Goal: Task Accomplishment & Management: Use online tool/utility

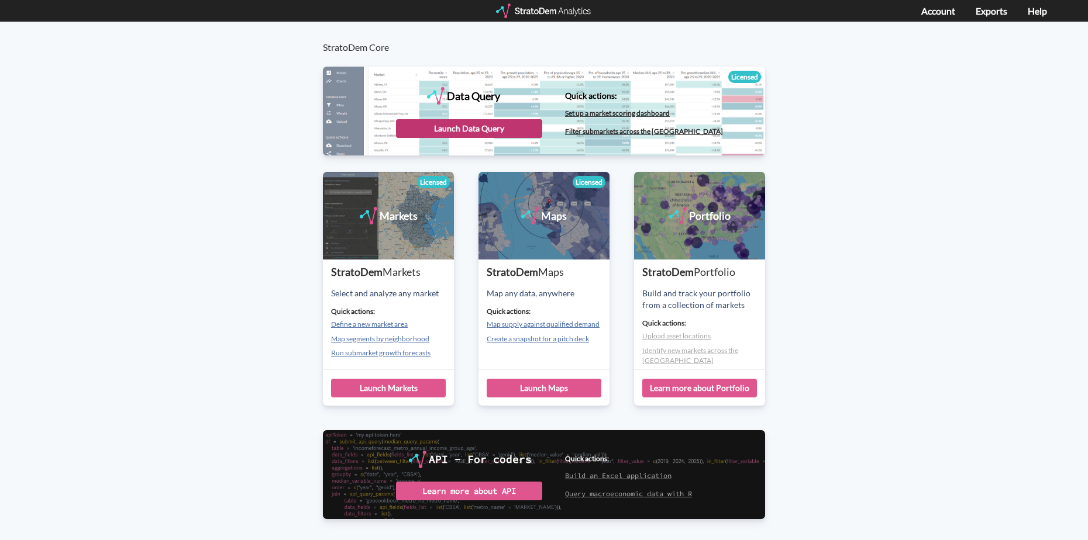
click at [477, 130] on div "Launch Data Query" at bounding box center [469, 128] width 146 height 19
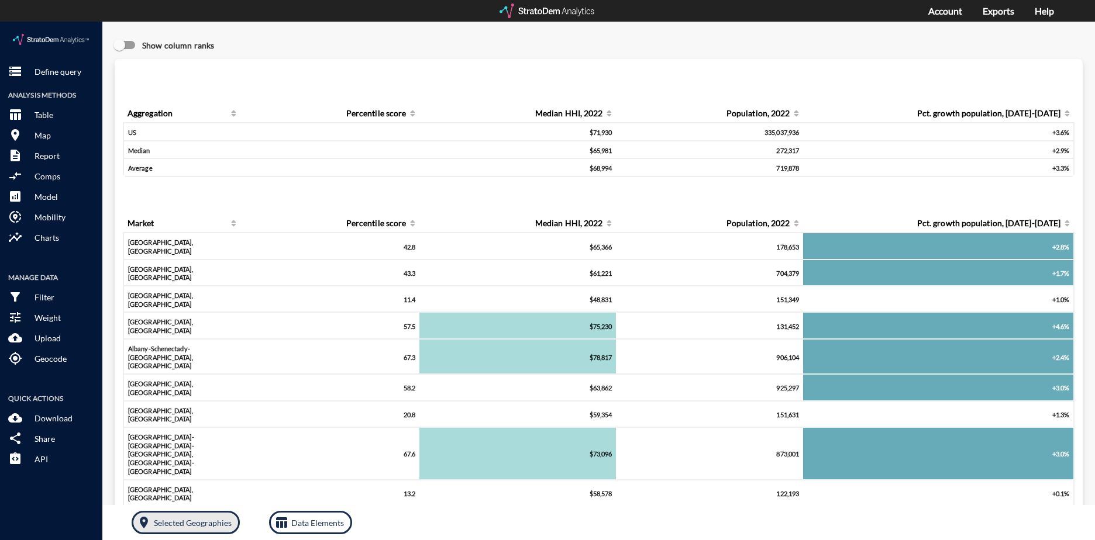
click p "Selected Geographies"
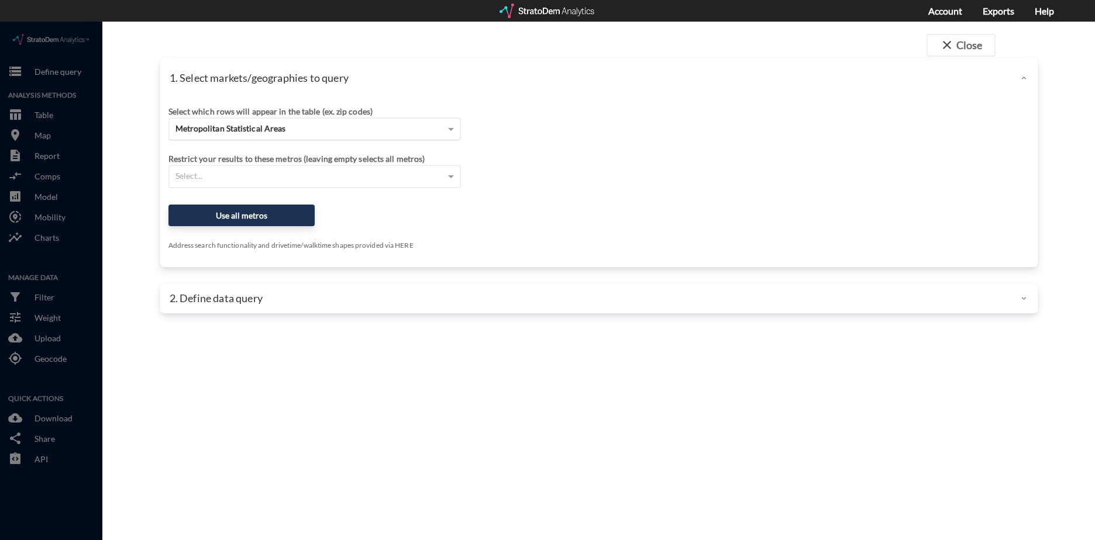
click div "Metropolitan Statistical Areas"
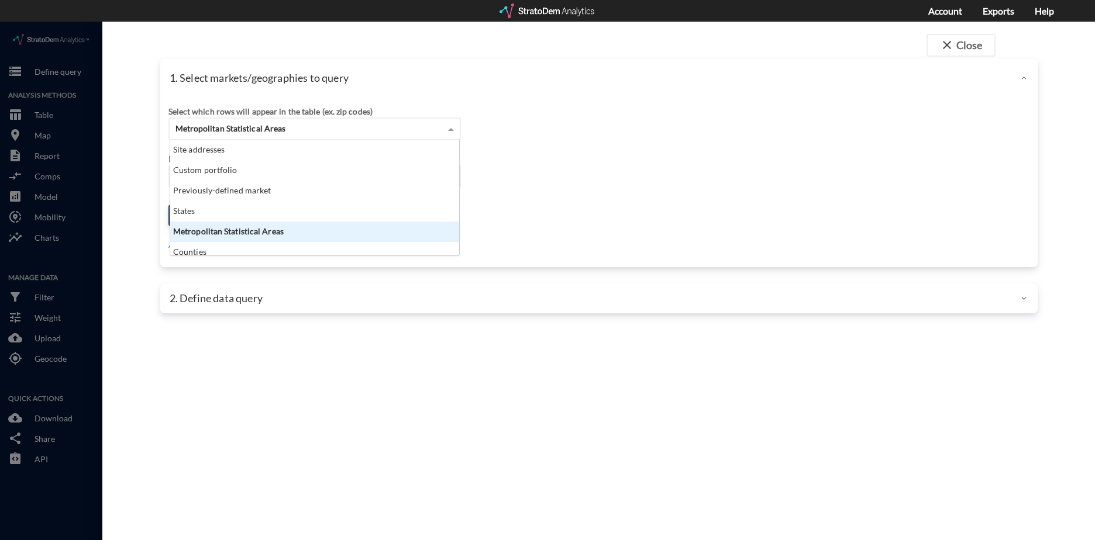
scroll to position [47, 0]
click div "ZIP codes"
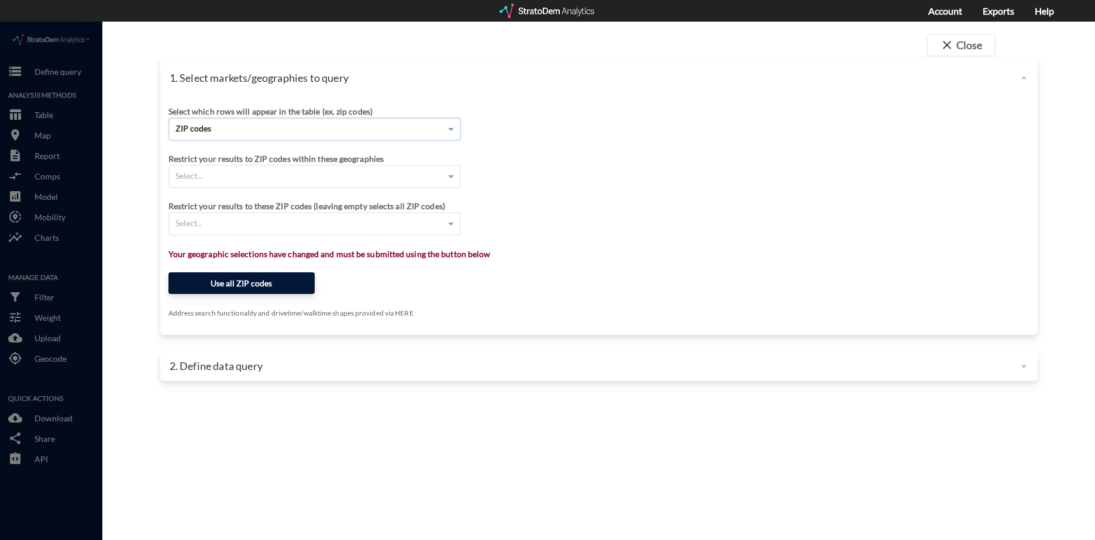
click button "Use all ZIP codes"
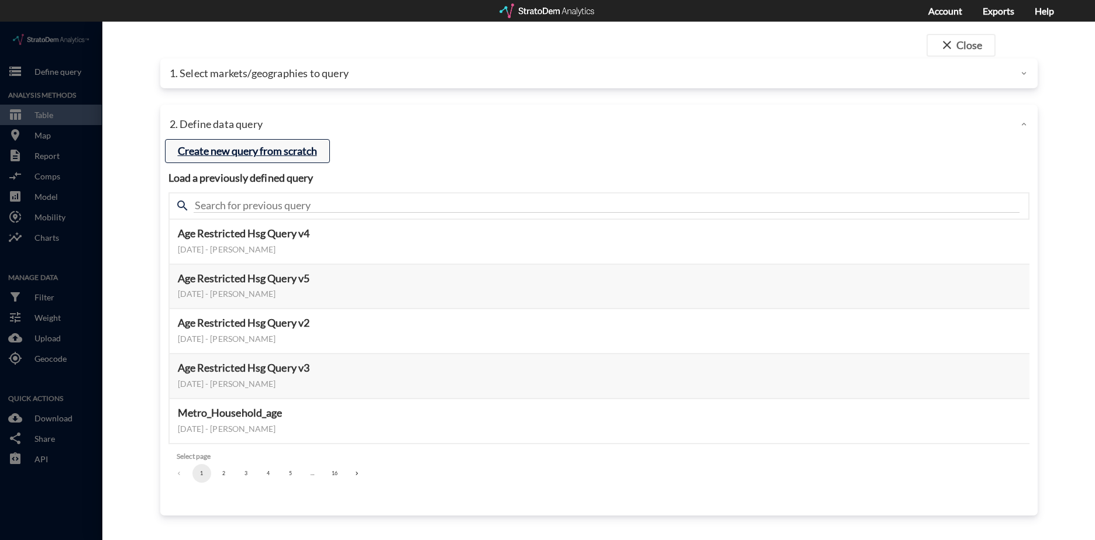
click button "Create new query from scratch"
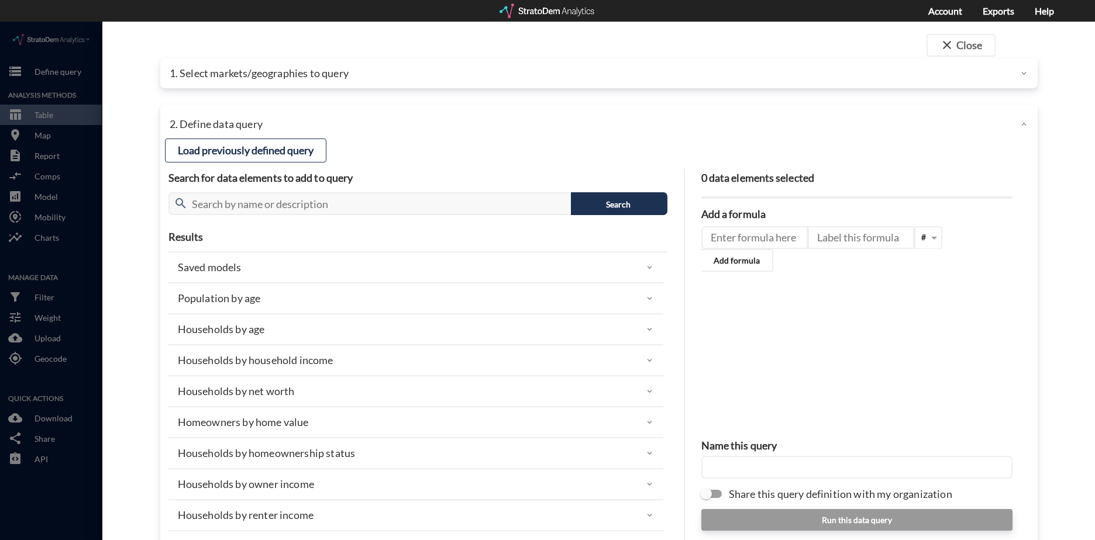
click icon
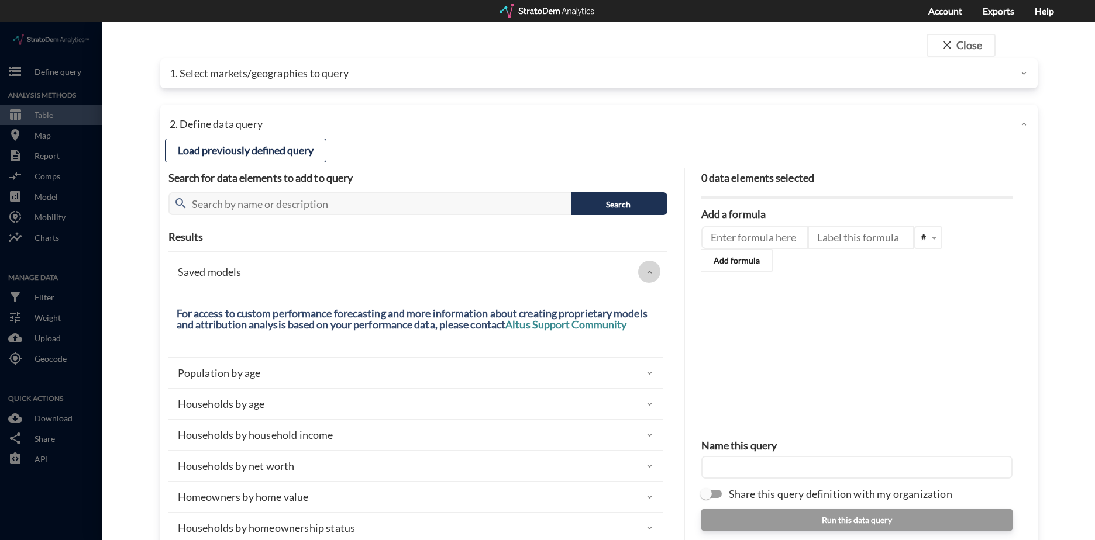
click div
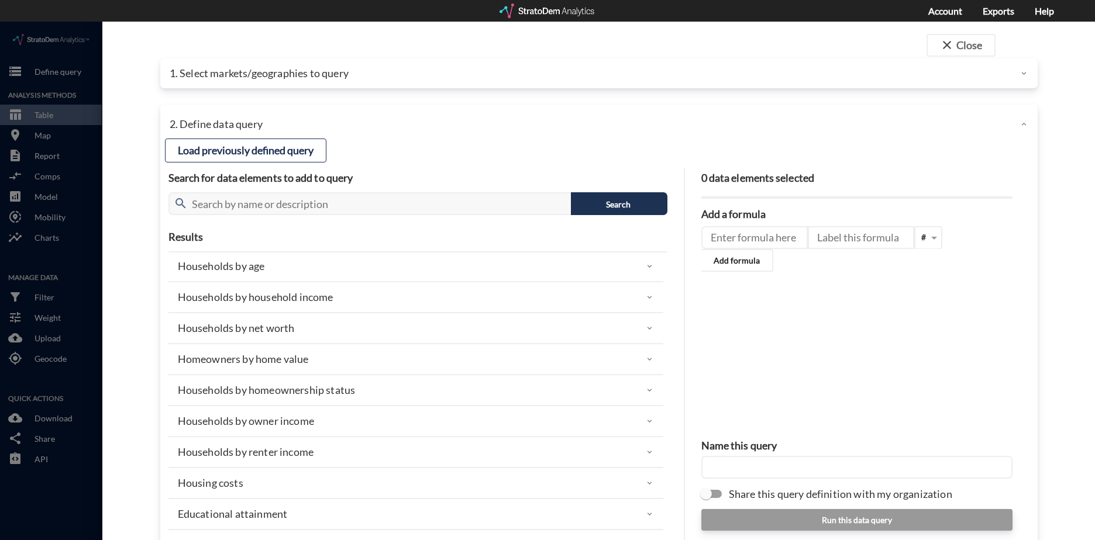
scroll to position [58, 0]
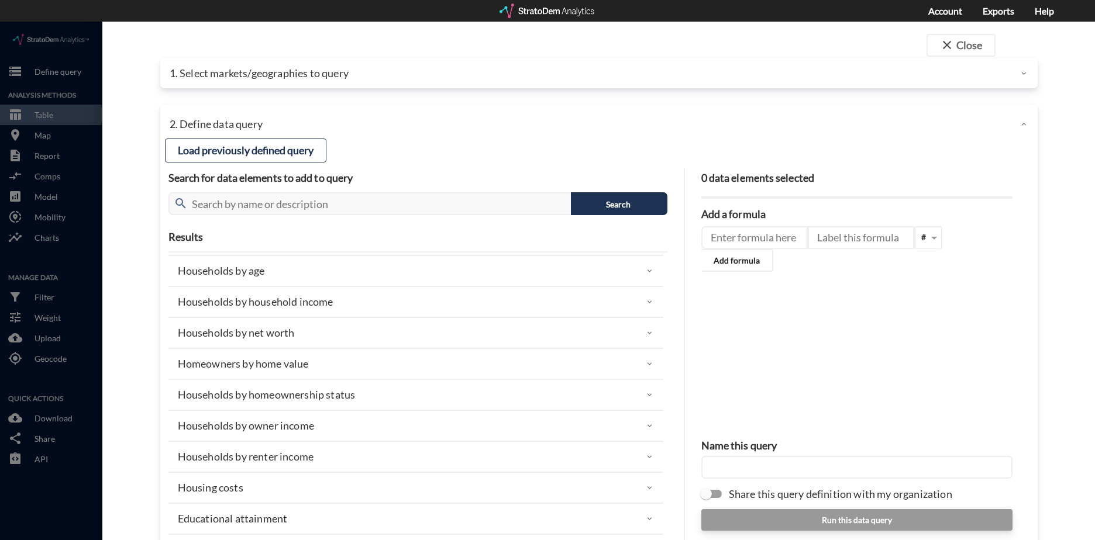
click div
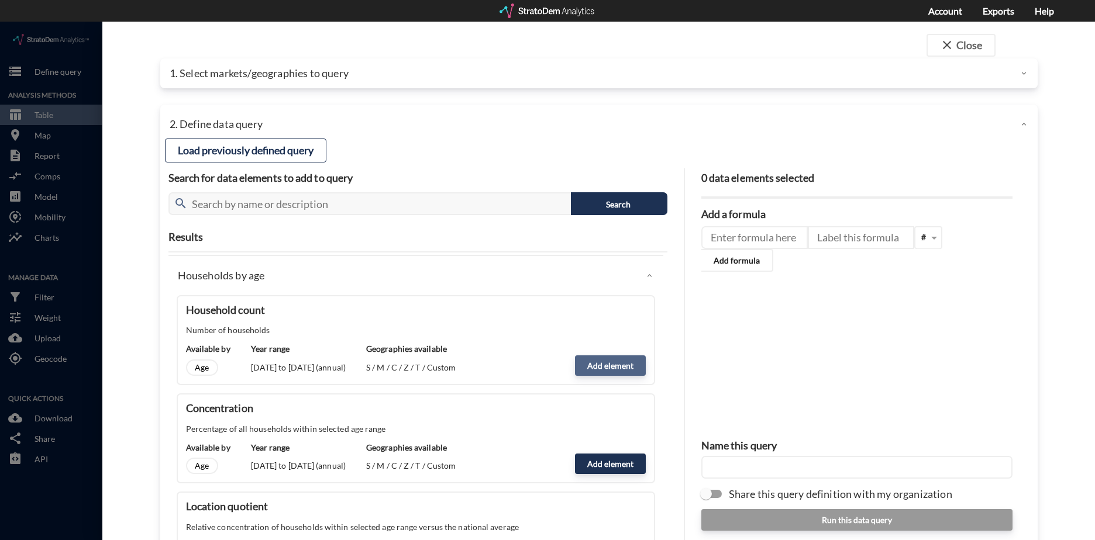
click button "Add element"
type input "HOUSEHOLDS"
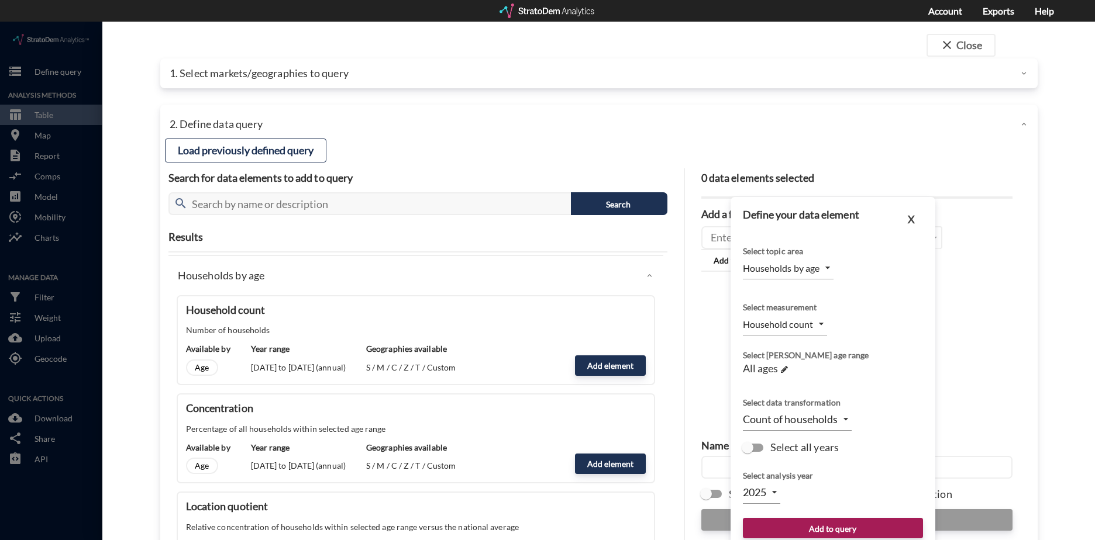
click input "Select all years"
checkbox input "true"
type input "TIME_SERIES_DL"
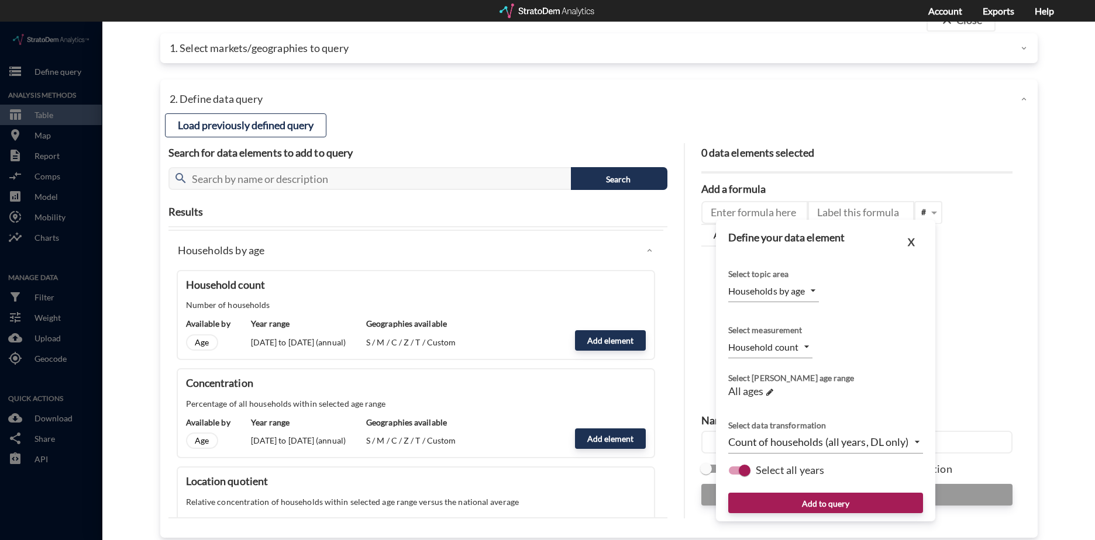
scroll to position [39, 0]
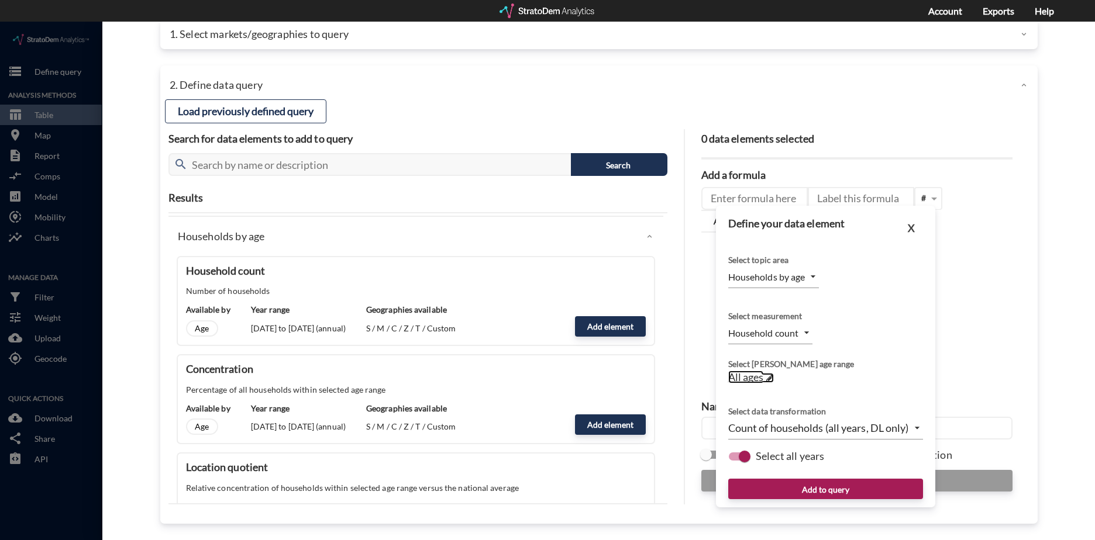
click span
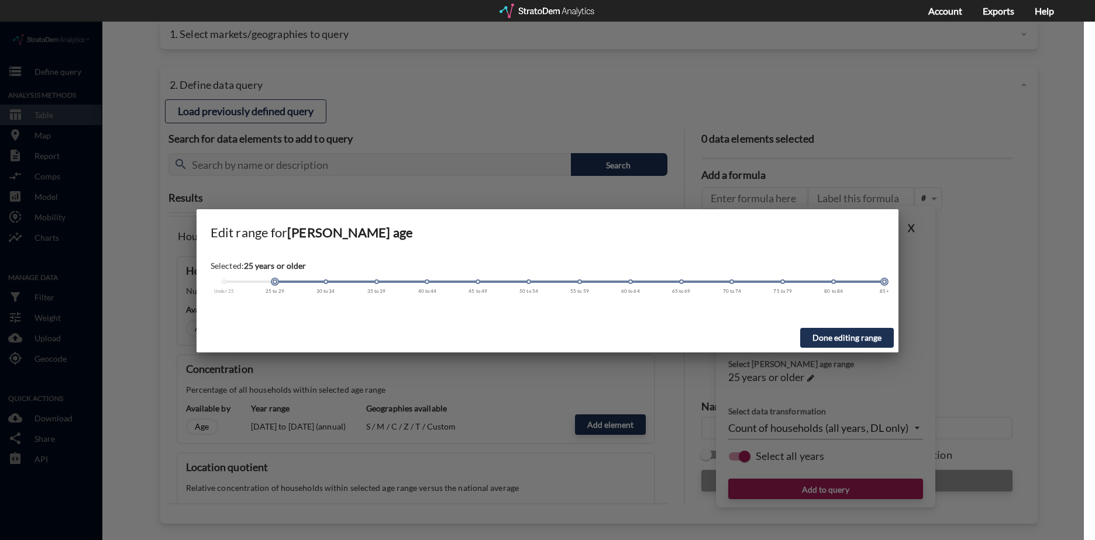
drag, startPoint x: 223, startPoint y: 261, endPoint x: 274, endPoint y: 276, distance: 52.4
click div "Selected: 25 years or older Under 25 25 to 29 30 to 34 35 to 39 40 to 44 45 to …"
drag, startPoint x: 885, startPoint y: 262, endPoint x: 443, endPoint y: 290, distance: 442.5
click div "Selected: 25 to 44 years old Under 25 25 to 29 30 to 34 35 to 39 40 to 44 45 to…"
click button "Done editing range"
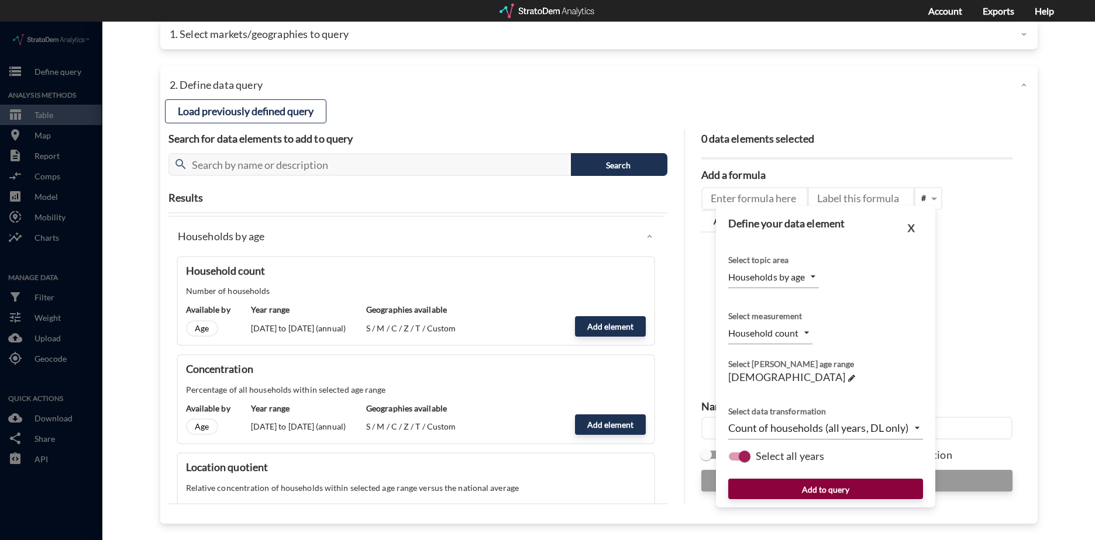
click button "Add to query"
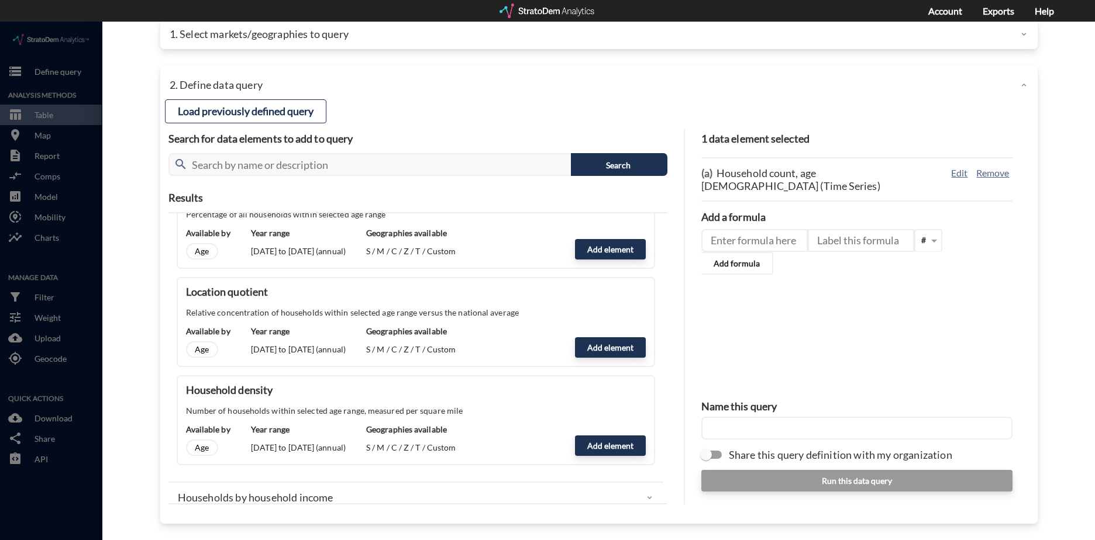
scroll to position [409, 0]
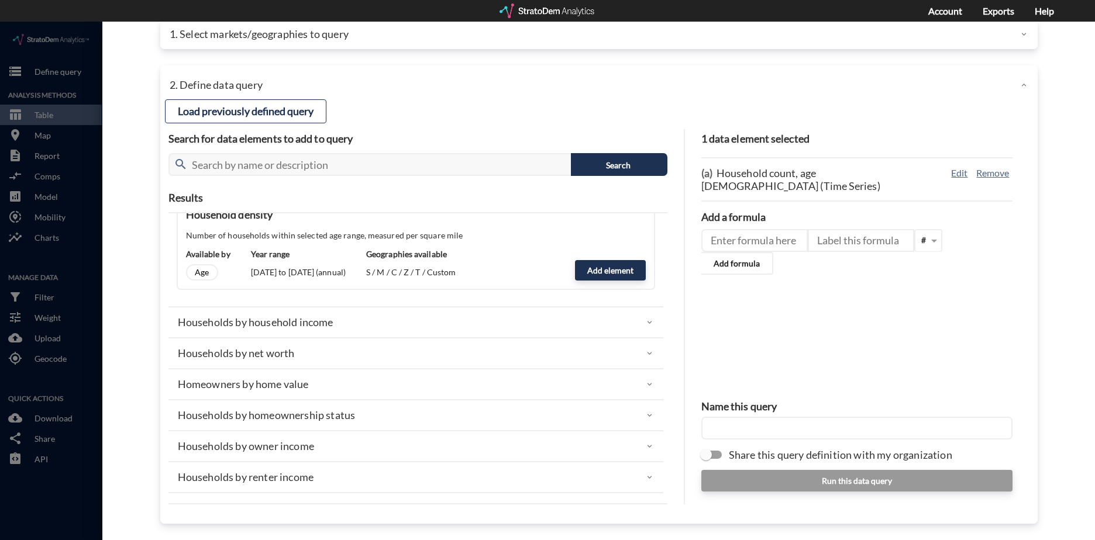
click p "Households by household income"
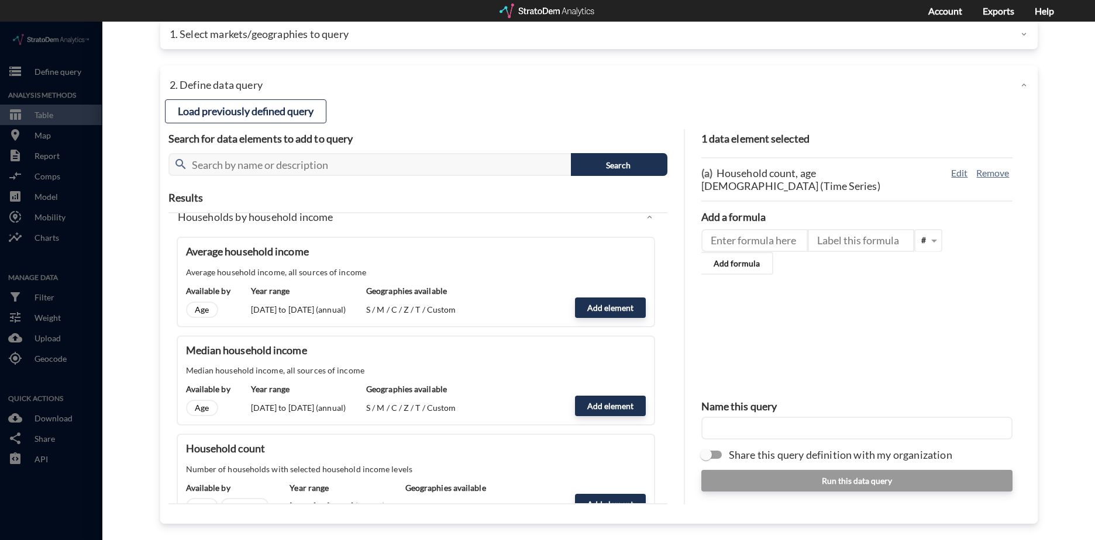
scroll to position [526, 0]
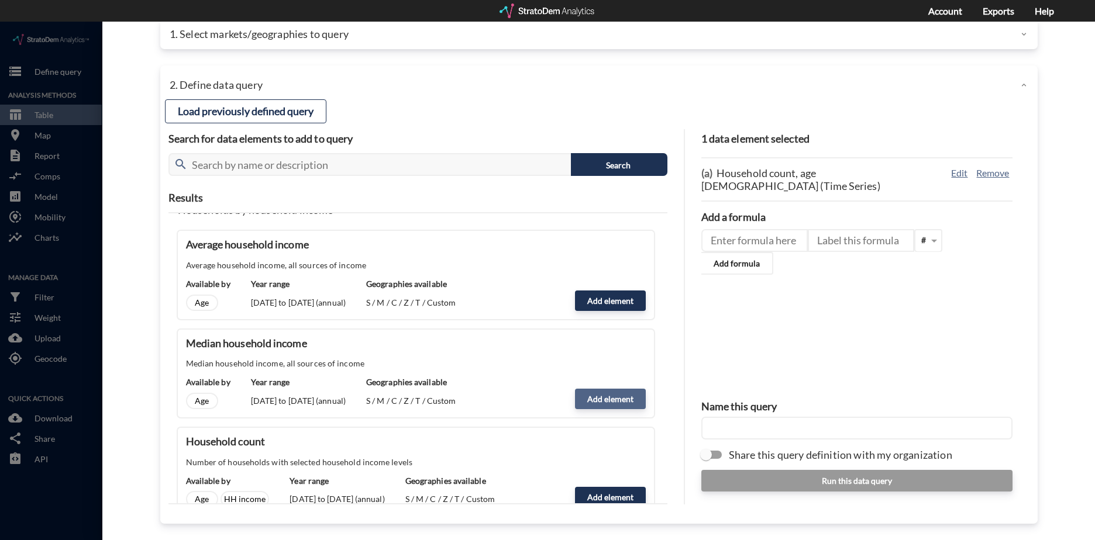
click button "Add element"
type input "HHI_DYNAMICS"
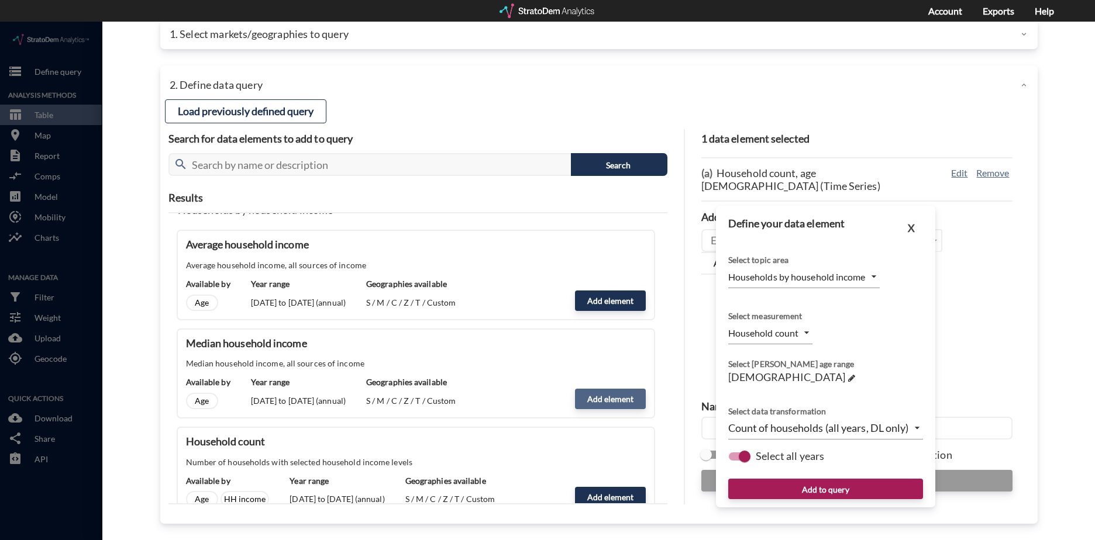
type input "MEDIAN"
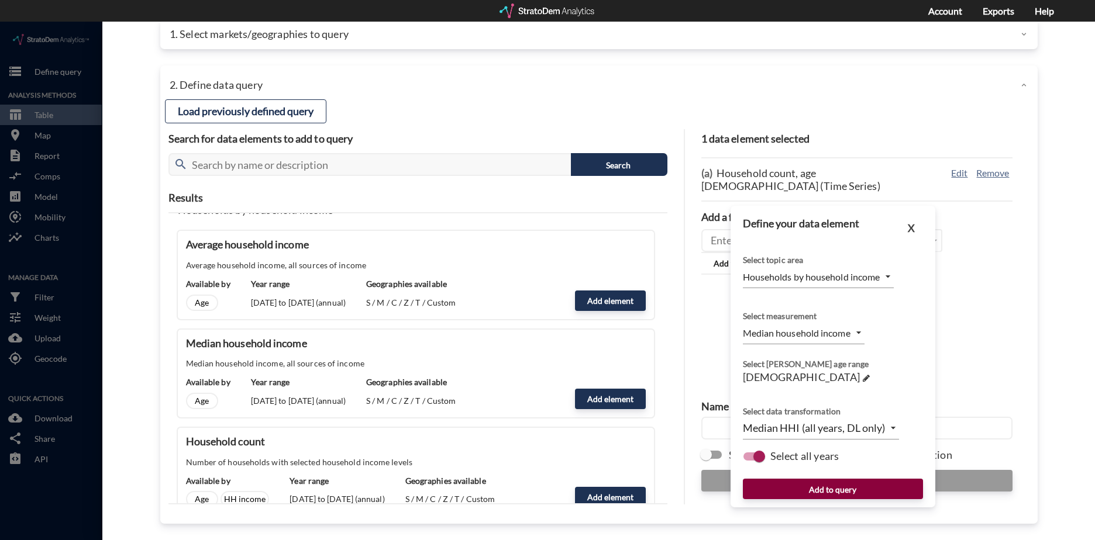
click button "Add to query"
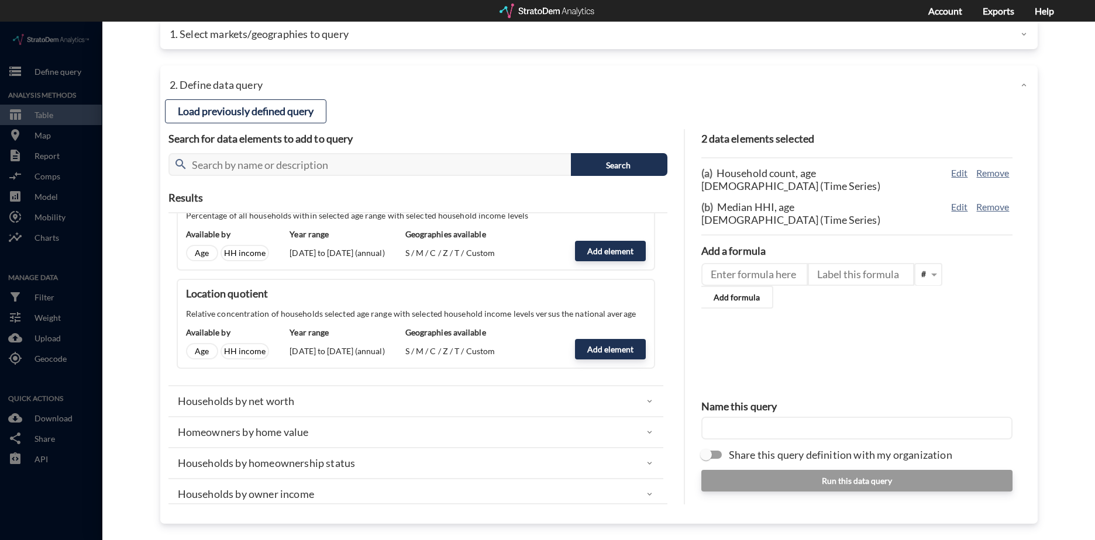
scroll to position [1111, 0]
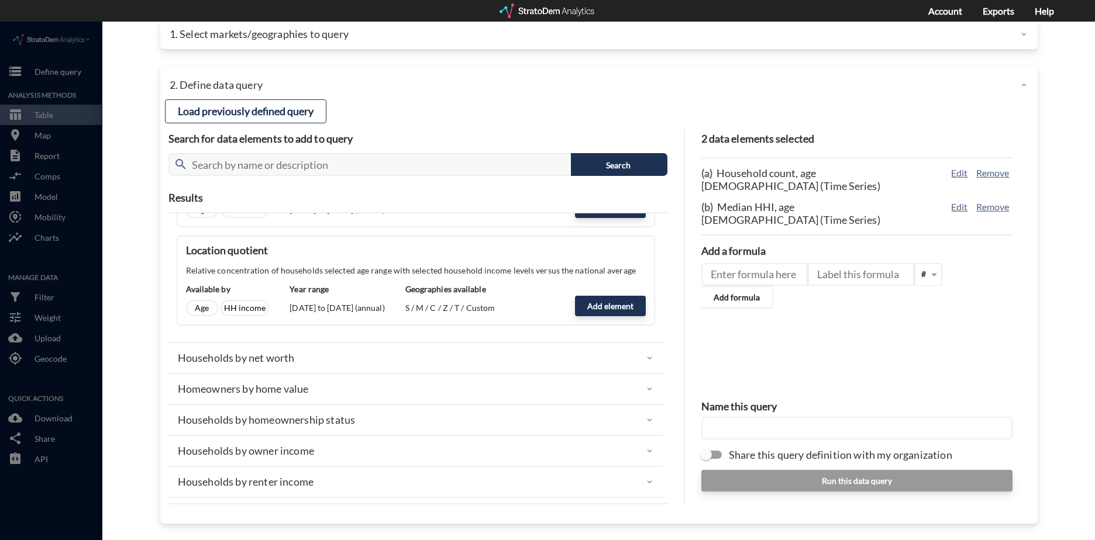
click p "Households by net worth"
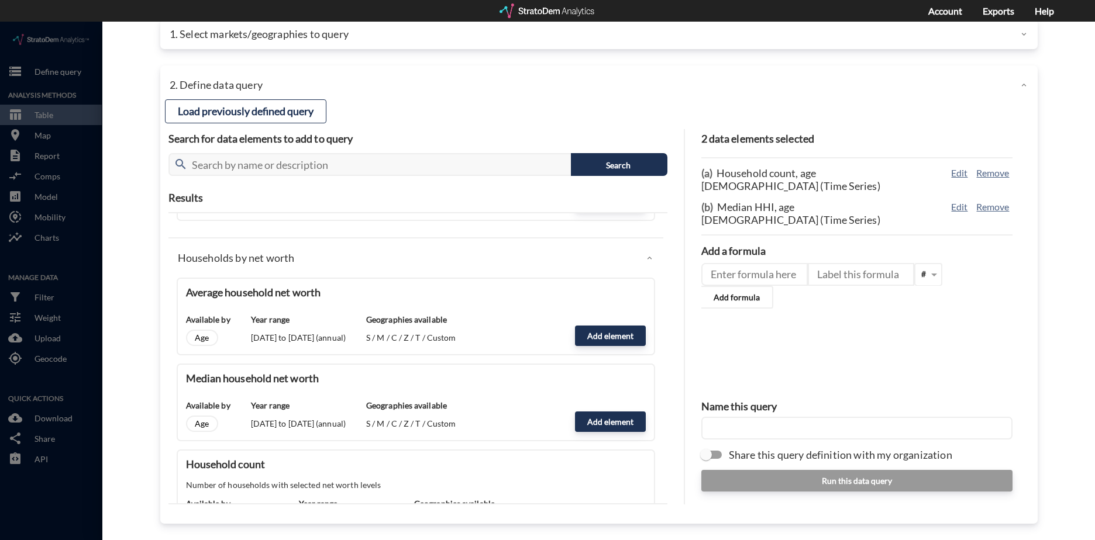
scroll to position [1228, 0]
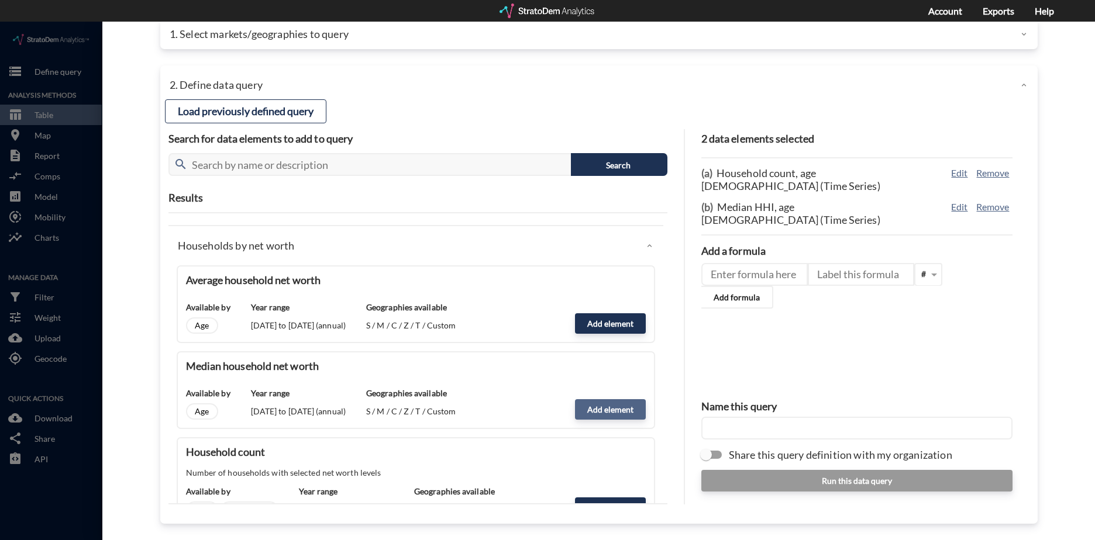
click button "Add element"
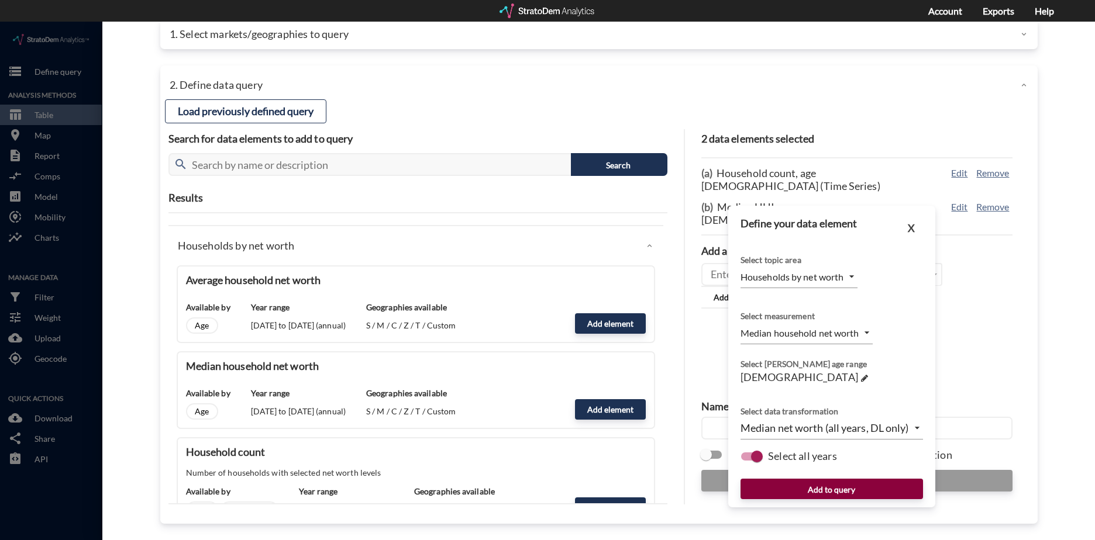
click button "Add to query"
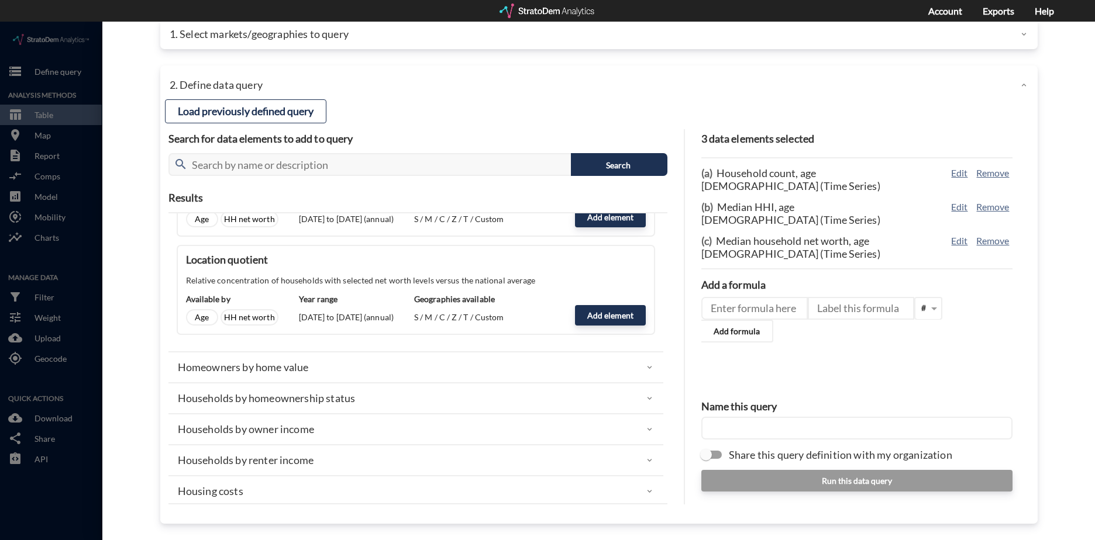
scroll to position [1813, 0]
click div "Homeowners by home value"
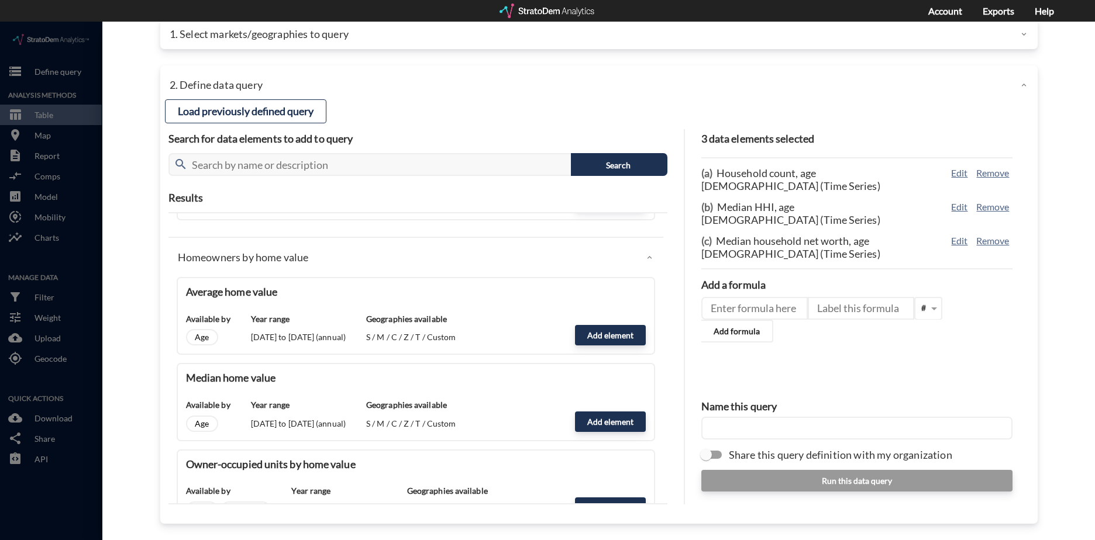
scroll to position [1930, 0]
click button "Add element"
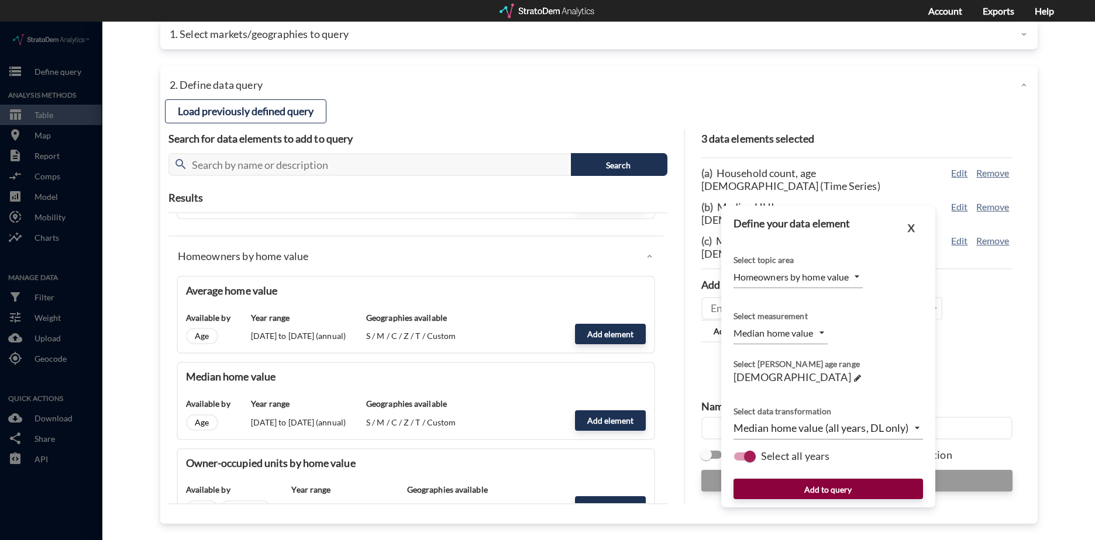
click button "Add to query"
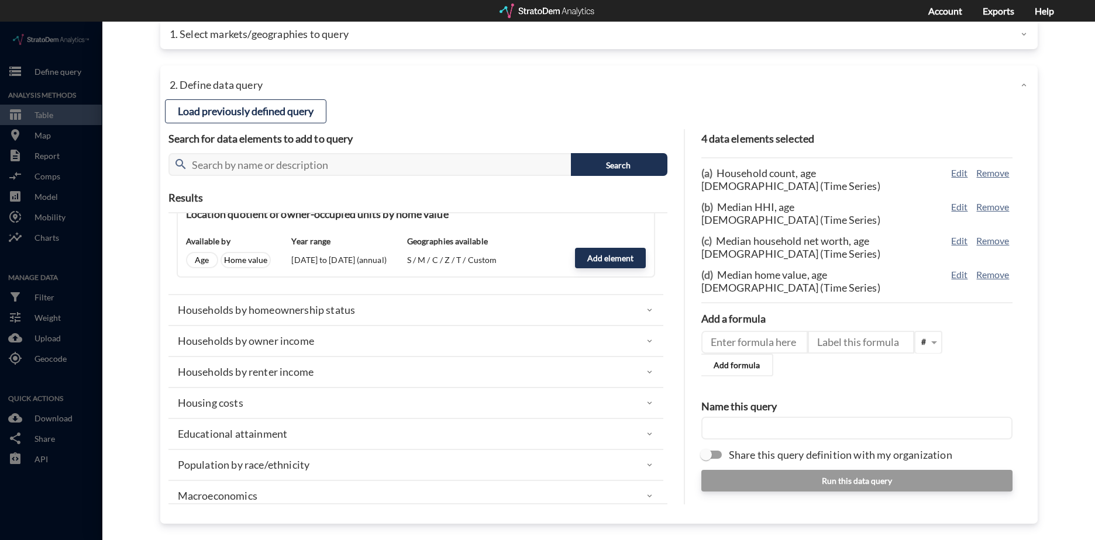
scroll to position [2515, 0]
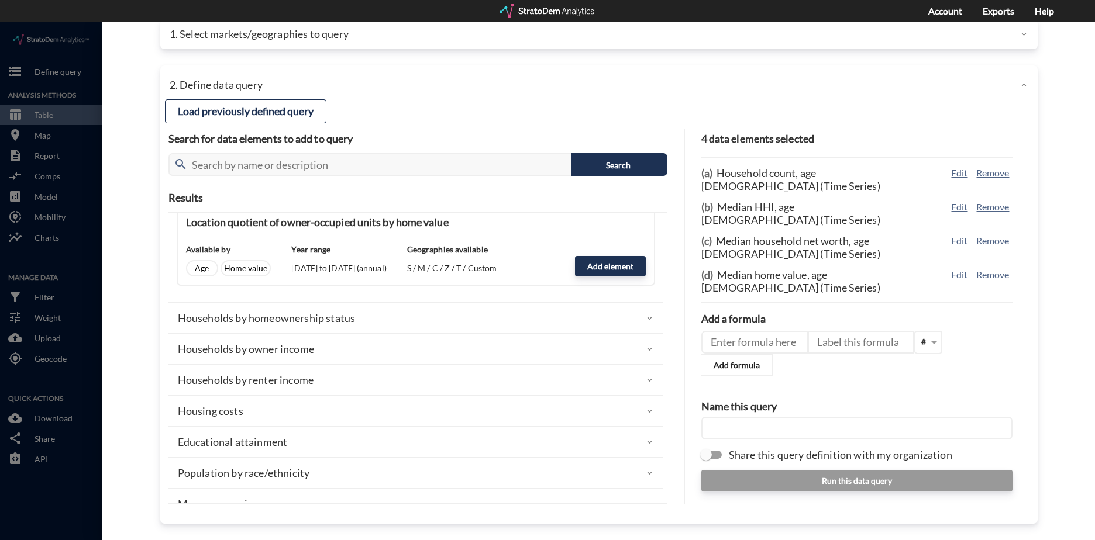
click div "Households by owner income"
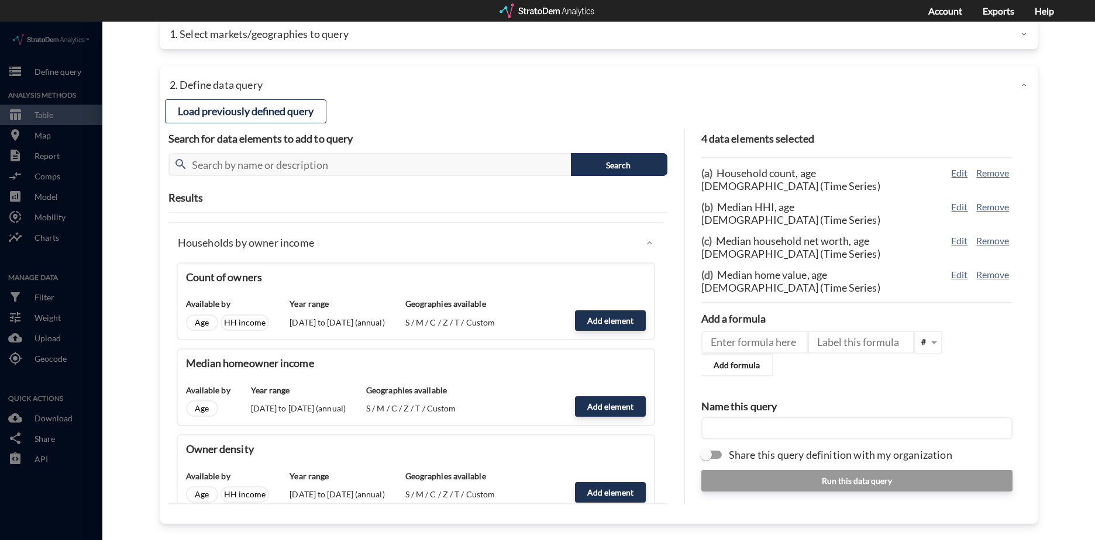
scroll to position [2691, 0]
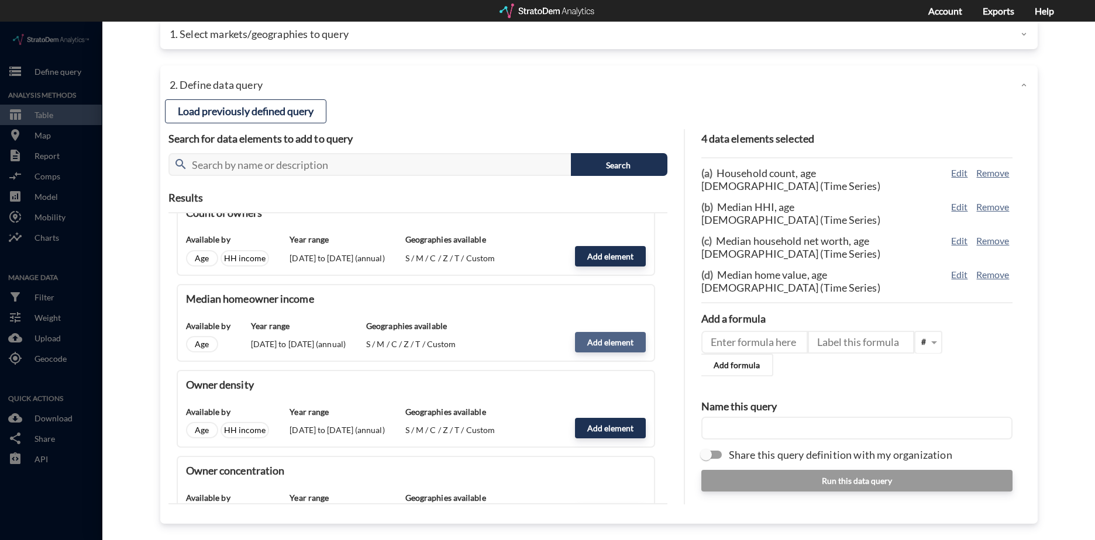
click button "Add element"
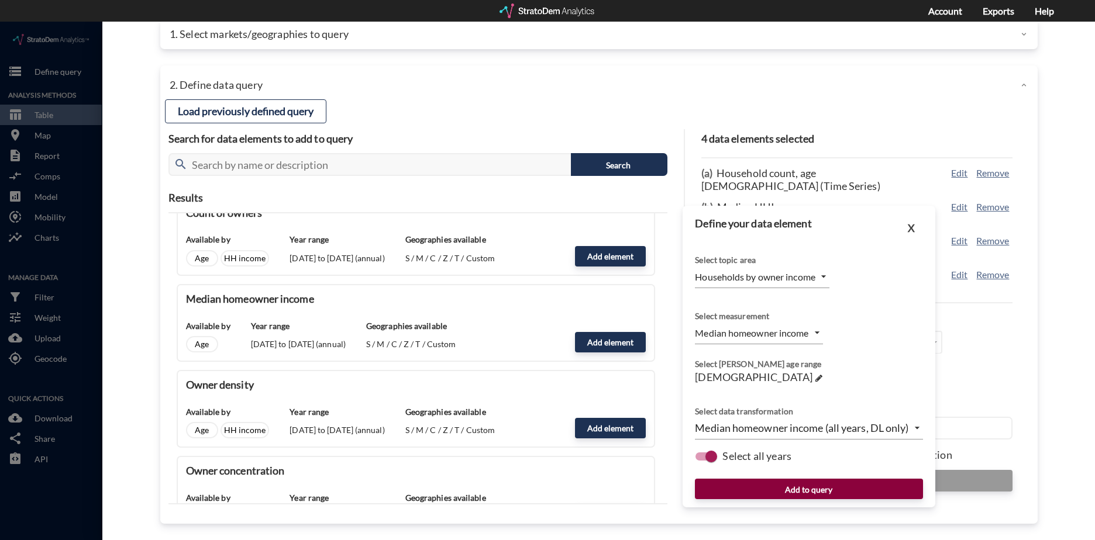
click button "Add to query"
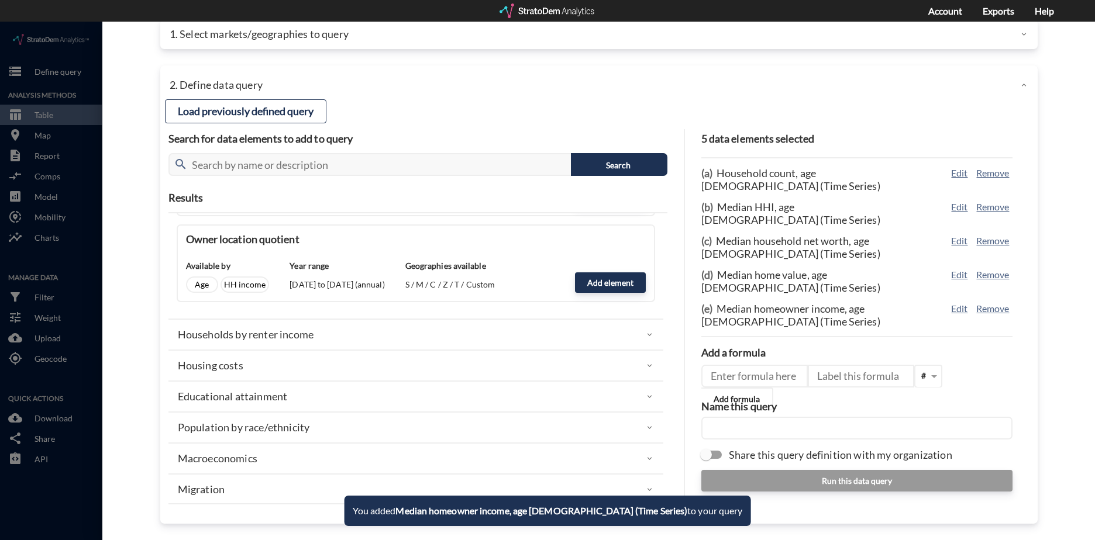
scroll to position [3100, 0]
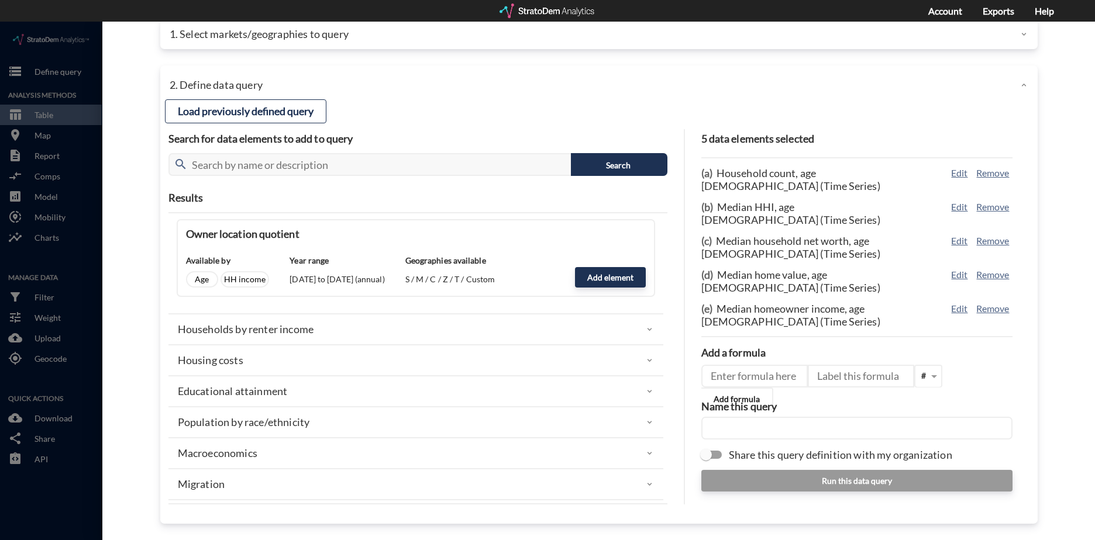
click div "Households by renter income"
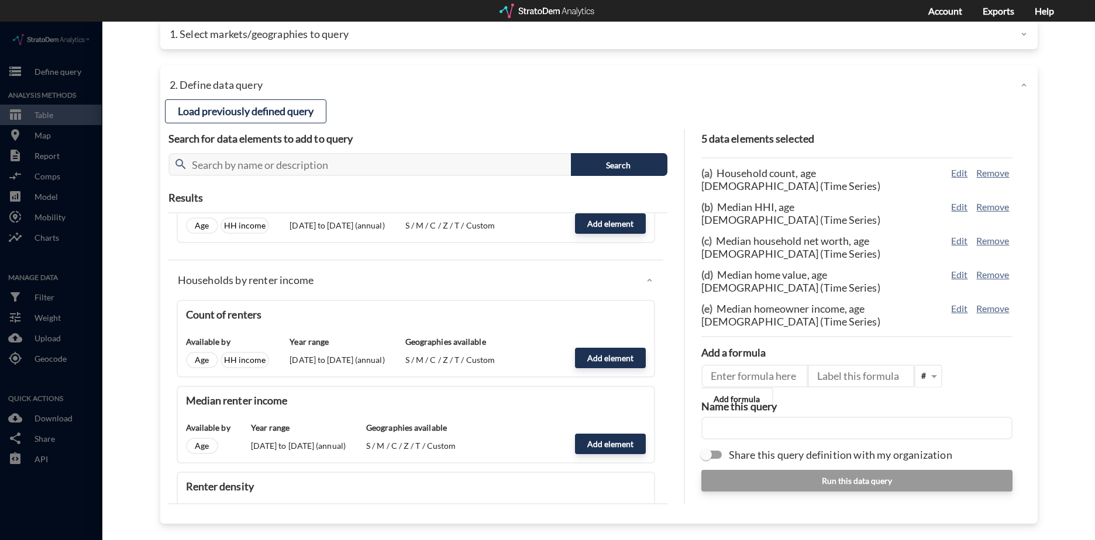
scroll to position [3217, 0]
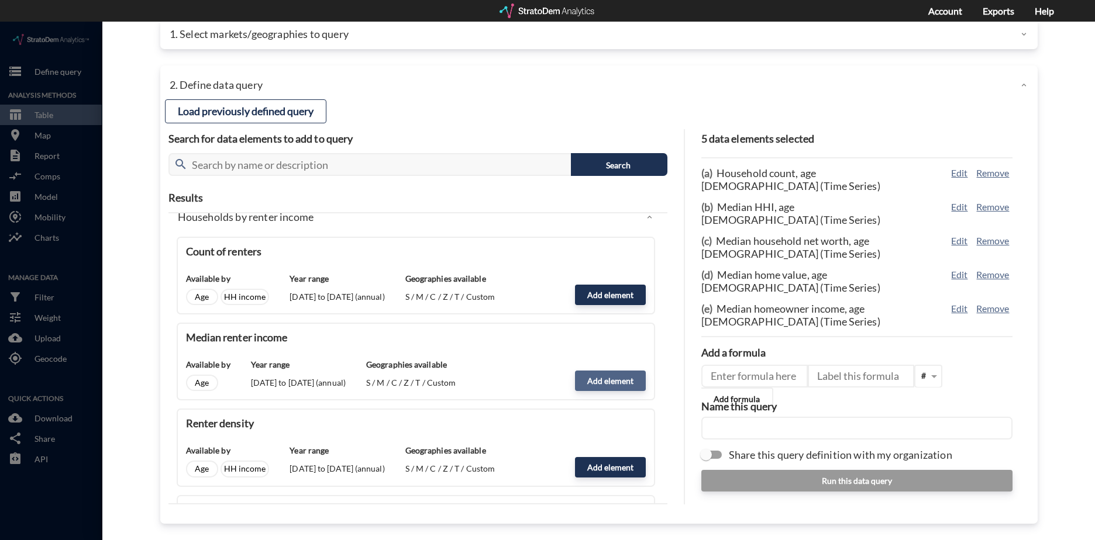
click button "Add element"
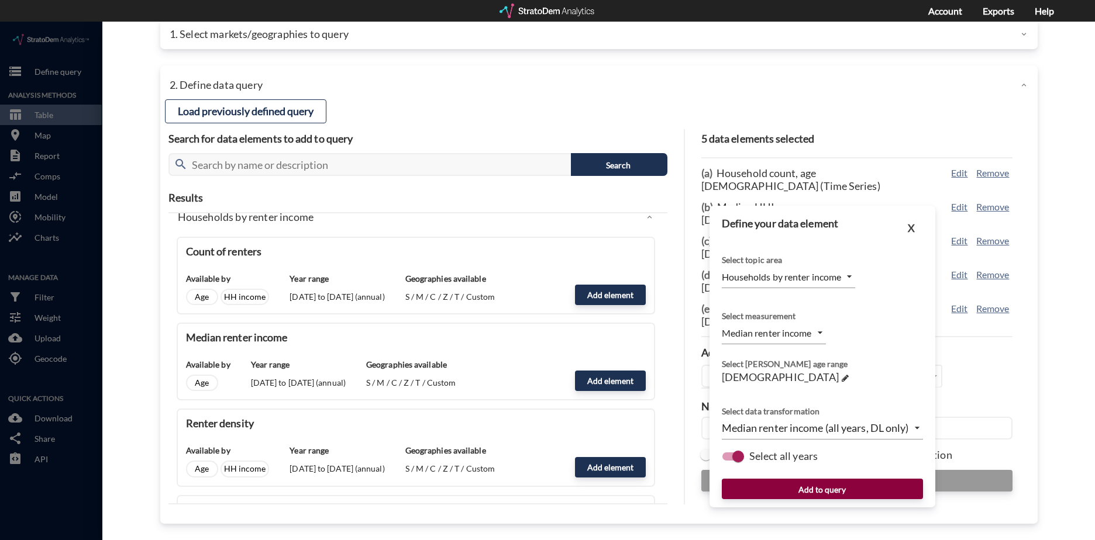
click button "Add to query"
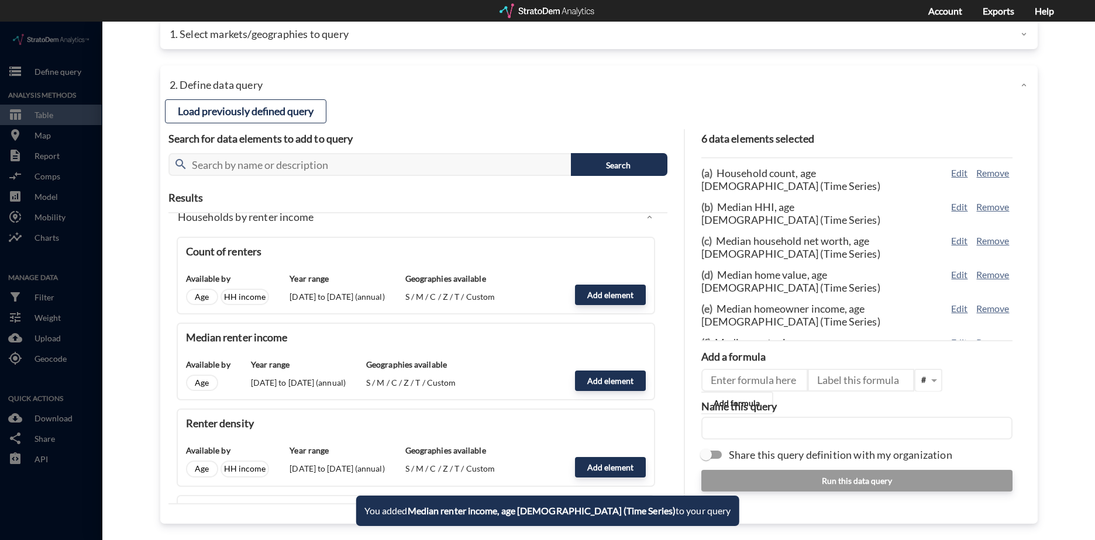
scroll to position [3627, 0]
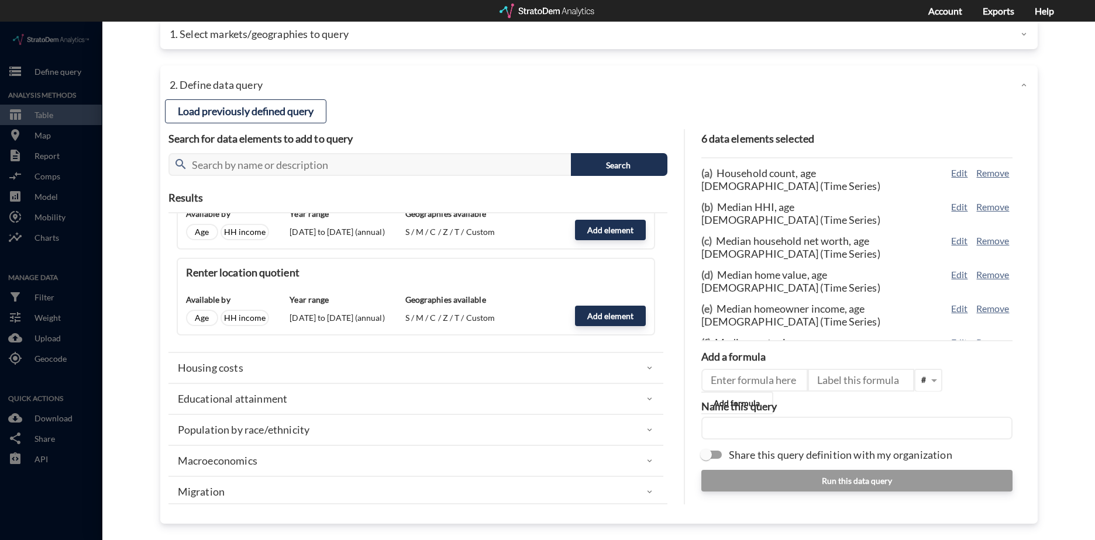
click div "Housing costs"
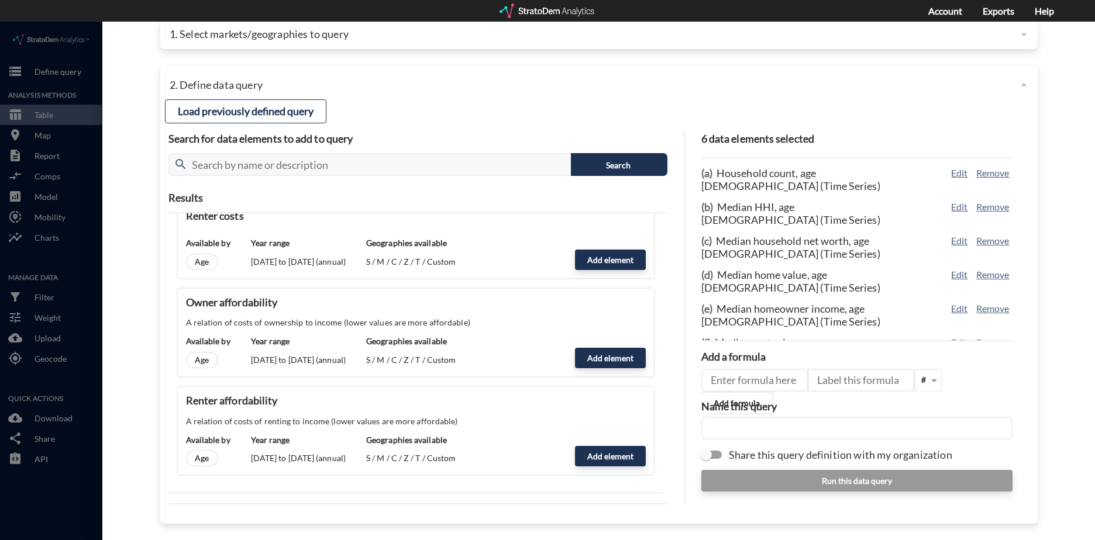
scroll to position [3919, 0]
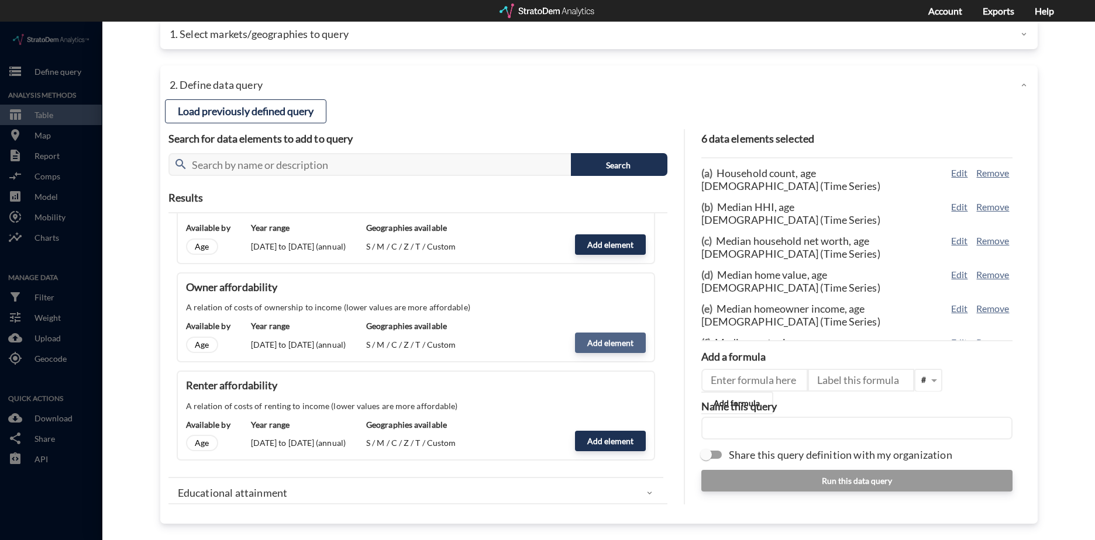
click button "Add element"
type input "HOUSING_COSTS"
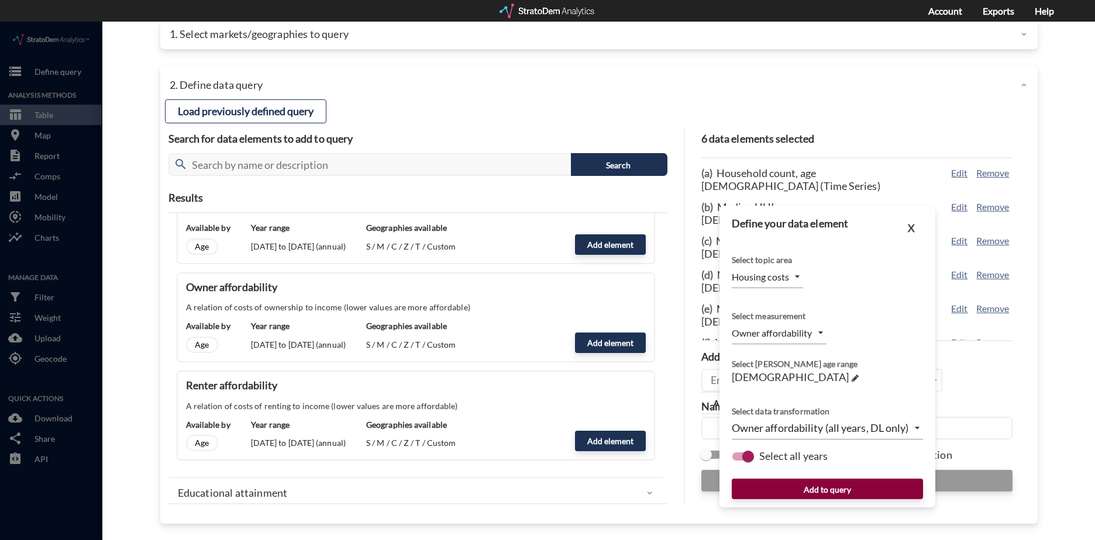
click button "Add to query"
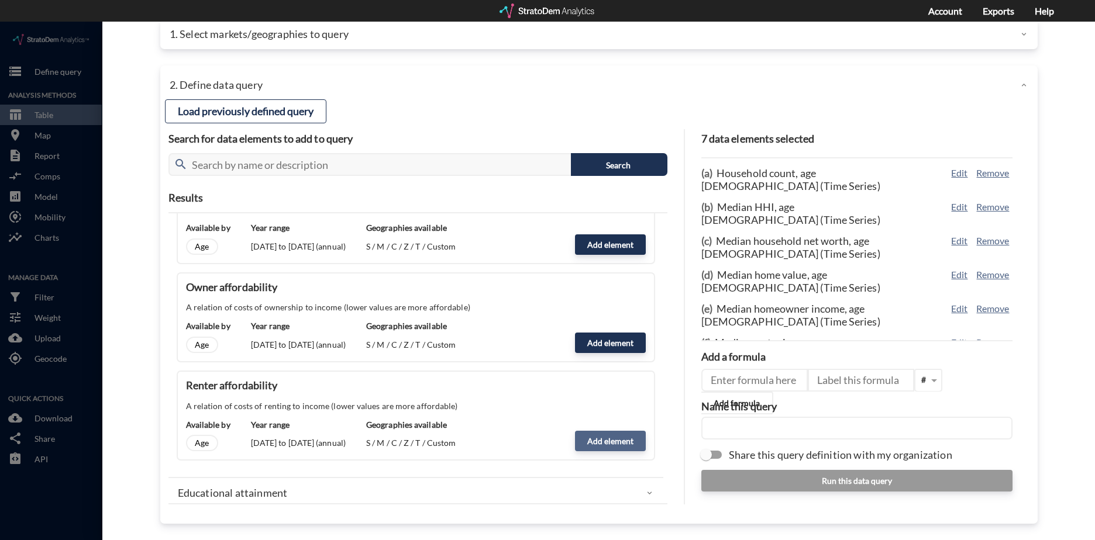
click button "Add element"
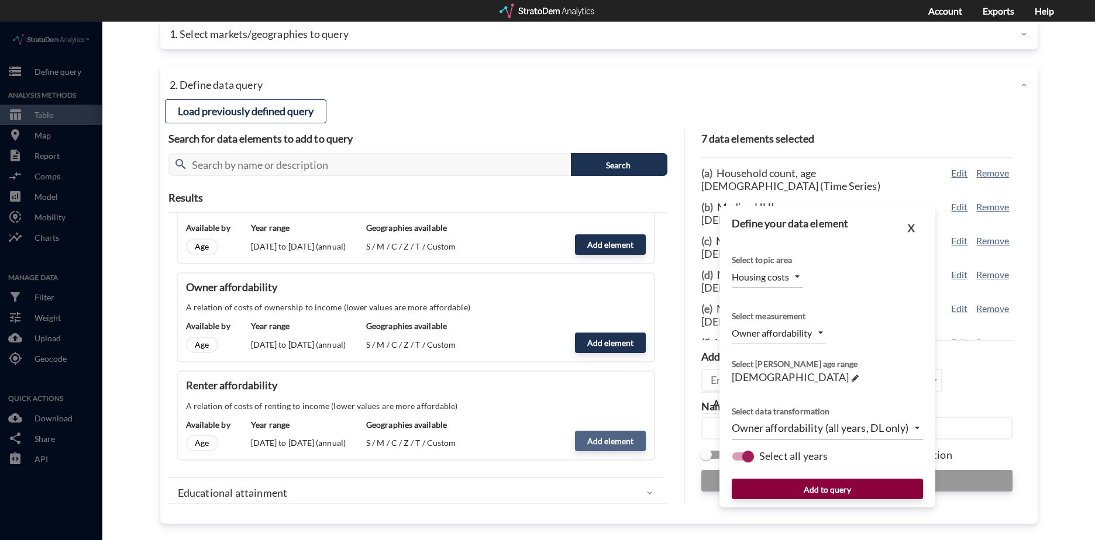
type input "RENTER_AFFORDABILITY"
click button "Add to query"
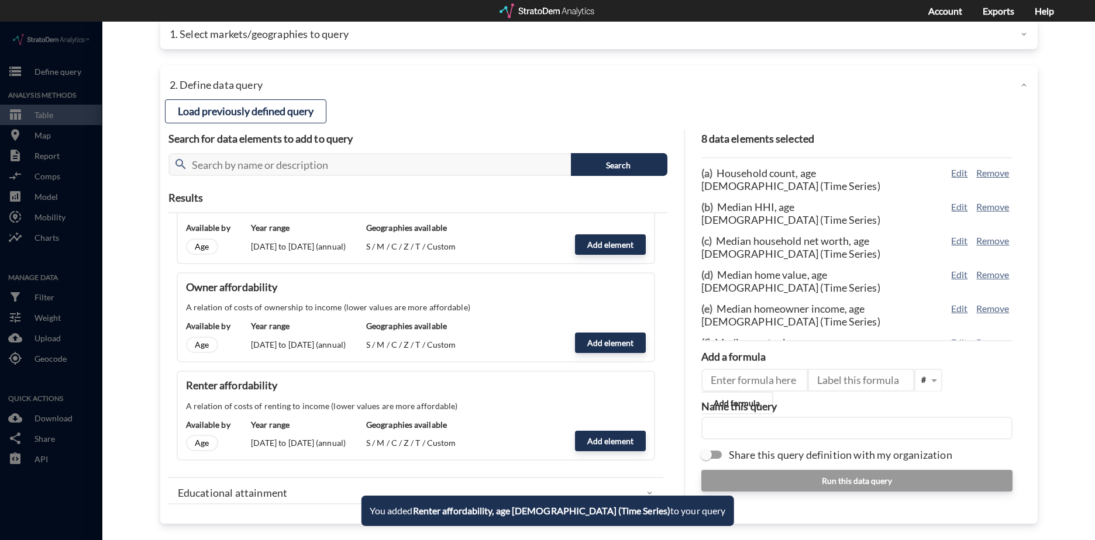
click input "text"
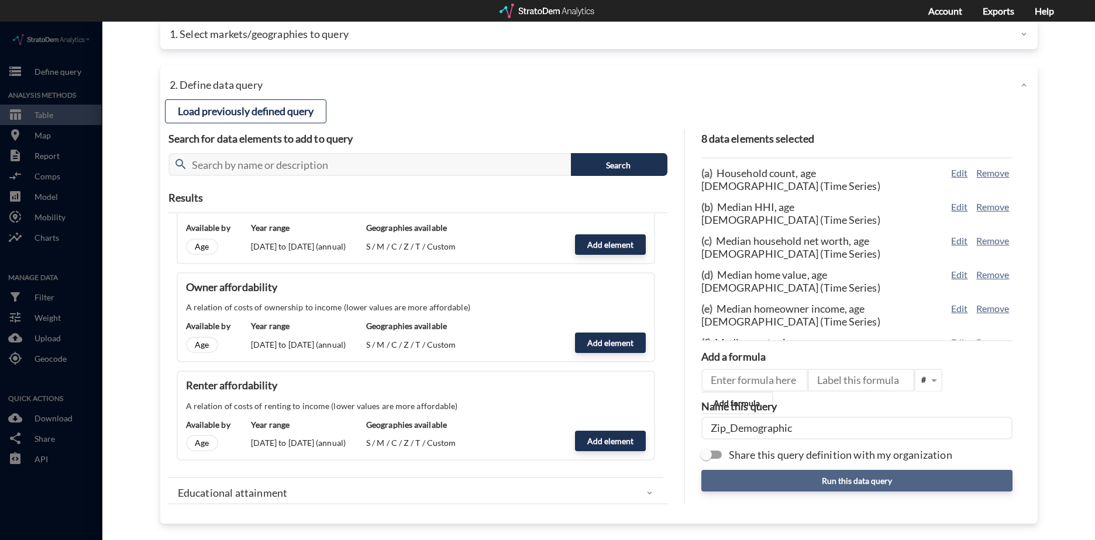
type input "Zip_Demographic"
click button "Run this data query"
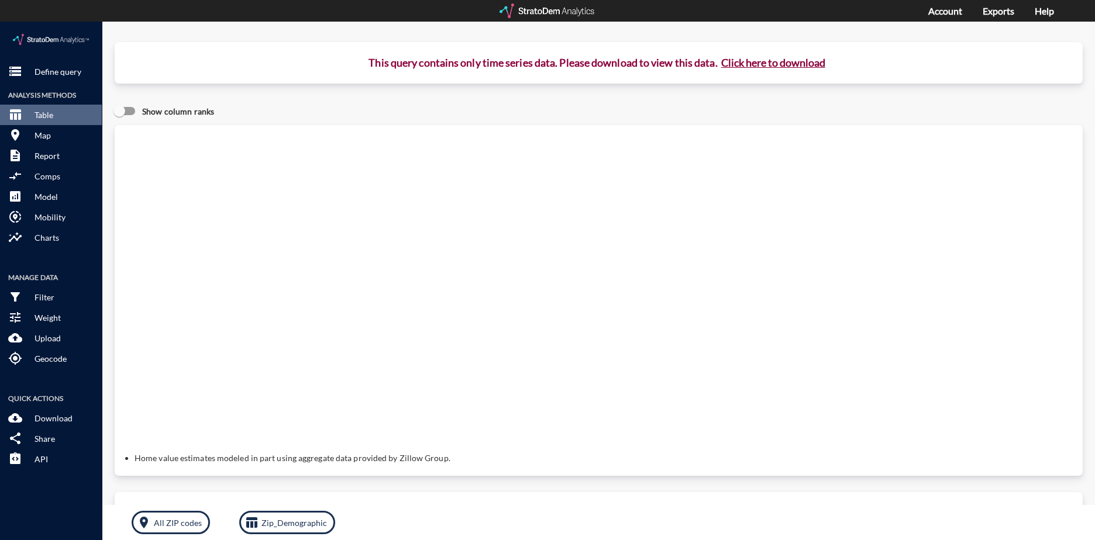
click button "Click here to download"
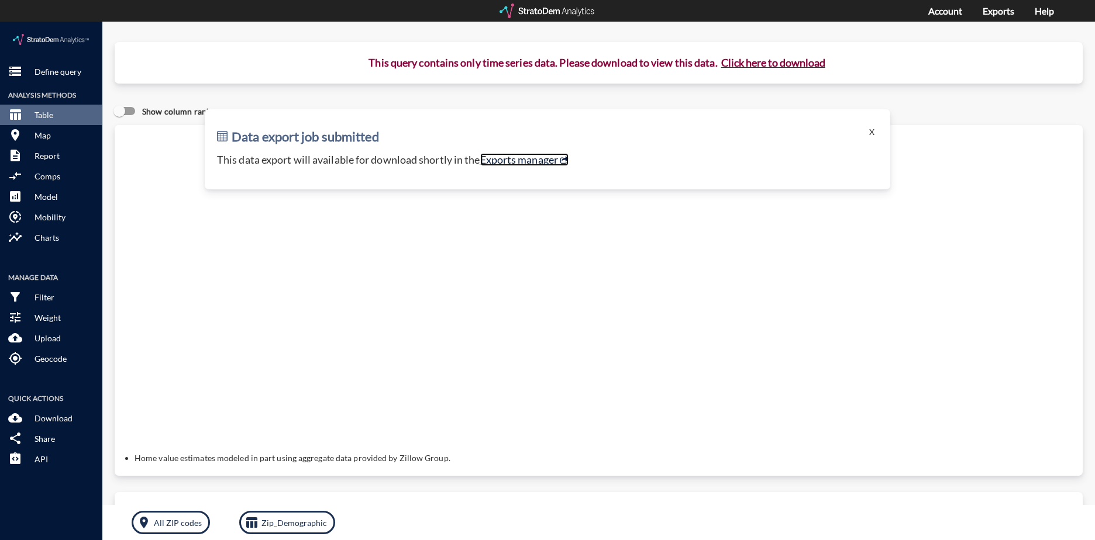
click link "Exports manager"
click p "Zip_Demographic"
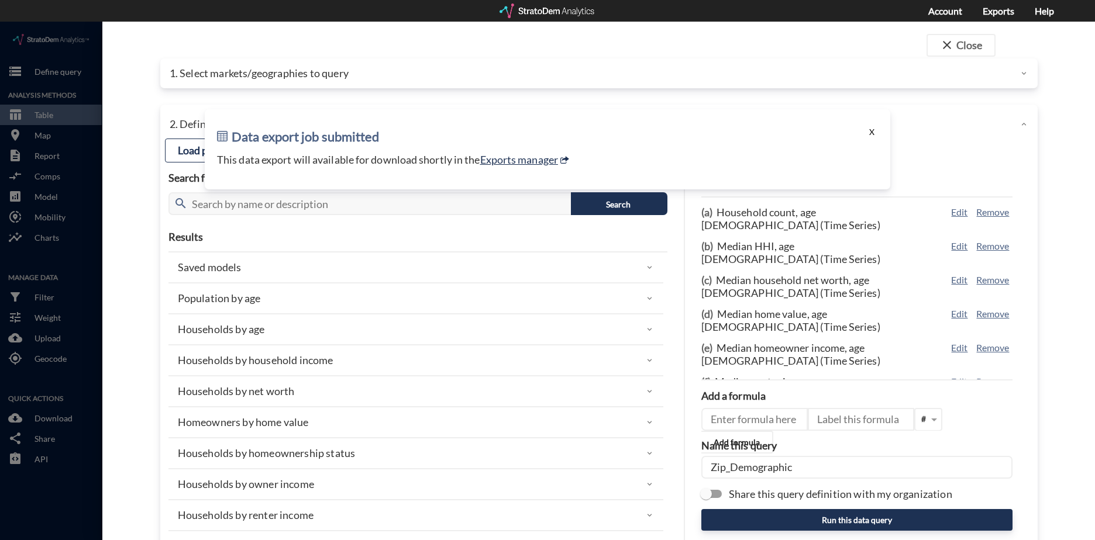
click button "X"
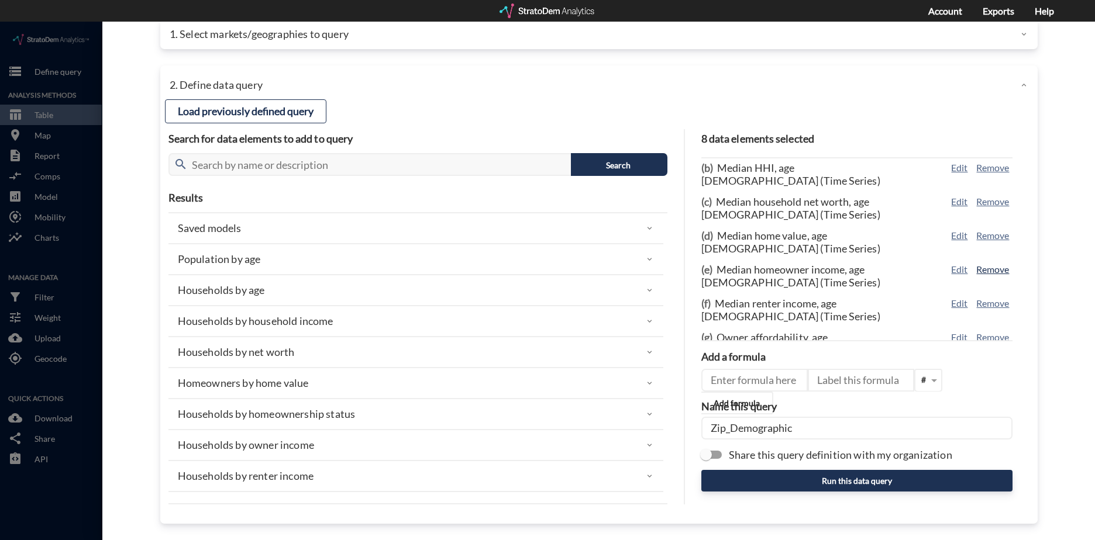
scroll to position [58, 0]
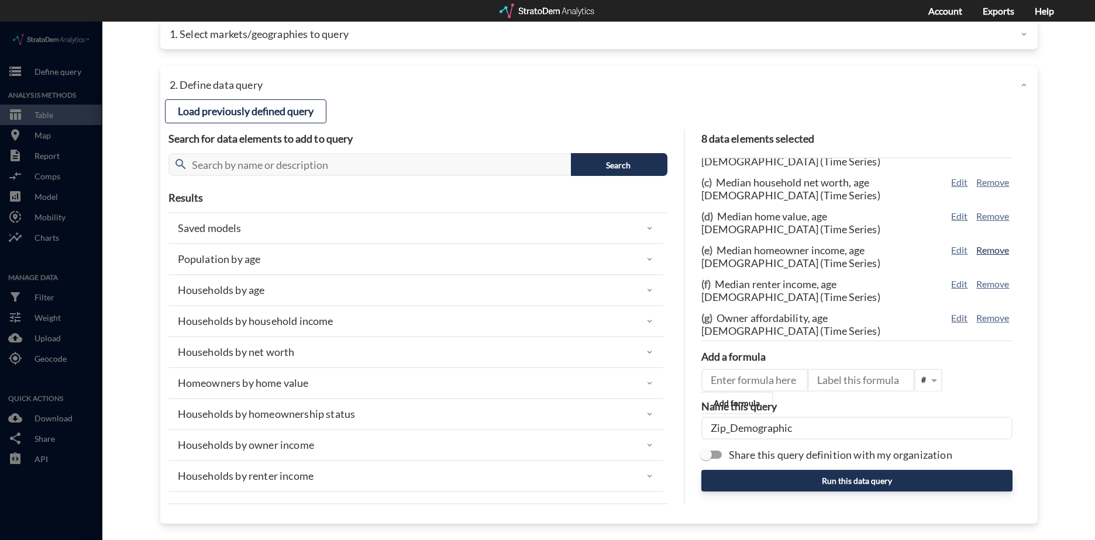
click button "Remove"
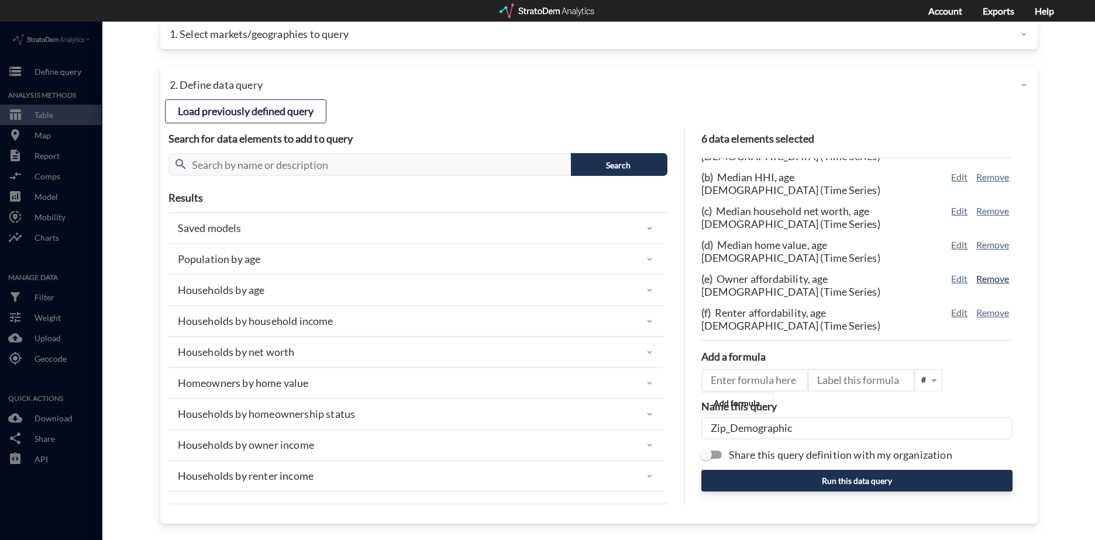
scroll to position [30, 0]
click button "Remove"
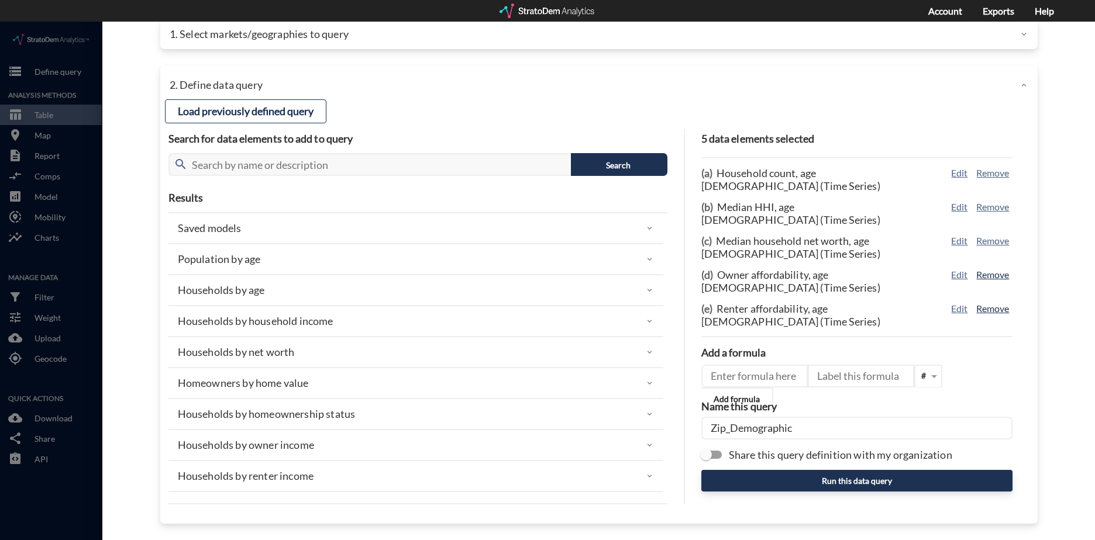
scroll to position [0, 0]
click button "Remove"
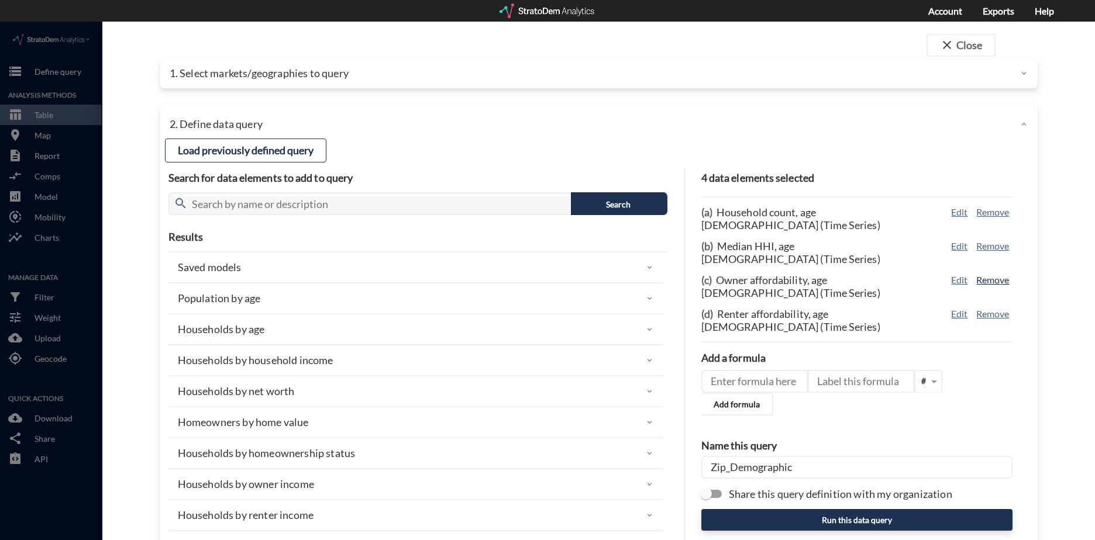
click button "Remove"
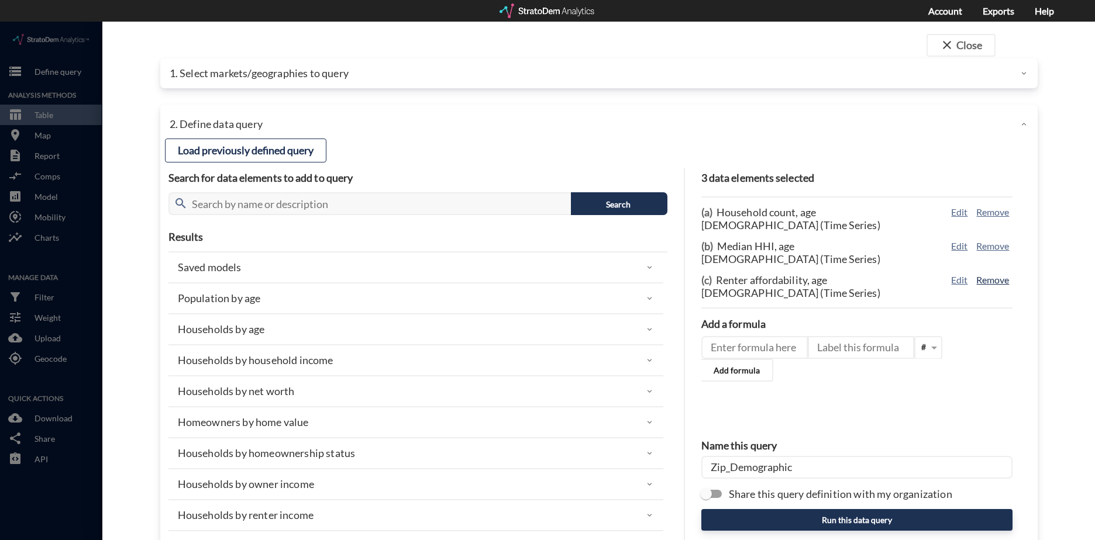
click button "Remove"
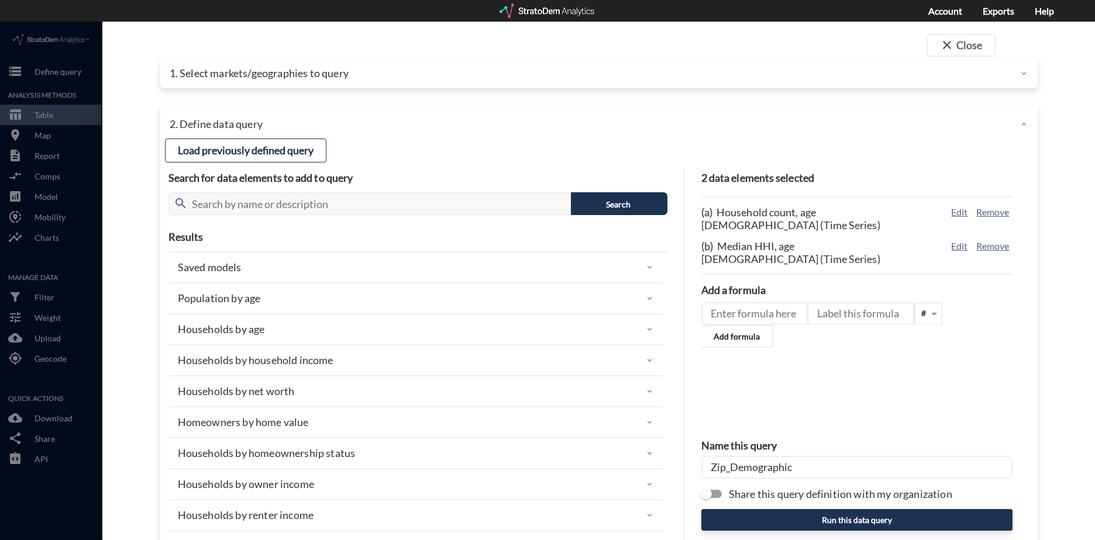
click div "Households by net worth"
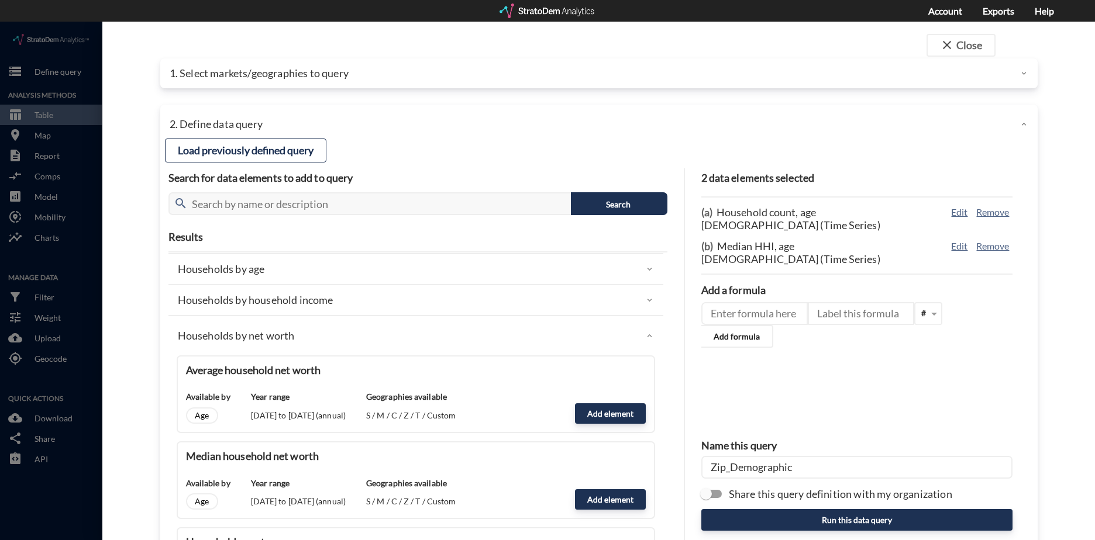
scroll to position [117, 0]
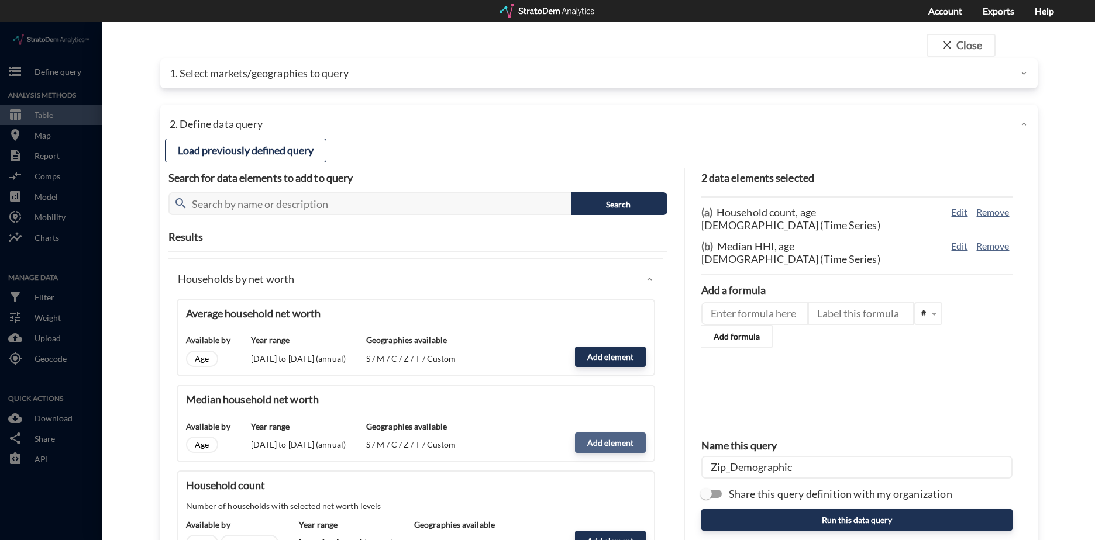
click button "Add element"
type input "NW_DYNAMICS"
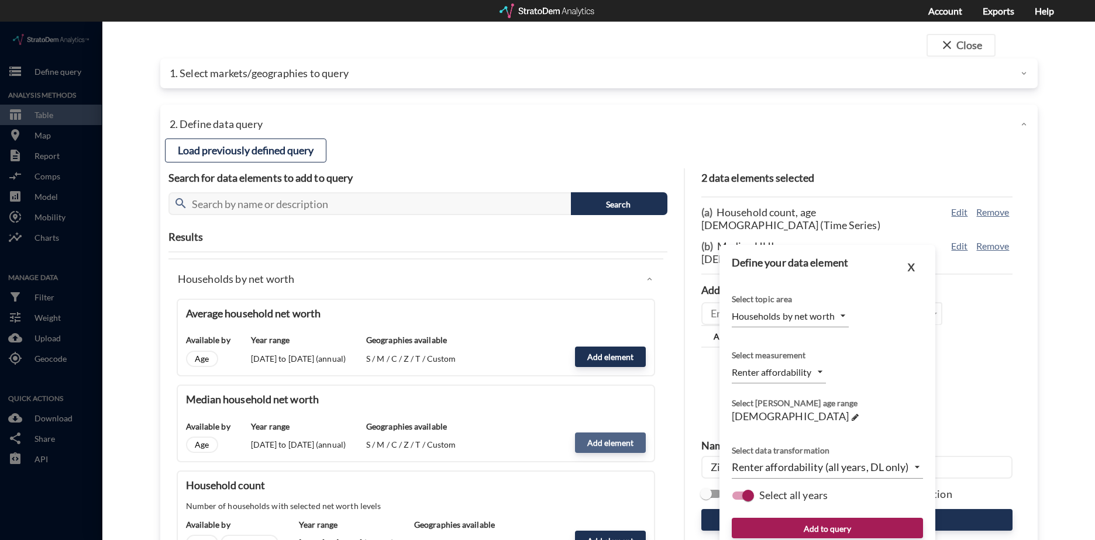
type input "MEDIAN"
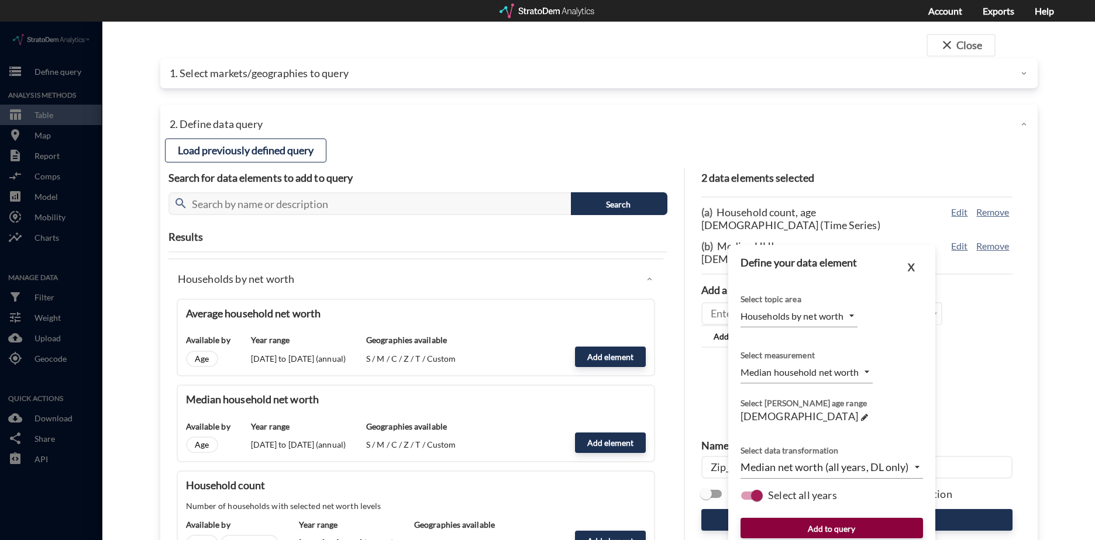
click button "Add to query"
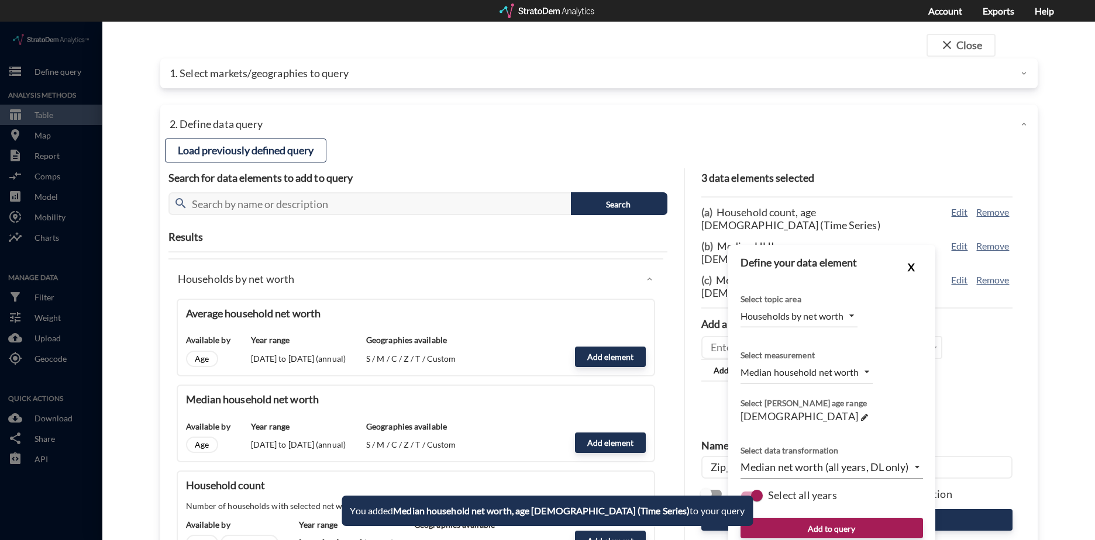
click button "X"
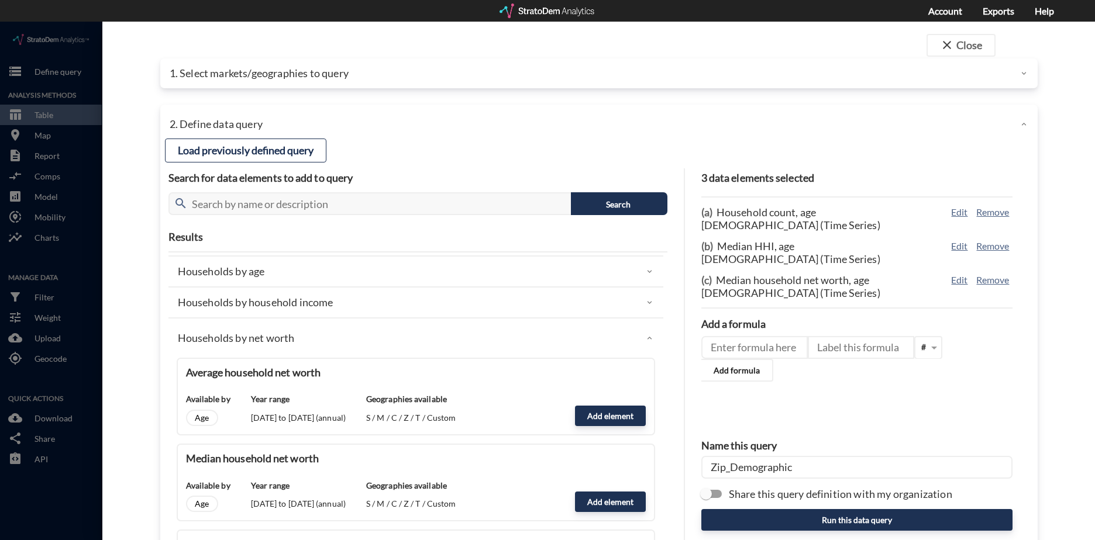
scroll to position [58, 0]
click div "Households by household income"
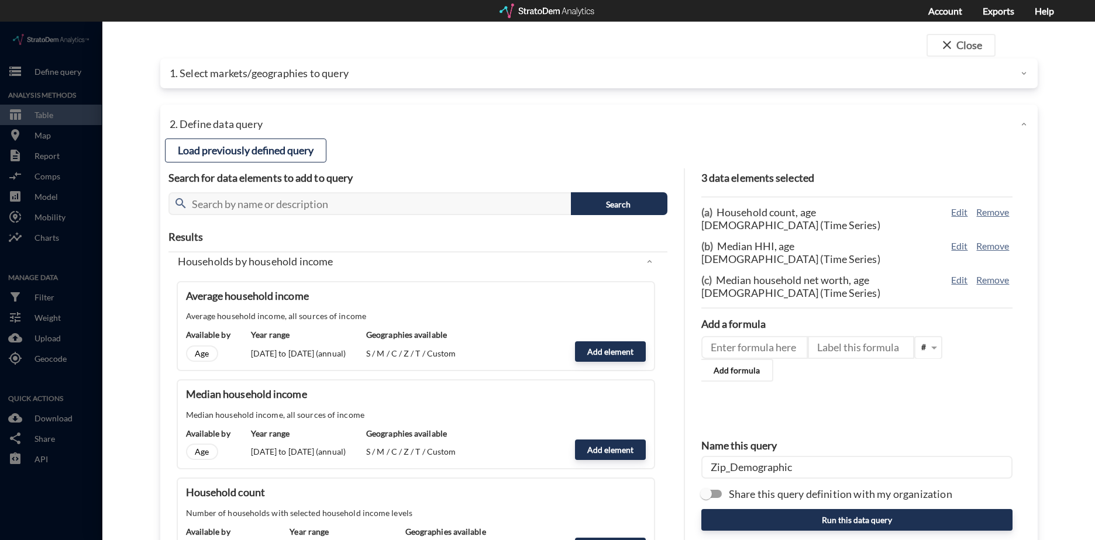
scroll to position [175, 0]
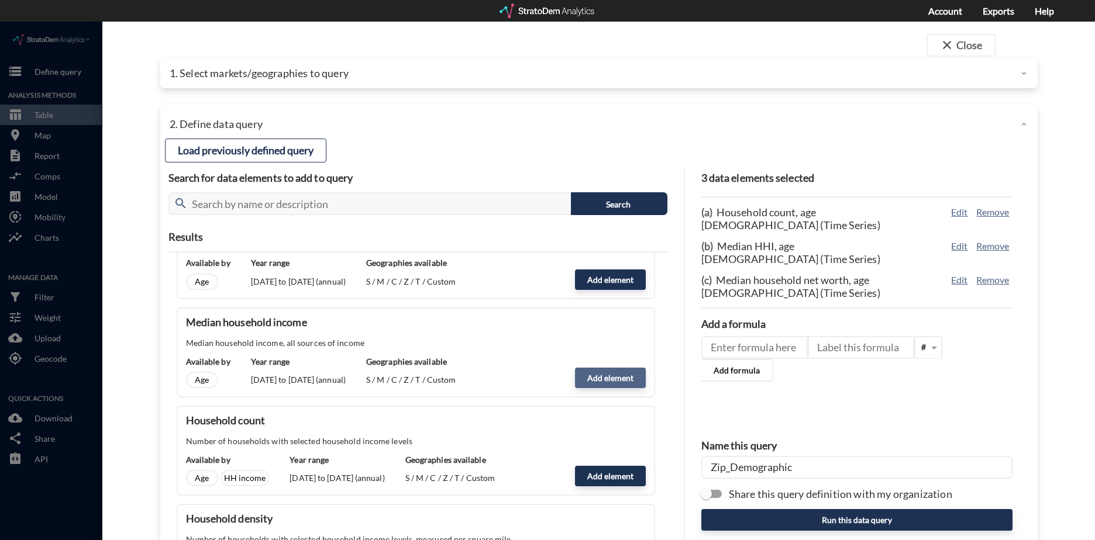
click button "Add element"
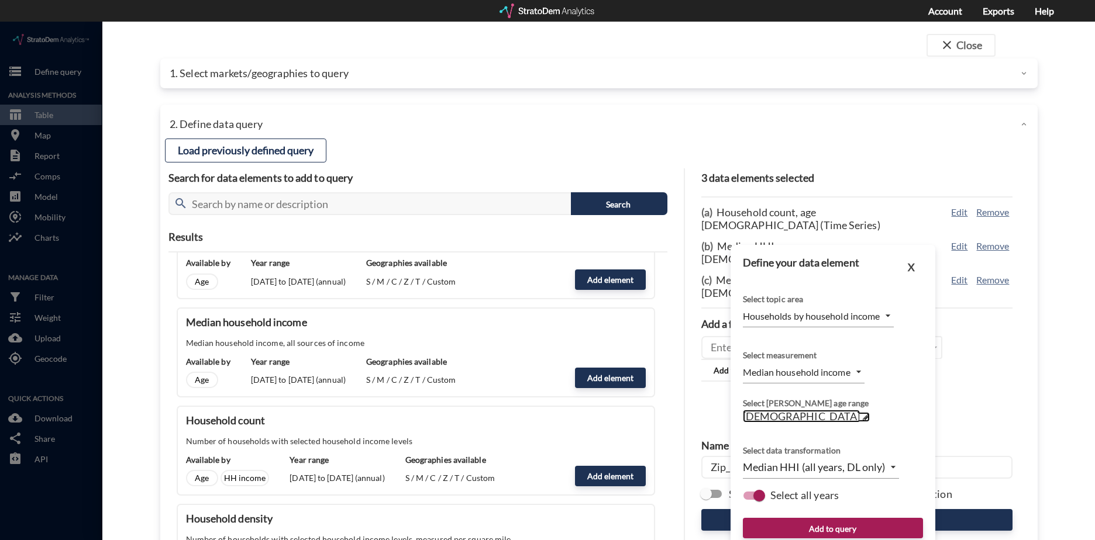
click span "25 to 44 years old"
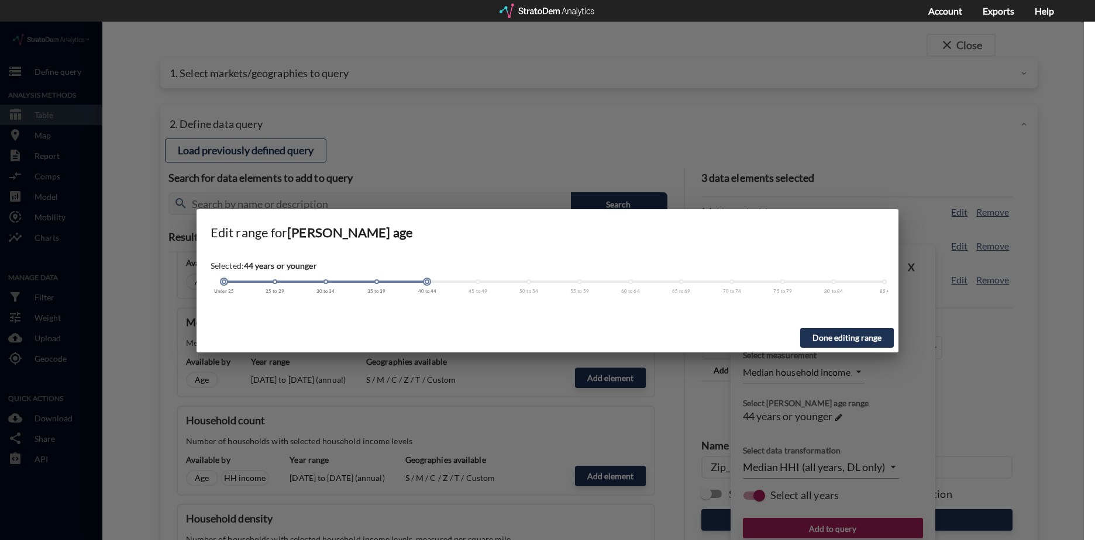
drag, startPoint x: 274, startPoint y: 260, endPoint x: 213, endPoint y: 264, distance: 61.5
click div "Selected: 44 years or younger Under 25 25 to 29 30 to 34 35 to 39 40 to 44 45 t…"
drag, startPoint x: 224, startPoint y: 260, endPoint x: 883, endPoint y: 260, distance: 658.7
click div
click button "Done editing range"
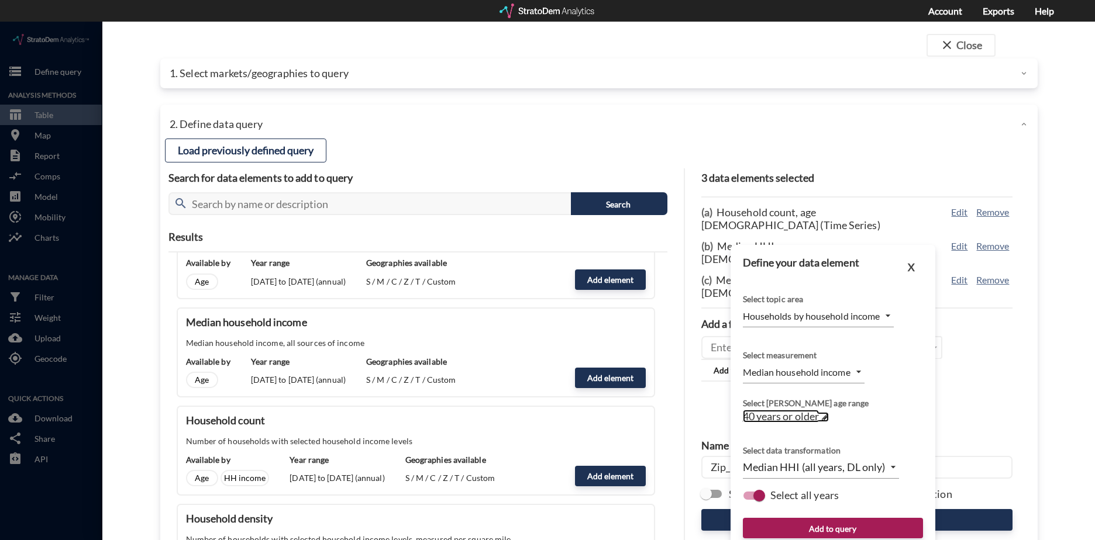
click span "40 years or older"
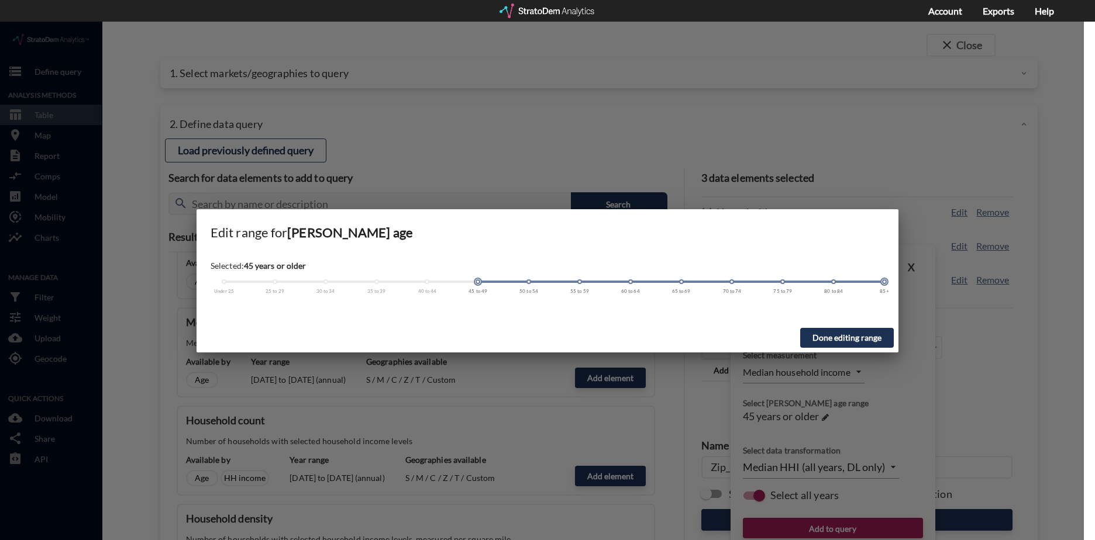
drag, startPoint x: 426, startPoint y: 261, endPoint x: 503, endPoint y: 261, distance: 77.2
click div "Under 25 25 to 29 30 to 34 35 to 39 40 to 44 45 to 49 50 to 54 55 to 59 60 to 6…"
click button "Done editing range"
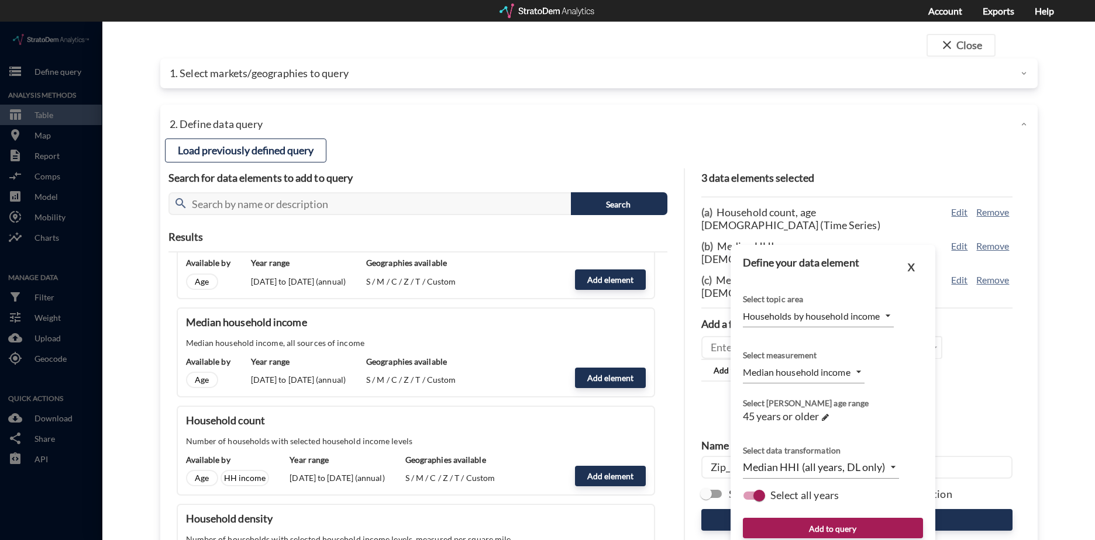
scroll to position [39, 0]
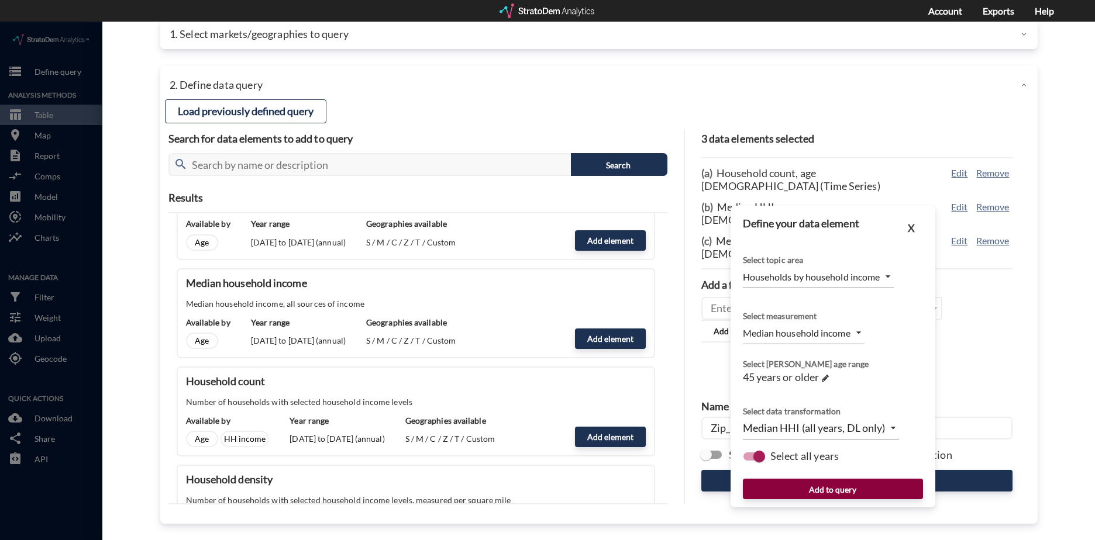
click button "Add to query"
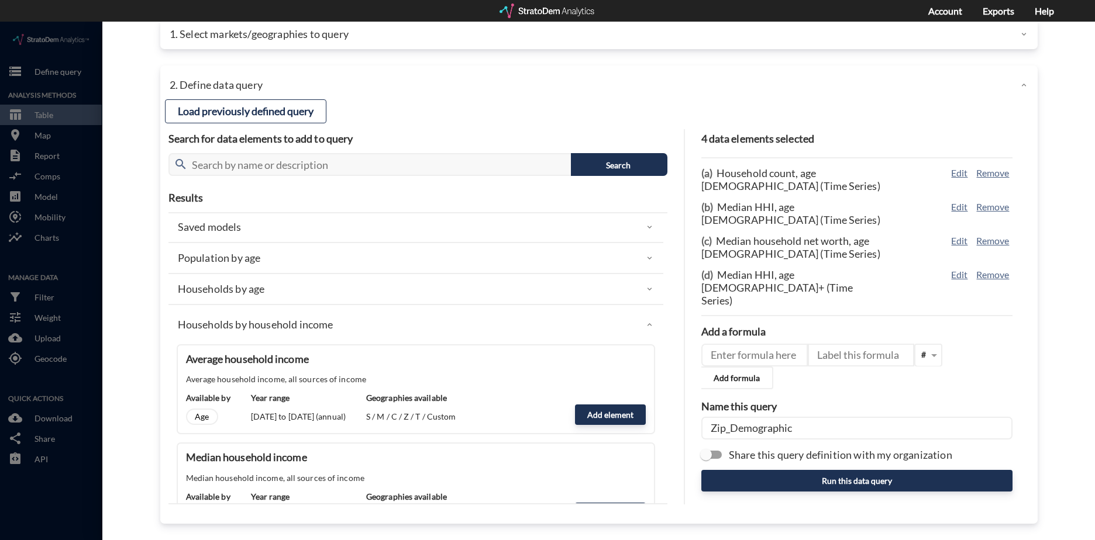
scroll to position [0, 0]
click div "Households by age"
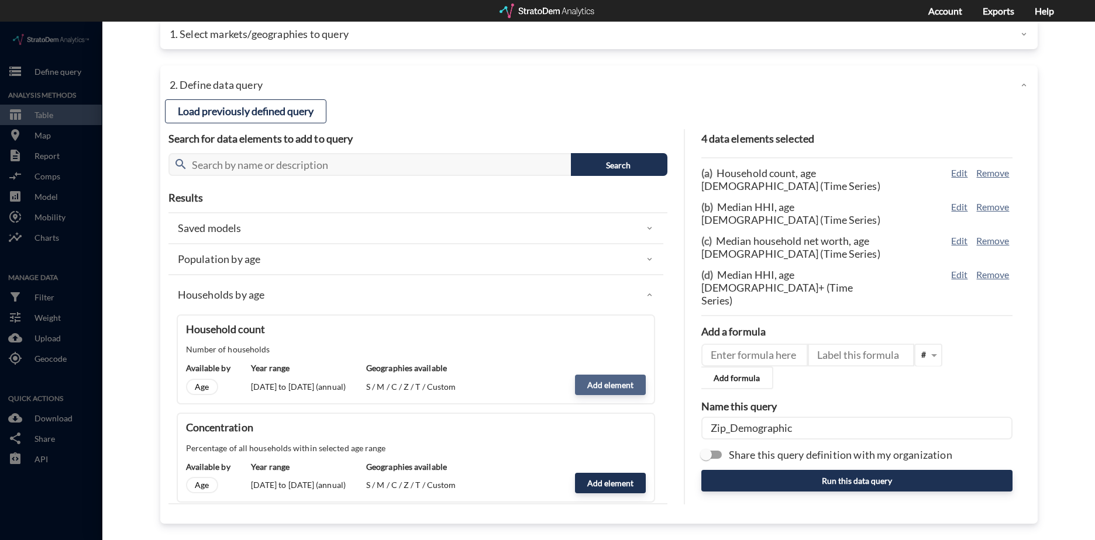
click button "Add element"
type input "HOUSEHOLDS"
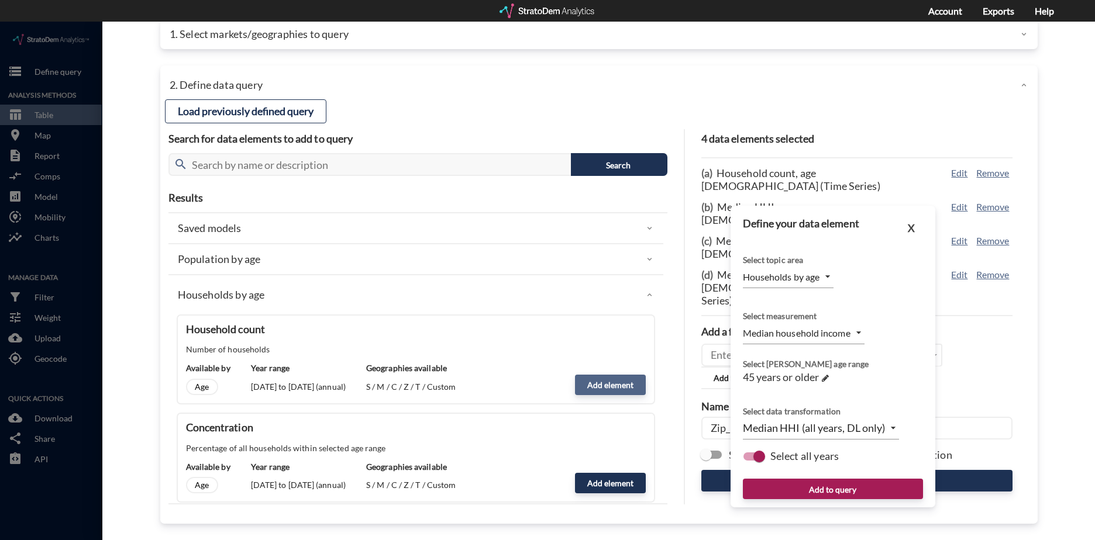
type input "COUNT"
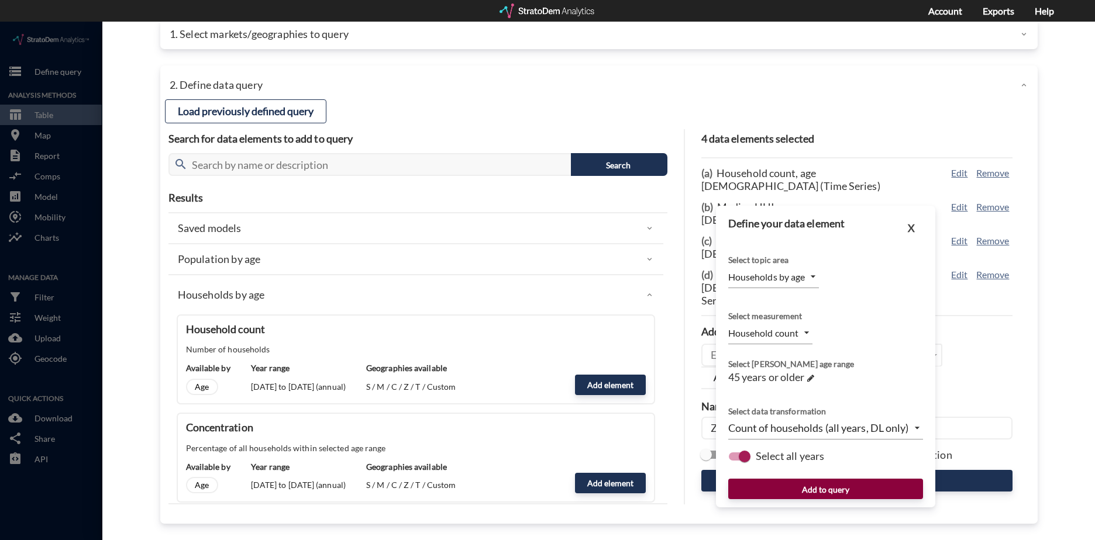
click button "Add to query"
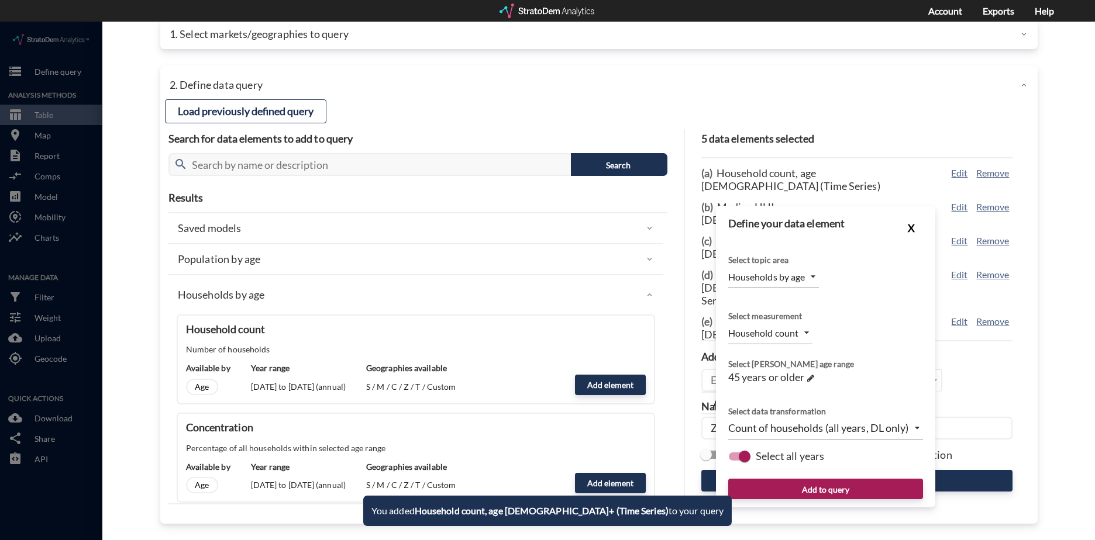
click button "X"
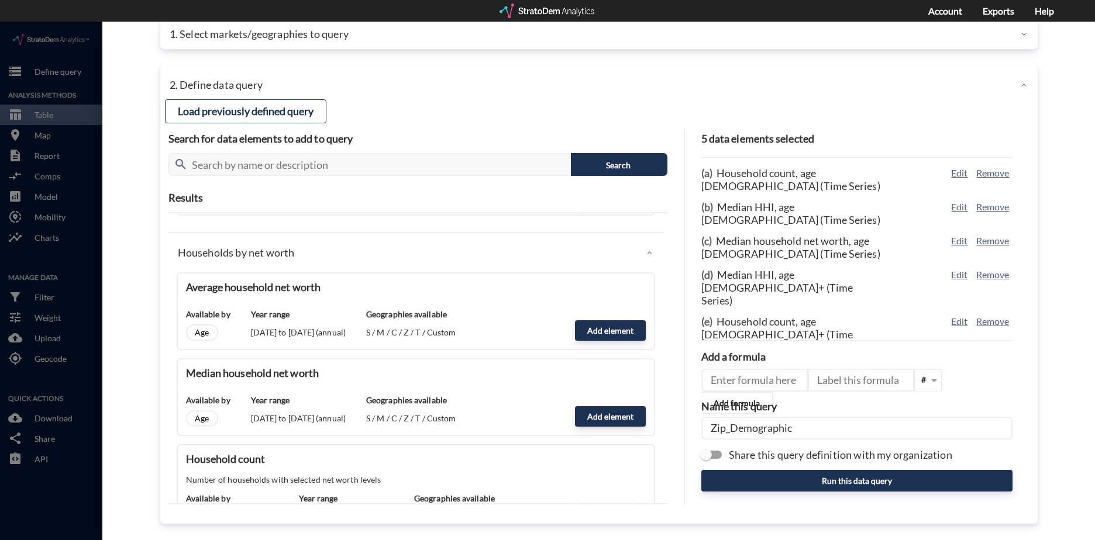
scroll to position [1228, 0]
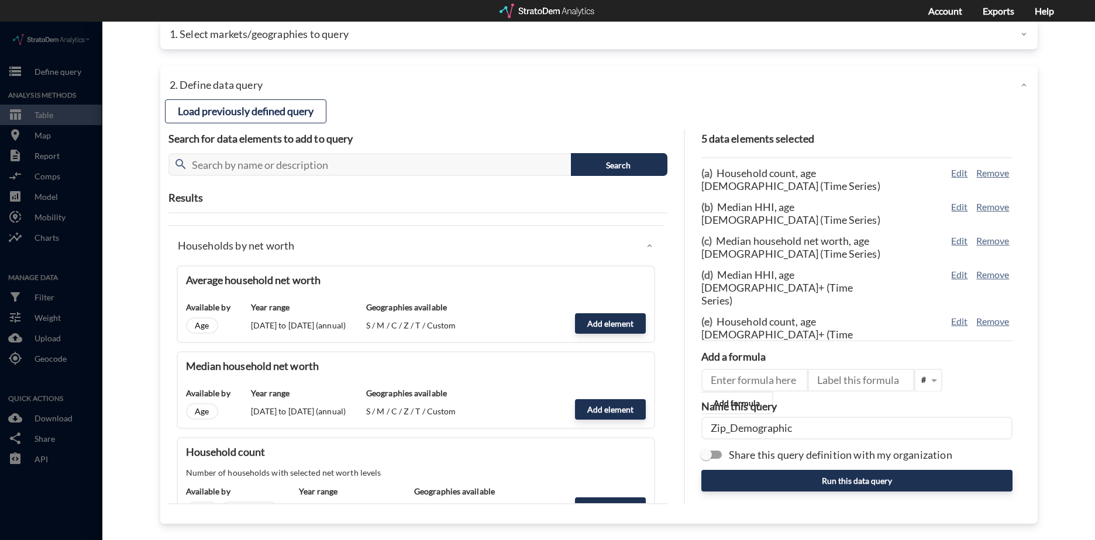
click div "Households by net worth"
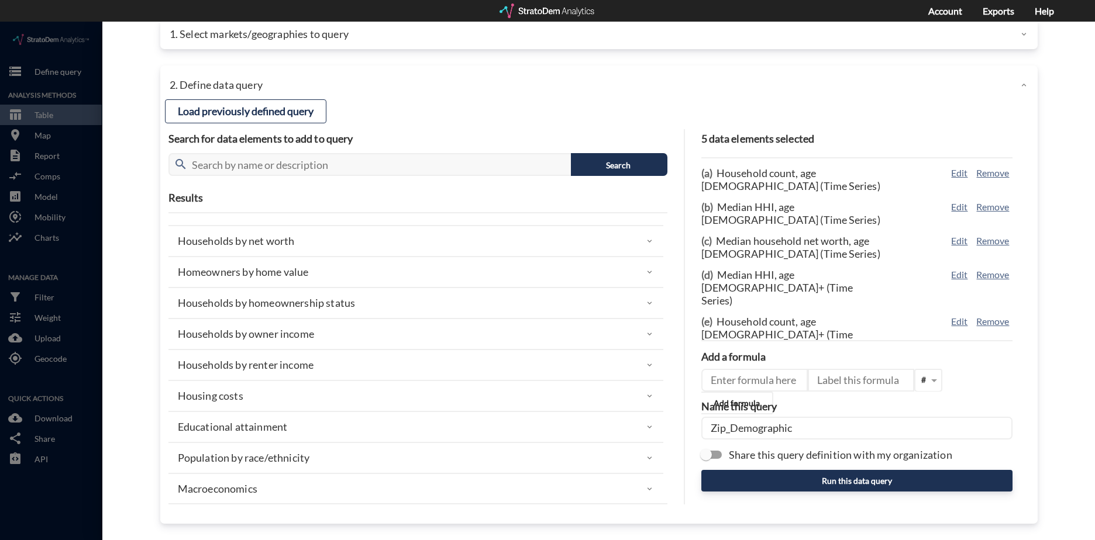
click div "Households by net worth"
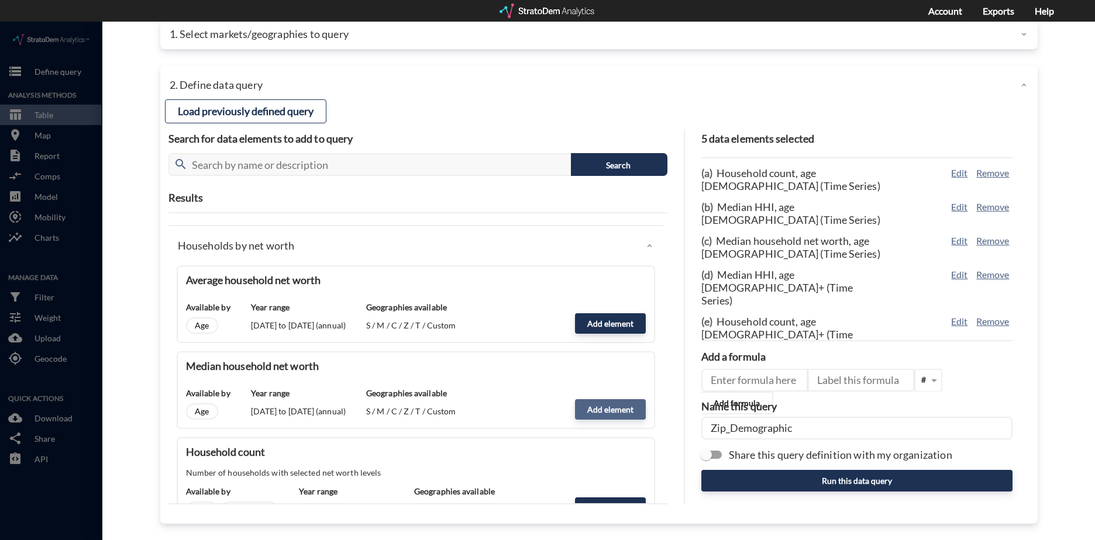
click button "Add element"
type input "NW_DYNAMICS"
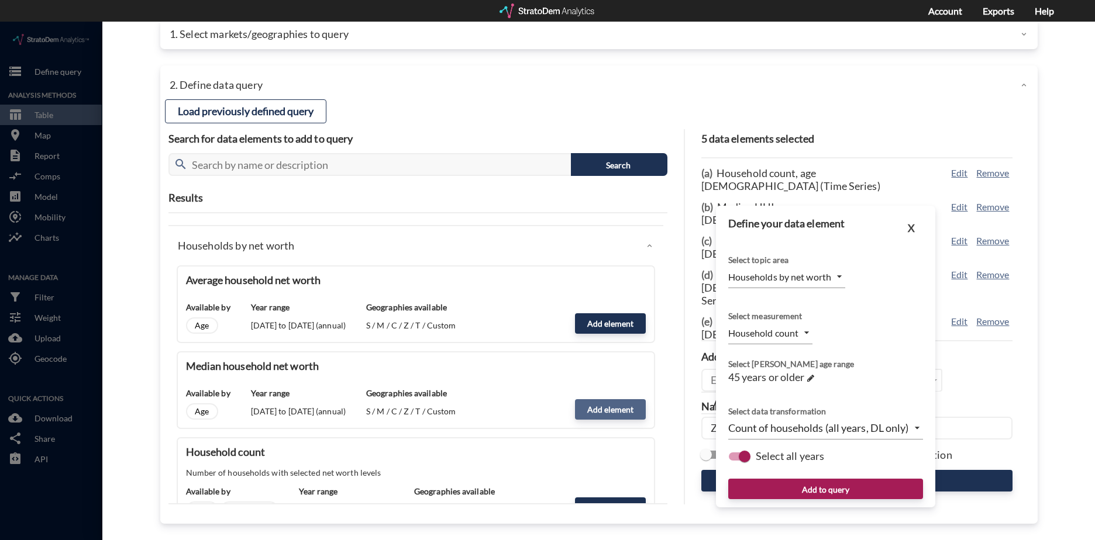
type input "MEDIAN"
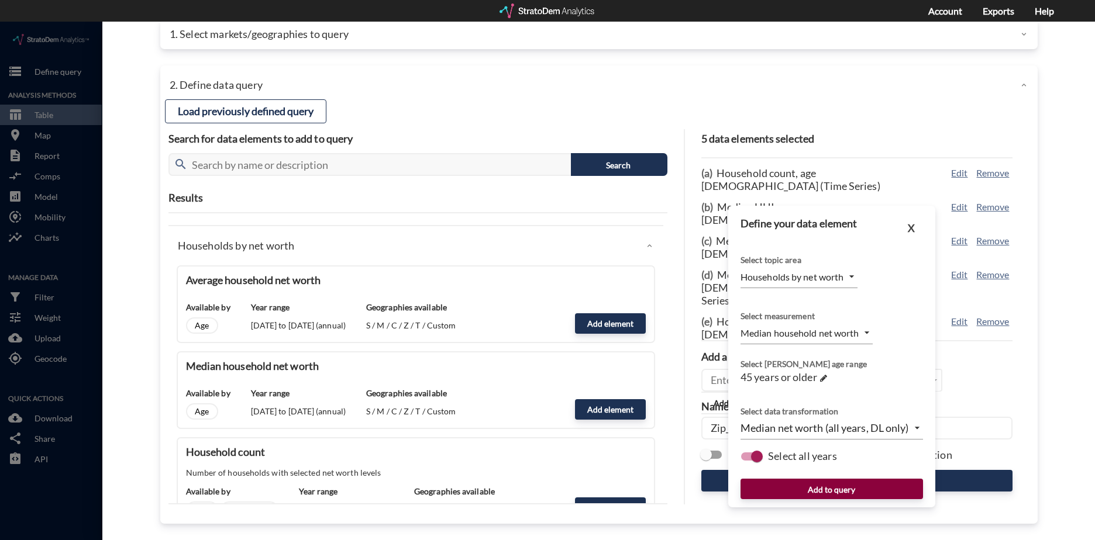
click button "Add to query"
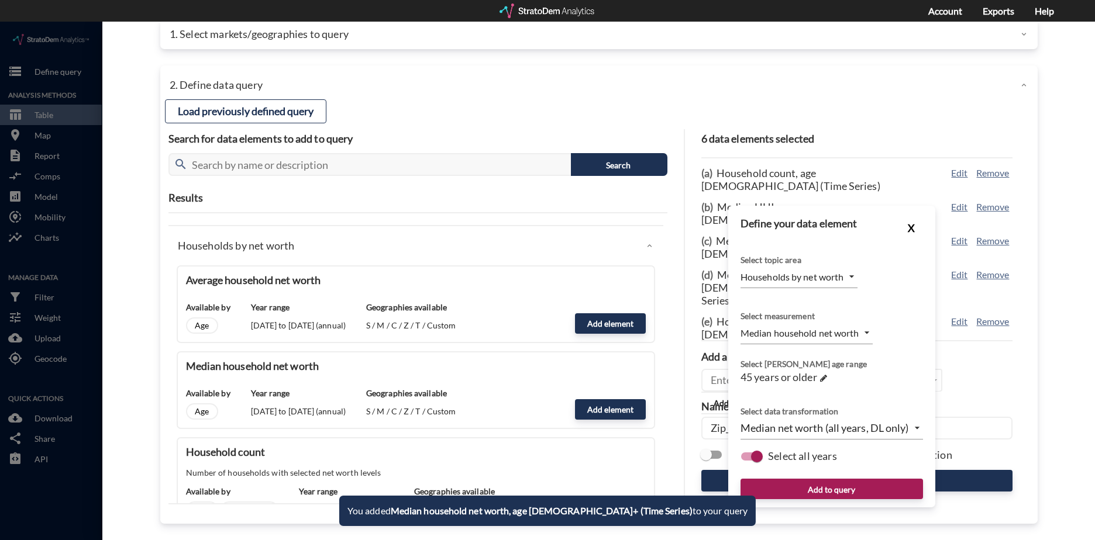
click button "X"
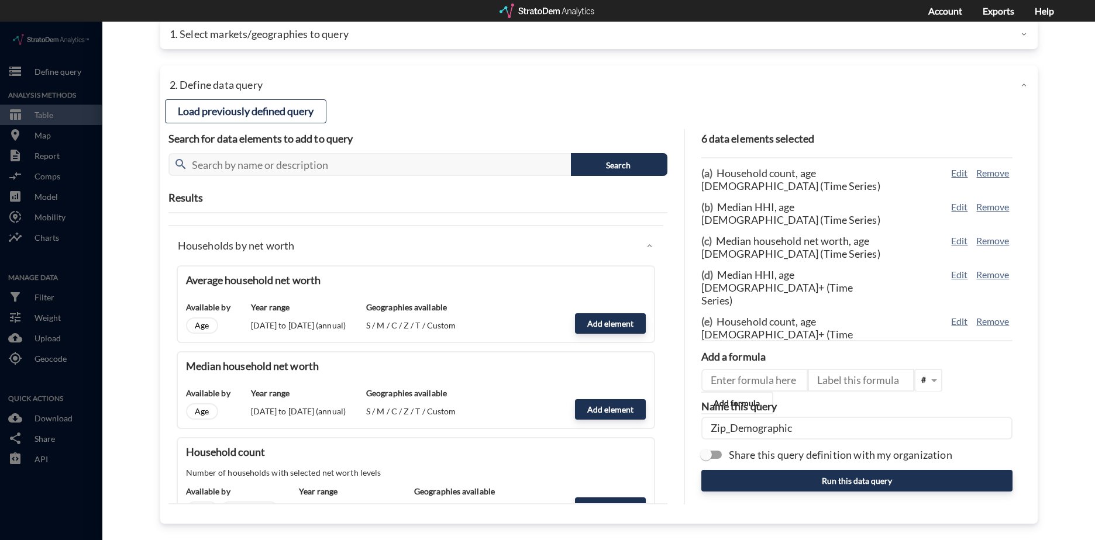
click input "Zip_Demographic"
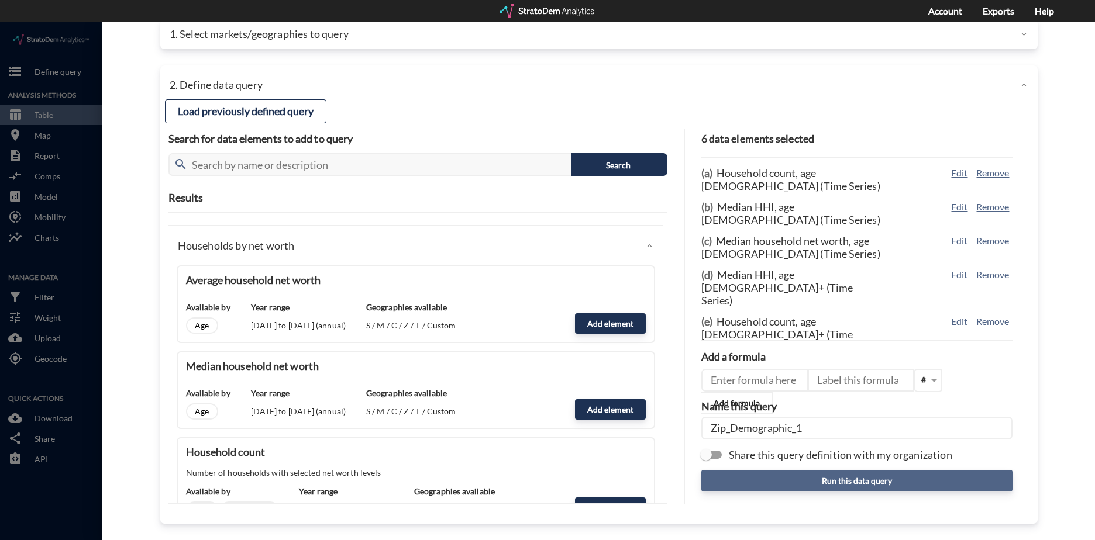
type input "Zip_Demographic_1"
click button "Run this data query"
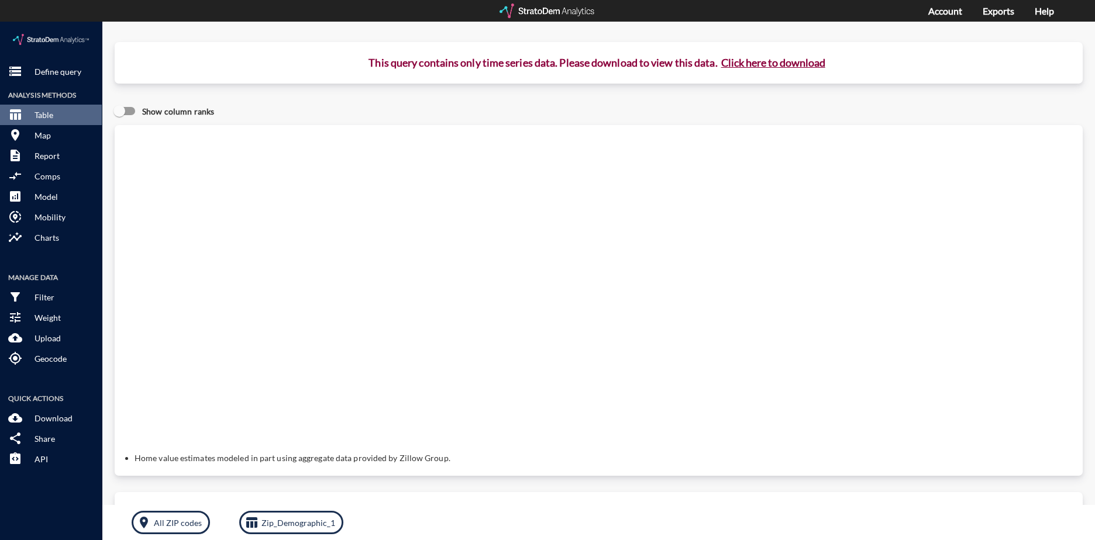
click button "Click here to download"
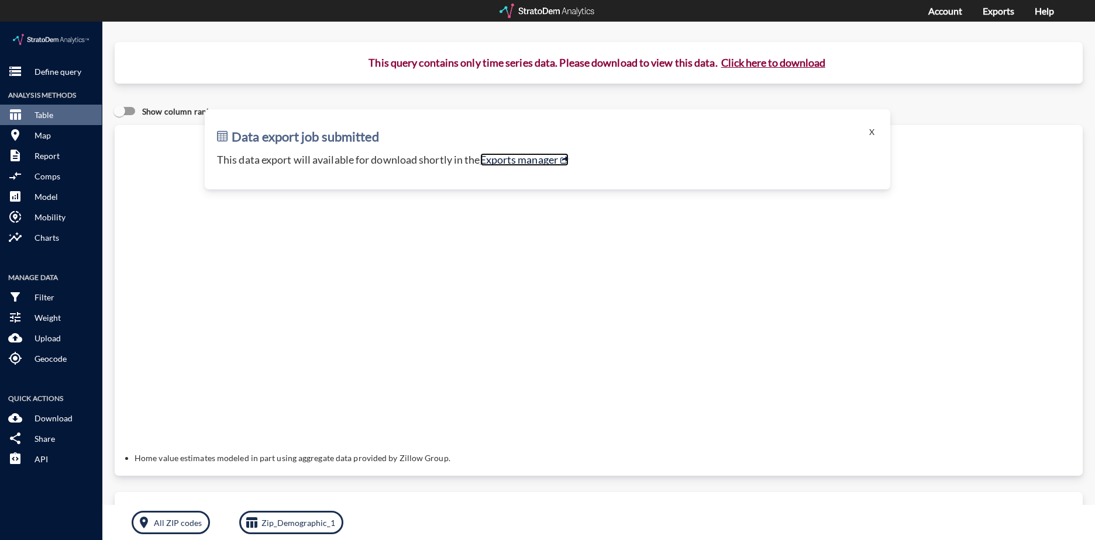
click link "Exports manager"
click button "X"
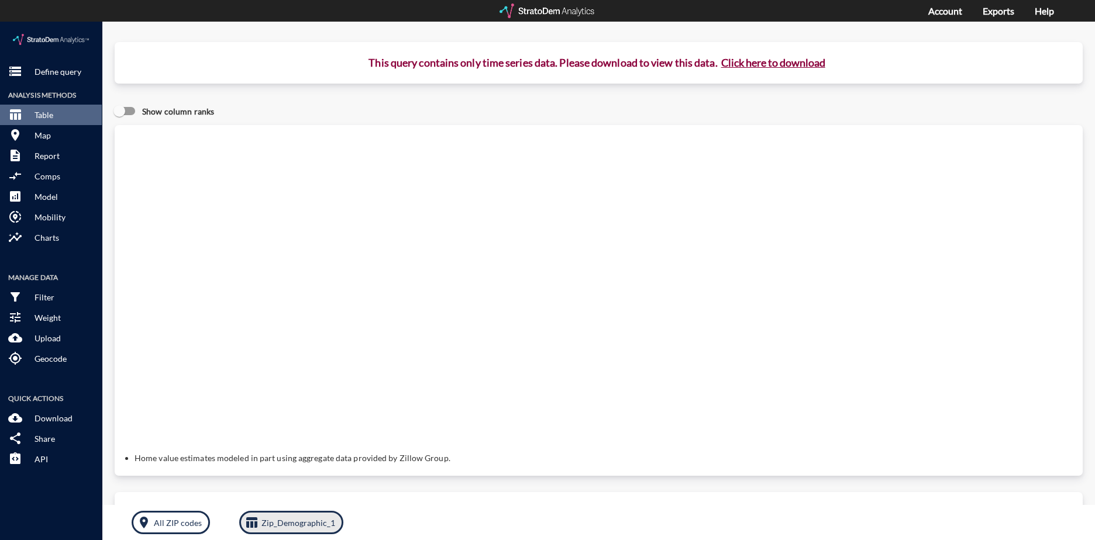
click p "Zip_Demographic_1"
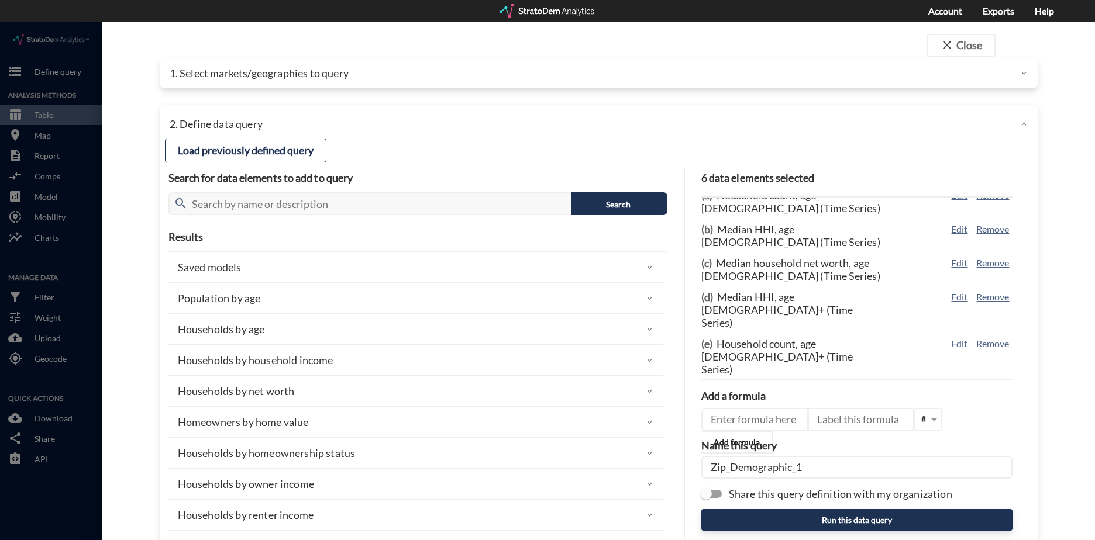
scroll to position [0, 0]
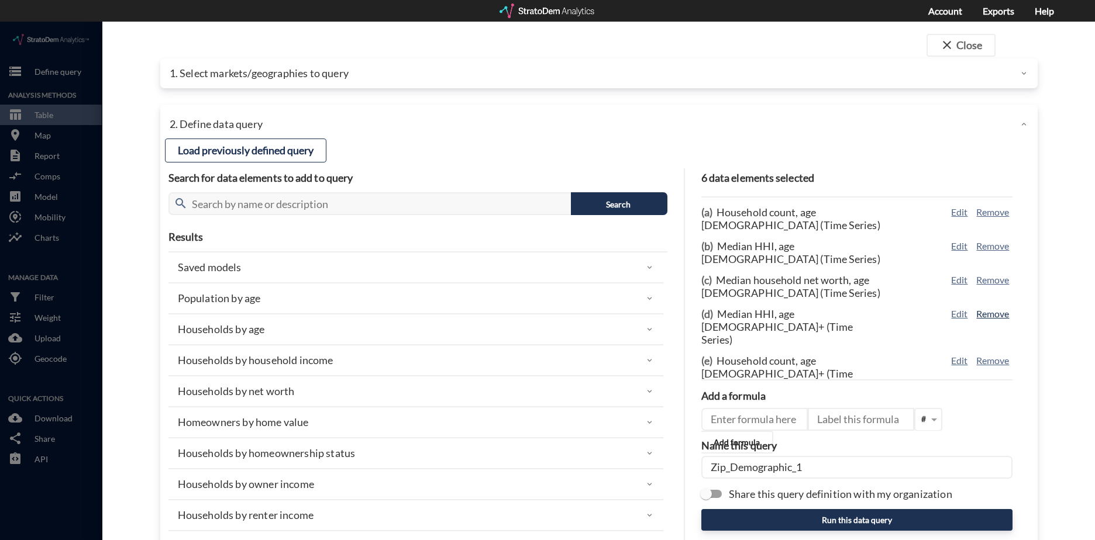
click button "Remove"
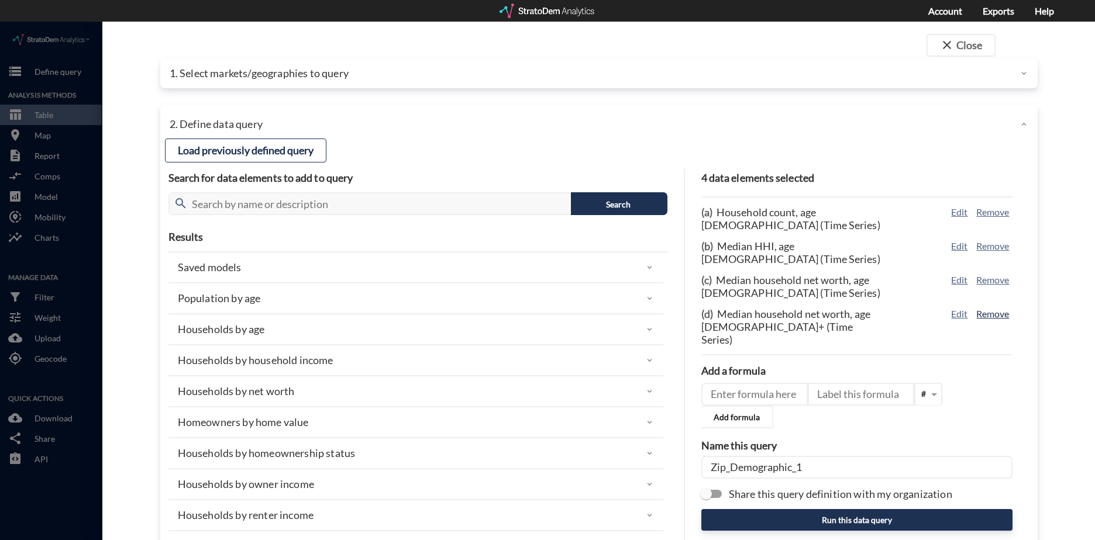
click button "Remove"
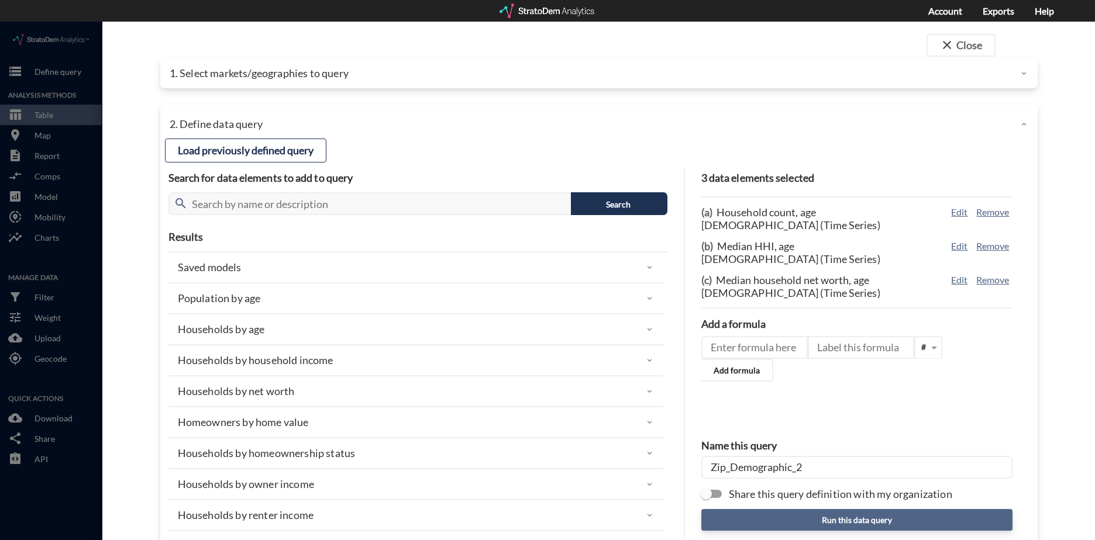
type input "Zip_Demographic_2"
click button "Run this data query"
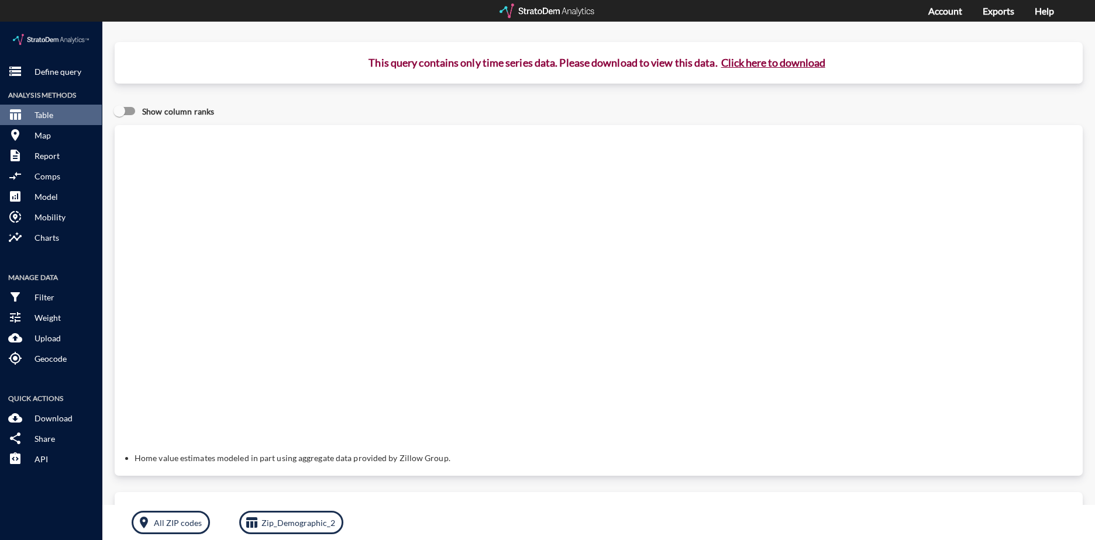
click button "Click here to download"
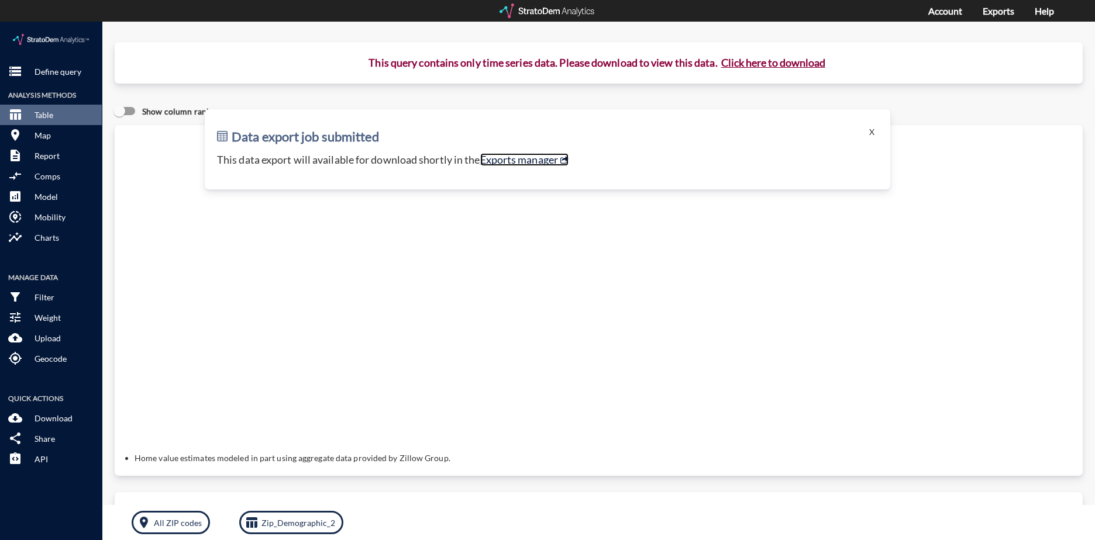
click link "Exports manager"
click button "X"
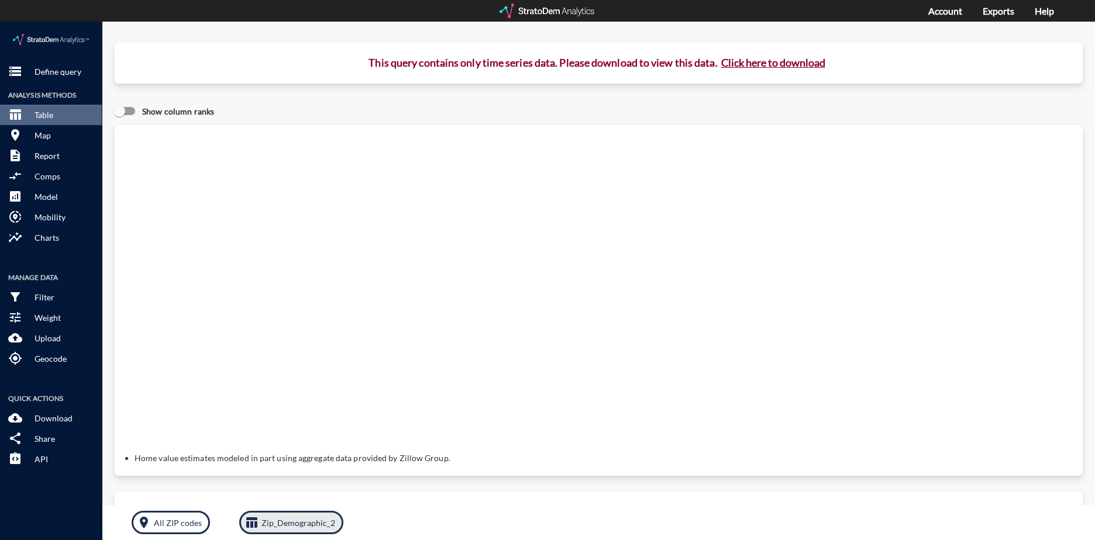
click p "Zip_Demographic_2"
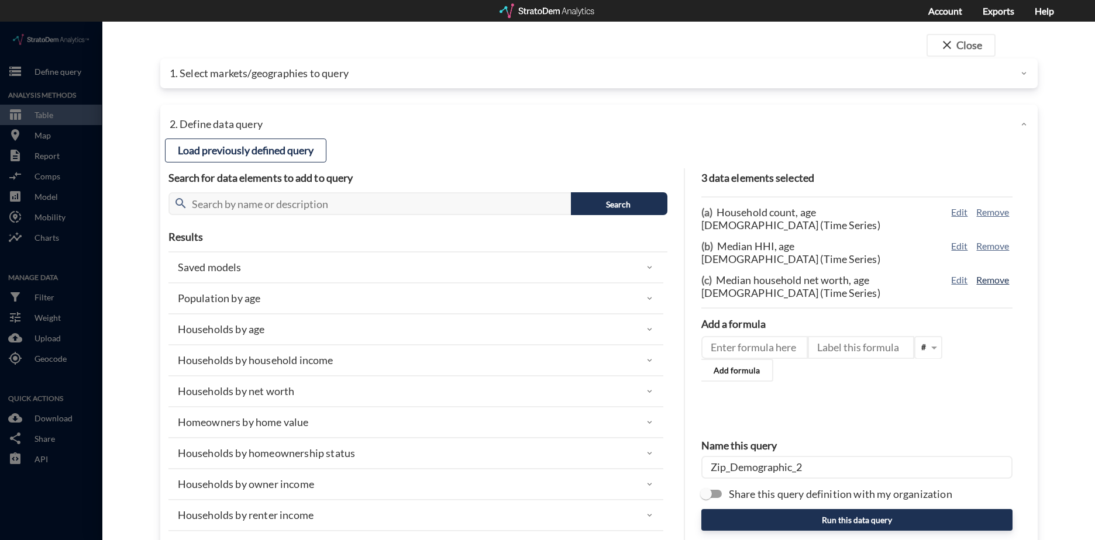
click button "Remove"
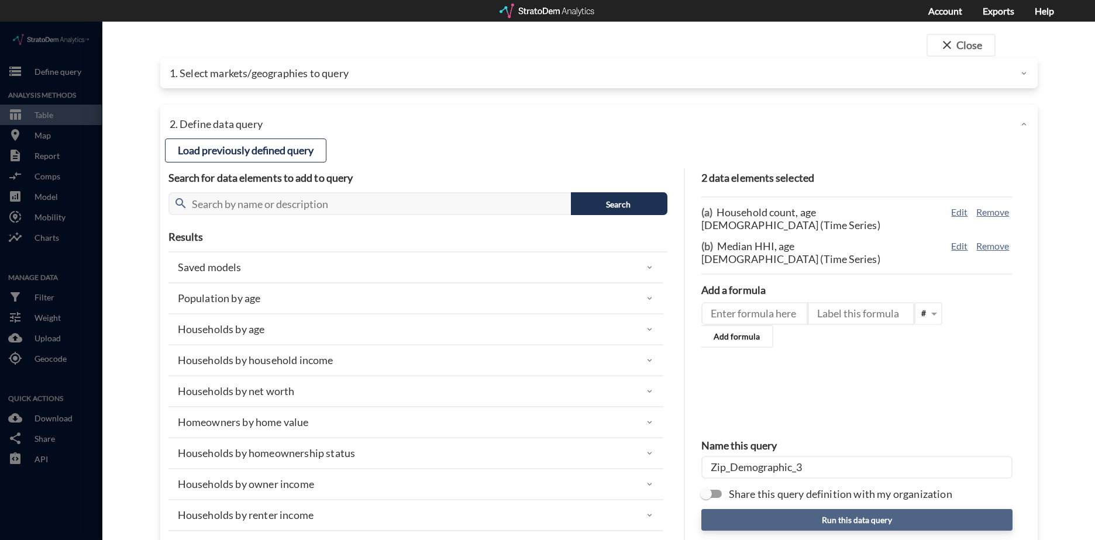
type input "Zip_Demographic_3"
click button "Run this data query"
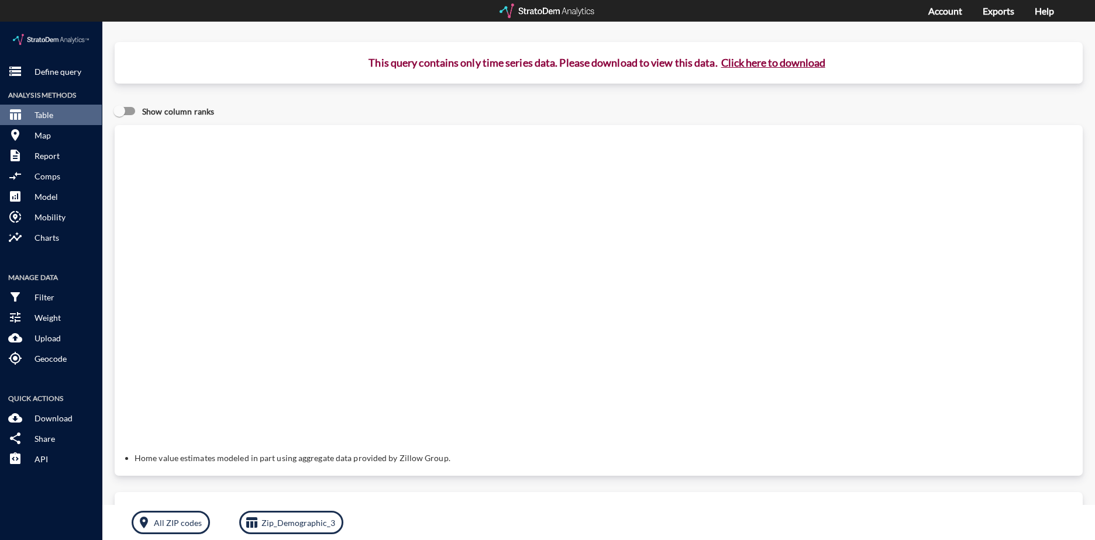
click button "Click here to download"
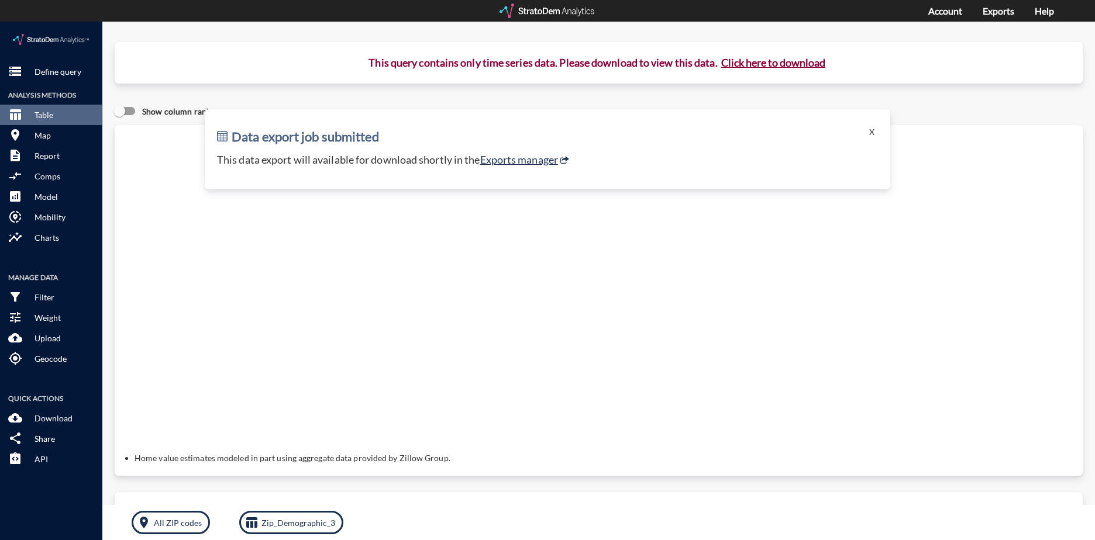
click div "Data export job submitted X This data export will available for download shortl…"
click link "Exports manager"
click button "X"
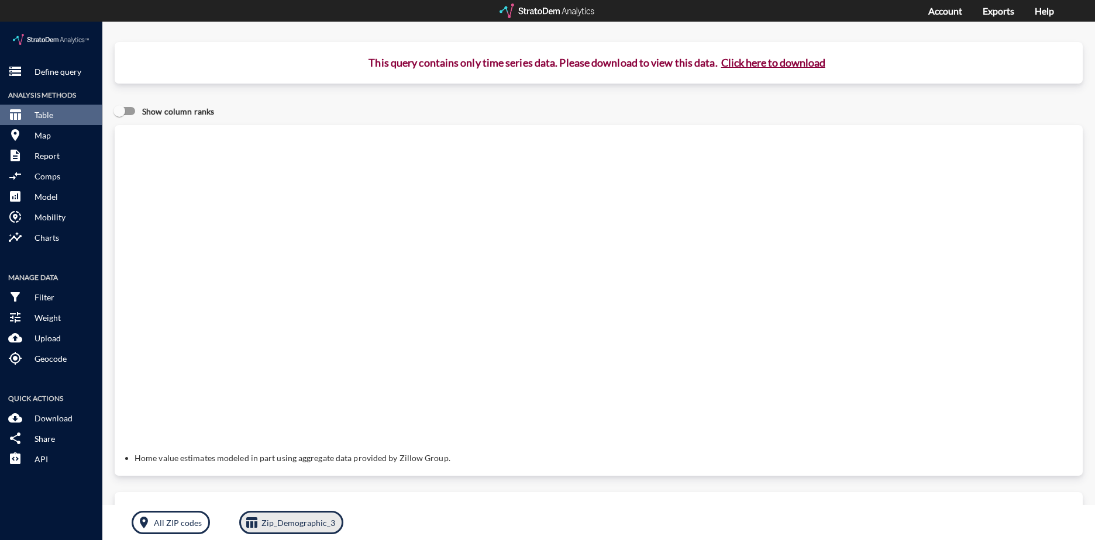
click button "table_chart Zip_Demographic_3"
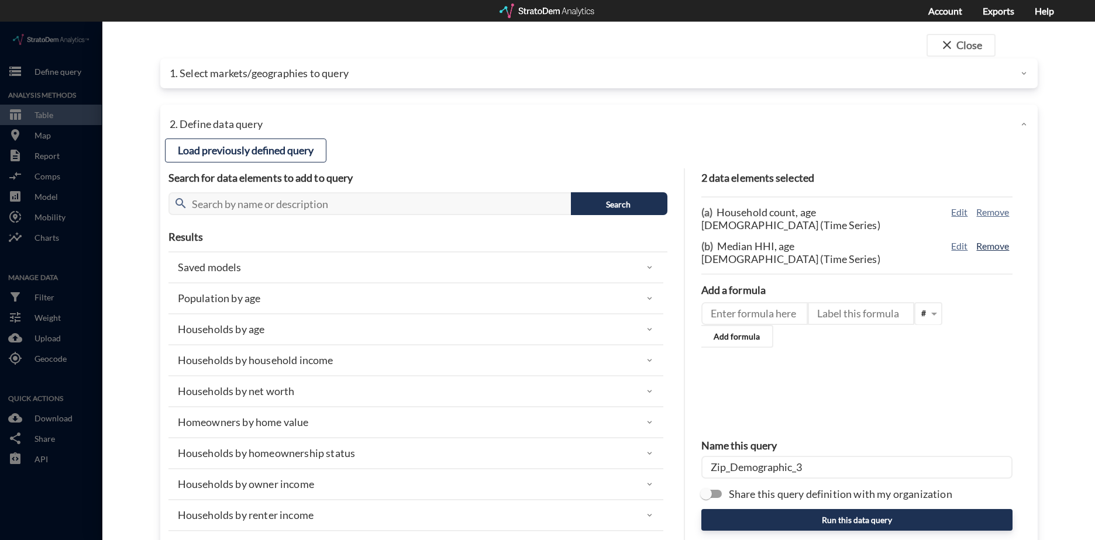
click button "Remove"
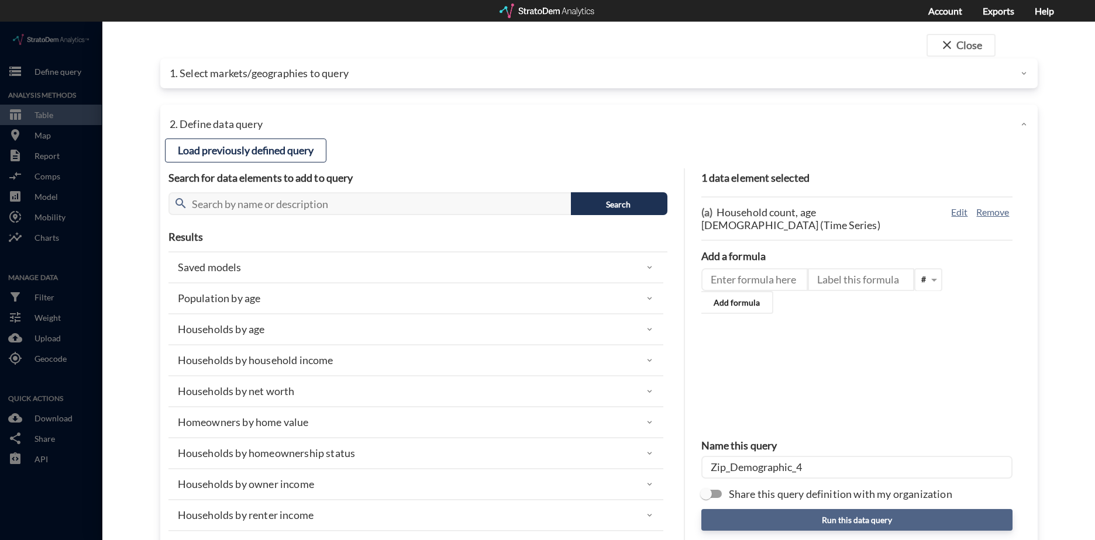
type input "Zip_Demographic_4"
drag, startPoint x: 804, startPoint y: 496, endPoint x: 805, endPoint y: 502, distance: 6.0
click button "Run this data query"
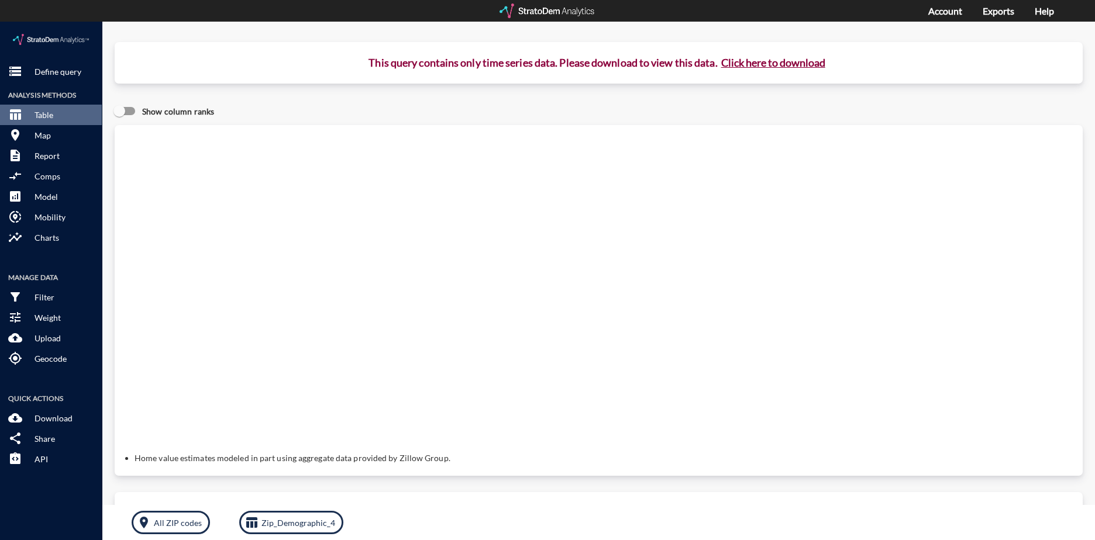
click button "Click here to download"
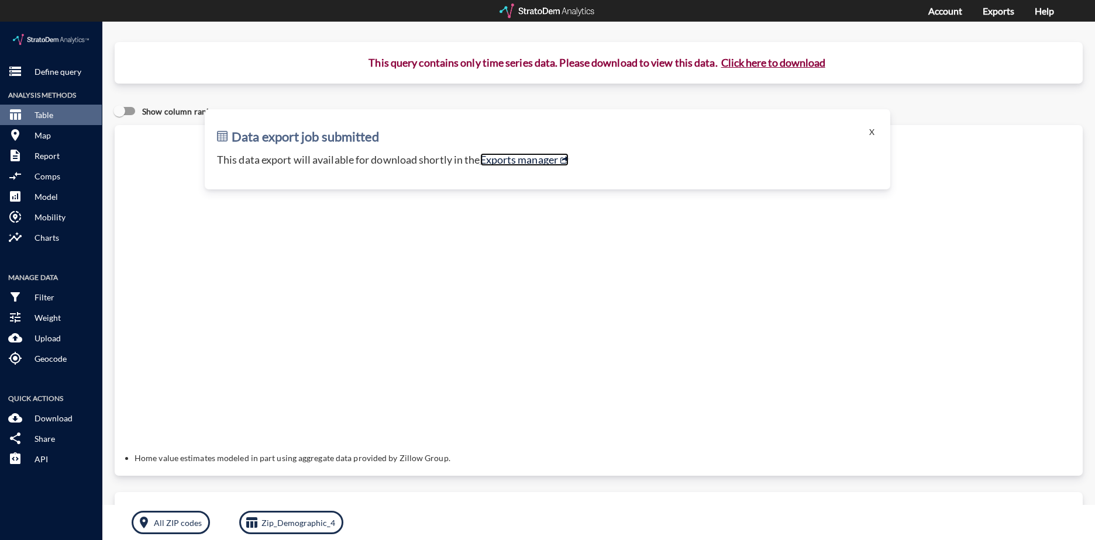
click link "Exports manager"
click button "table_chart Zip_Demographic_4"
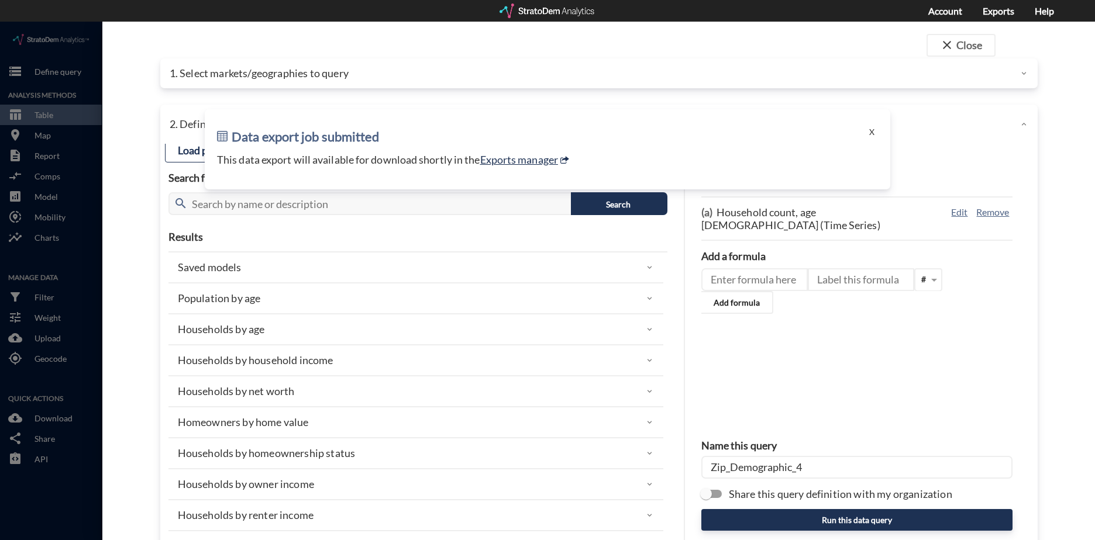
click div "close Close 1. Select markets/geographies to query Select which rows will appea…"
click button "Remove"
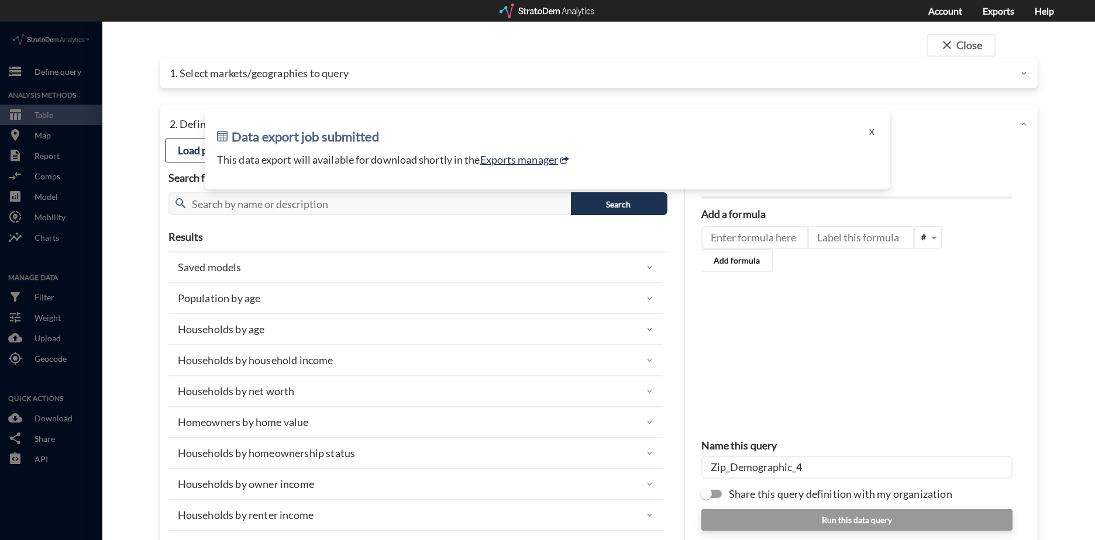
click p "Population by age"
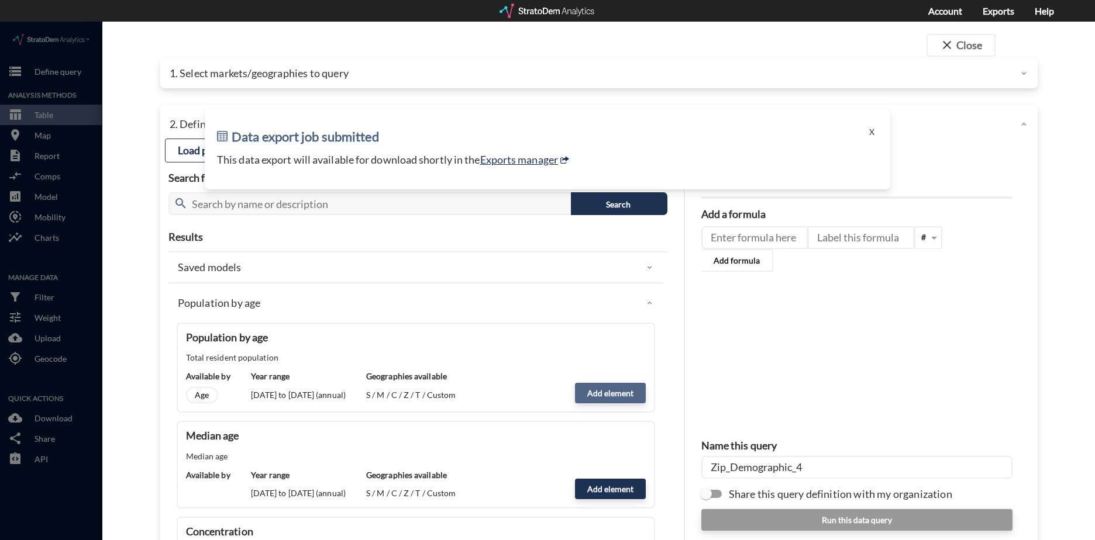
click button "Add element"
type input "POPULATION"
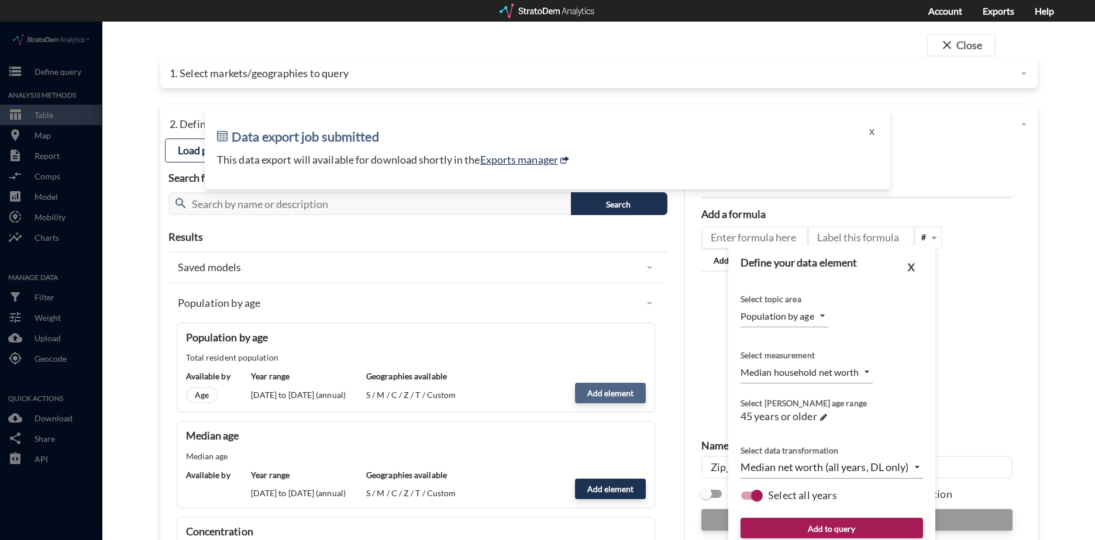
type input "COUNT"
click span "45 years or older"
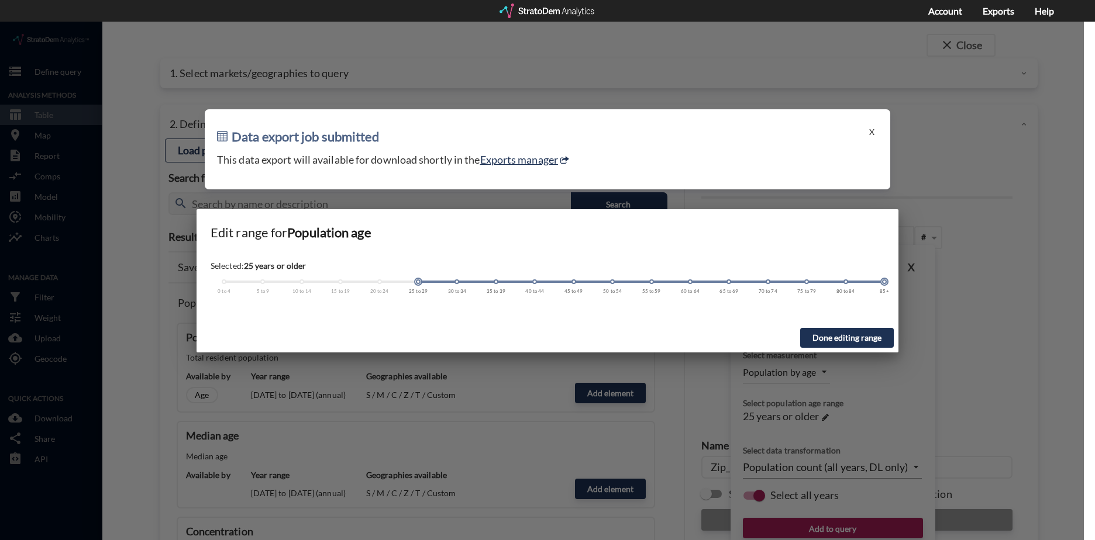
drag, startPoint x: 572, startPoint y: 260, endPoint x: 410, endPoint y: 266, distance: 162.1
click div "Selected: 25 years or older 0 to 4 5 to 9 10 to 14 15 to 19 20 to 24 25 to 29 3…"
drag, startPoint x: 884, startPoint y: 258, endPoint x: 530, endPoint y: 266, distance: 354.6
click div "Selected: 25 to 44 years old 0 to 4 5 to 9 10 to 14 15 to 19 20 to 24 25 to 29 …"
click button "Done editing range"
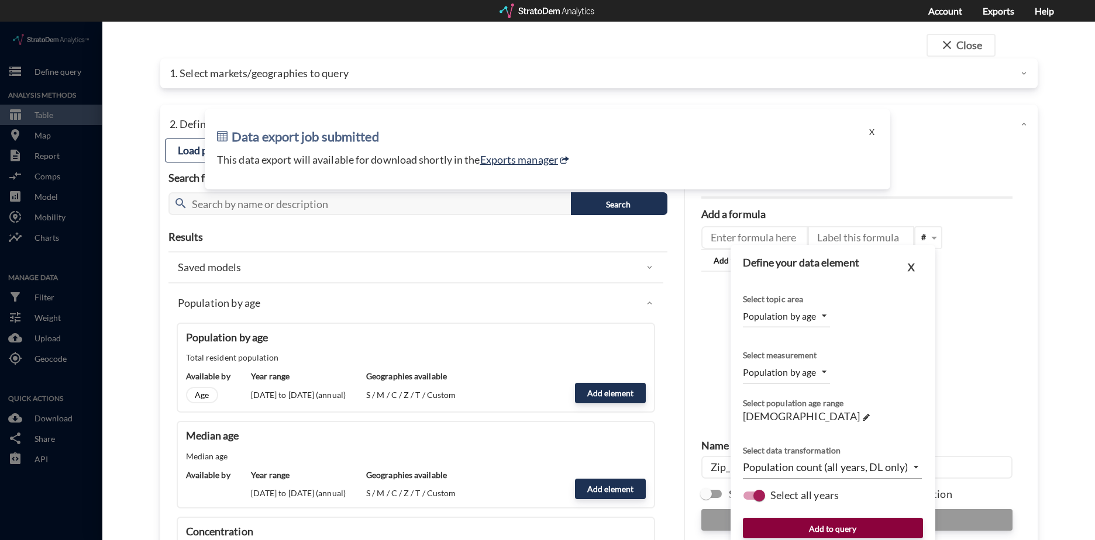
click button "Add to query"
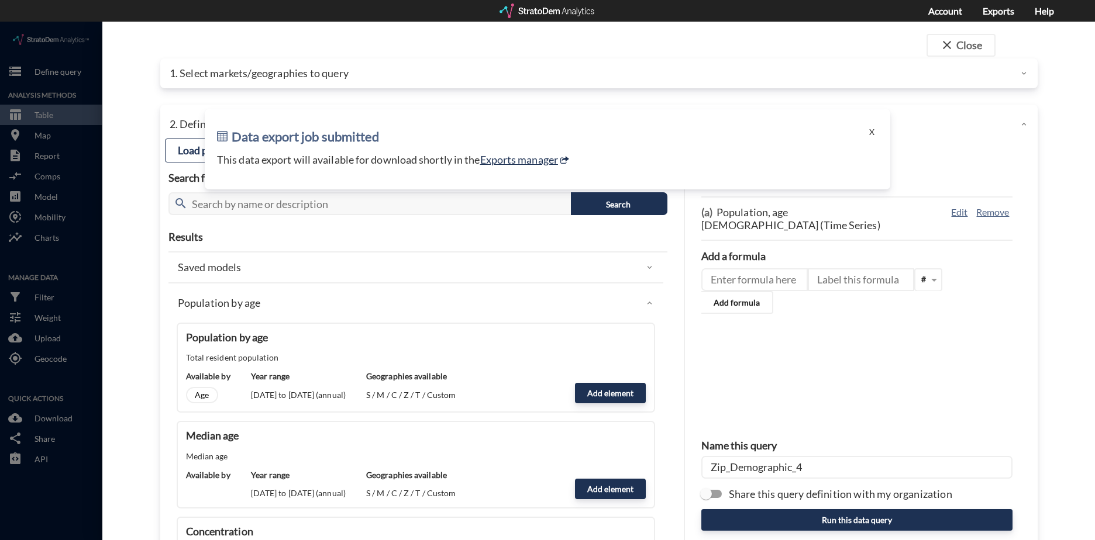
drag, startPoint x: 787, startPoint y: 446, endPoint x: 731, endPoint y: 447, distance: 56.2
click input "Zip_Demographic_4"
drag, startPoint x: 815, startPoint y: 445, endPoint x: 728, endPoint y: 456, distance: 88.5
click input "Zip_Demographic_4"
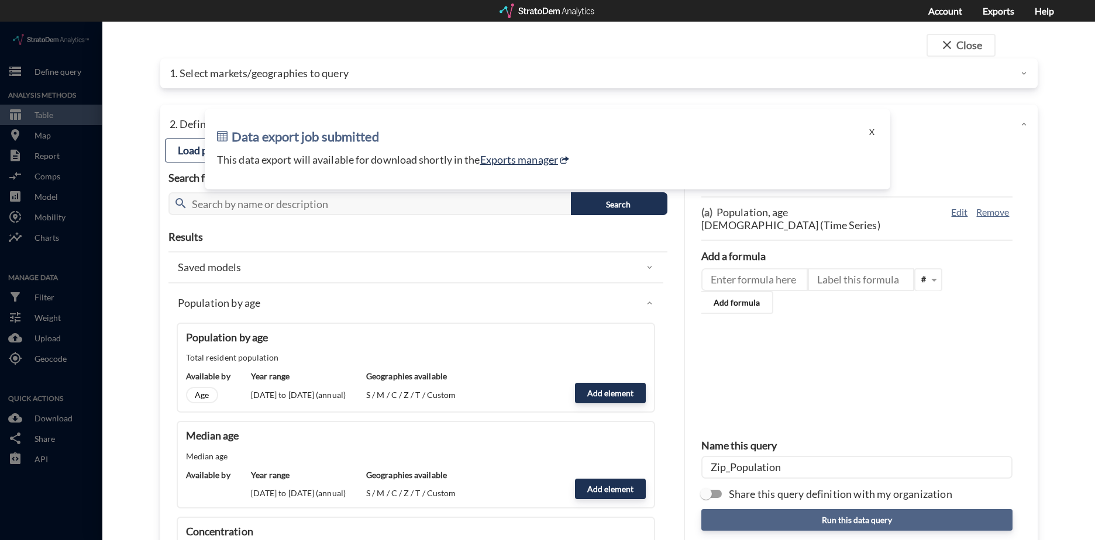
type input "Zip_Population"
click button "Run this data query"
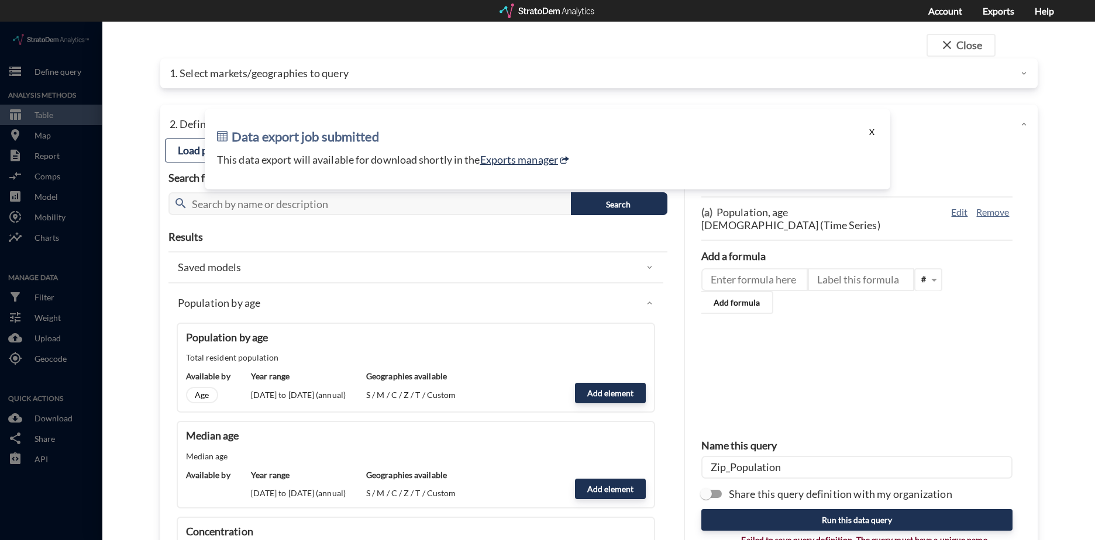
click button "X"
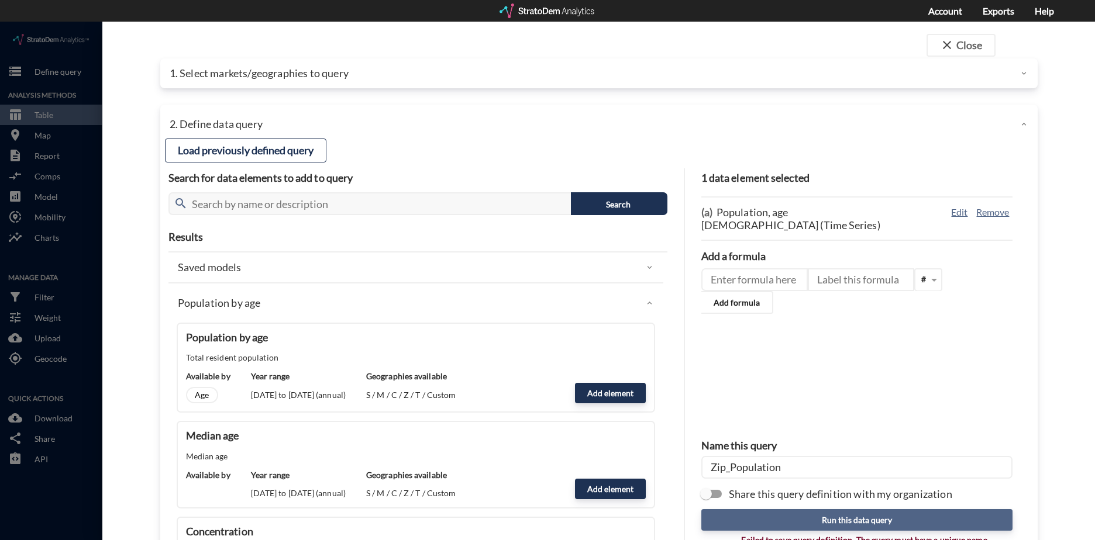
click button "Run this data query"
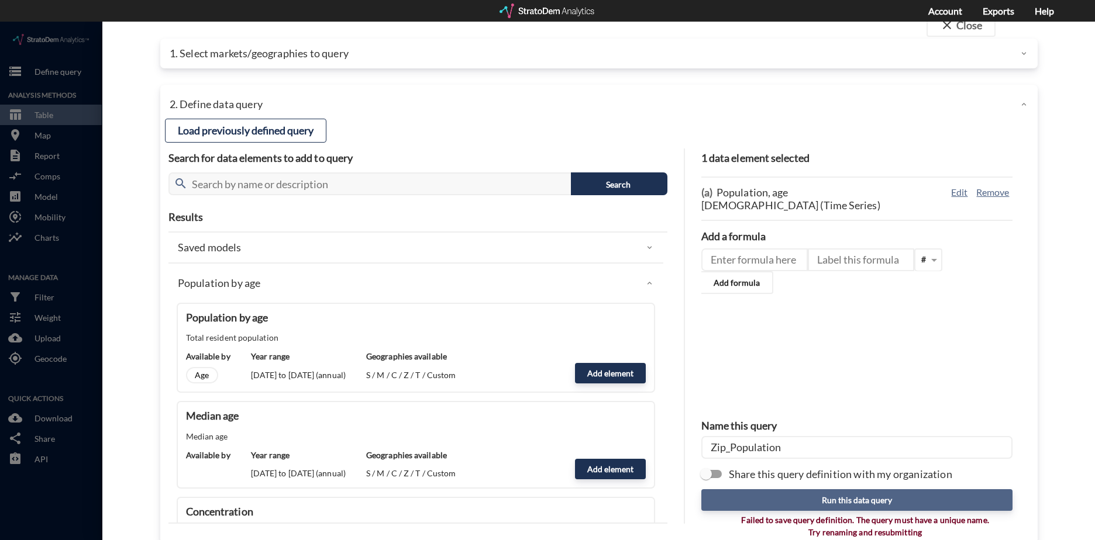
scroll to position [39, 0]
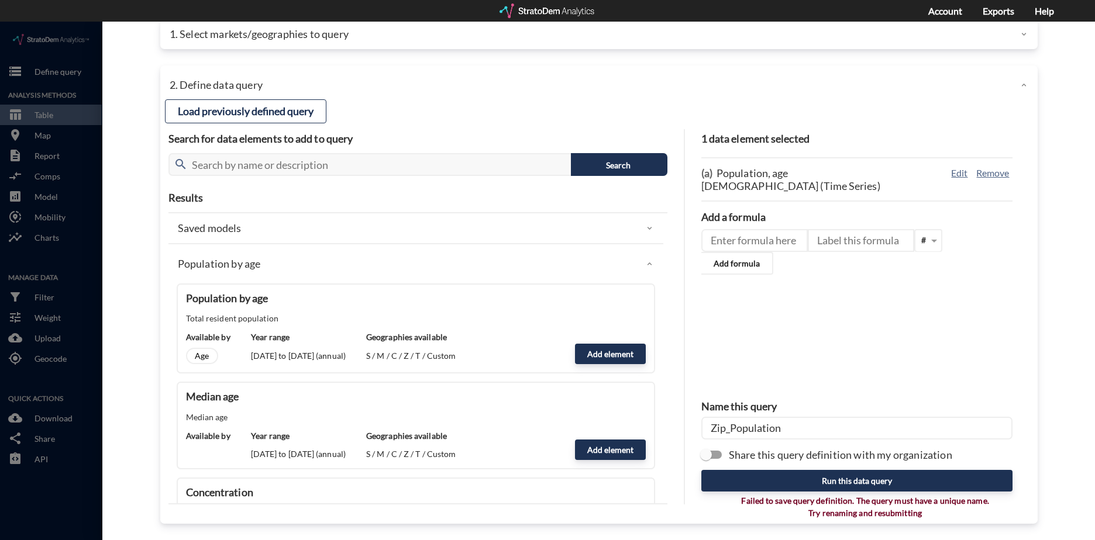
click input "Zip_Population"
click button "Load previously defined query"
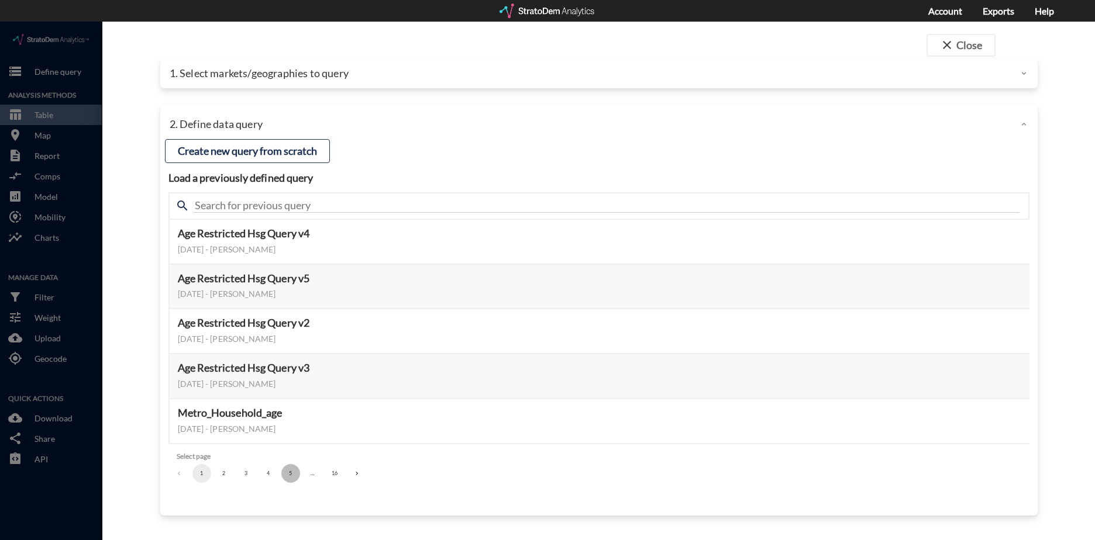
click button "5"
click button "6"
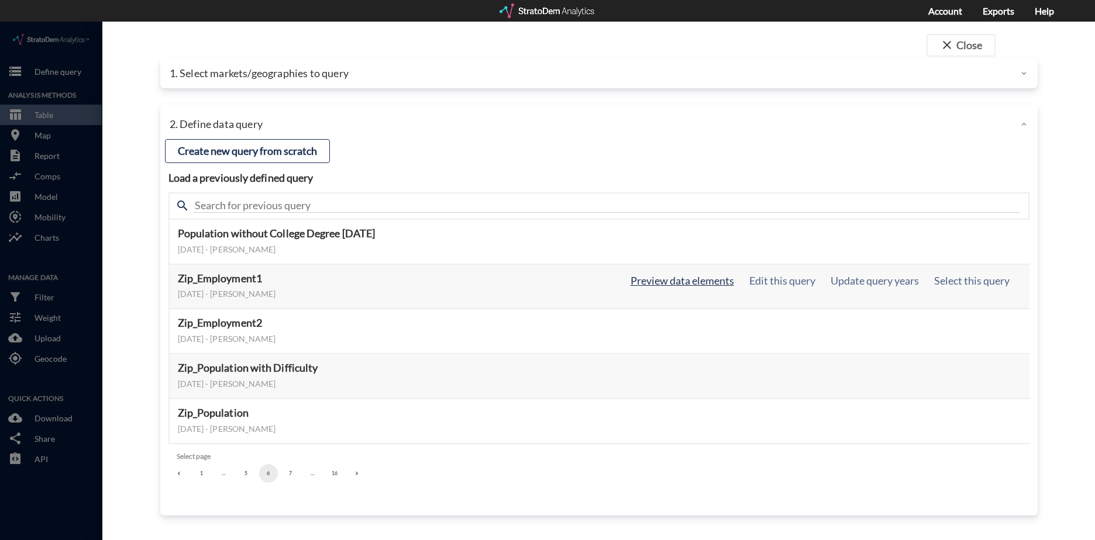
click button "Preview data elements"
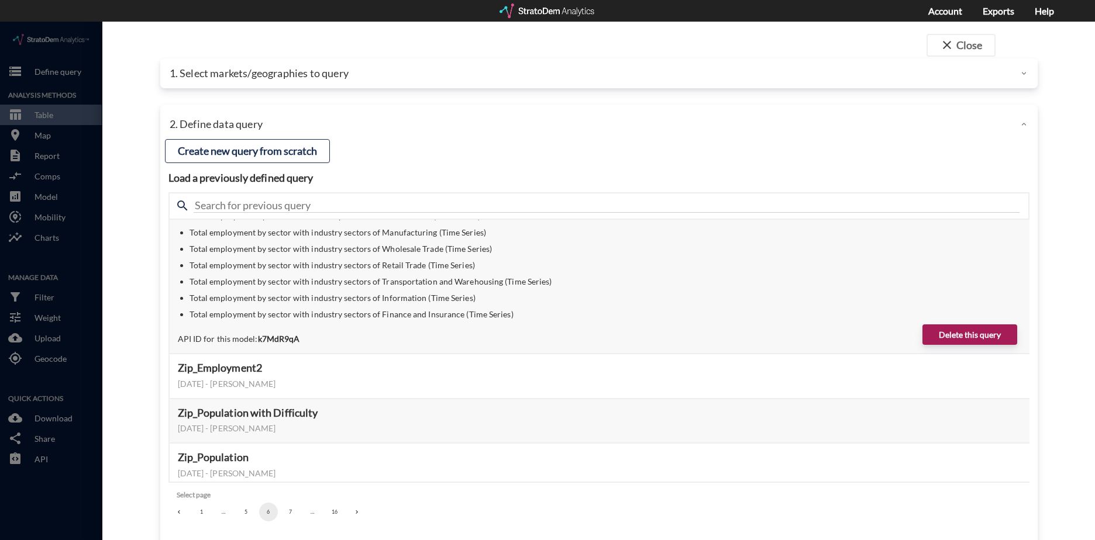
scroll to position [122, 0]
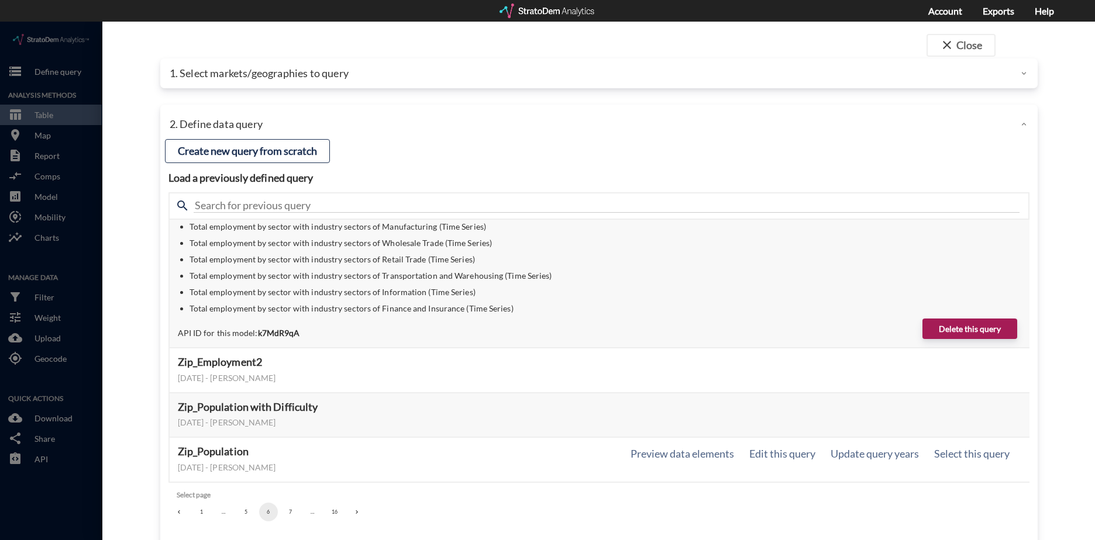
click div "August 21, 2024 - Wendy Wang"
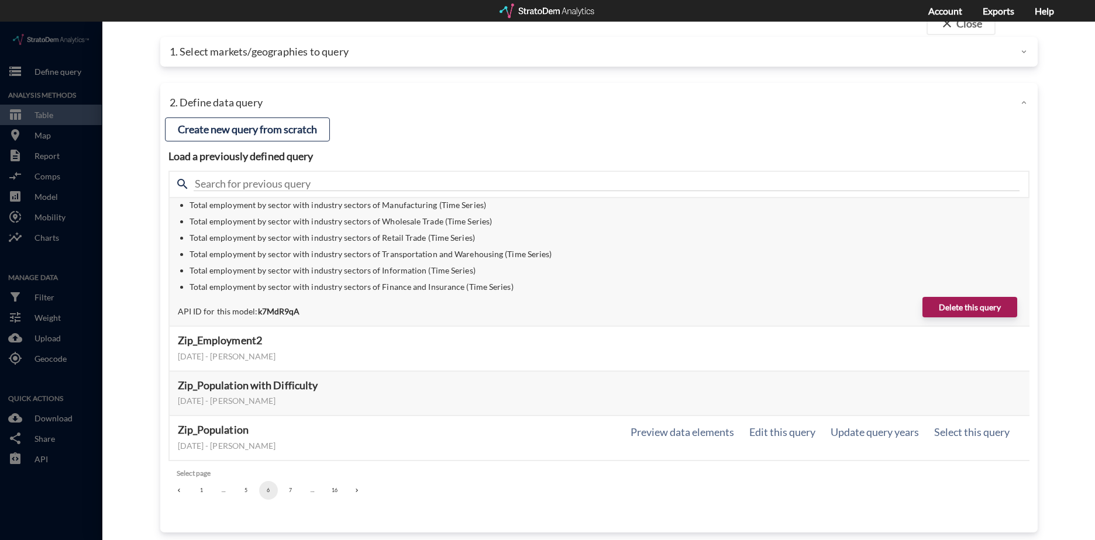
scroll to position [30, 0]
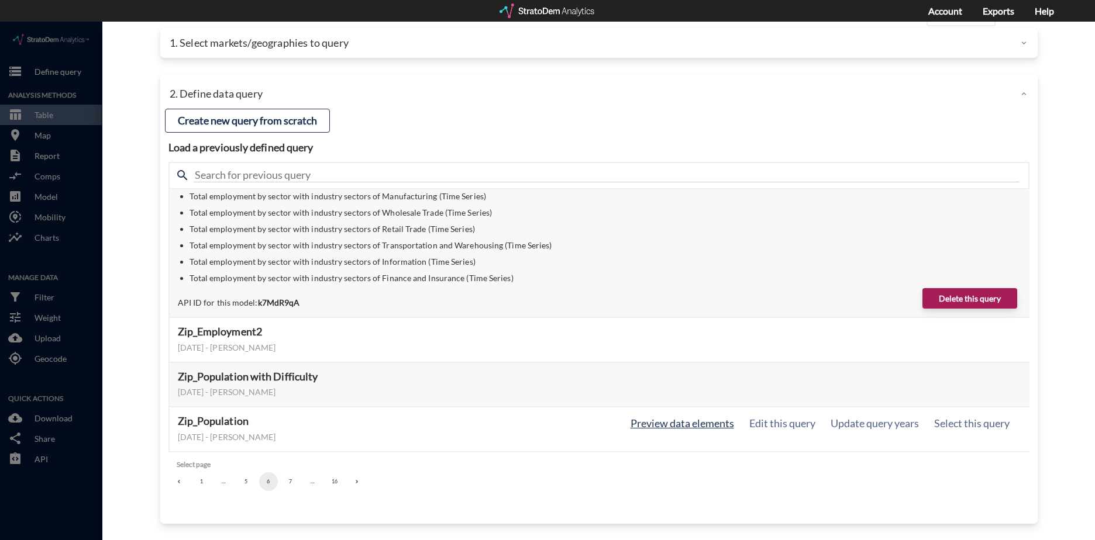
click button "Preview data elements"
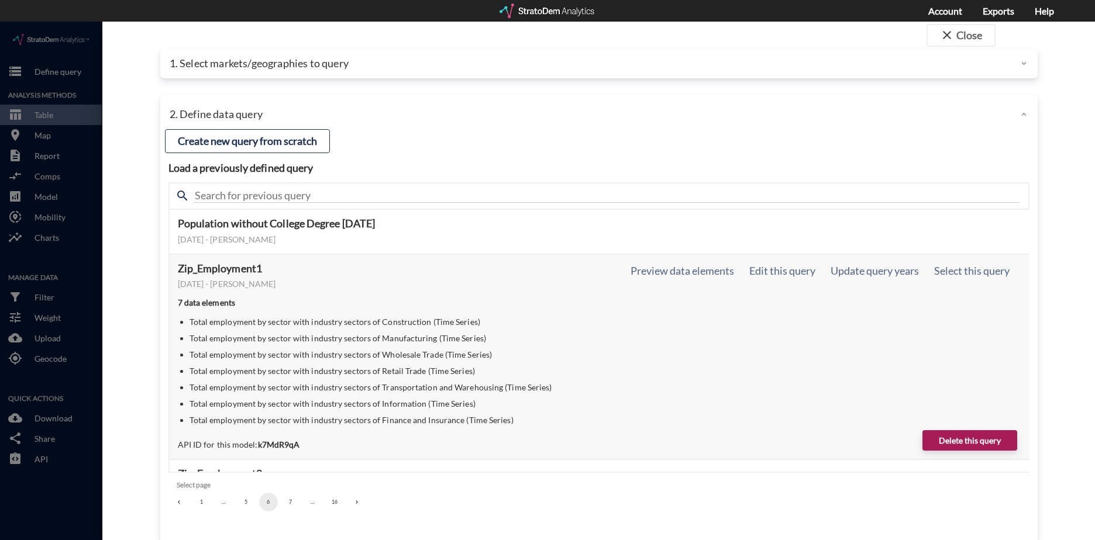
scroll to position [0, 0]
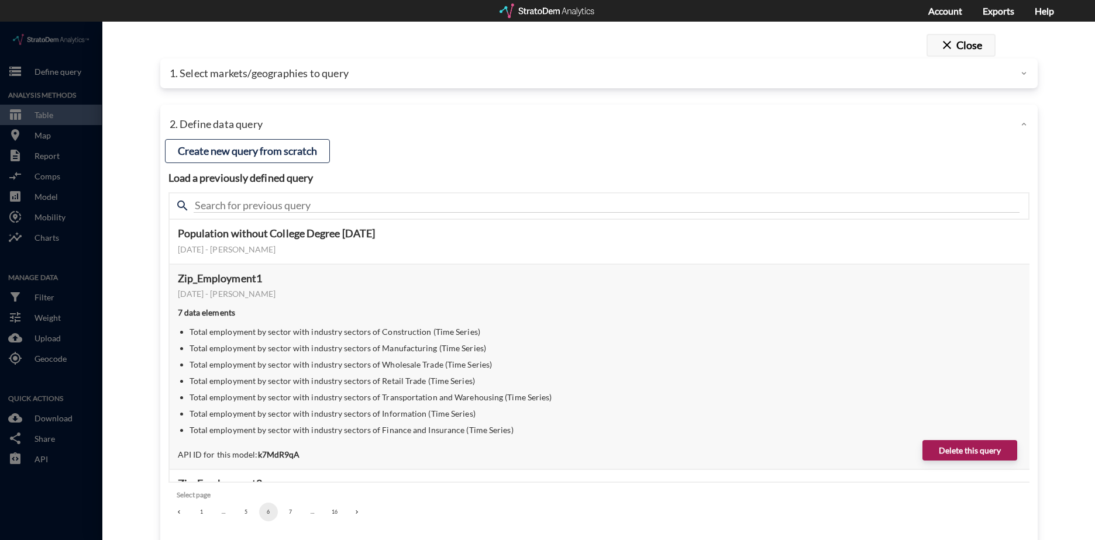
click button "close Close"
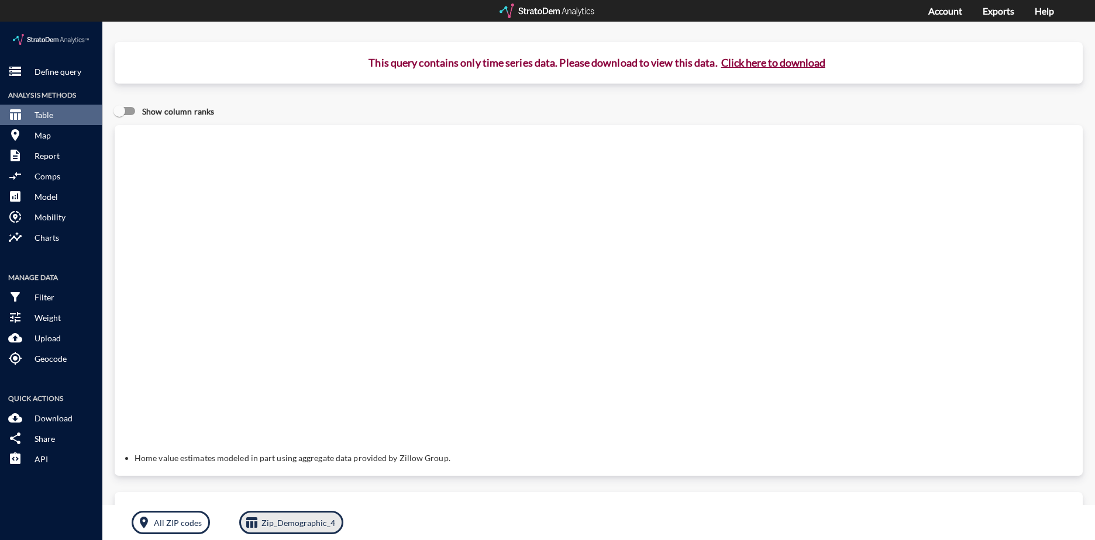
click p "Zip_Demographic_4"
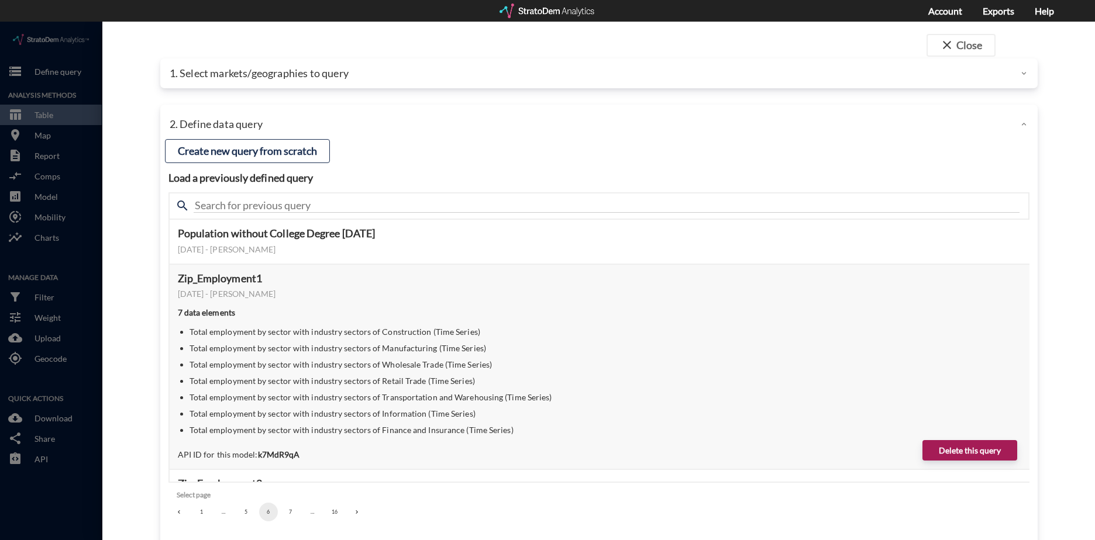
click button "1"
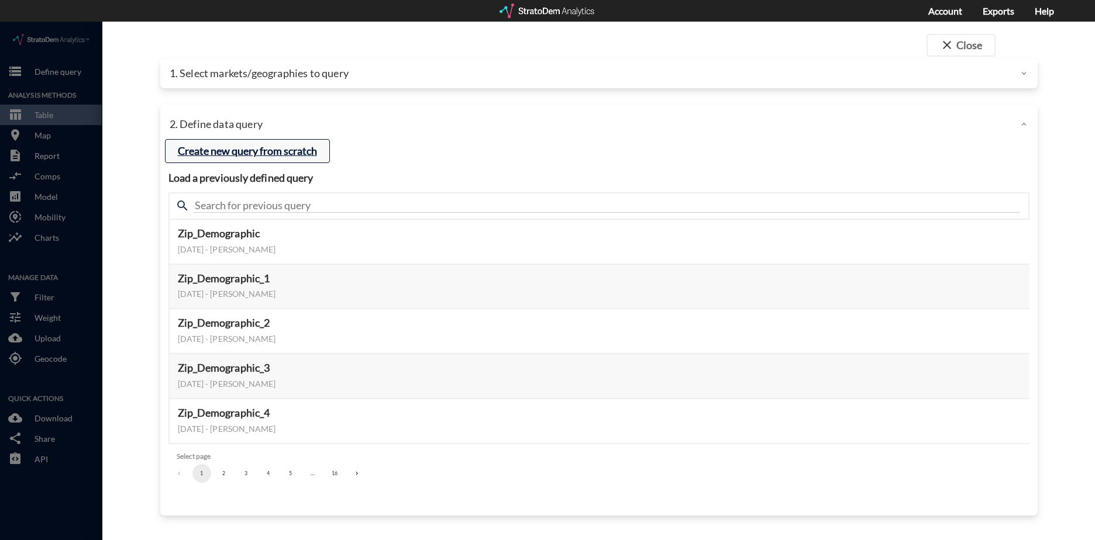
click button "Create new query from scratch"
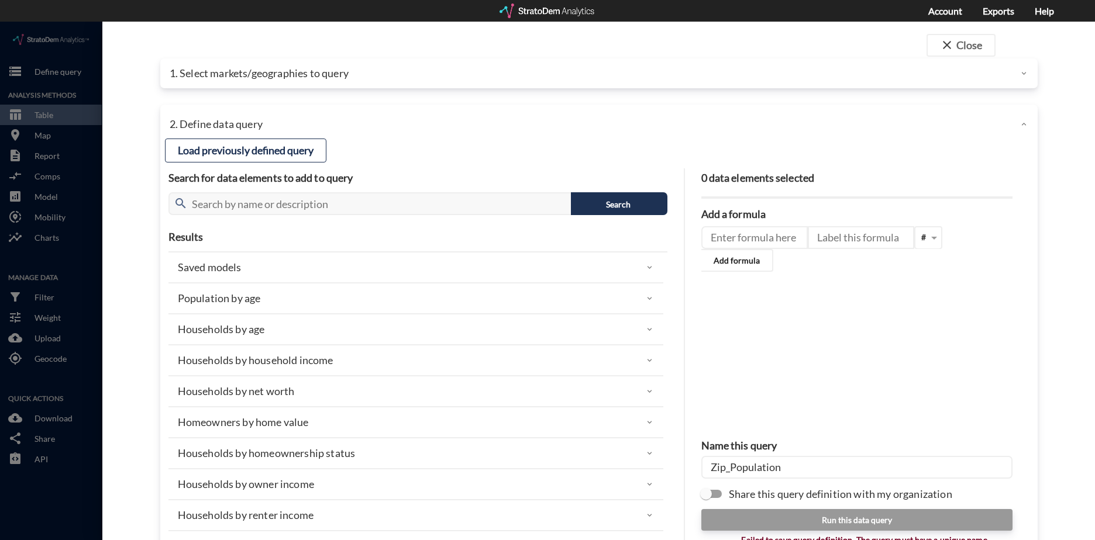
click div "1. Select markets/geographies to query"
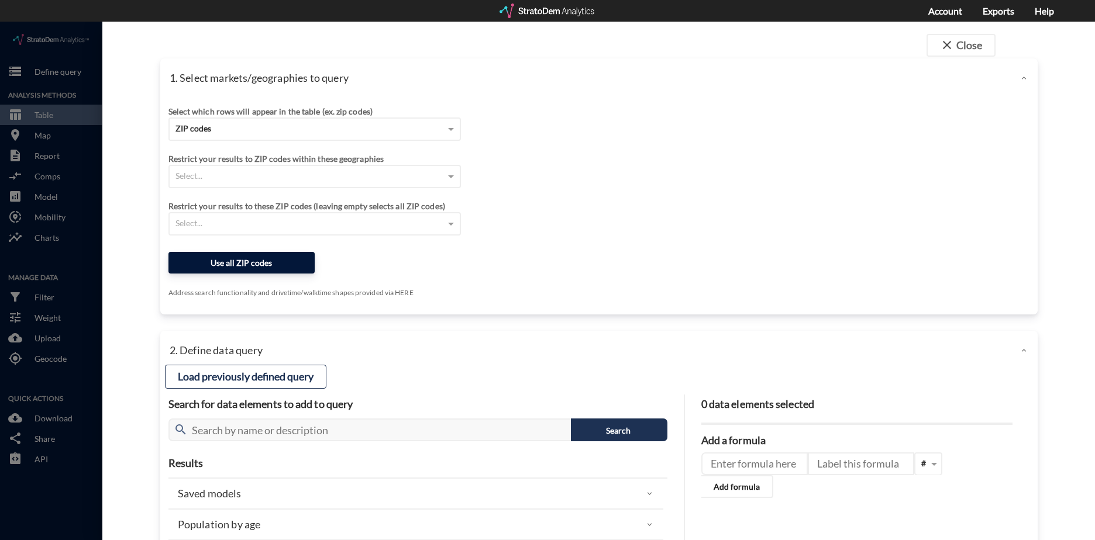
click button "Use all ZIP codes"
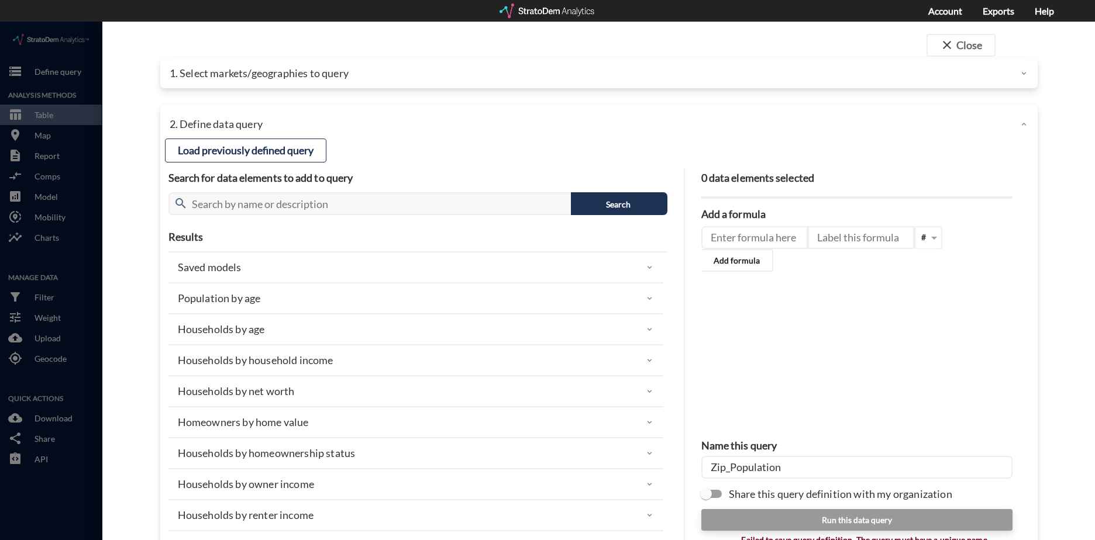
click div "Population by age"
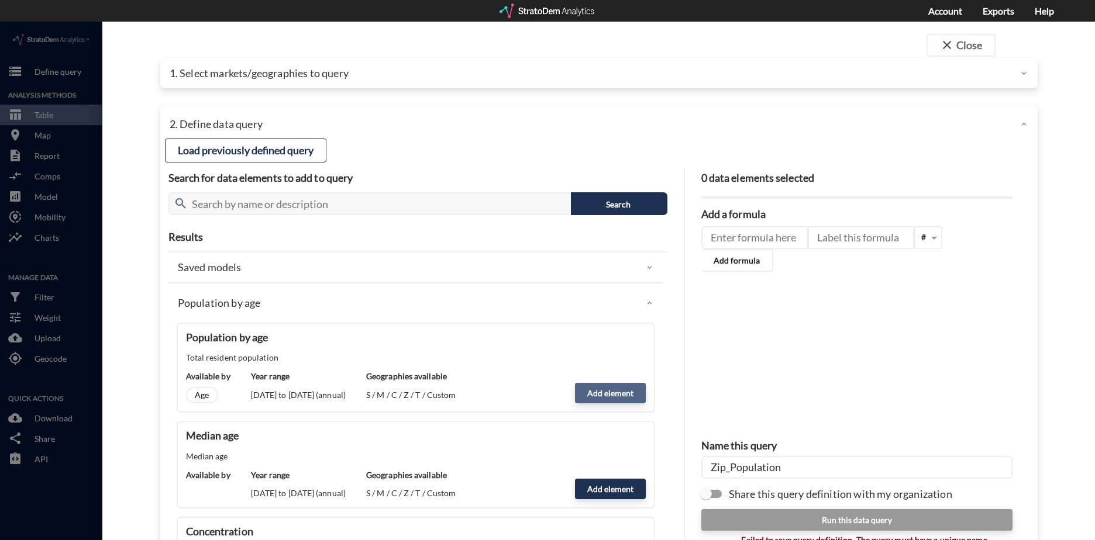
click button "Add element"
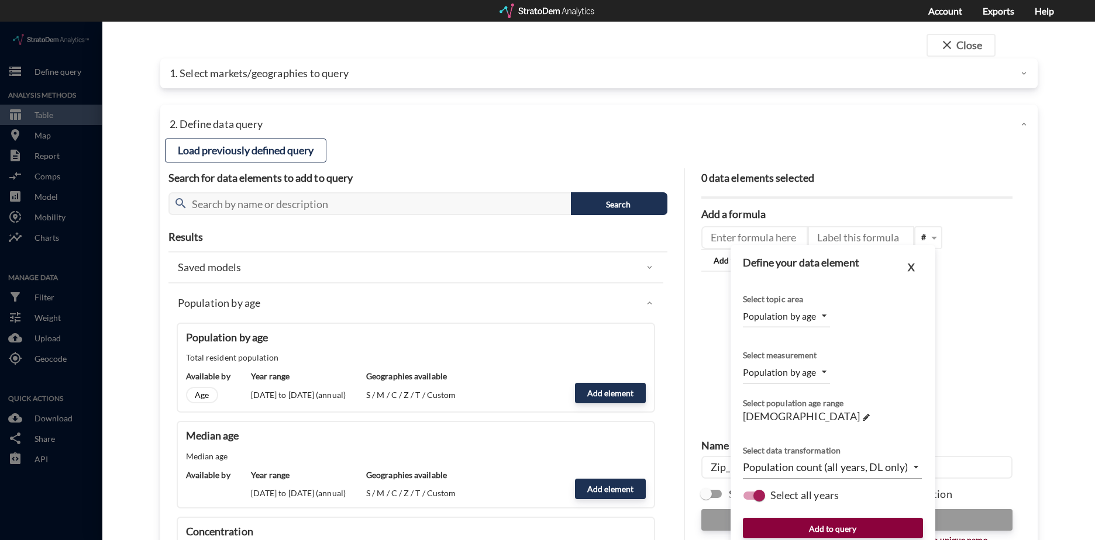
click button "Add to query"
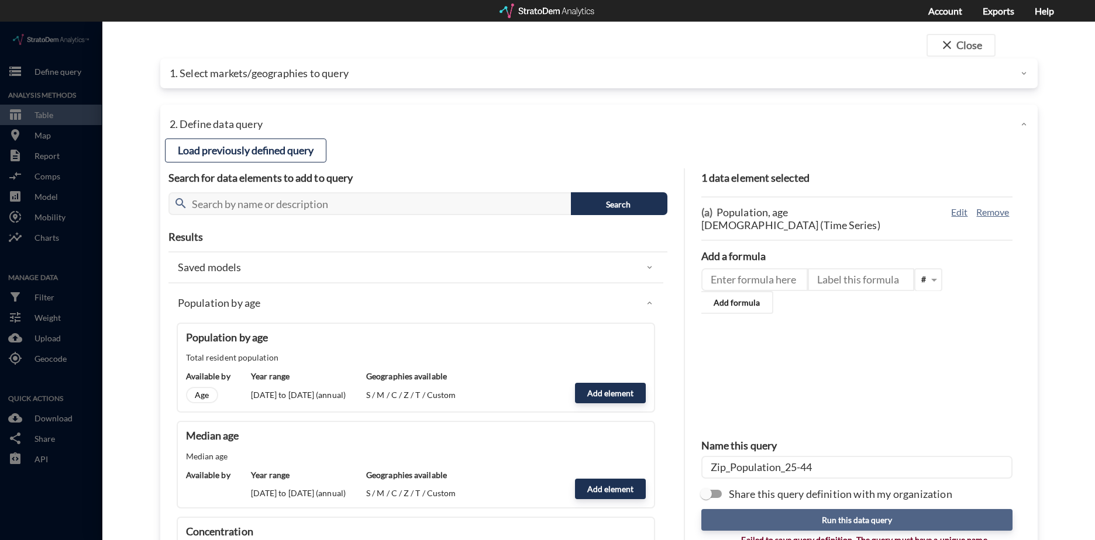
type input "Zip_Population_25-44"
click button "Run this data query"
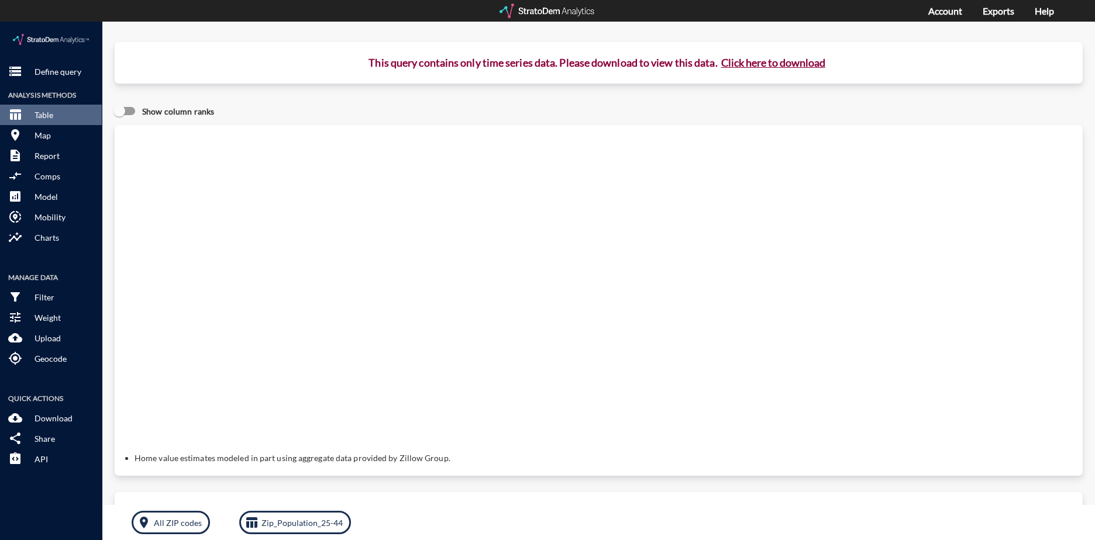
click button "Click here to download"
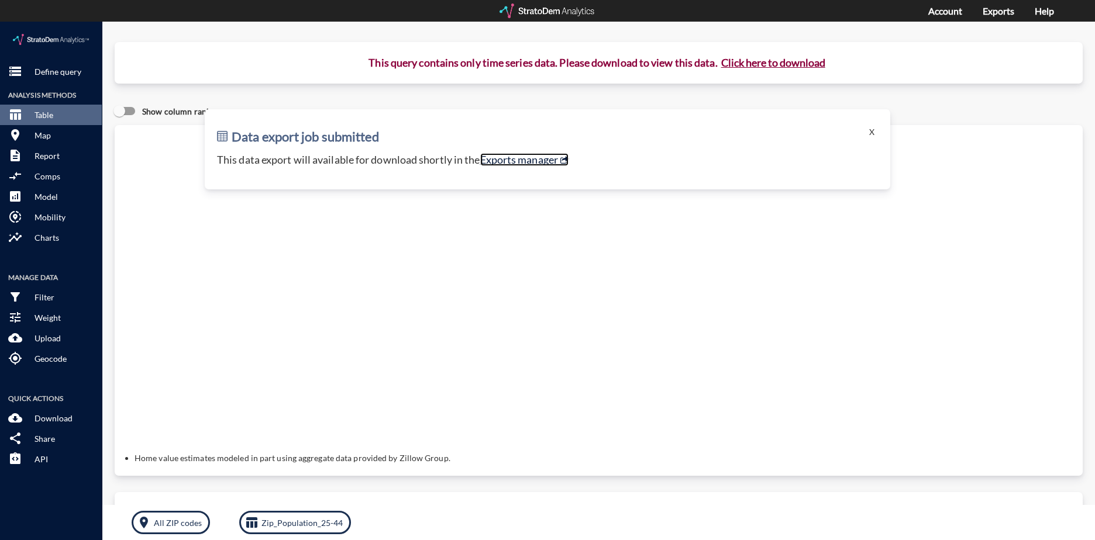
click link "Exports manager"
click p "Zip_Population_25-44"
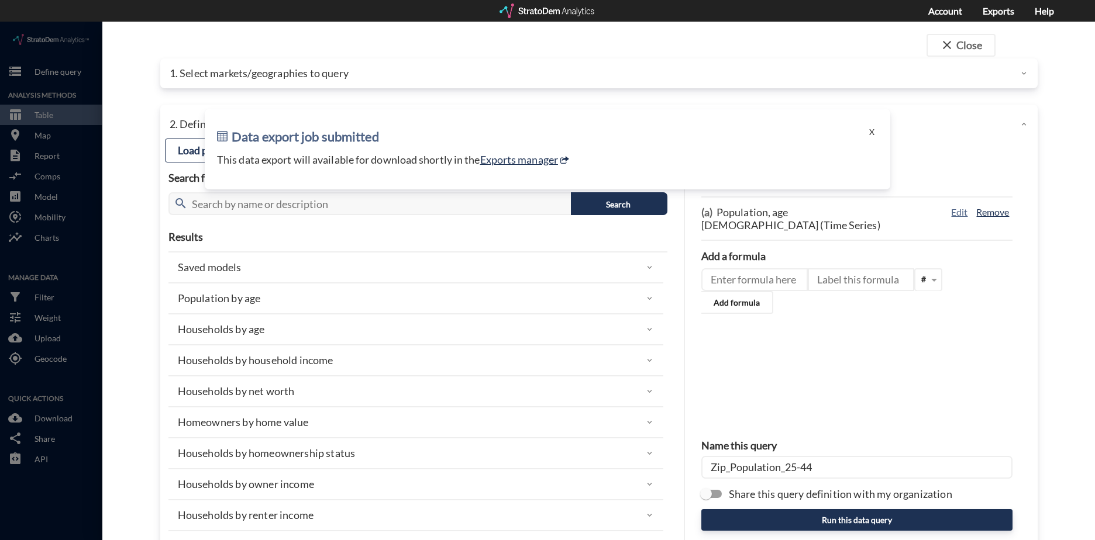
click button "Remove"
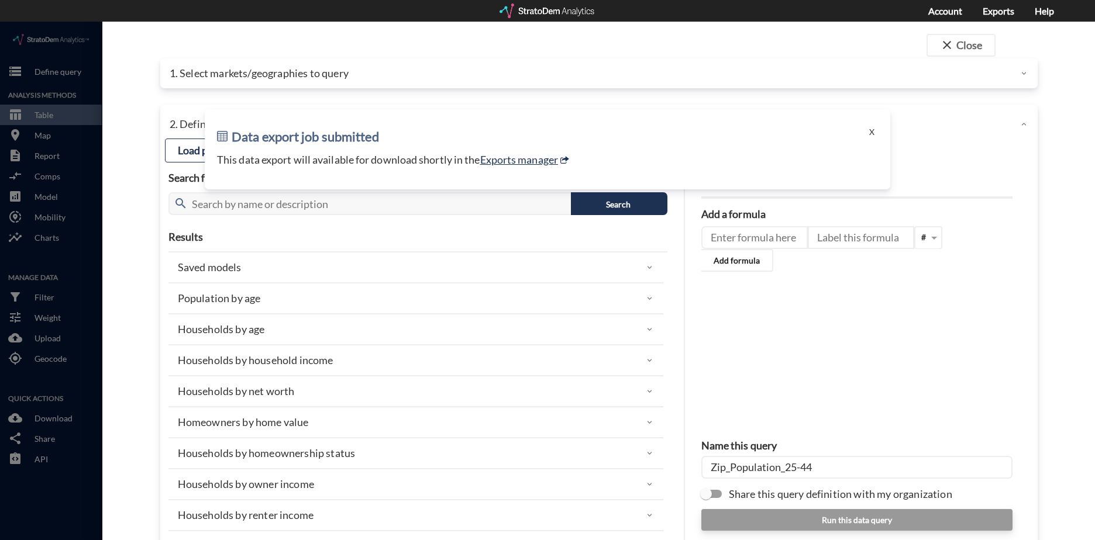
click p "Households by household income"
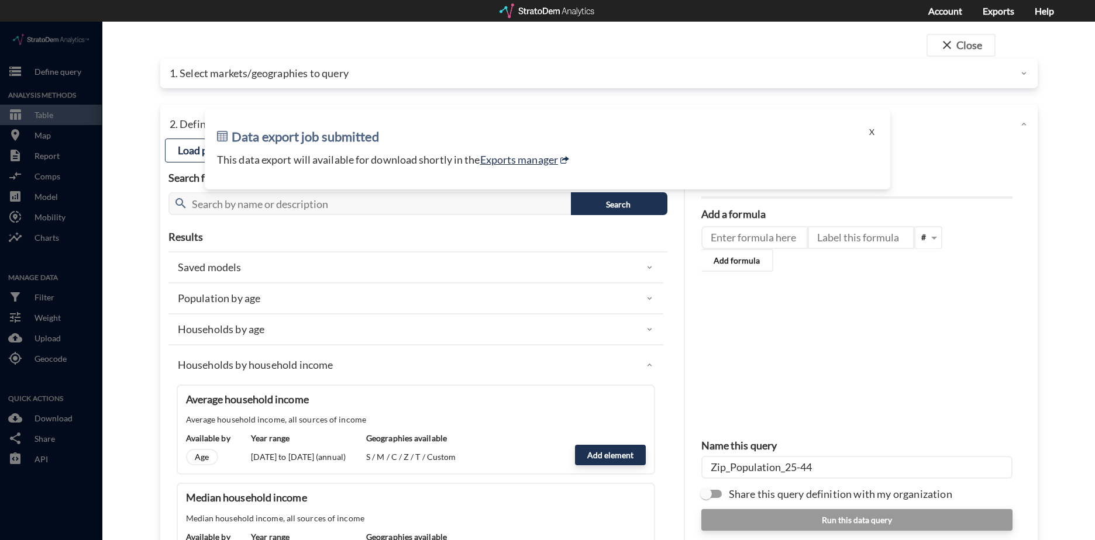
scroll to position [58, 0]
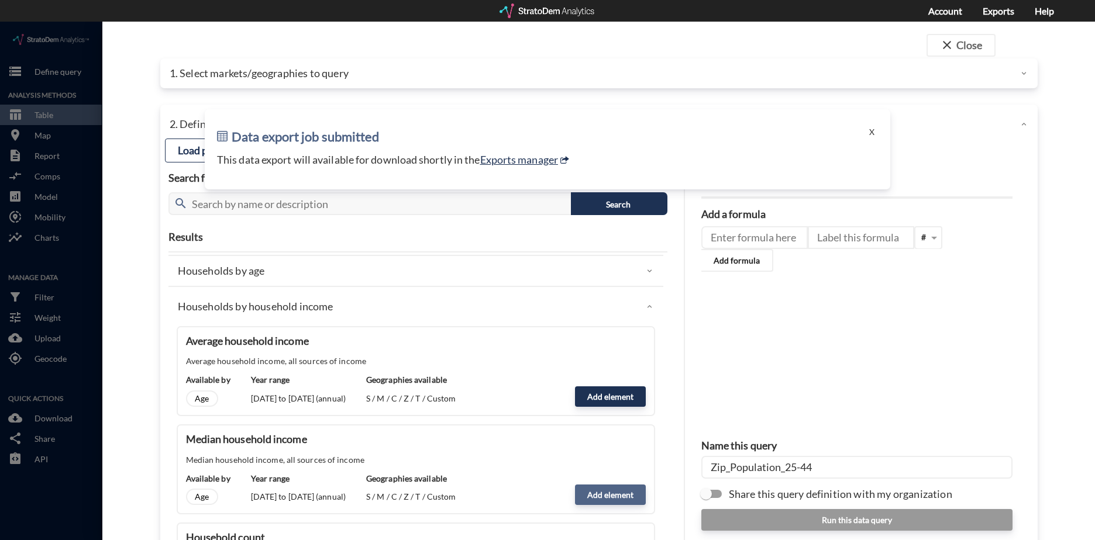
click button "Add element"
type input "HHI_DYNAMICS"
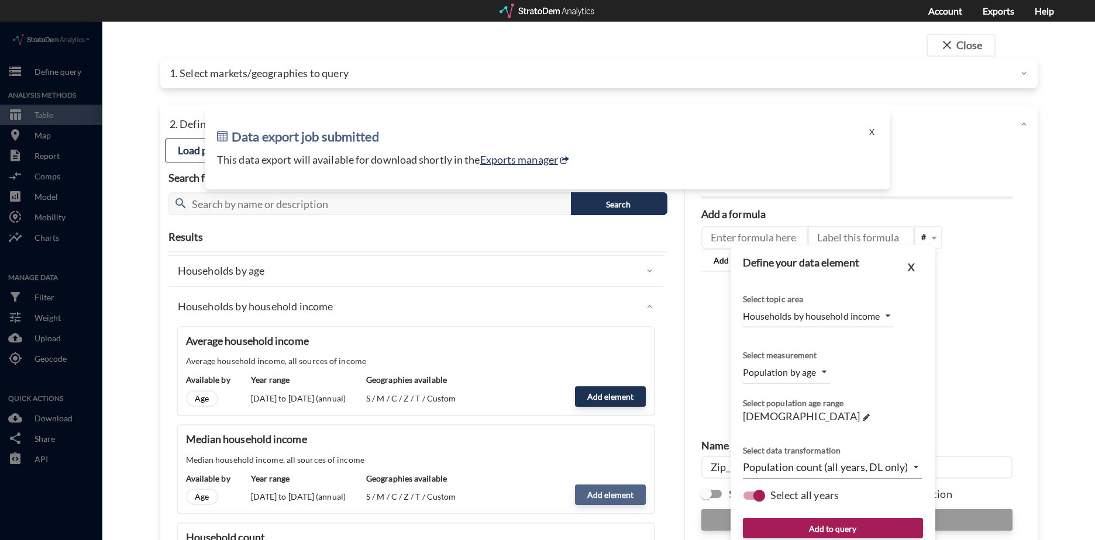
type input "MEDIAN"
click button "Add to query"
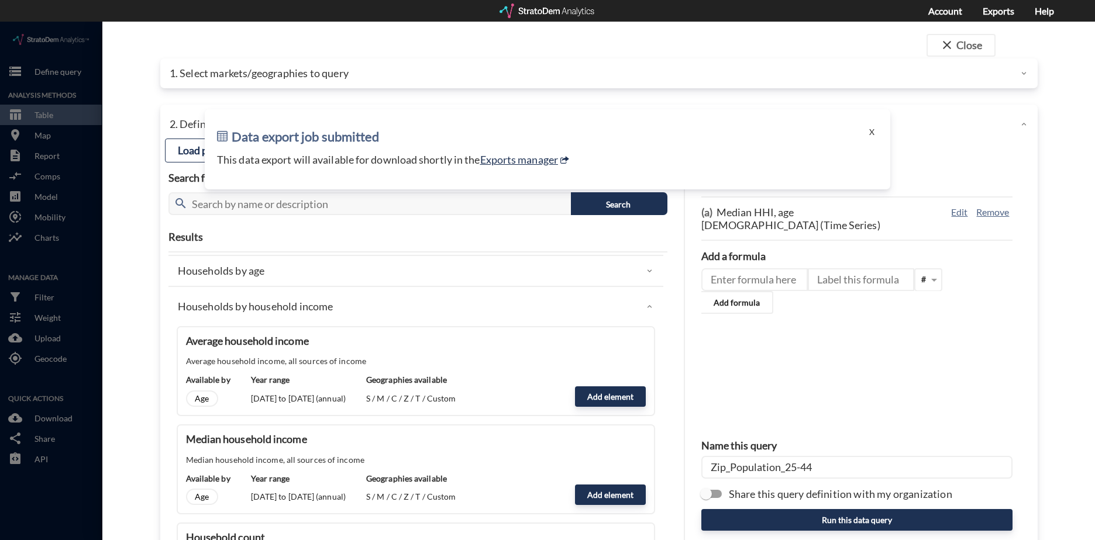
drag, startPoint x: 725, startPoint y: 446, endPoint x: 775, endPoint y: 449, distance: 49.8
click input "Zip_Population_25-44"
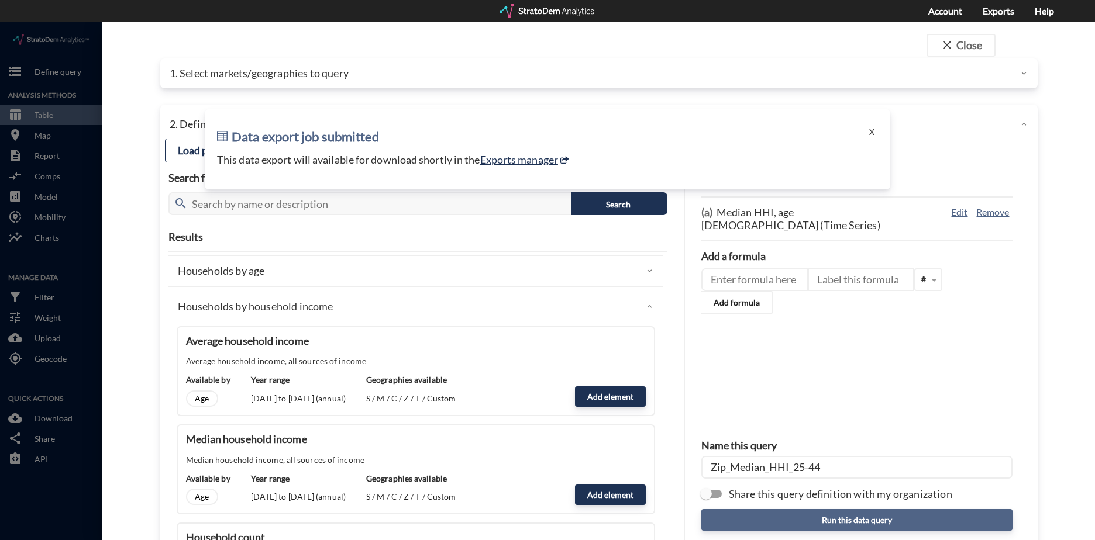
type input "Zip_Median_HHI_25-44"
click button "Run this data query"
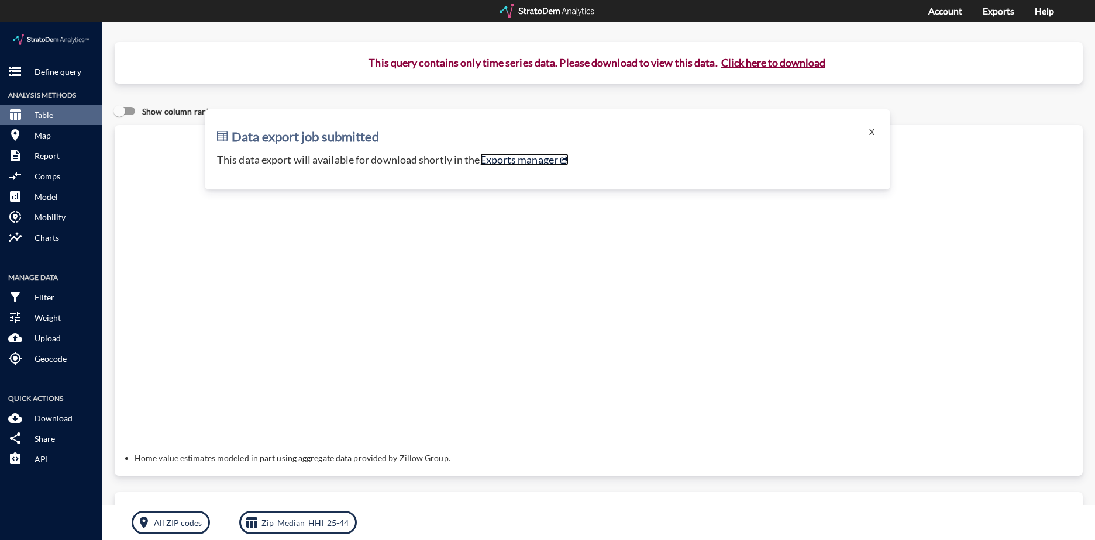
click link "Exports manager"
click p "Zip_Median_HHI_25-44"
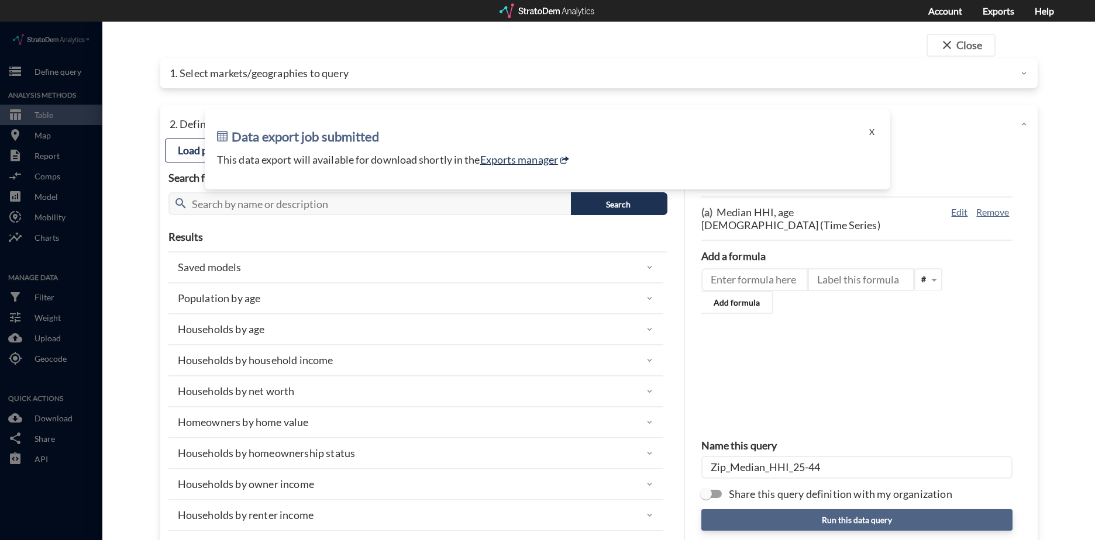
click button "Run this data query"
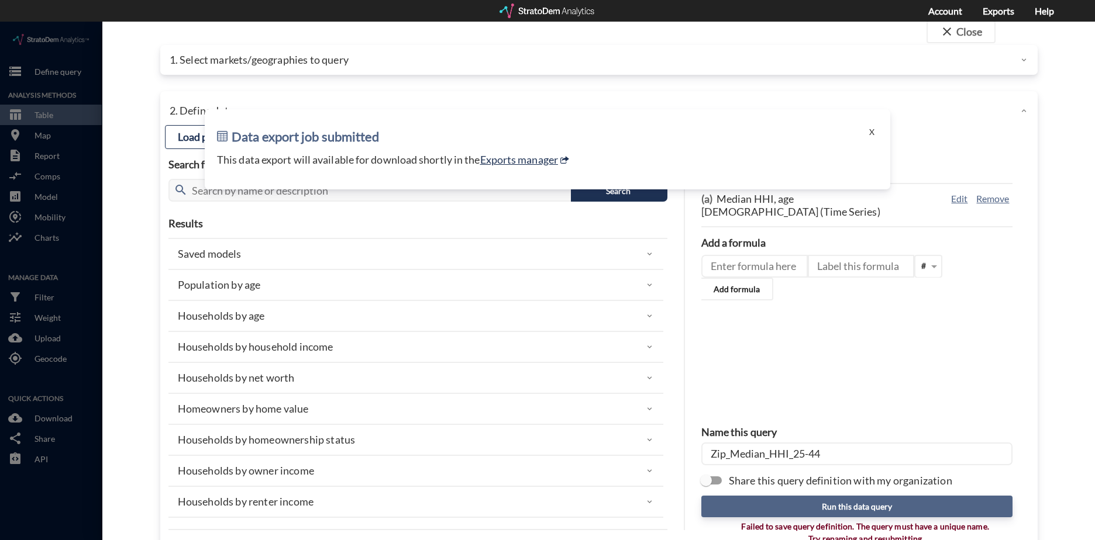
scroll to position [0, 0]
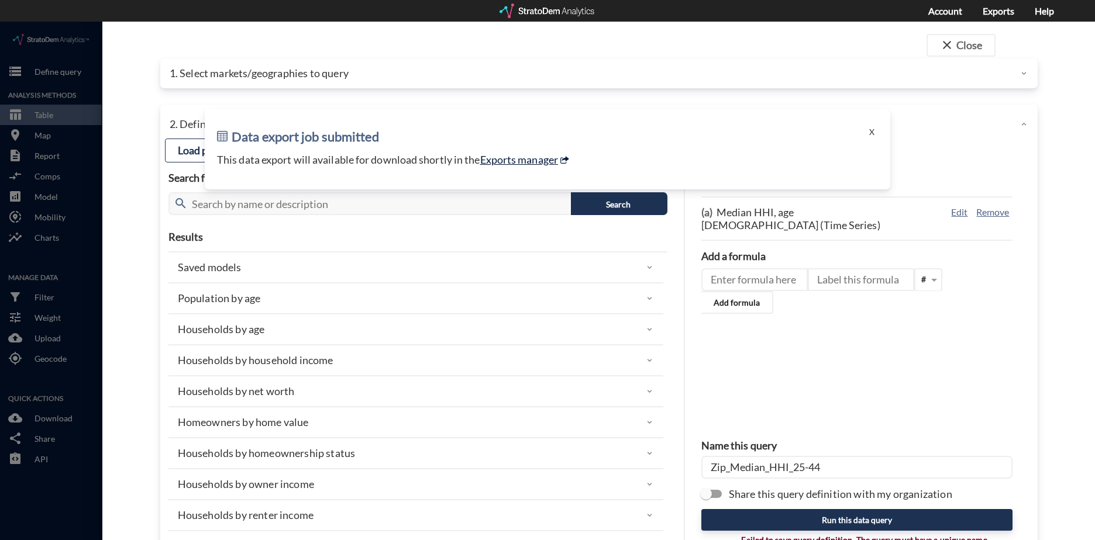
click link "Exports manager"
click div "1 data element selected (a) Median HHI, age 25 to 44 (Time Series) Edit Remove …"
click input "Zip_Median_HHI_25-44"
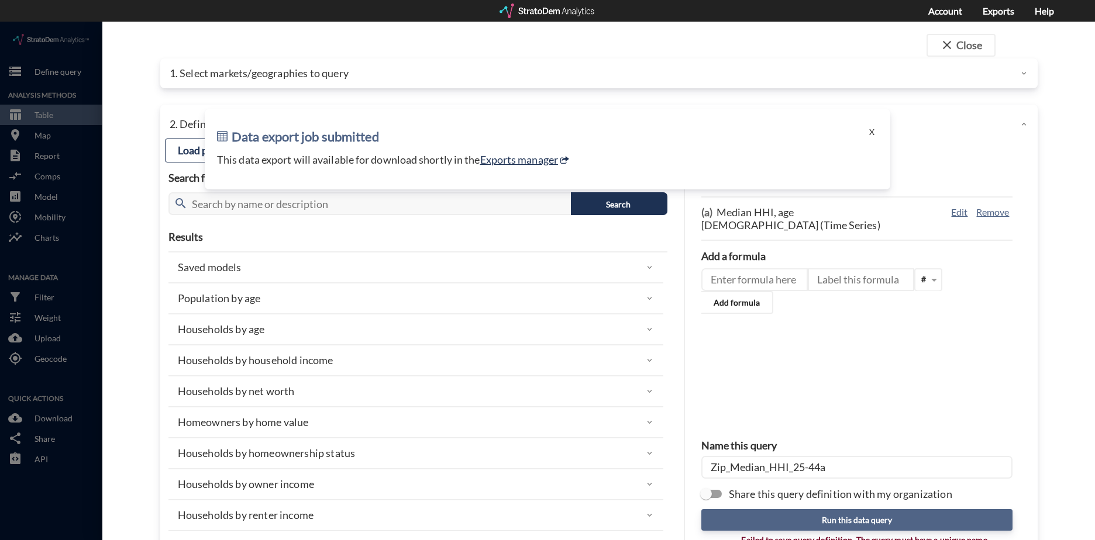
type input "Zip_Median_HHI_25-44a"
click button "Run this data query"
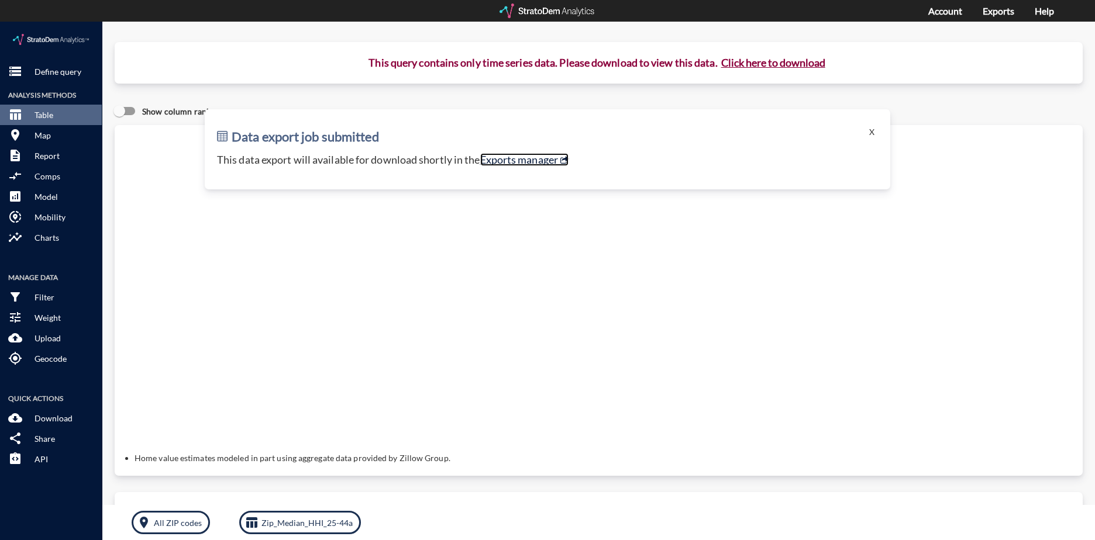
click link "Exports manager"
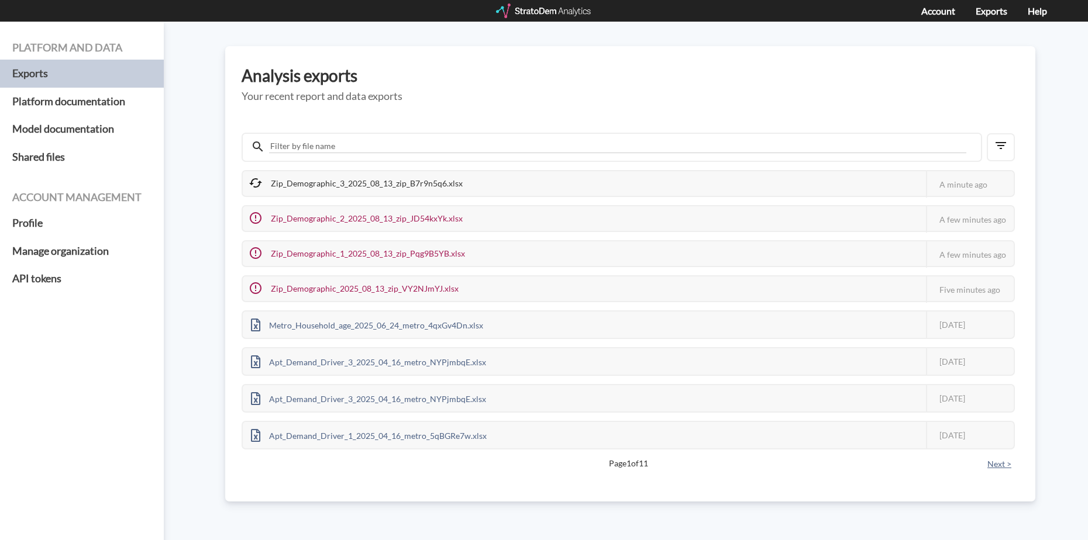
click at [992, 459] on button "Next >" at bounding box center [999, 464] width 31 height 13
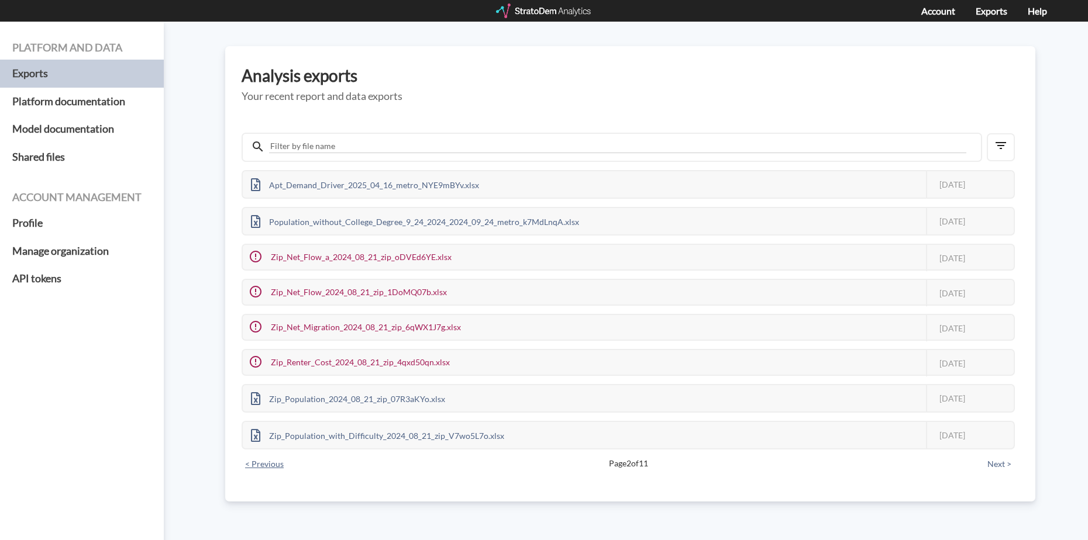
click at [254, 464] on button "< Previous" at bounding box center [265, 464] width 46 height 13
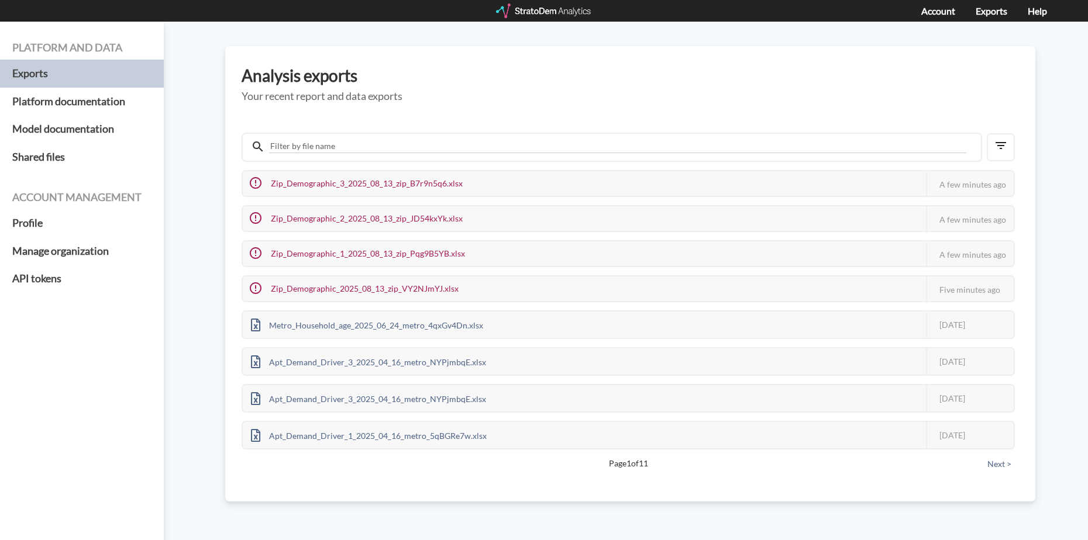
click at [254, 464] on div "Zip_Demographic_3_2025_08_13_zip_B7r9n5q6.xlsx This job failed The StratoDem An…" at bounding box center [630, 303] width 777 height 357
click at [1010, 149] on button "button" at bounding box center [1001, 147] width 28 height 28
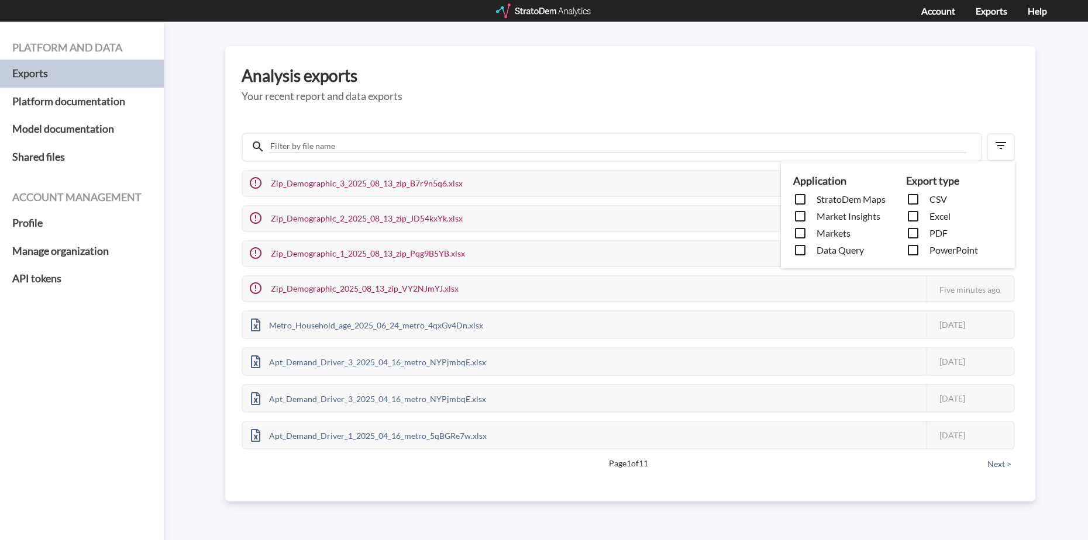
click at [922, 496] on div "Application StratoDem Maps Market Insights Markets Data Query Export type CSV E…" at bounding box center [544, 270] width 1088 height 540
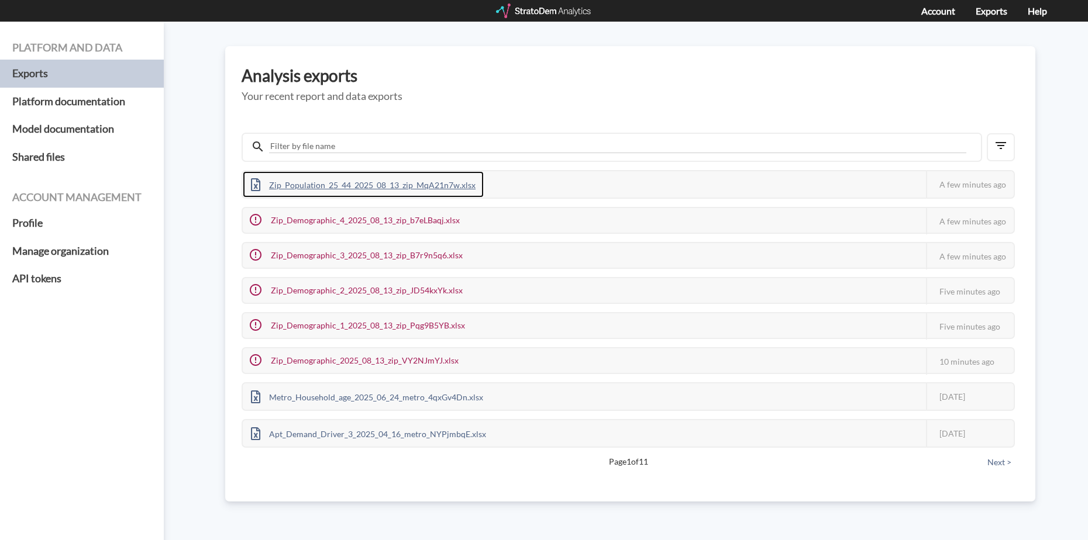
click at [423, 184] on div "Zip_Population_25_44_2025_08_13_zip_MqA21n7w.xlsx" at bounding box center [363, 184] width 241 height 26
click at [1007, 144] on icon "button" at bounding box center [1001, 146] width 14 height 14
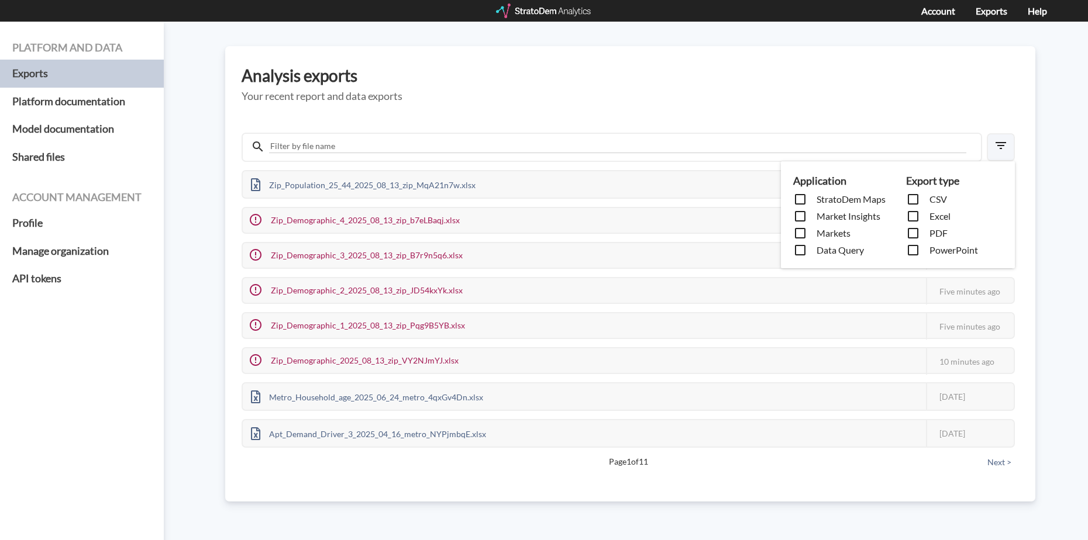
click at [1007, 144] on div "Application StratoDem Maps Market Insights Markets Data Query Export type CSV E…" at bounding box center [544, 270] width 1088 height 540
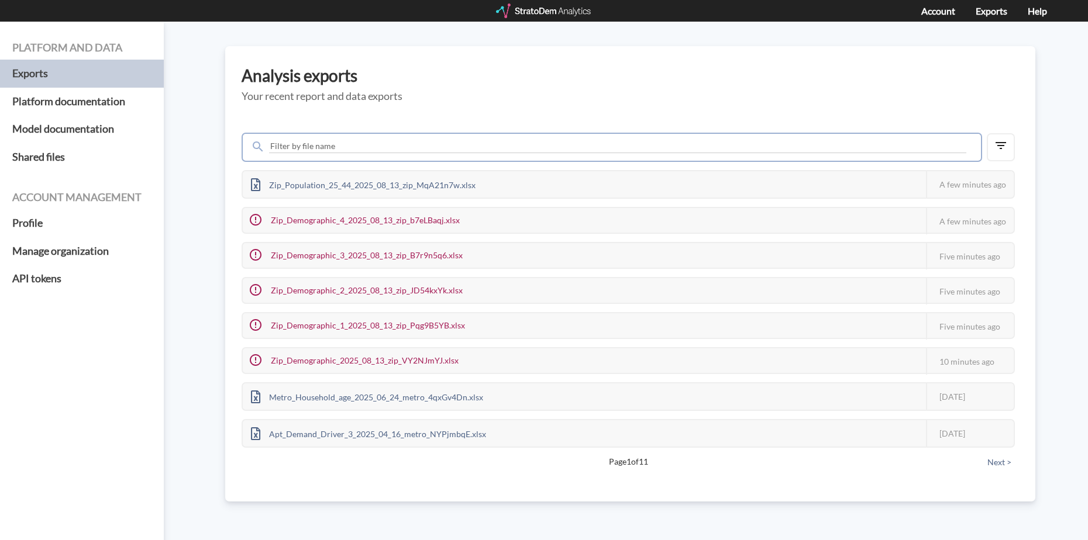
click at [370, 147] on input "text" at bounding box center [617, 146] width 697 height 13
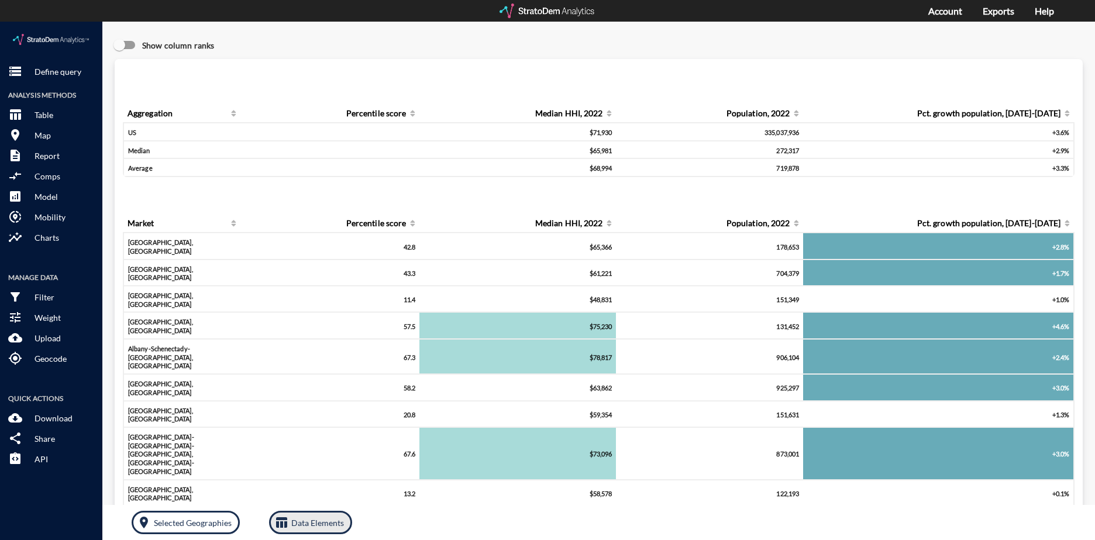
click p "Data Elements"
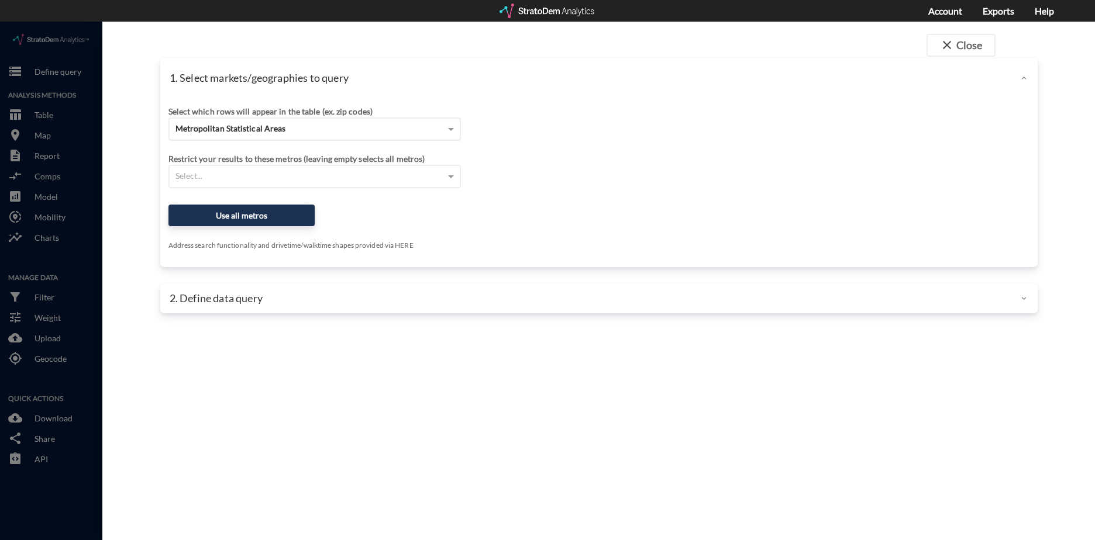
click div "Metropolitan Statistical Areas"
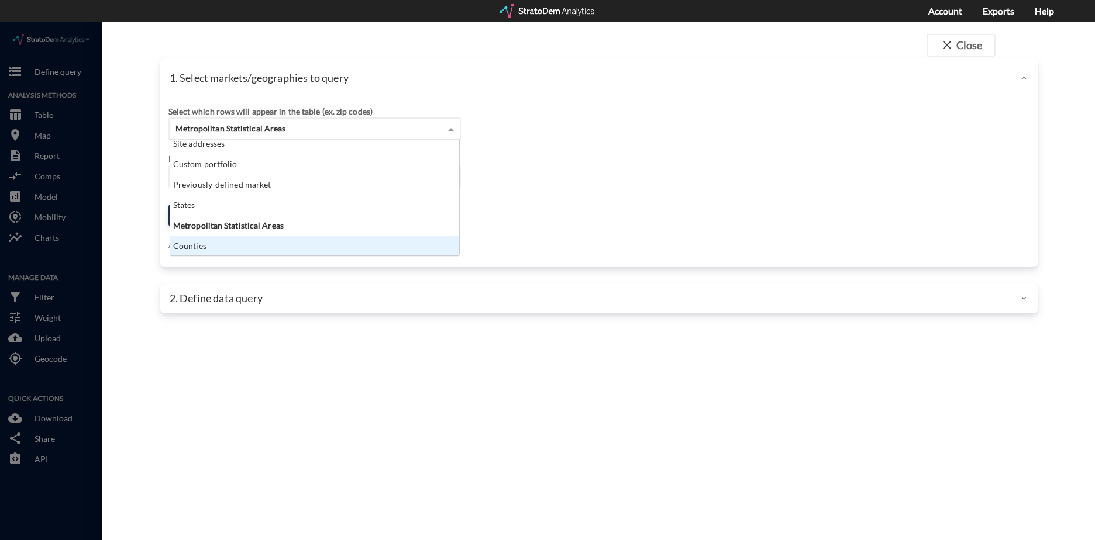
scroll to position [47, 0]
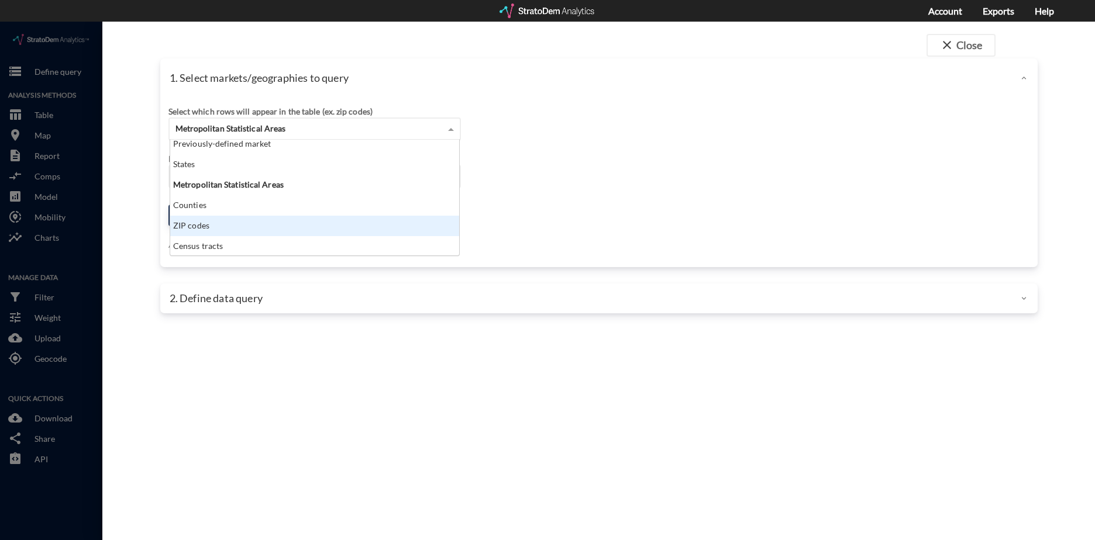
click div "ZIP codes"
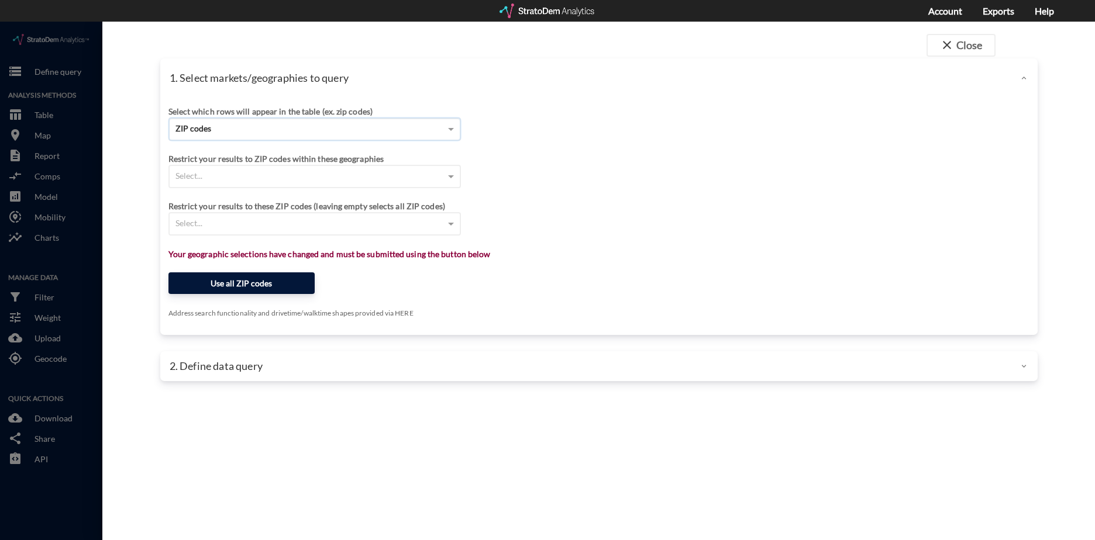
click button "Use all ZIP codes"
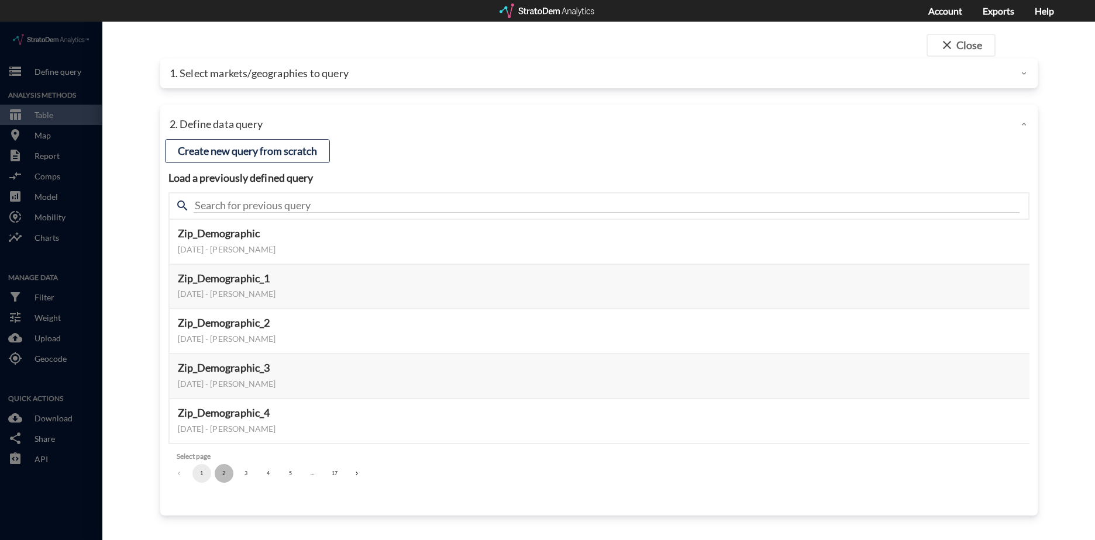
click button "2"
click button "1"
click li "pagination navigation"
click button "Create new query from scratch"
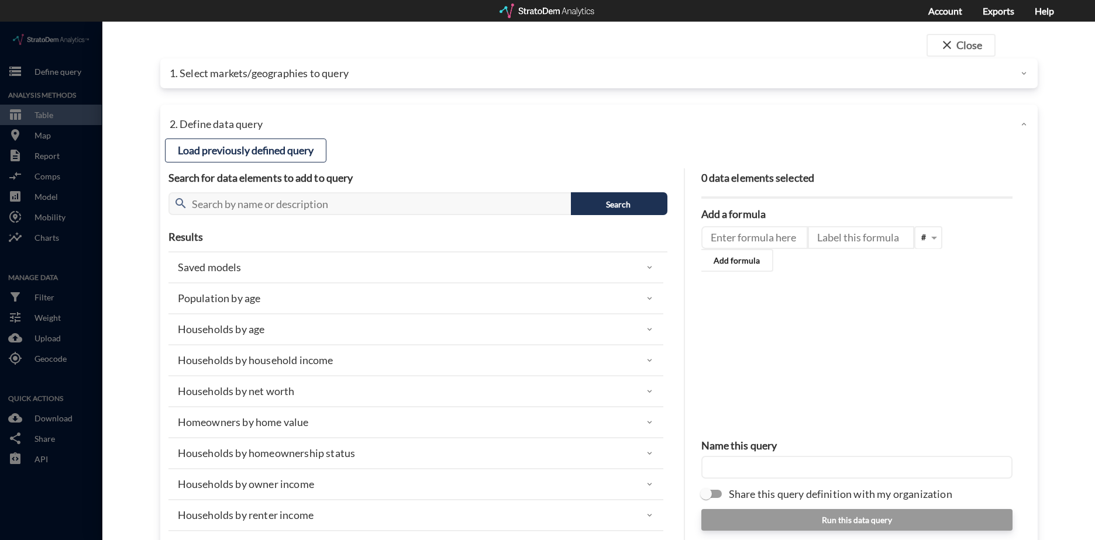
click p "Households by net worth"
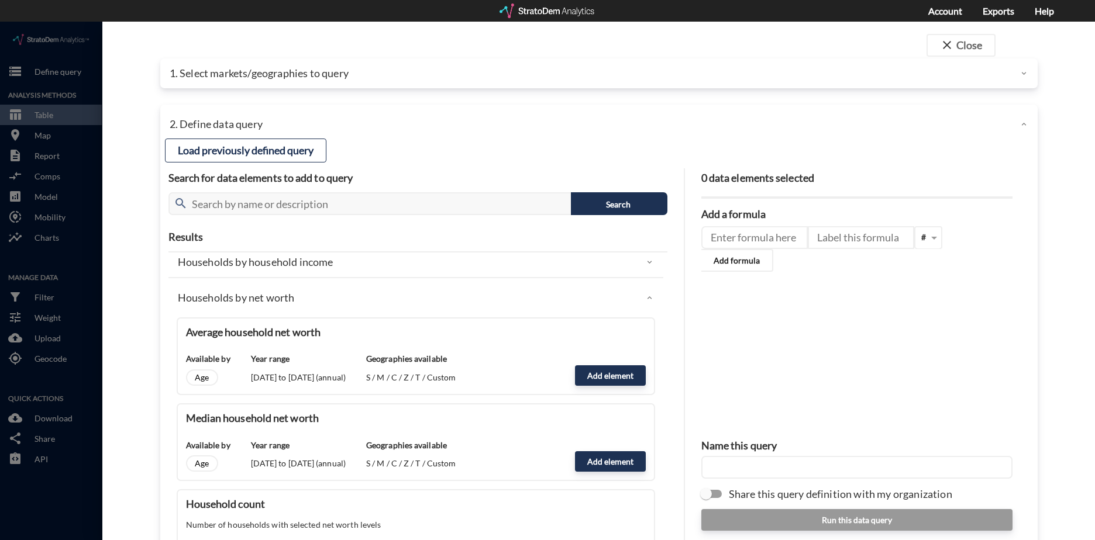
scroll to position [117, 0]
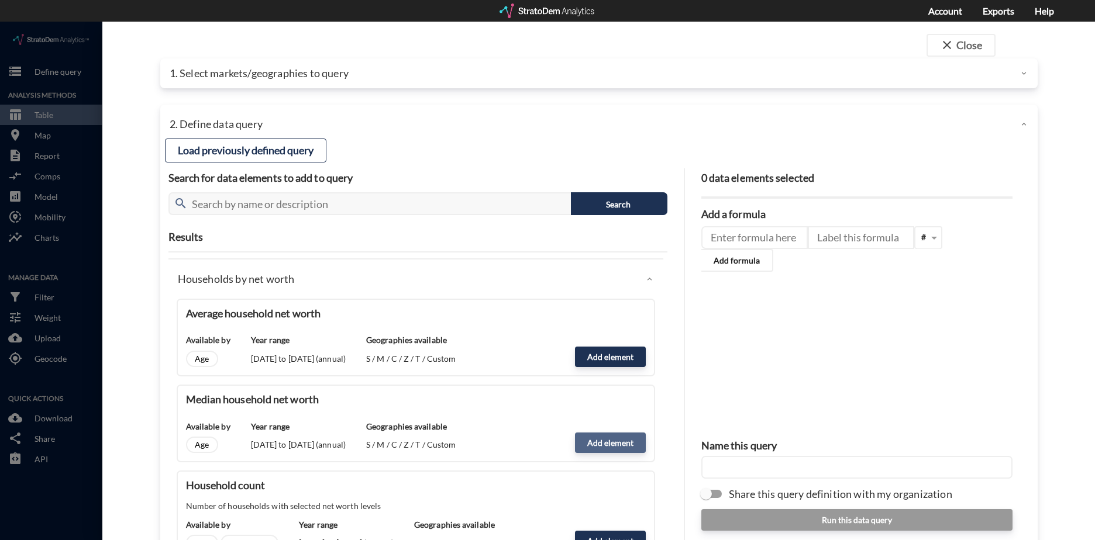
click button "Add element"
type input "NW_DYNAMICS"
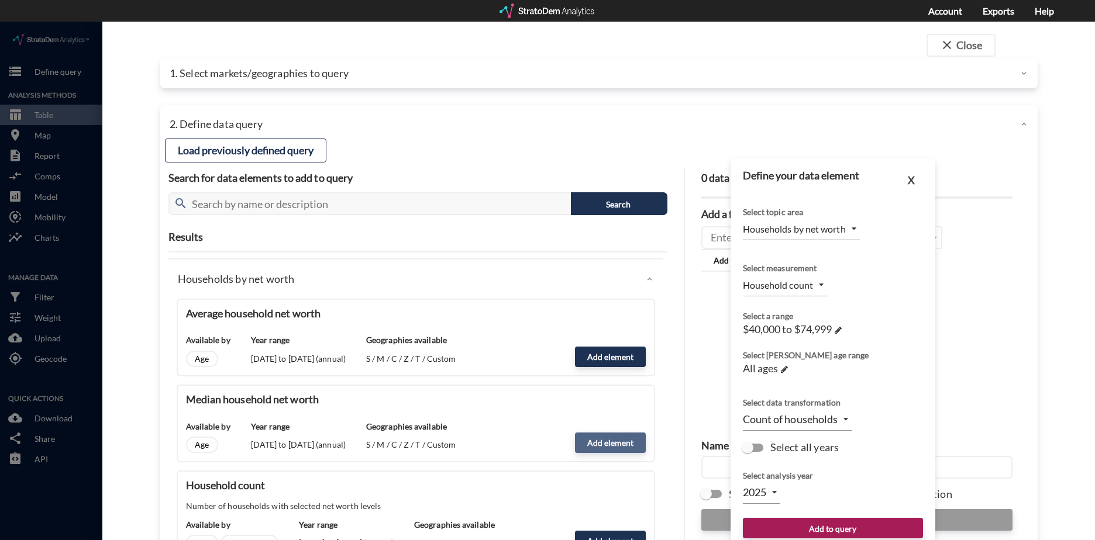
type input "MEDIAN"
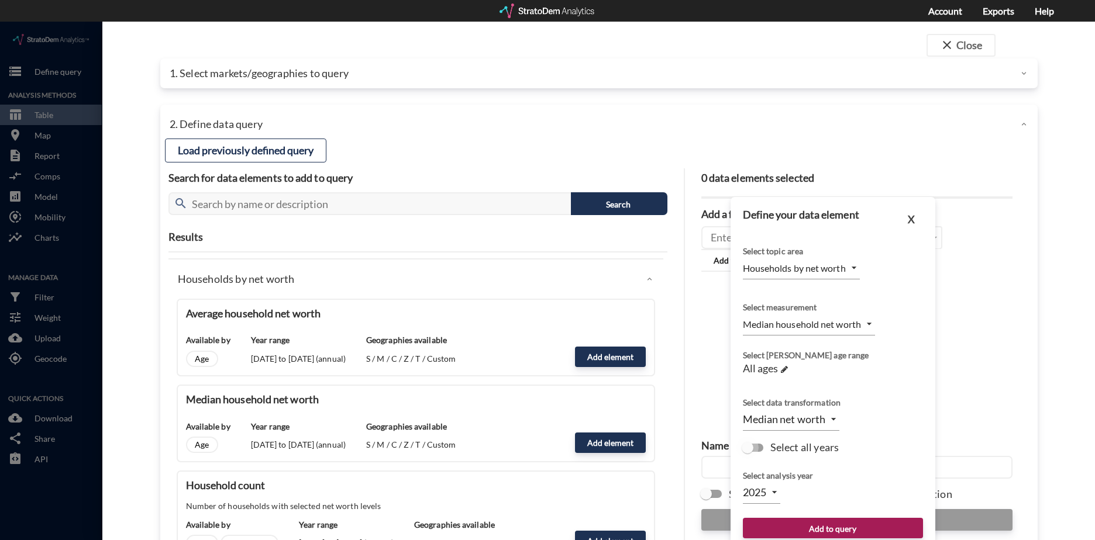
click input "Select all years"
checkbox input "true"
type input "TIME_SERIES_DL"
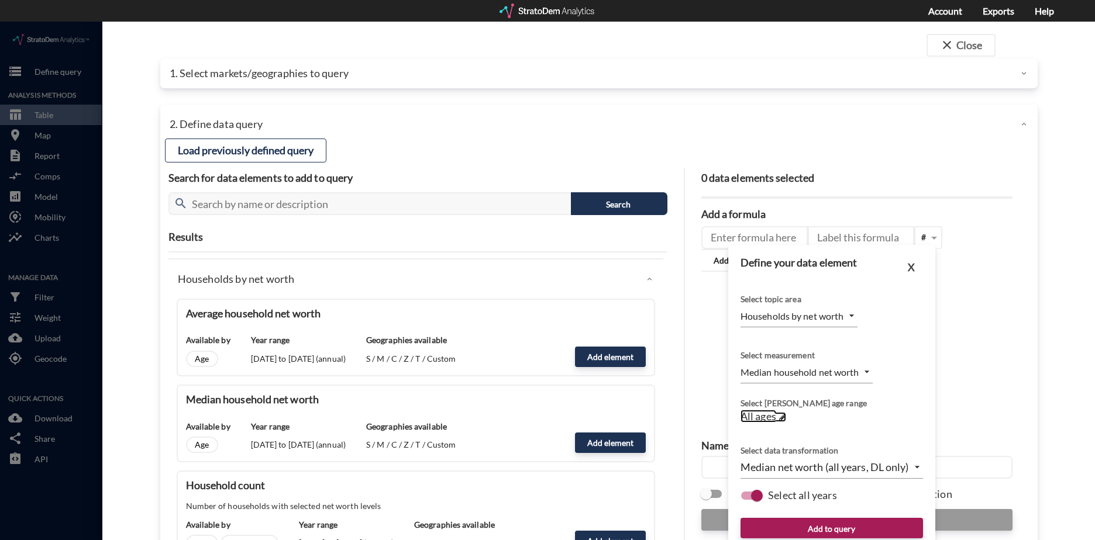
click link "All ages →"
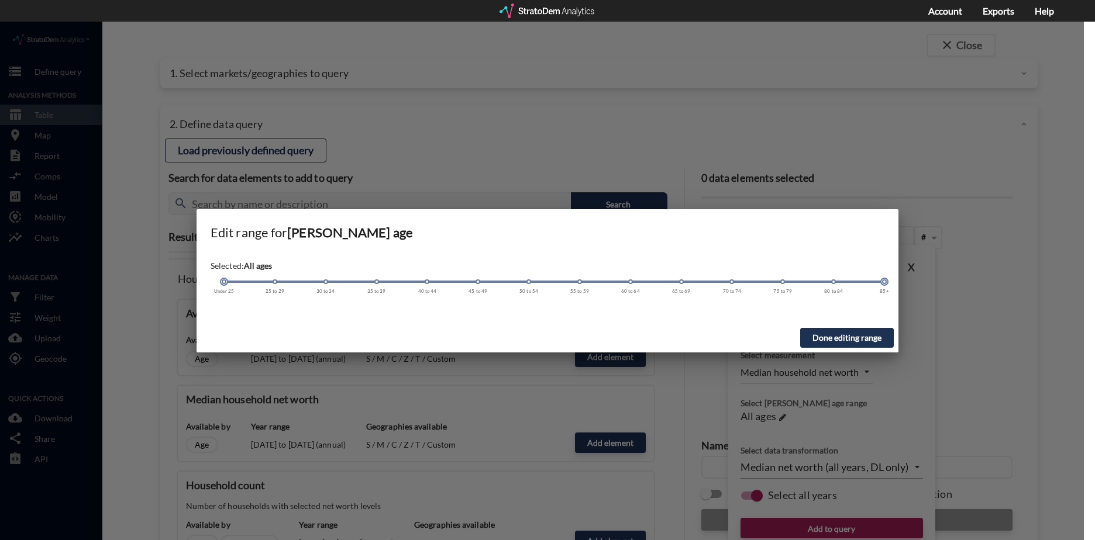
click button "Done editing range"
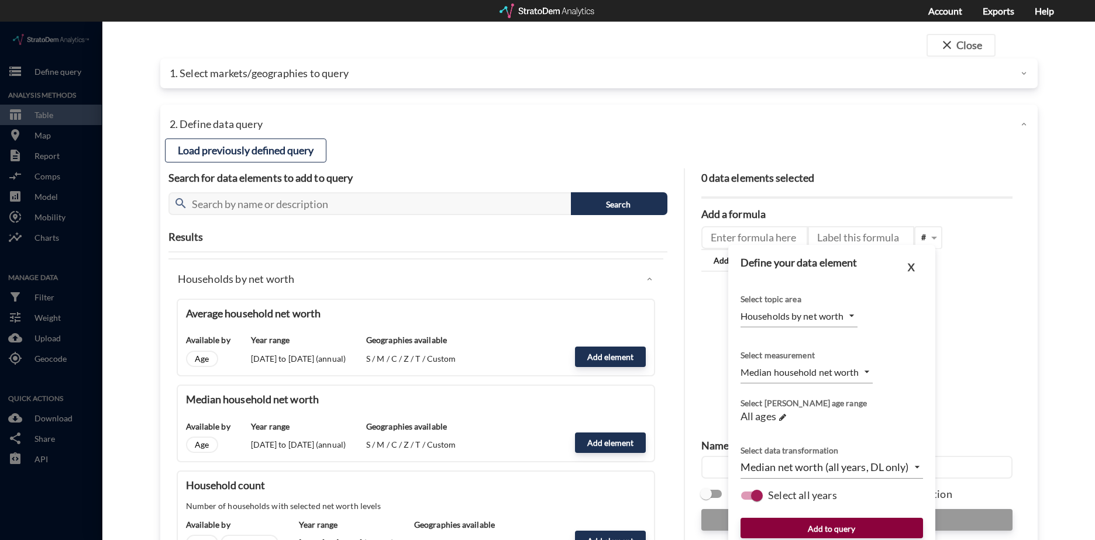
click button "Add to query"
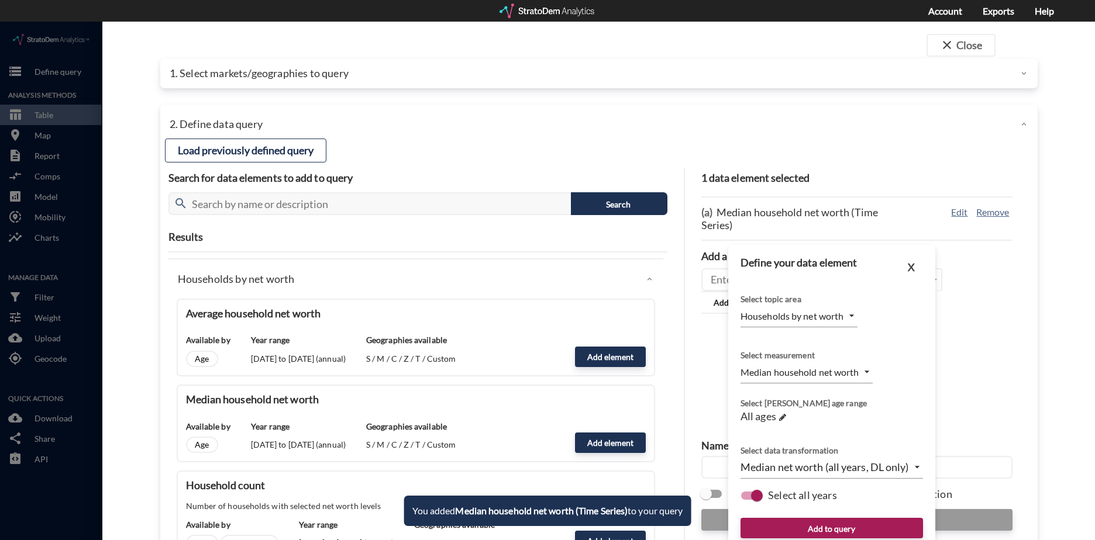
click input "text"
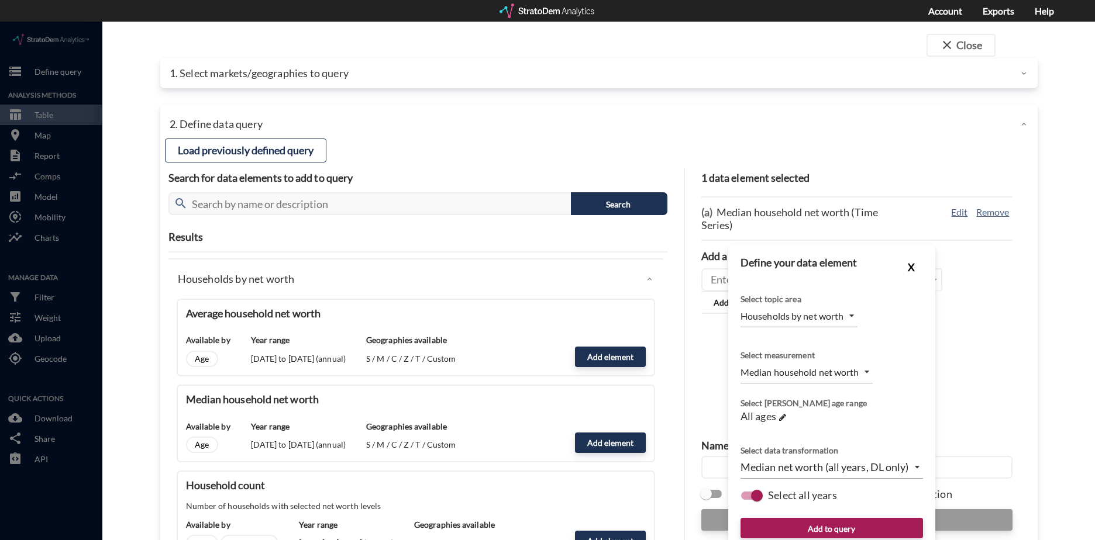
click button "X"
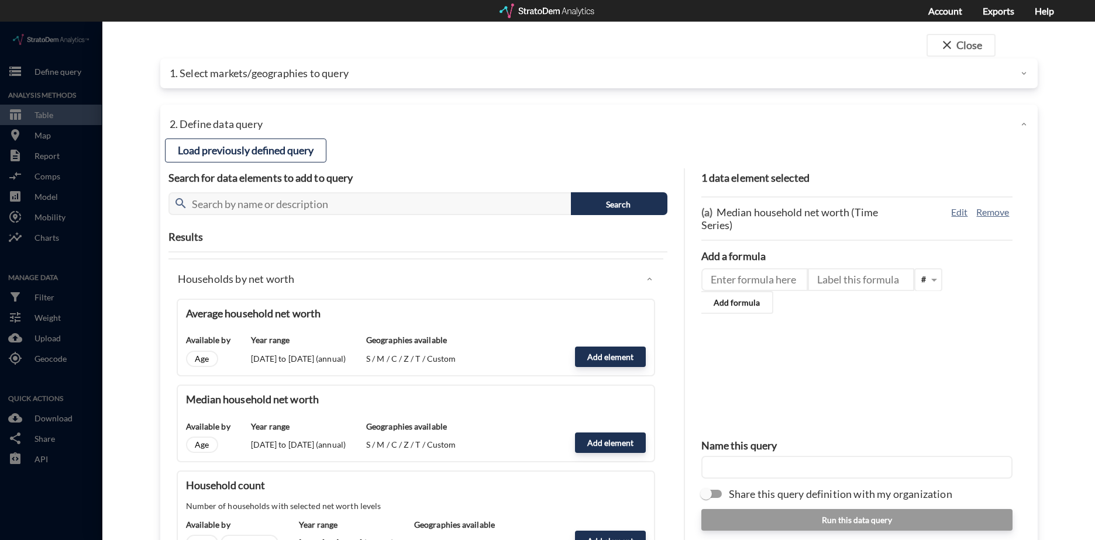
click input "text"
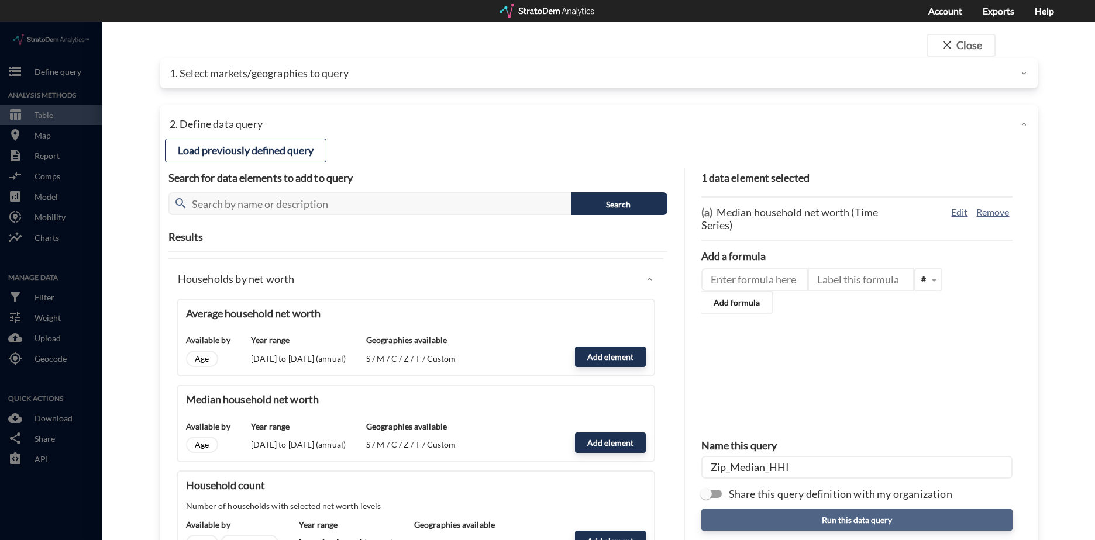
type input "Zip_Median_HHI"
click button "Run this data query"
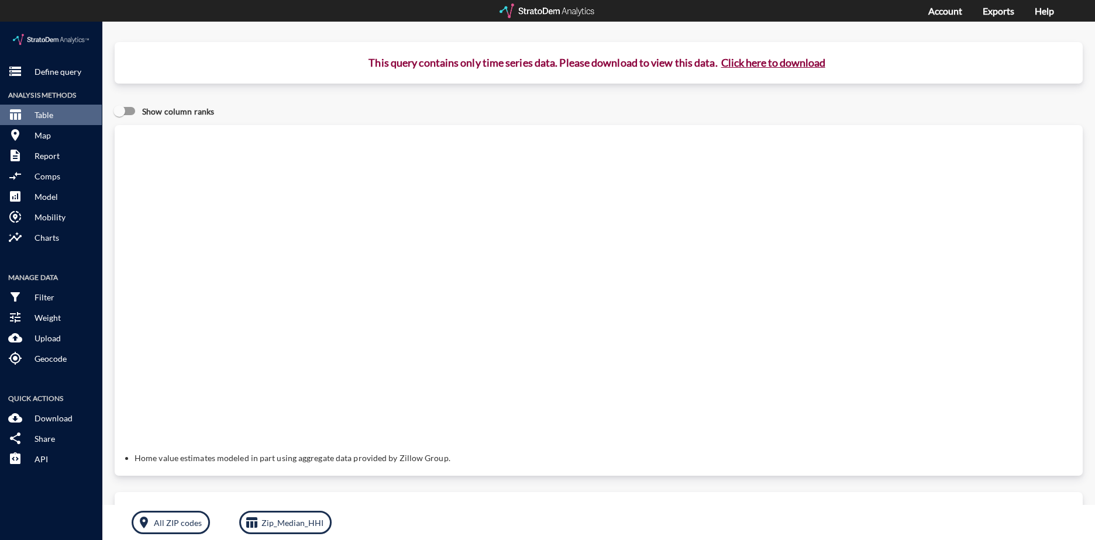
click button "Click here to download"
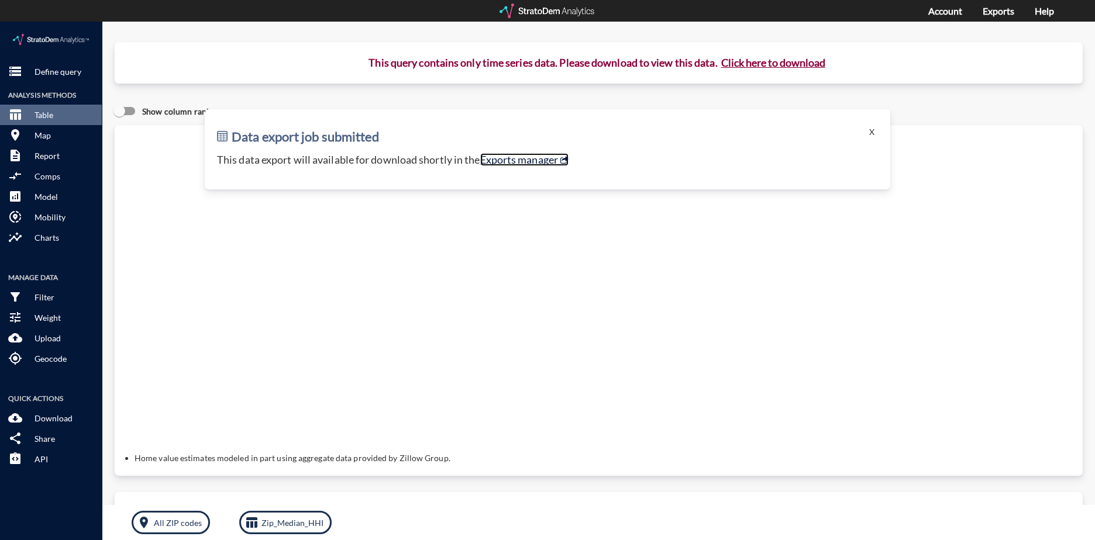
click link "Exports manager"
click button "X"
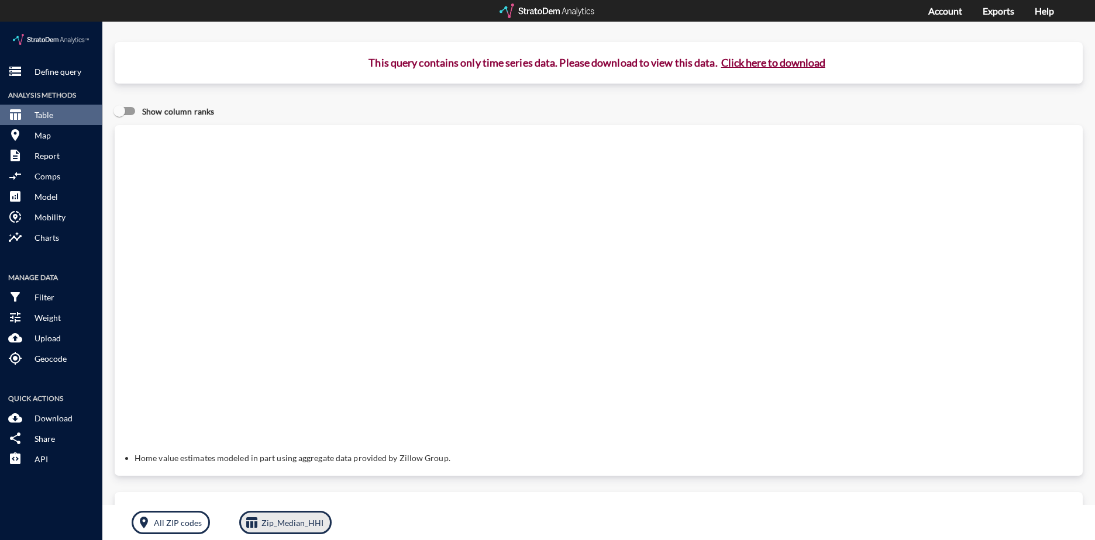
click p "Zip_Median_HHI"
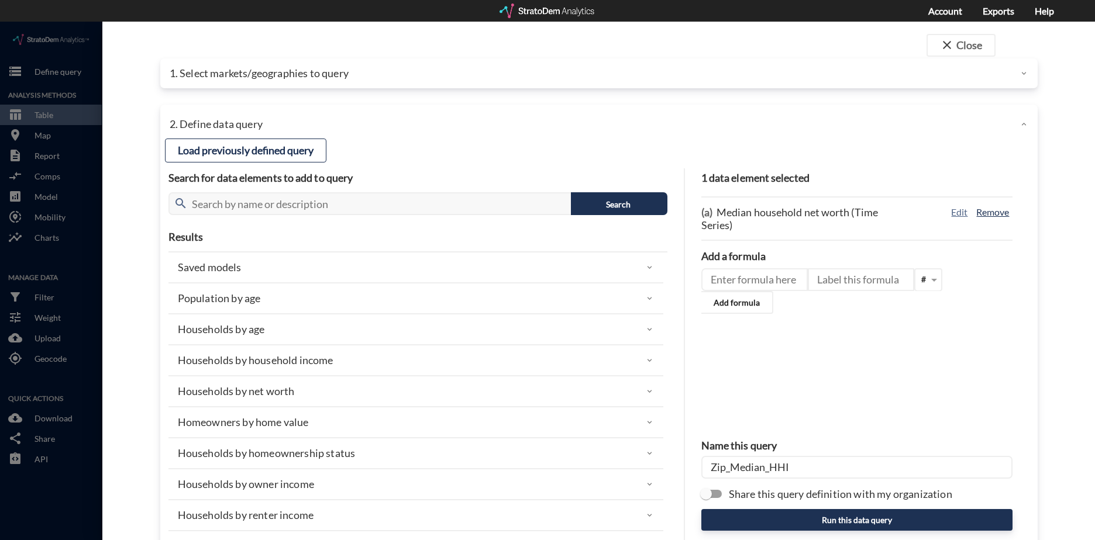
click button "Remove"
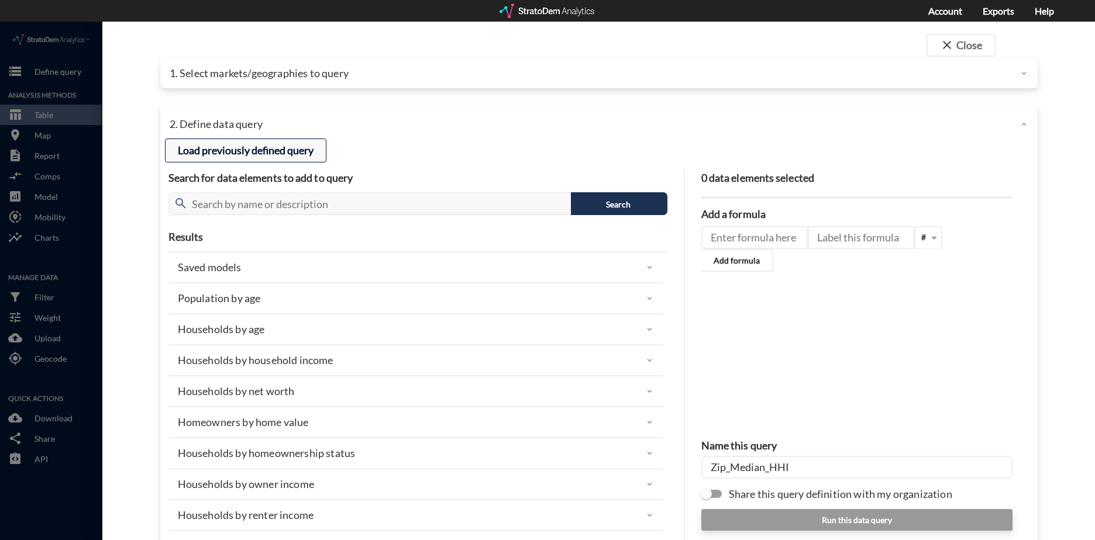
click button "Load previously defined query"
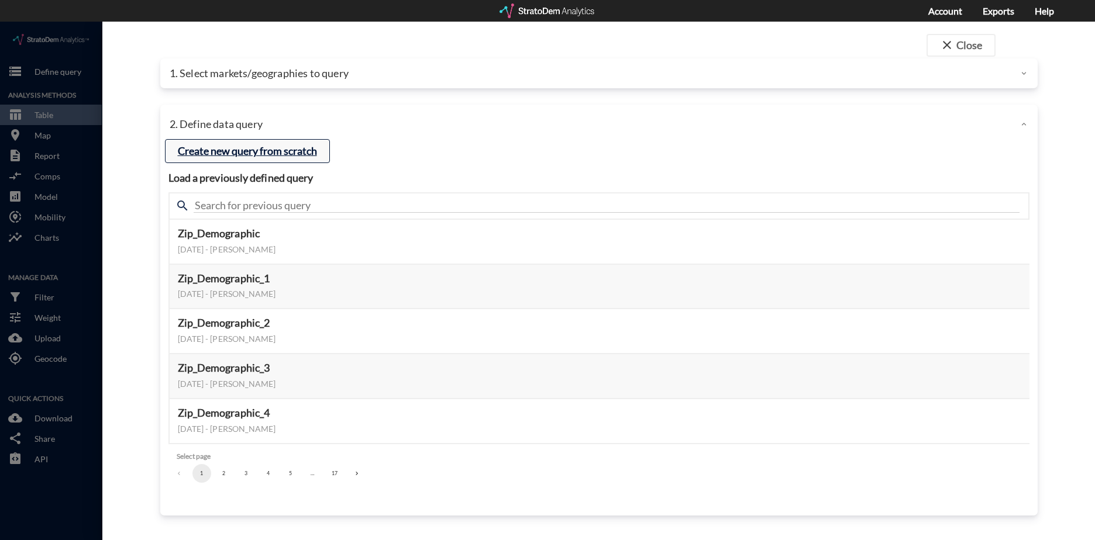
click button "Create new query from scratch"
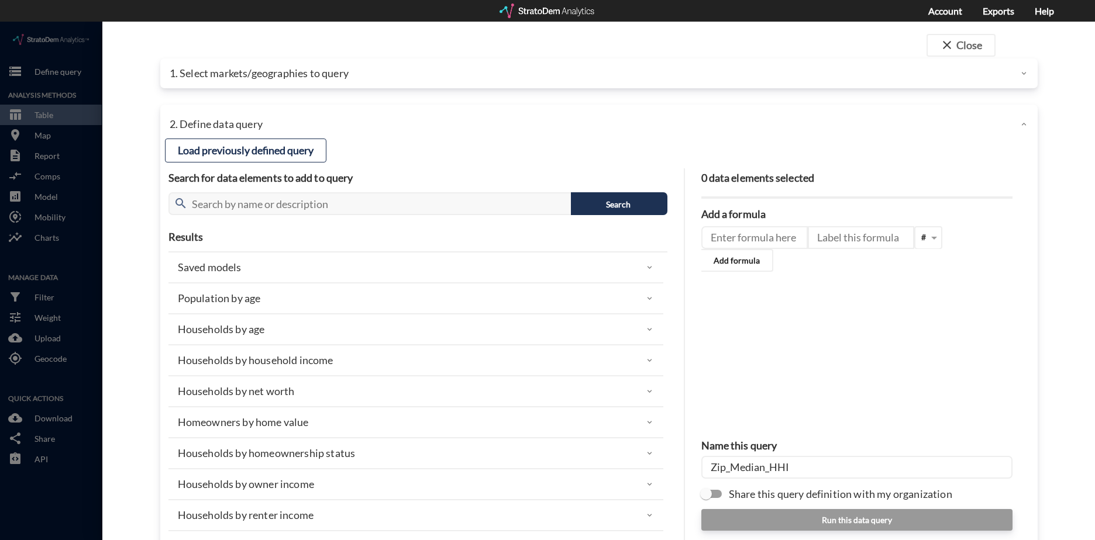
click p "Households by household income"
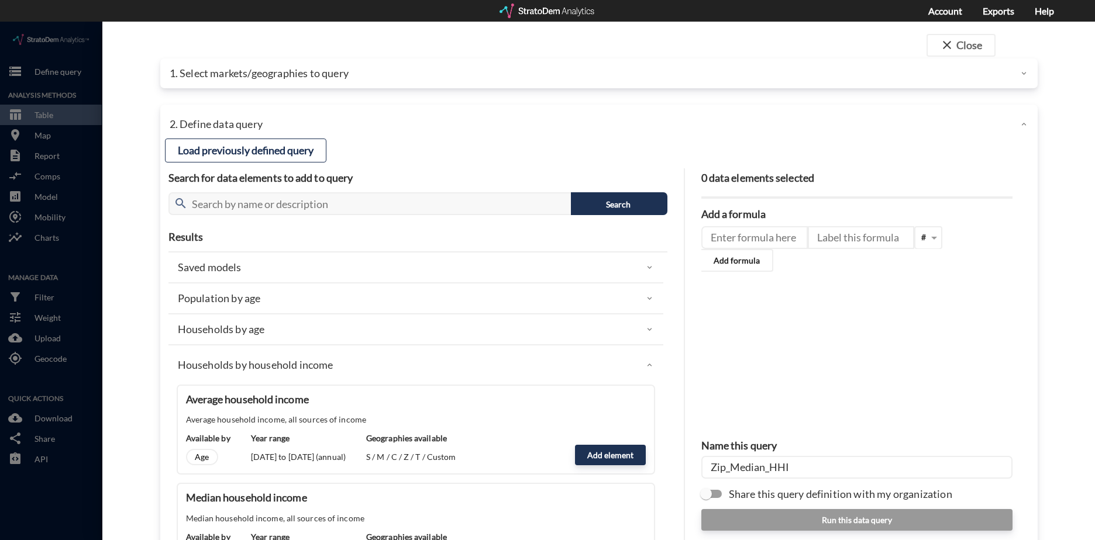
scroll to position [175, 0]
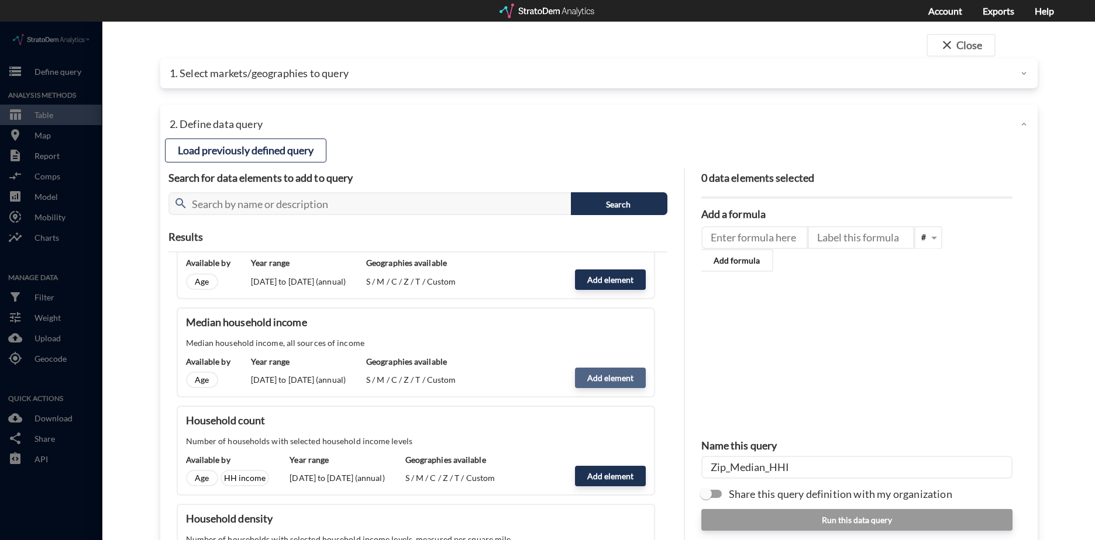
click button "Add element"
type input "HHI_DYNAMICS"
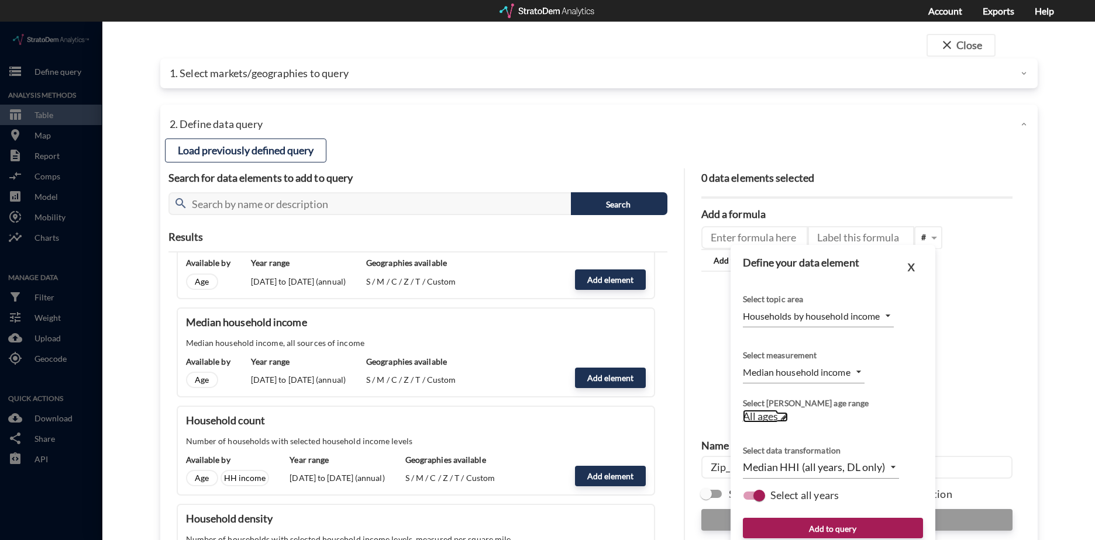
click span "All ages"
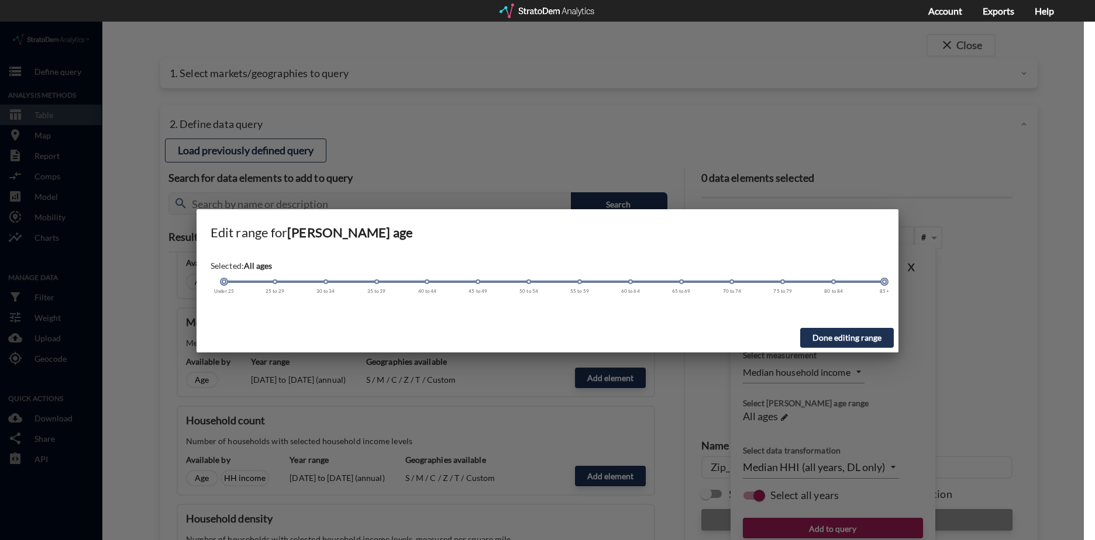
click div "Selected: All ages Under 25 25 to 29 30 to 34 35 to 39 40 to 44 45 to 49 50 to …"
drag, startPoint x: 226, startPoint y: 260, endPoint x: 270, endPoint y: 262, distance: 44.5
click div "Under 25 25 to 29 30 to 34 35 to 39 40 to 44 45 to 49 50 to 54 55 to 59 60 to 6…"
drag, startPoint x: 885, startPoint y: 260, endPoint x: 421, endPoint y: 275, distance: 464.7
click div "Selected: 25 to 44 years old Under 25 25 to 29 30 to 34 35 to 39 40 to 44 45 to…"
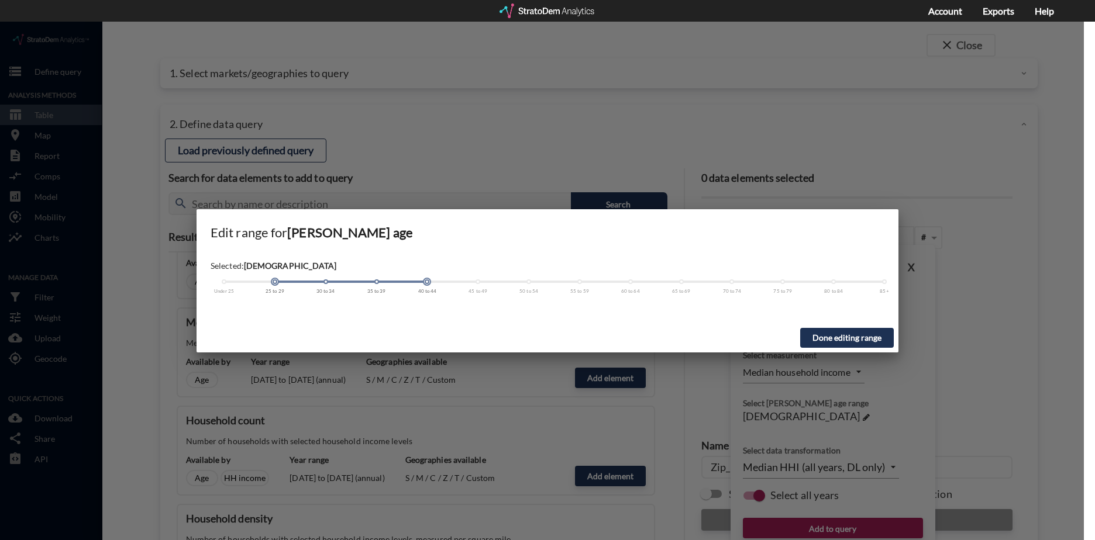
click button "Done editing range"
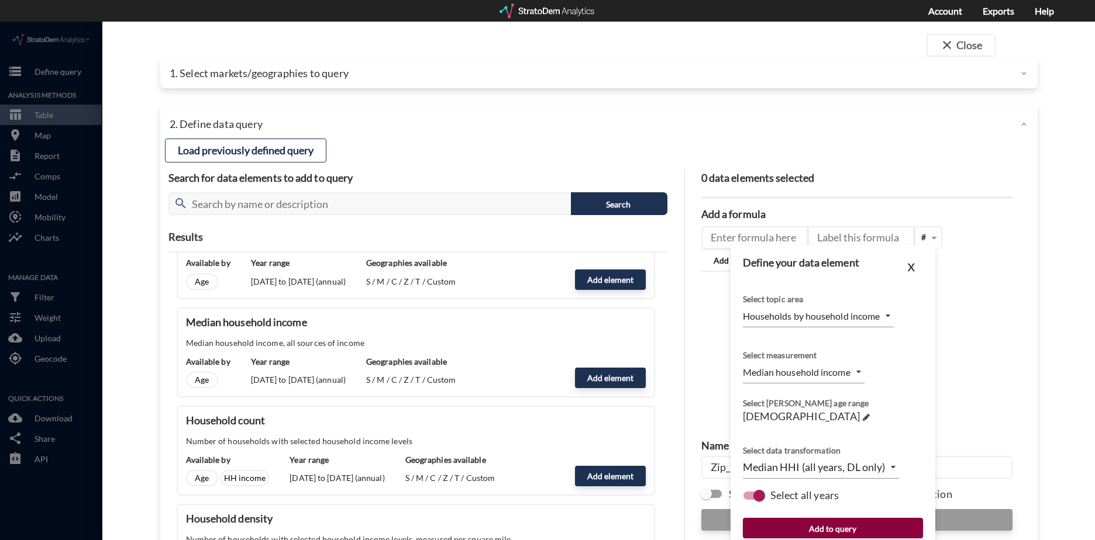
click button "Add to query"
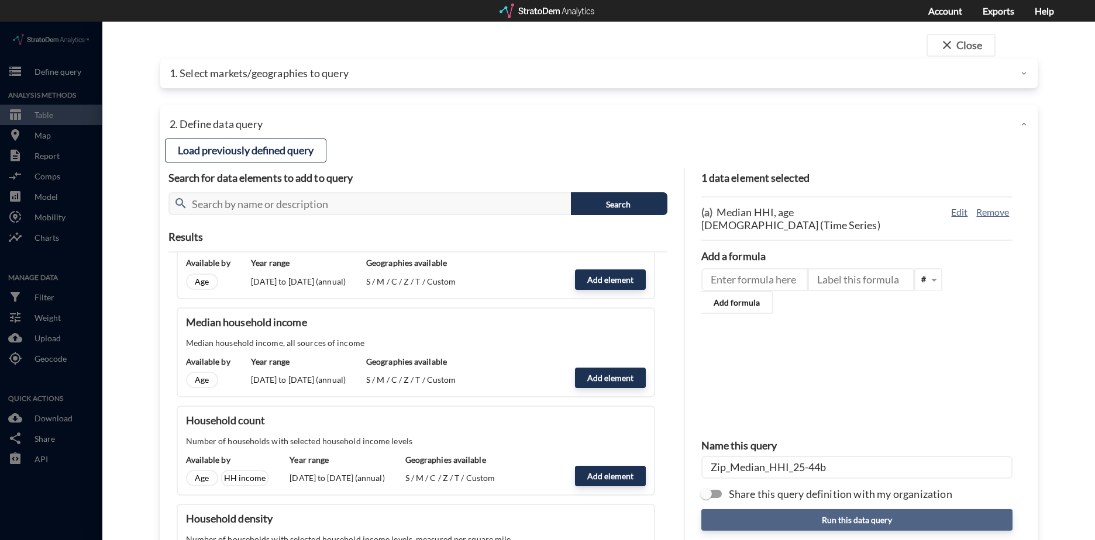
type input "Zip_Median_HHI_25-44b"
click button "Run this data query"
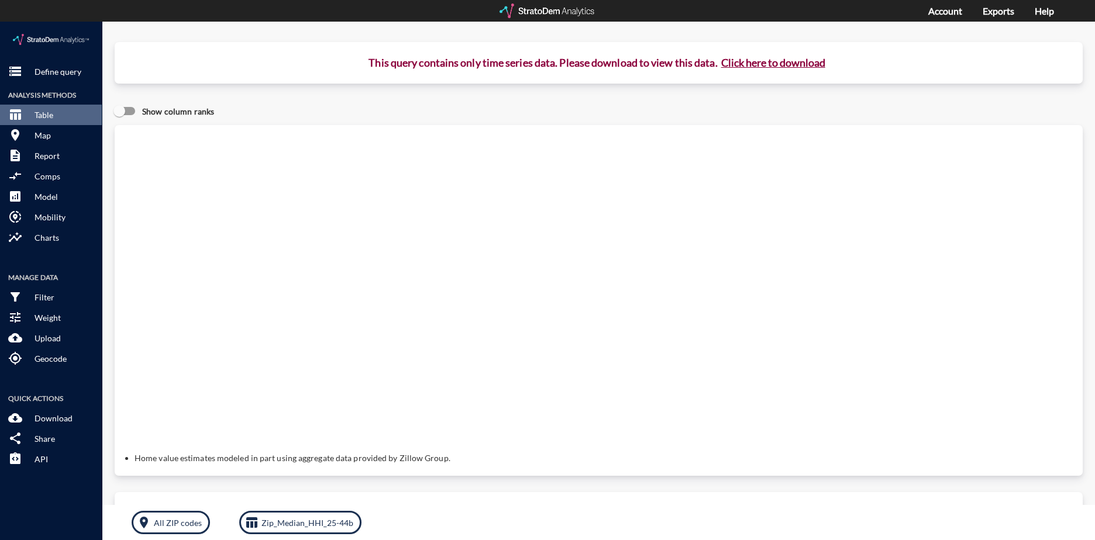
click button "Click here to download"
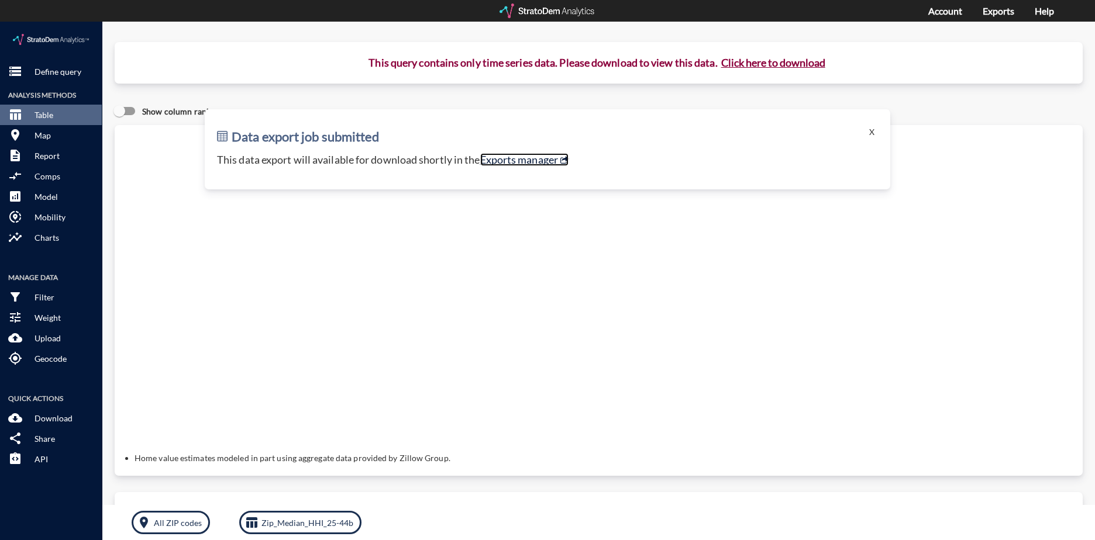
click link "Exports manager"
click button "X"
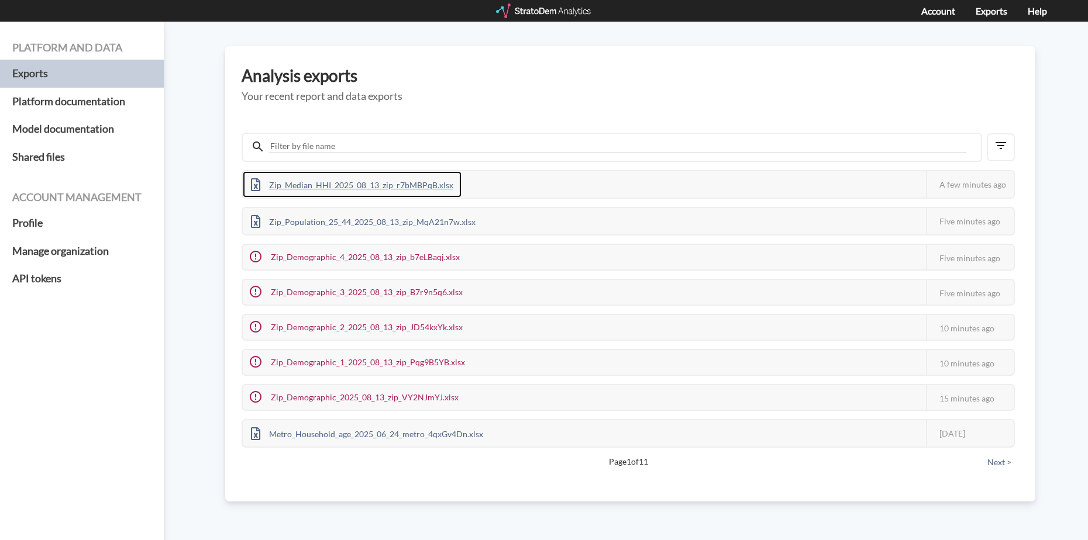
click at [424, 186] on div "Zip_Median_HHI_2025_08_13_zip_r7bMBPqB.xlsx" at bounding box center [352, 184] width 219 height 26
click at [531, 76] on h3 "Analysis exports" at bounding box center [630, 76] width 777 height 18
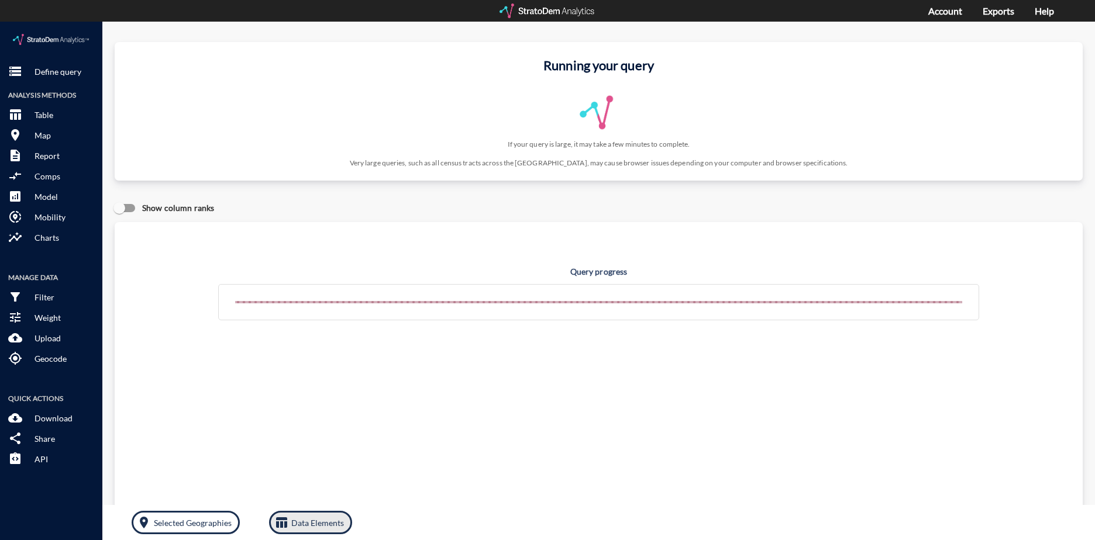
click p "Data Elements"
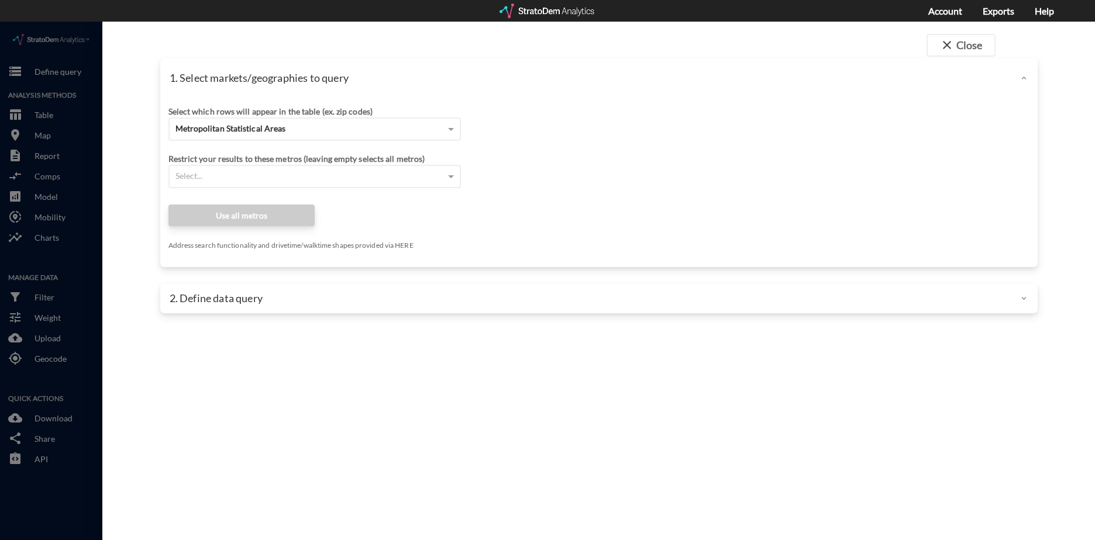
click div "Select which rows will appear in the table (ex. zip codes)"
click div "Metropolitan Statistical Areas"
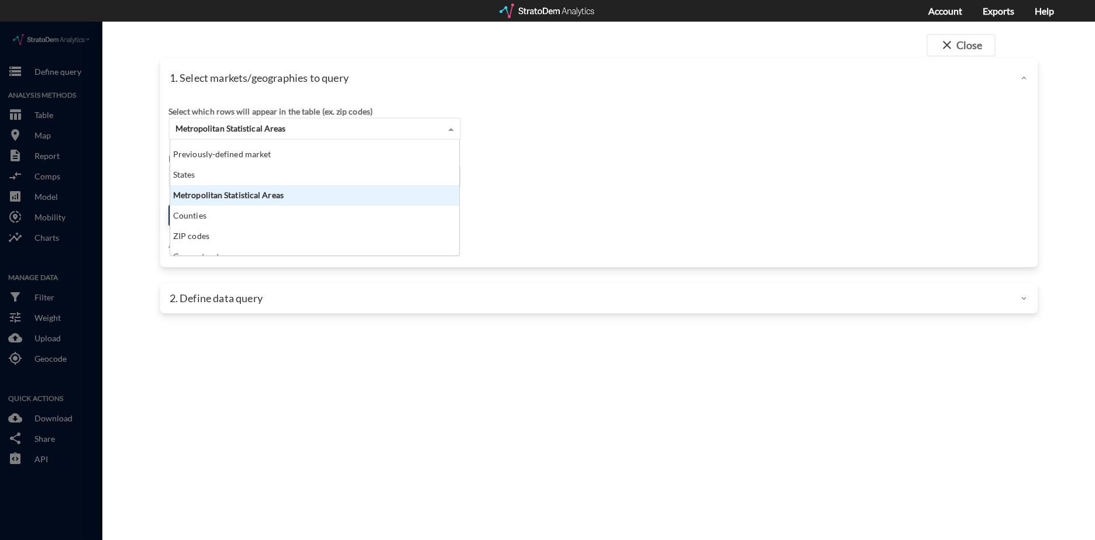
scroll to position [47, 0]
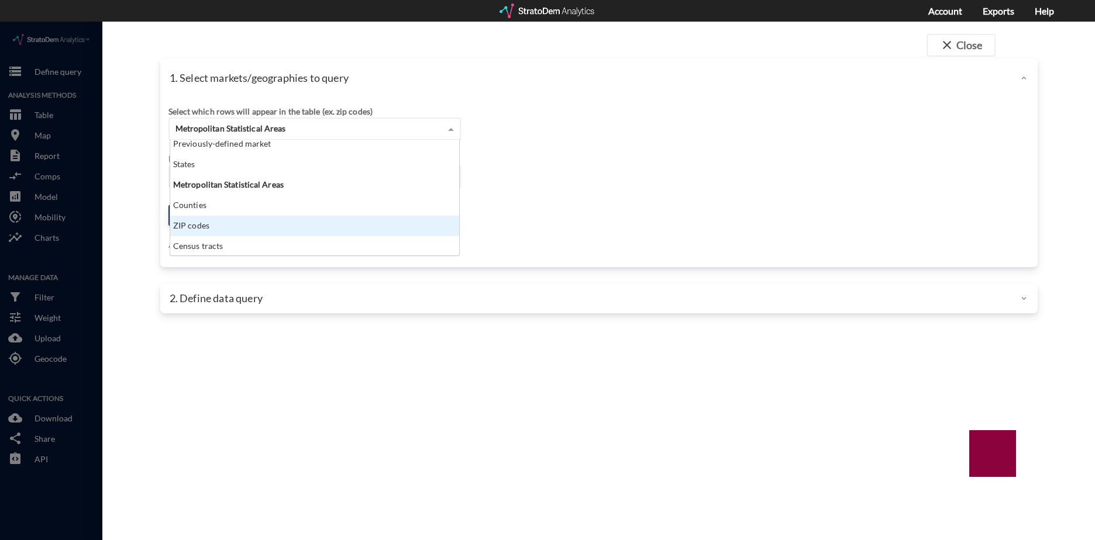
click div "ZIP codes"
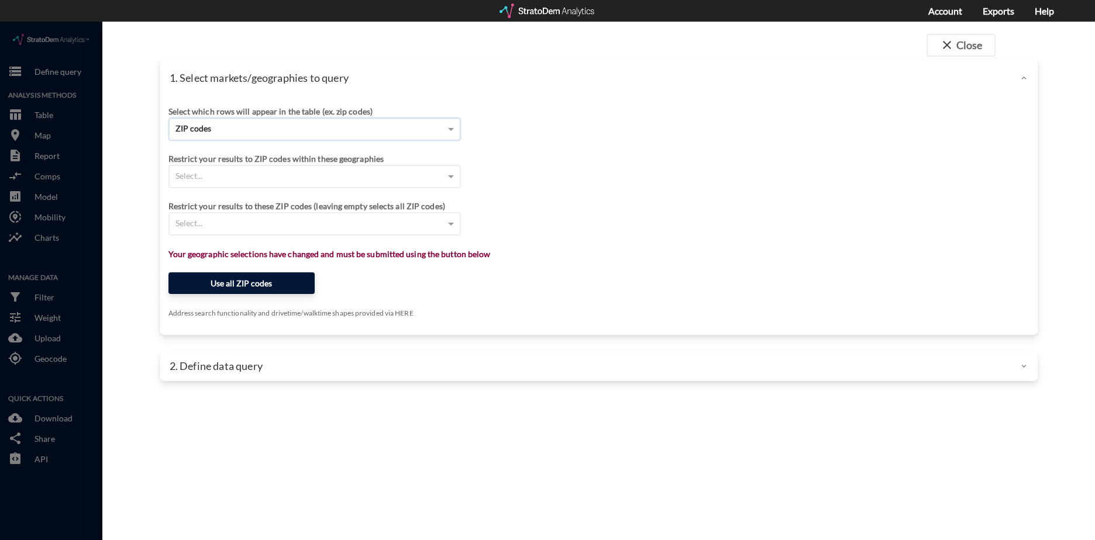
click button "Use all ZIP codes"
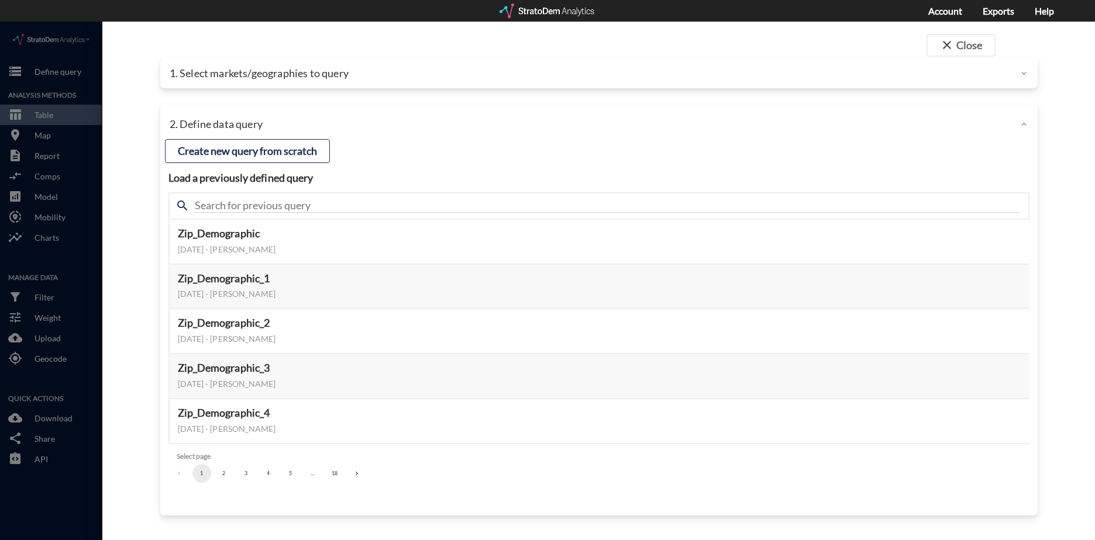
click button "2"
click button "3"
click button "1"
click button "2"
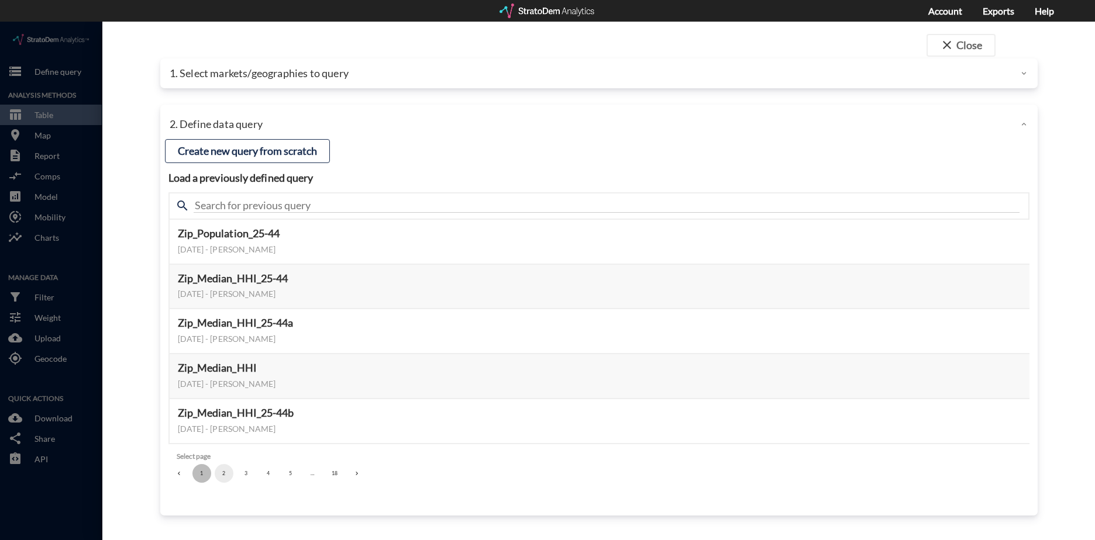
click button "1"
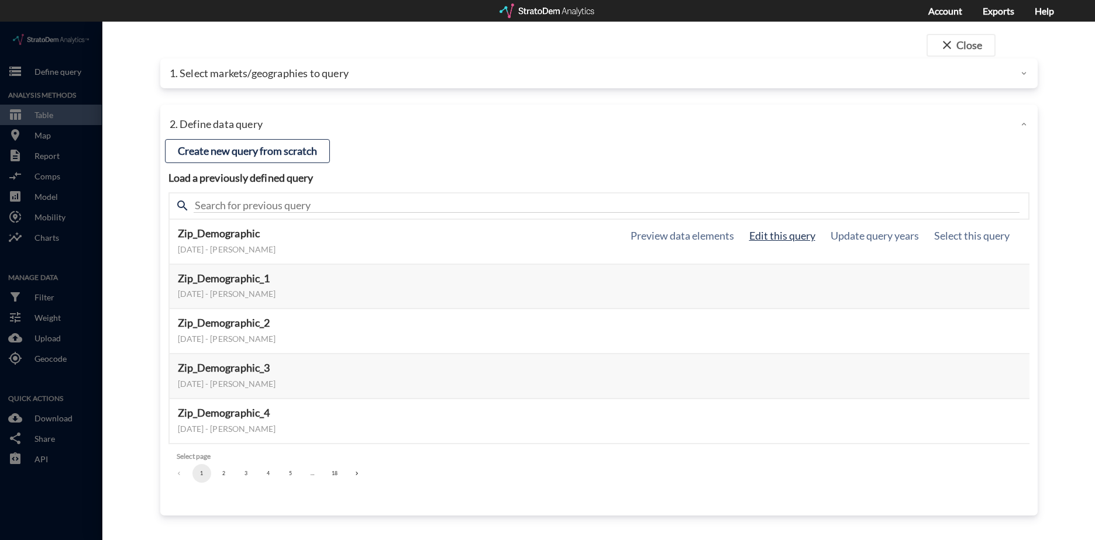
click button "Edit this query"
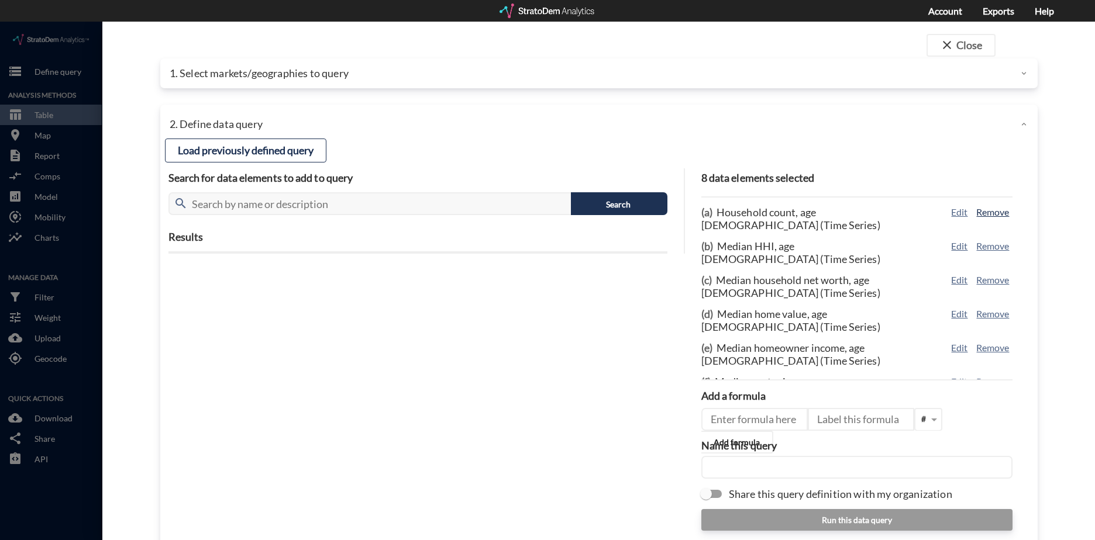
click button "Remove"
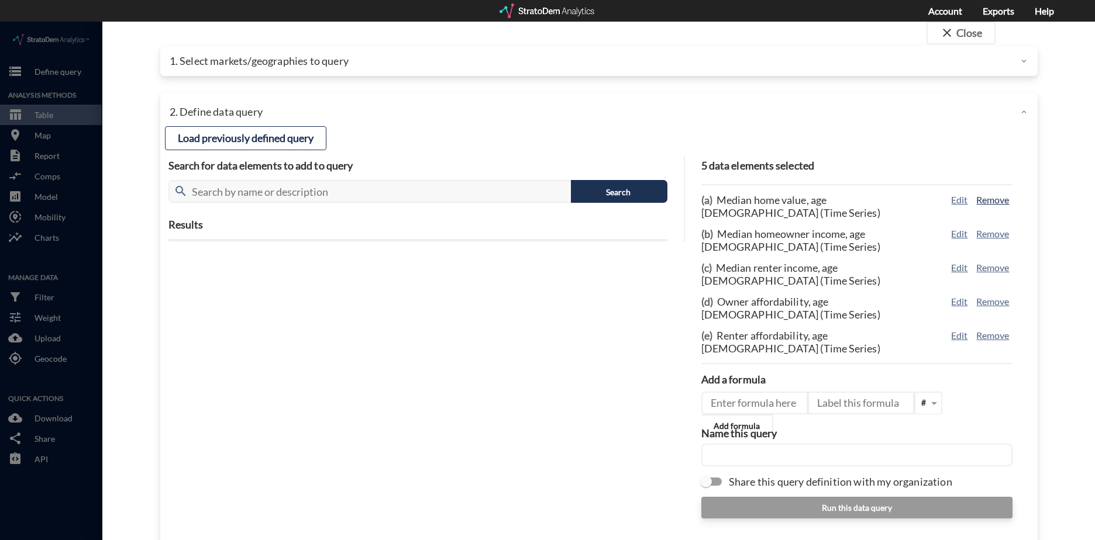
scroll to position [0, 0]
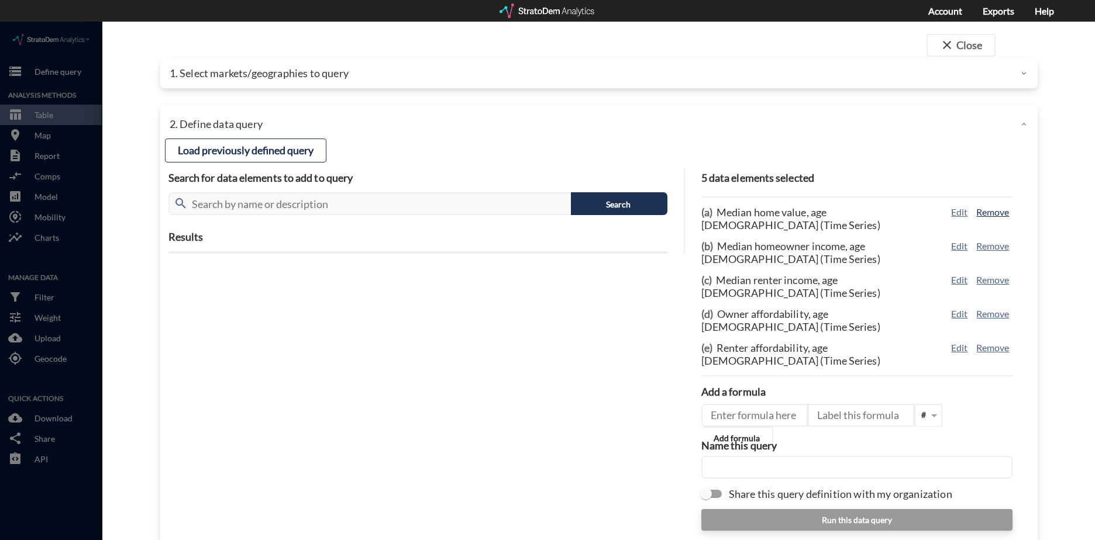
click button "Remove"
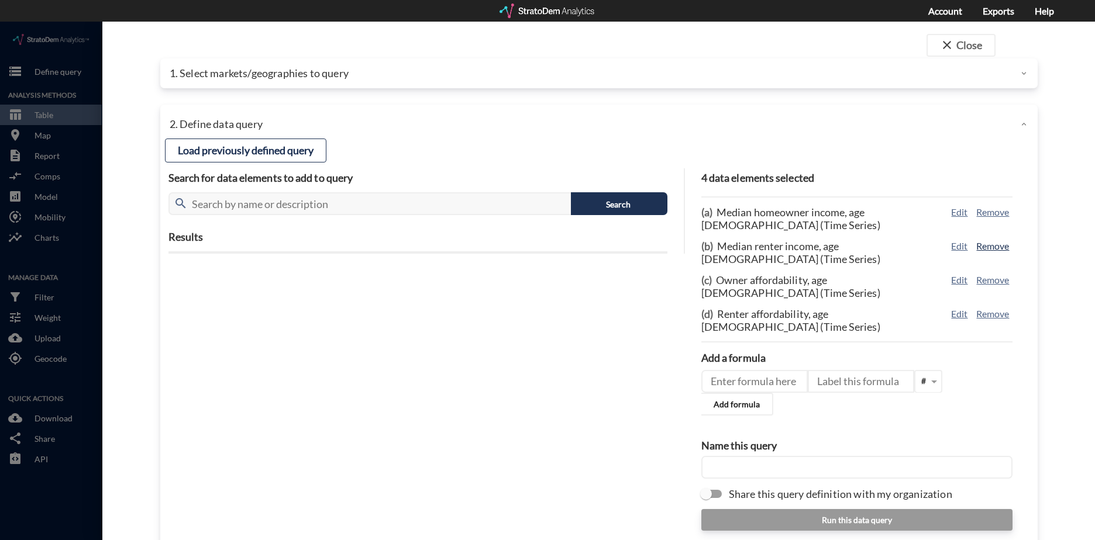
click button "Remove"
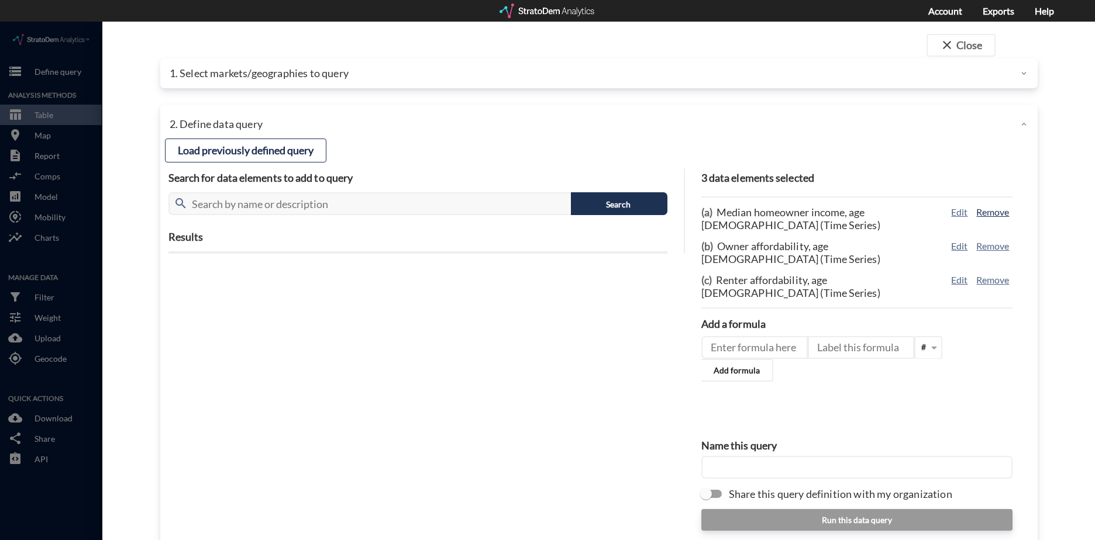
click button "Remove"
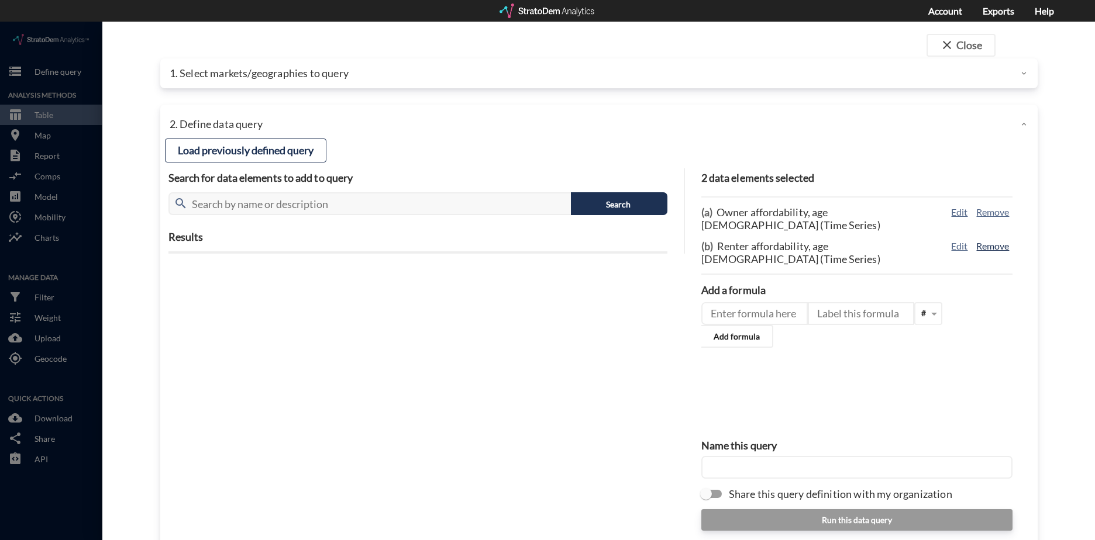
click button "Remove"
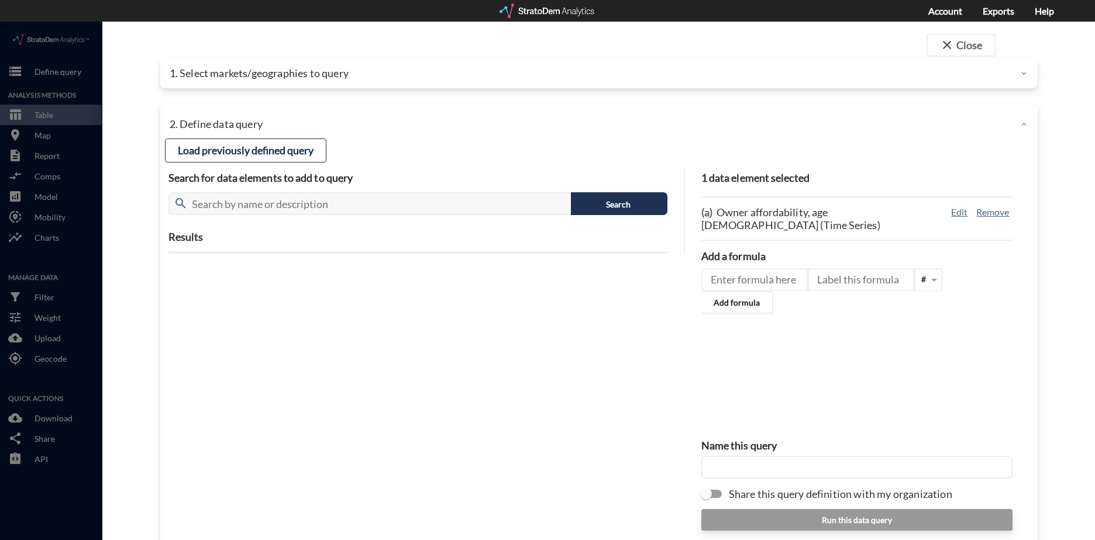
click div "Name this query"
click input "text"
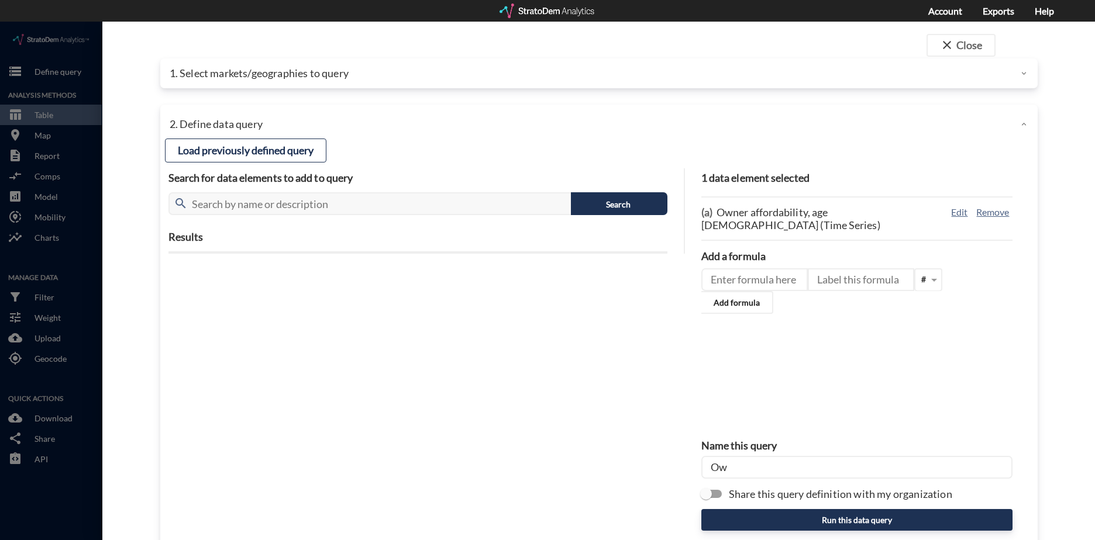
type input "O"
type input "p"
type input "Owner_Affordability"
click button "Edit"
type input "HOUSING_COSTS"
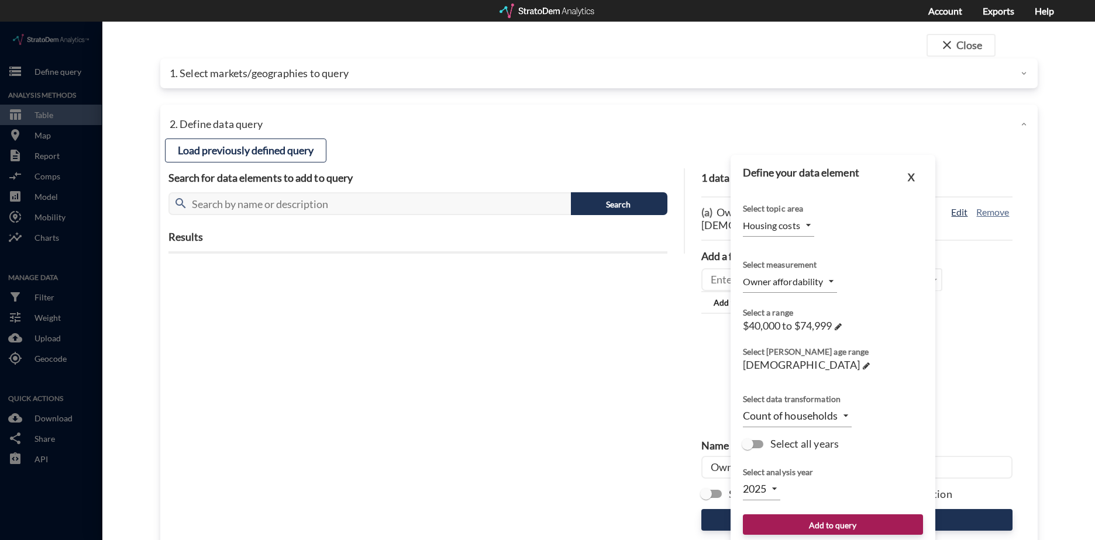
type input "OWNER_AFFORDABILITY"
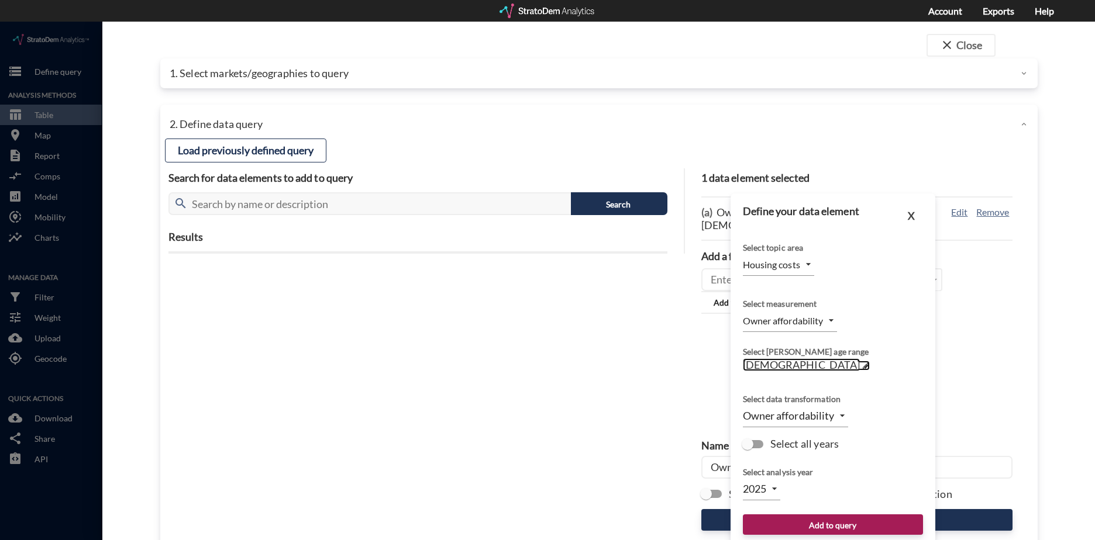
click span
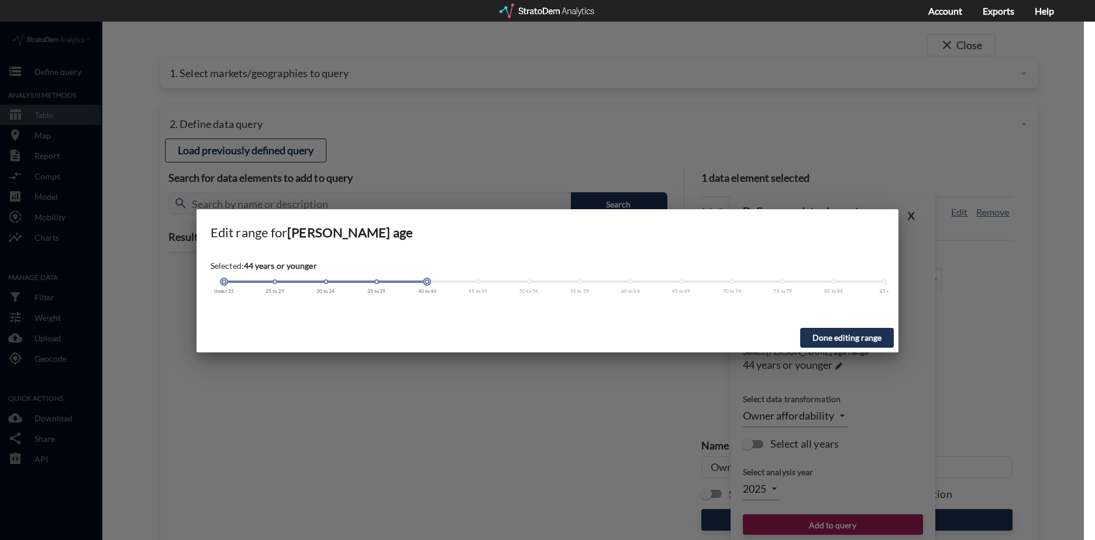
drag, startPoint x: 276, startPoint y: 260, endPoint x: 200, endPoint y: 261, distance: 75.5
click div "Selected: 44 years or younger Under 25 25 to 29 30 to 34 35 to 39 40 to 44 45 t…"
drag, startPoint x: 426, startPoint y: 259, endPoint x: 975, endPoint y: 247, distance: 548.2
click div "Edit range for Householder age Selected: All ages Under 25 25 to 29 30 to 34 35…"
click button "Done editing range"
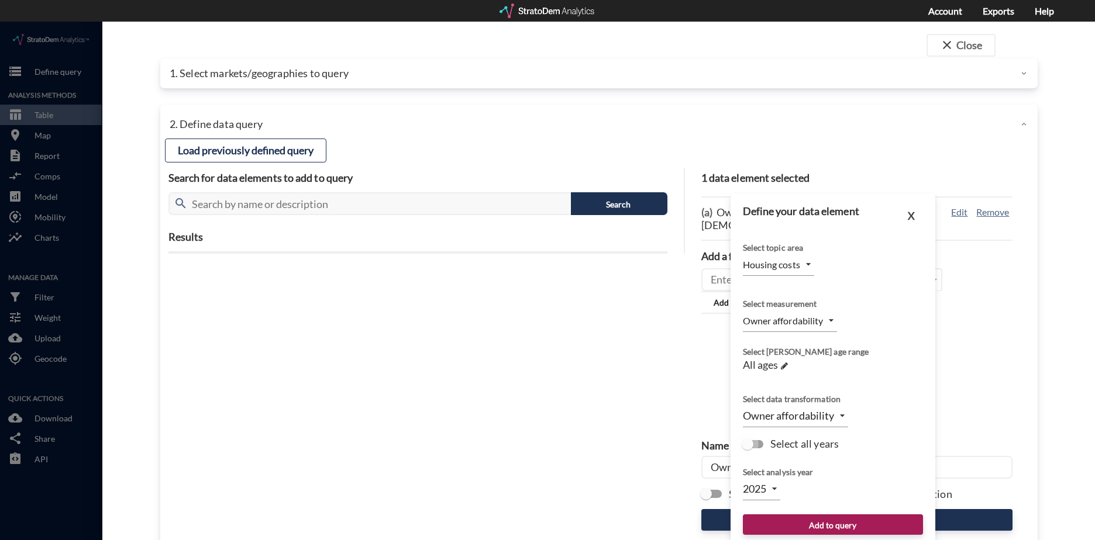
click input "Select all years"
checkbox input "true"
type input "TIME_SERIES_DL"
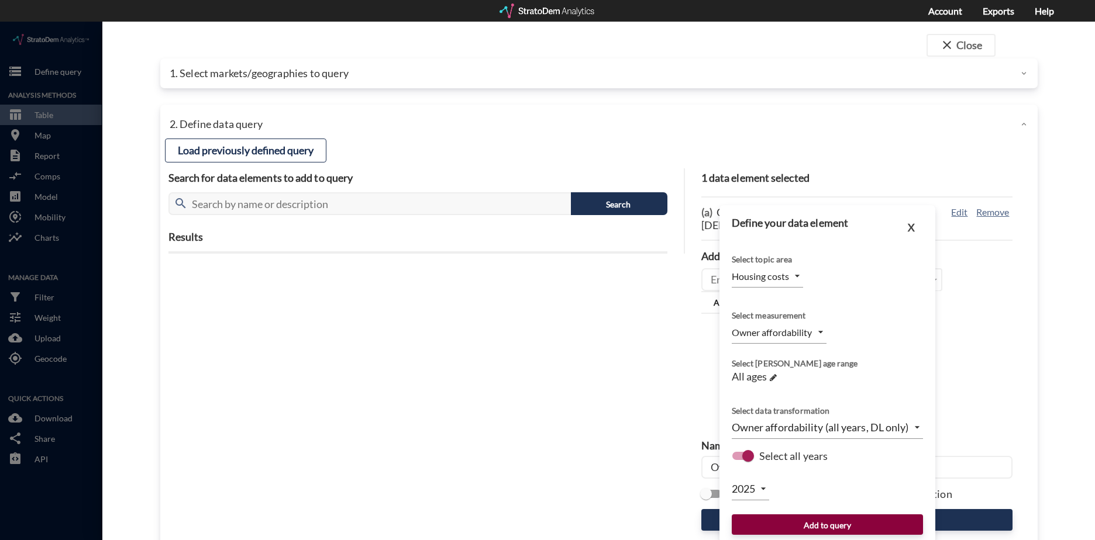
click button "Add to query"
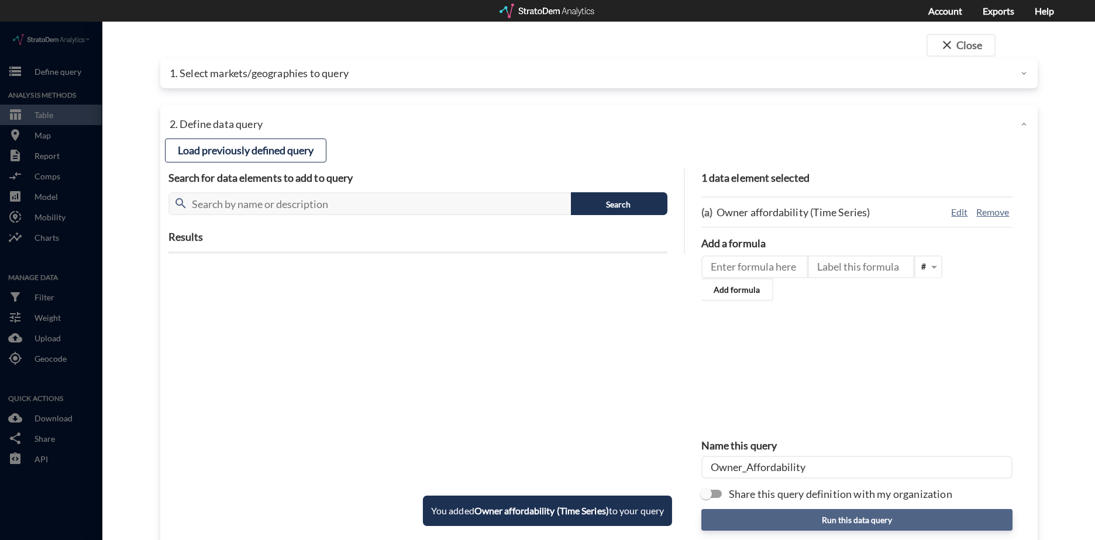
click button "Run this data query"
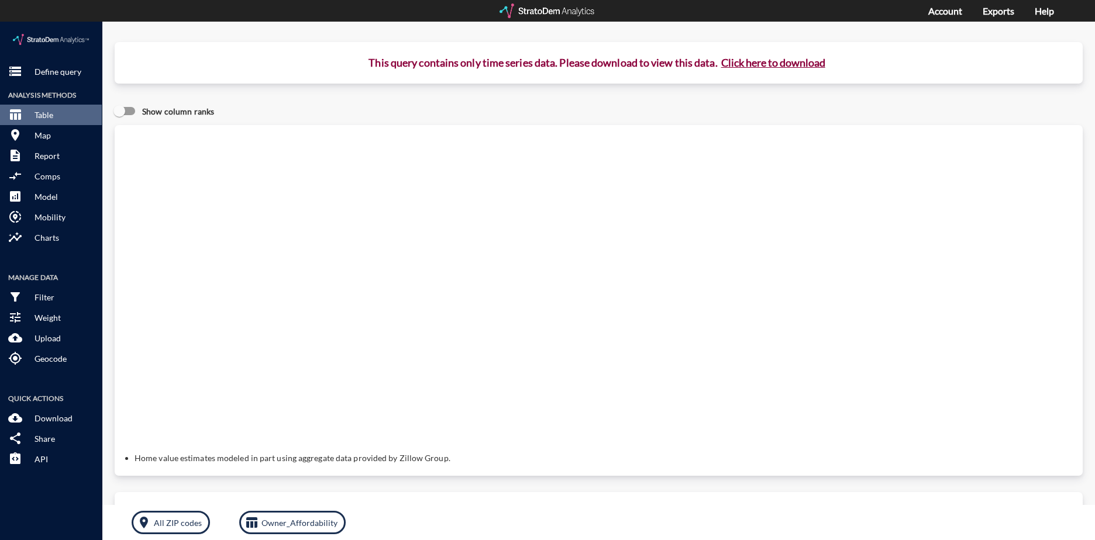
click button "Click here to download"
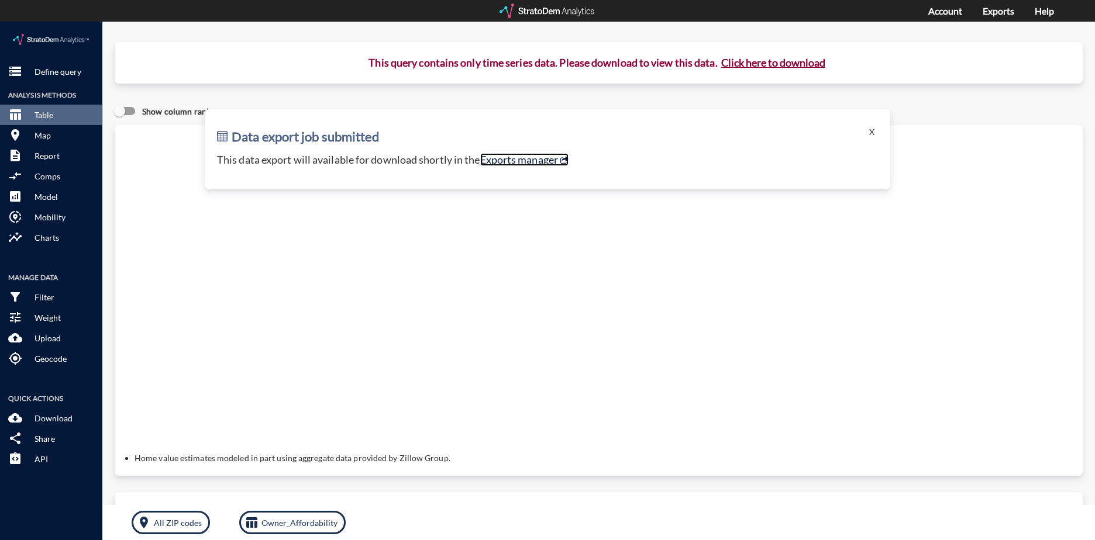
click link "Exports manager"
click p "Owner_Affordability"
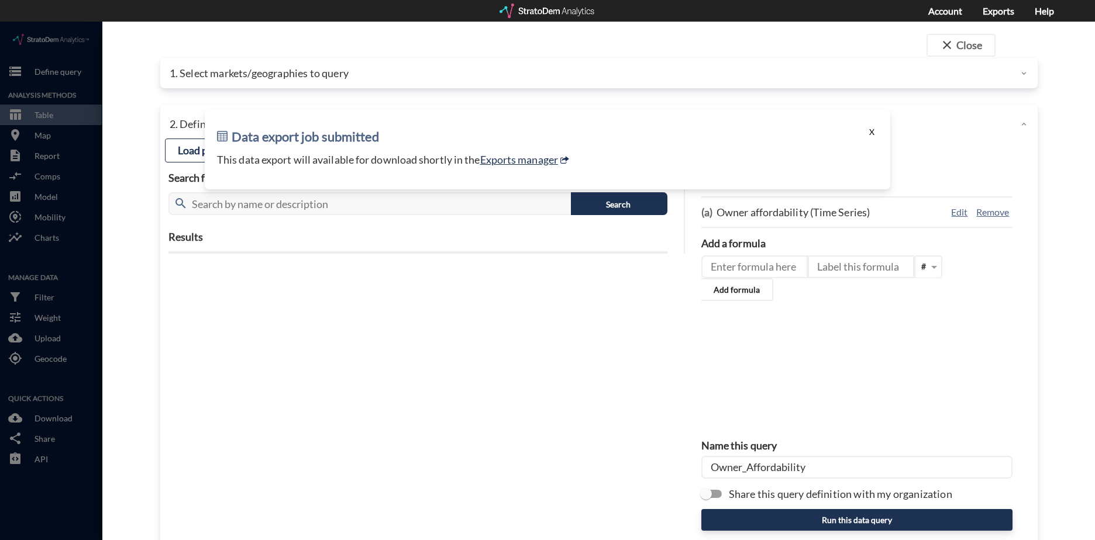
click button "X"
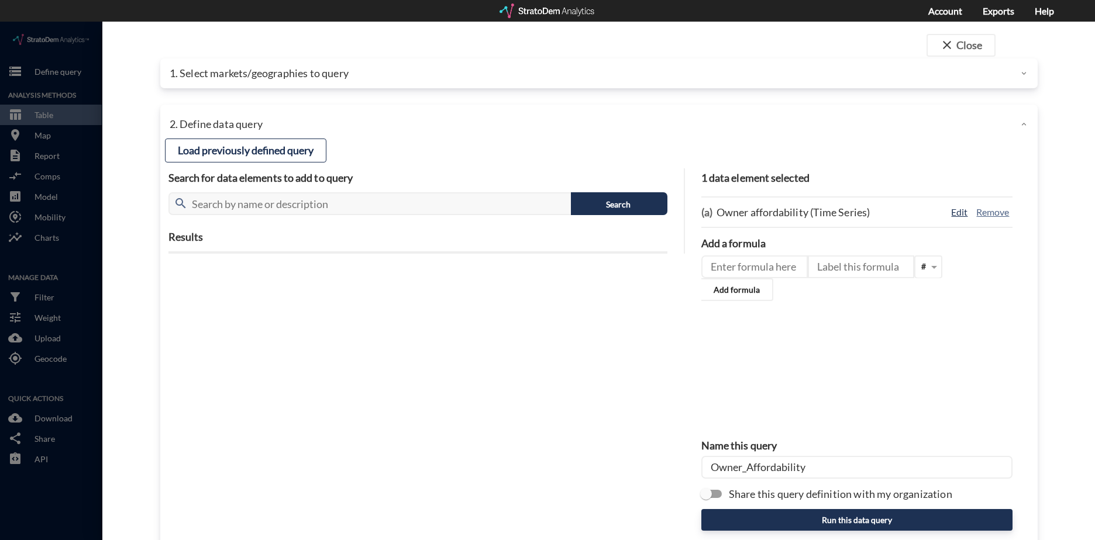
click button "Edit"
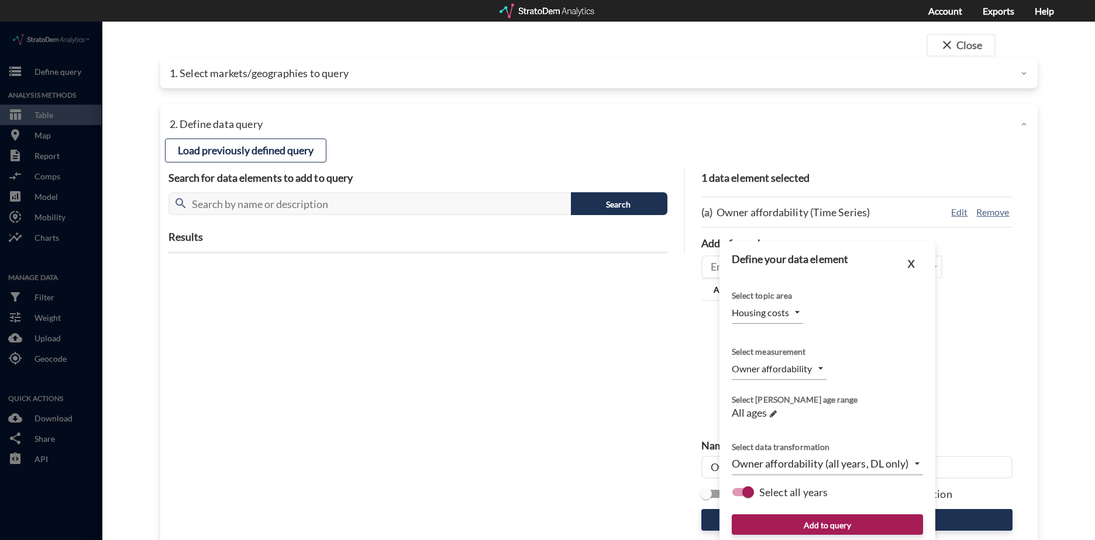
click div "Load previously defined query Search for data elements to add to query search S…"
click h4 "Results"
click button "Load previously defined query"
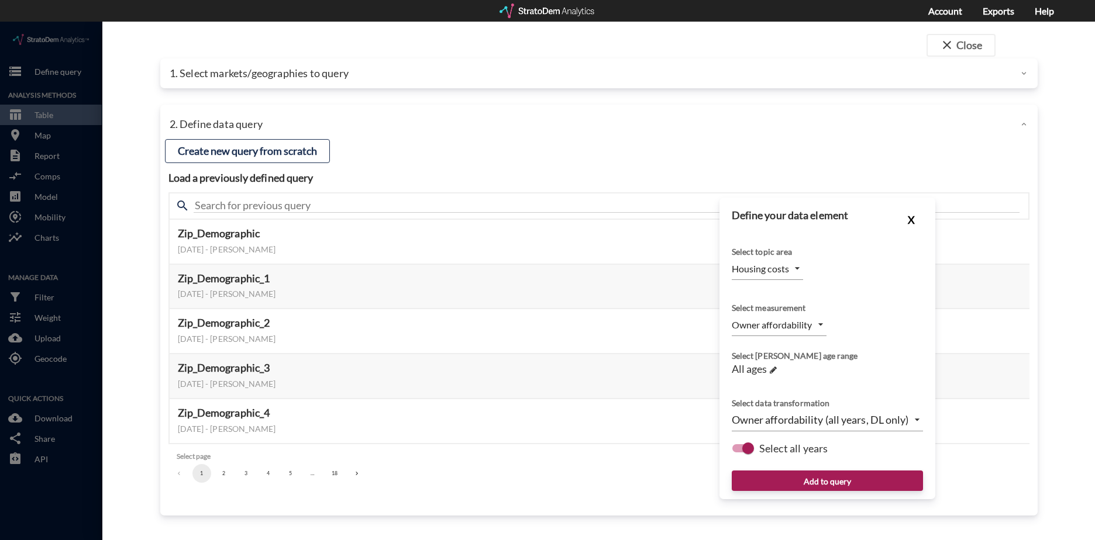
click button "X"
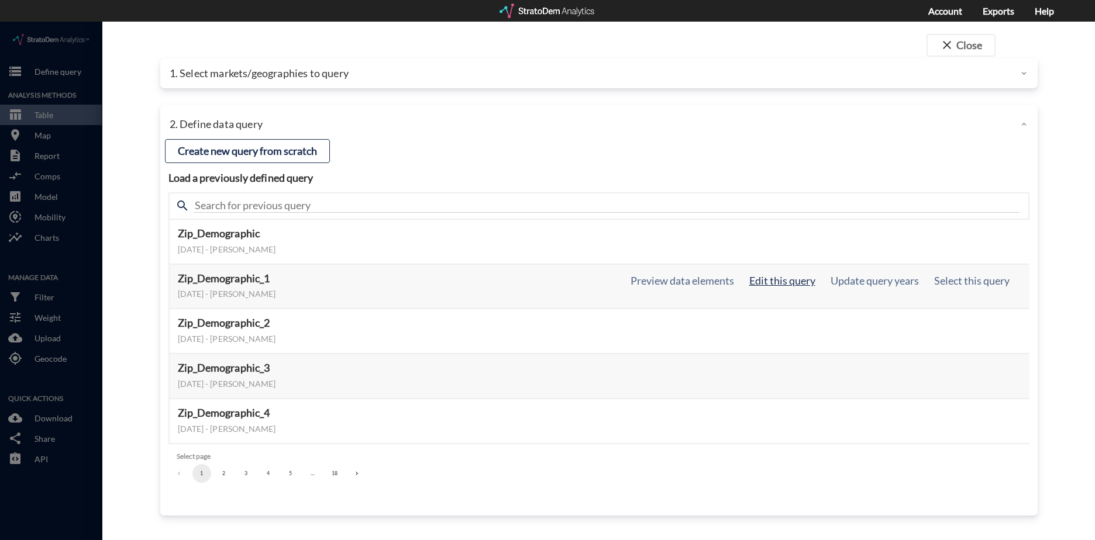
click button "Edit this query"
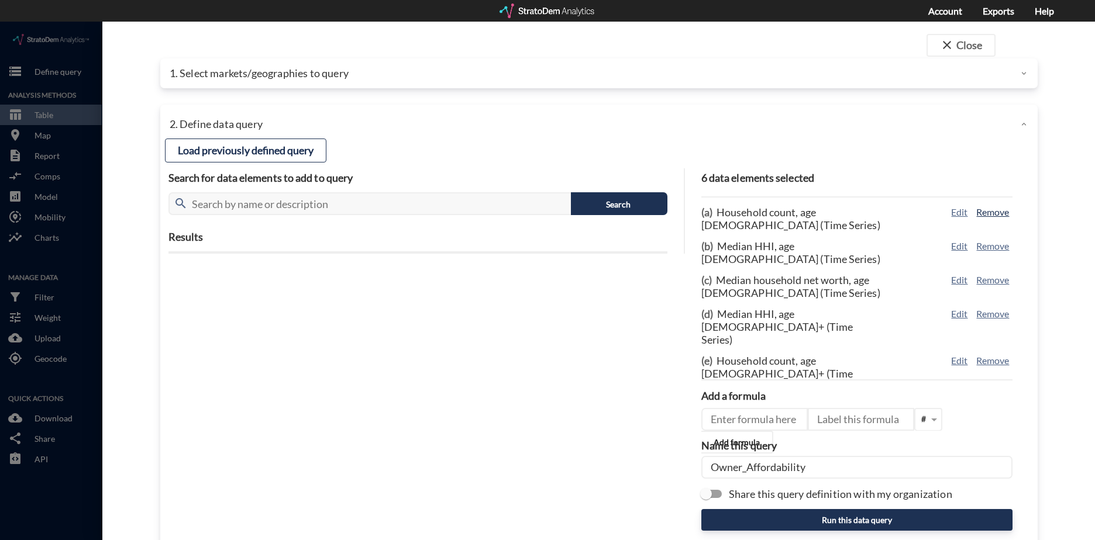
click button "Remove"
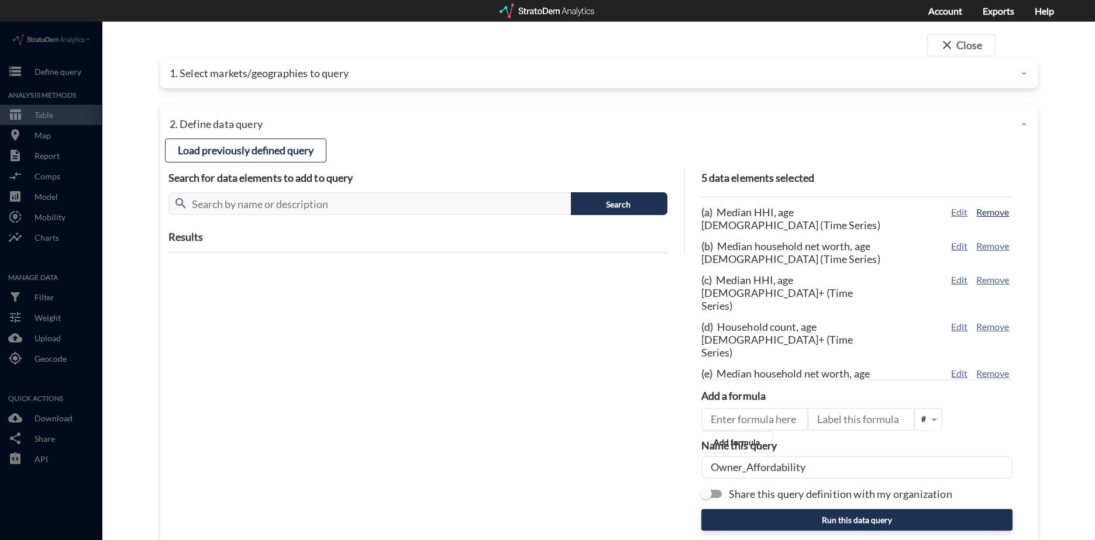
click button "Remove"
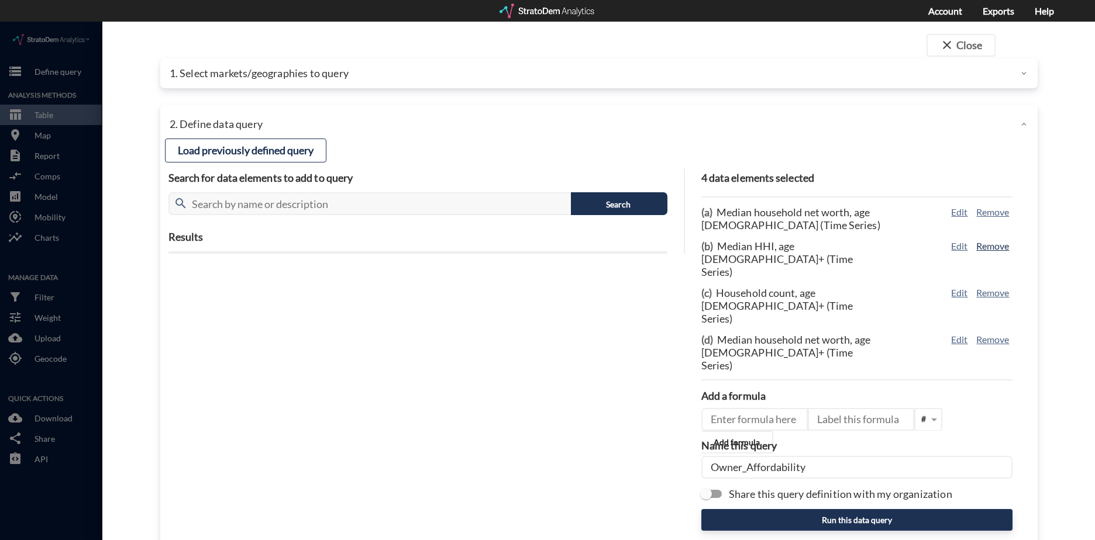
click button "Remove"
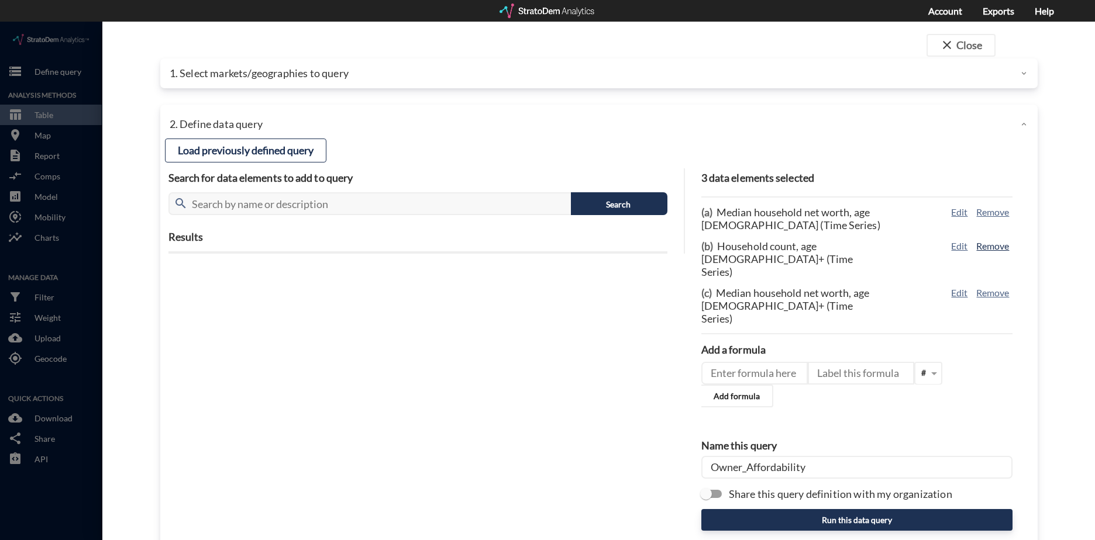
click button "Remove"
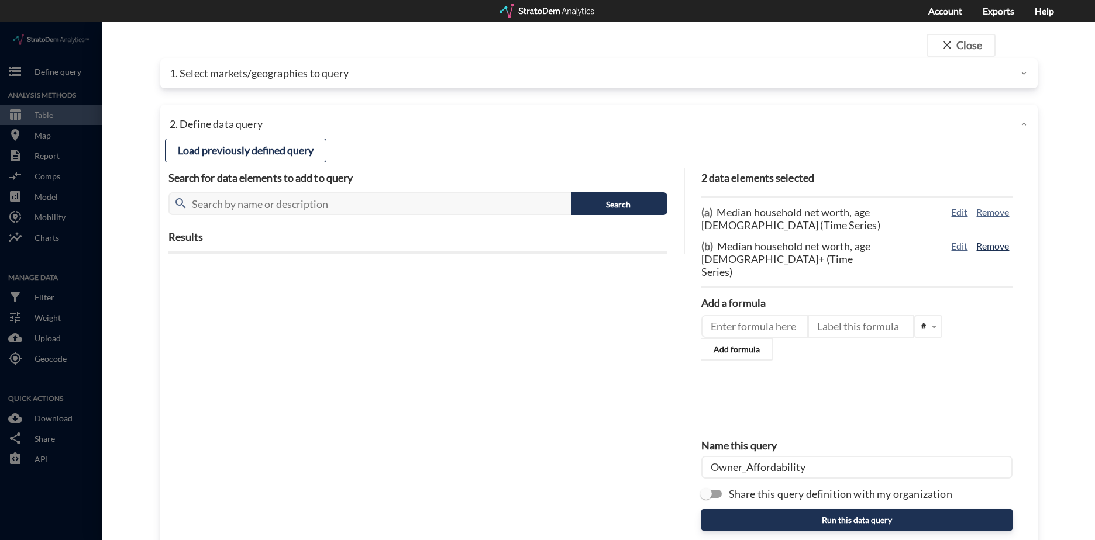
click button "Remove"
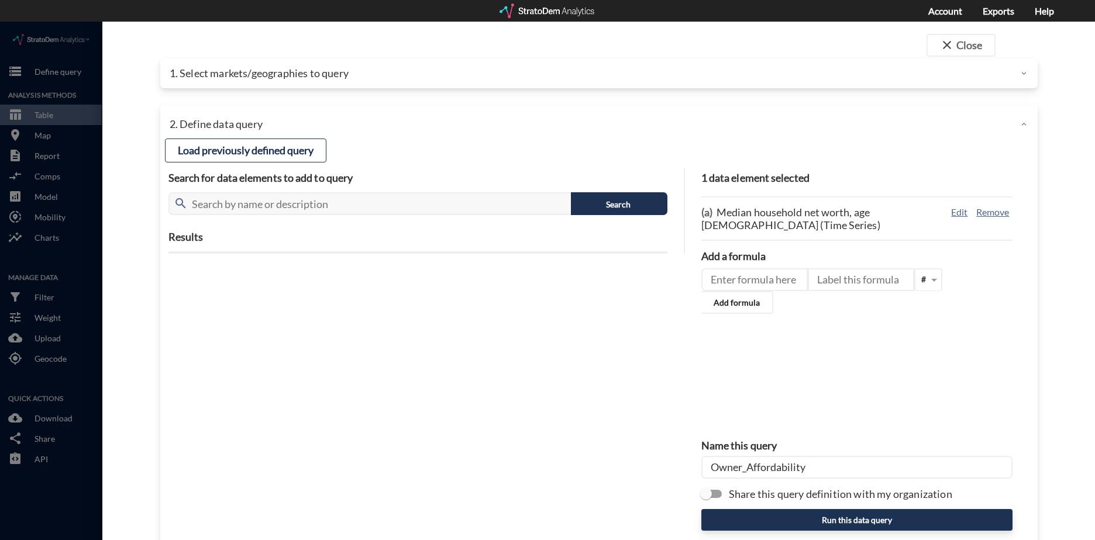
drag, startPoint x: 827, startPoint y: 443, endPoint x: 628, endPoint y: 446, distance: 198.9
click div "Load previously defined query Search for data elements to add to query search S…"
type input "m"
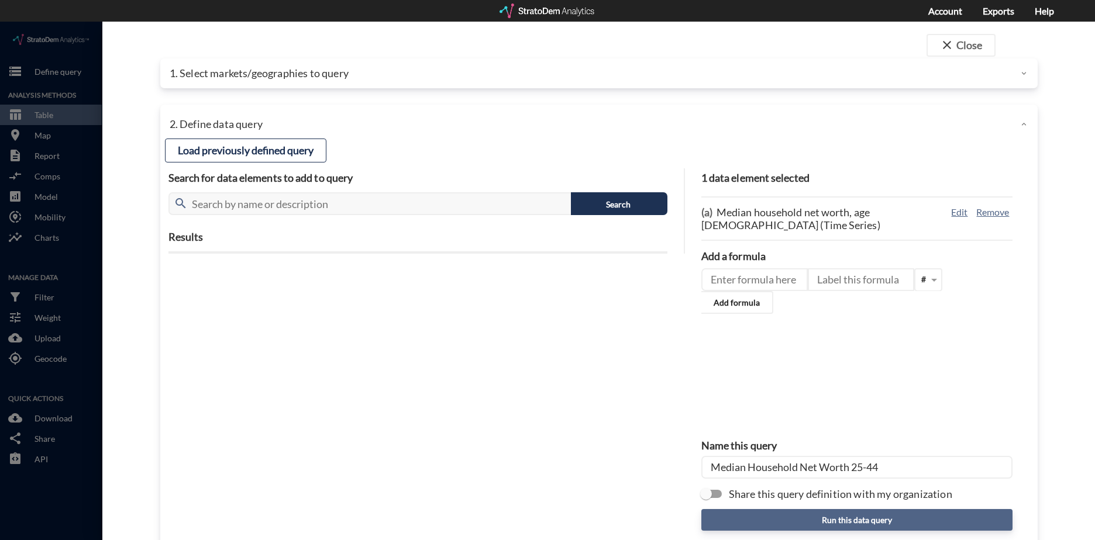
type input "Median Household Net Worth 25-44"
click button "Run this data query"
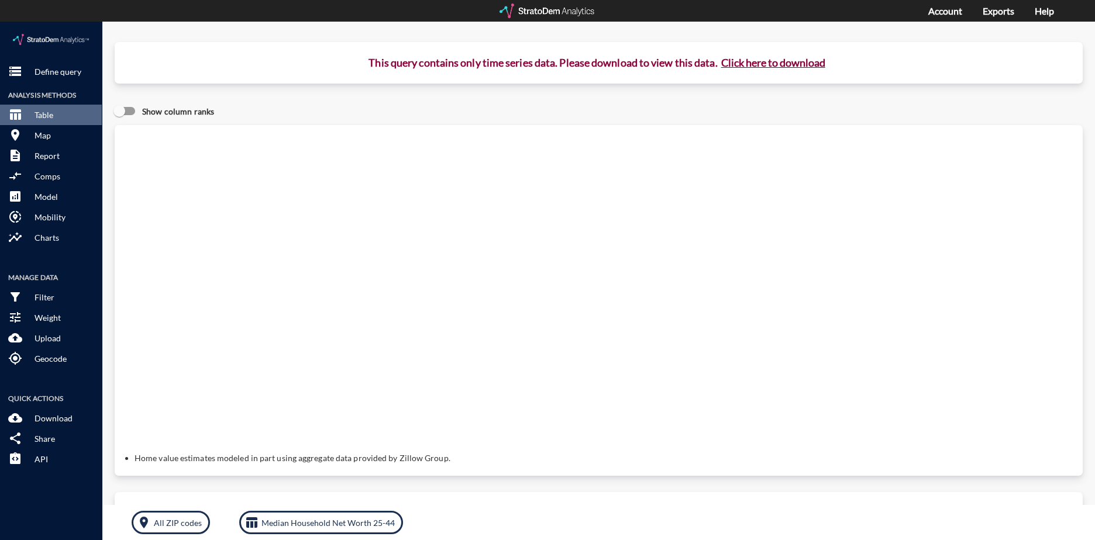
click button "Click here to download"
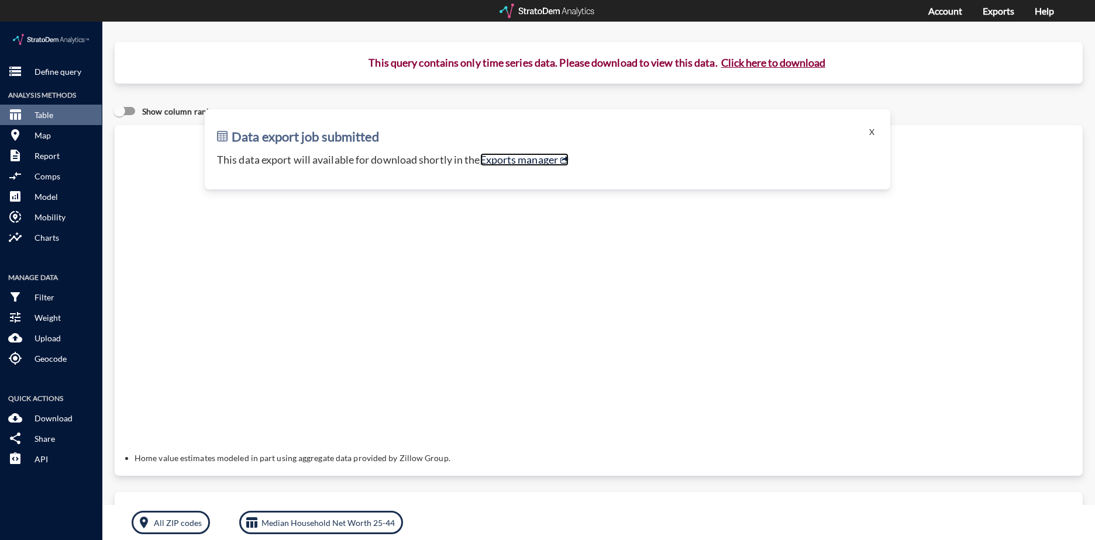
click link "Exports manager"
